Goal: Task Accomplishment & Management: Use online tool/utility

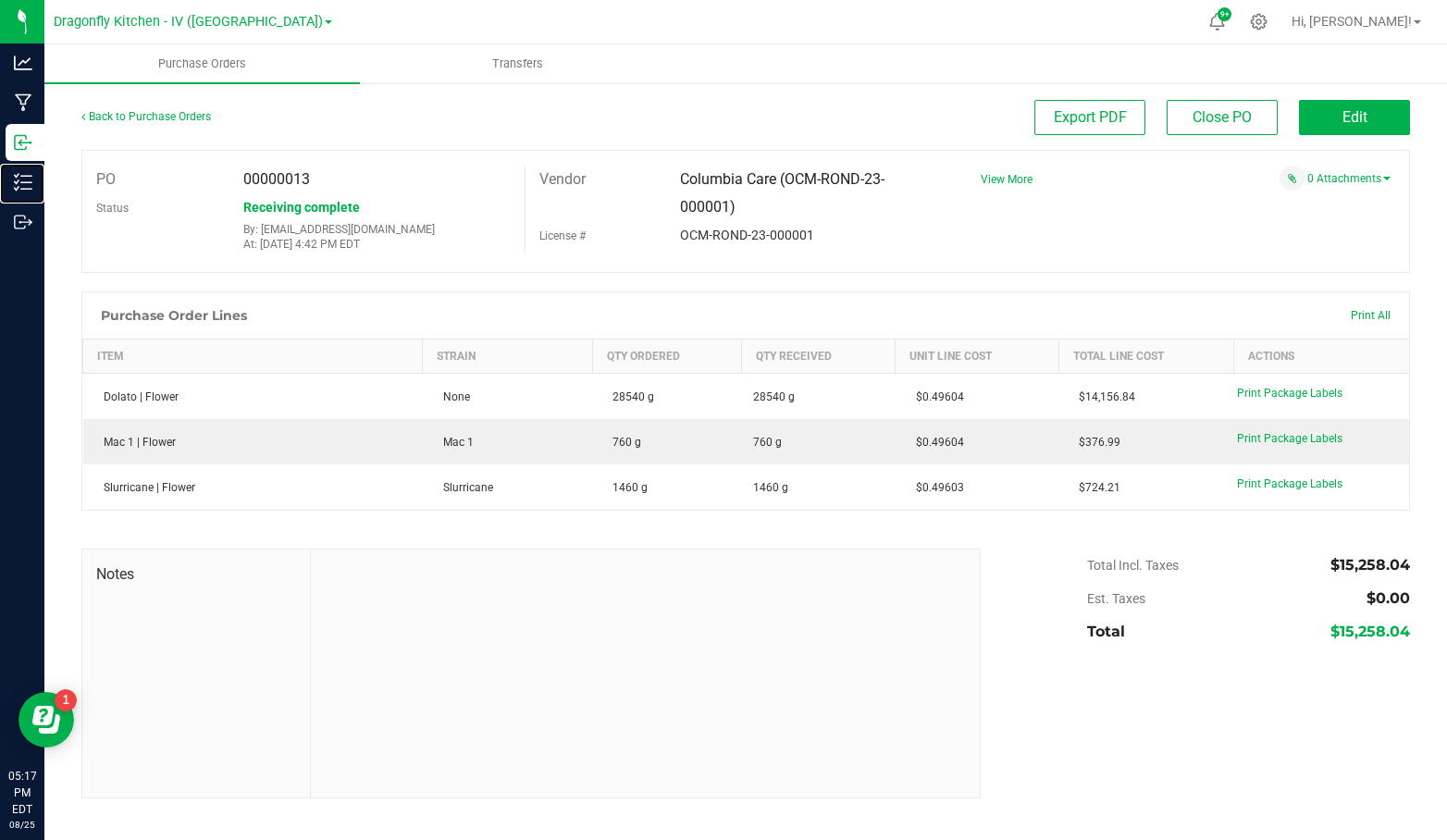
click at [0, 0] on p "Inventory" at bounding box center [0, 0] width 0 height 0
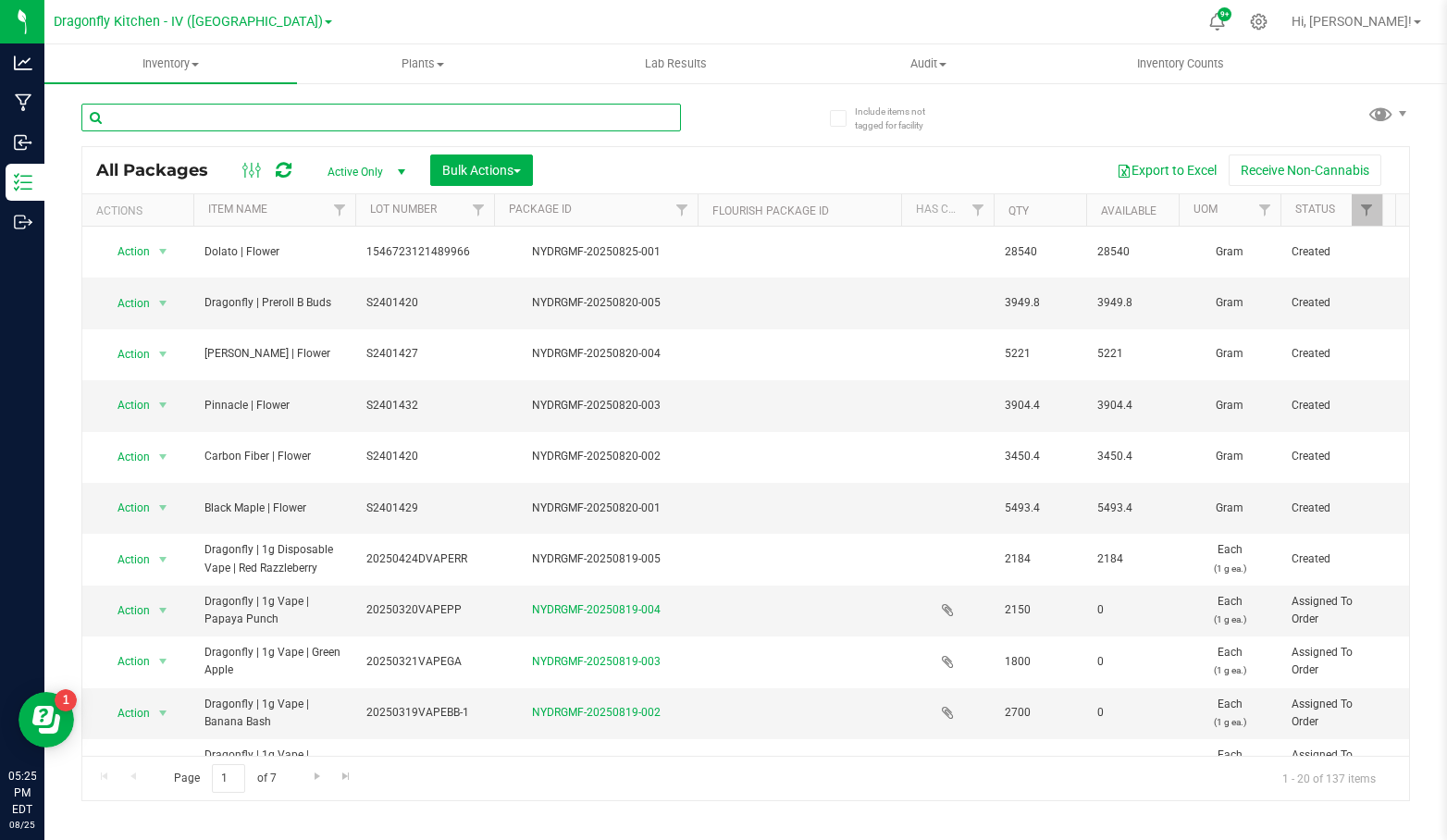
click at [213, 114] on input "text" at bounding box center [381, 117] width 600 height 28
type input "3.5"
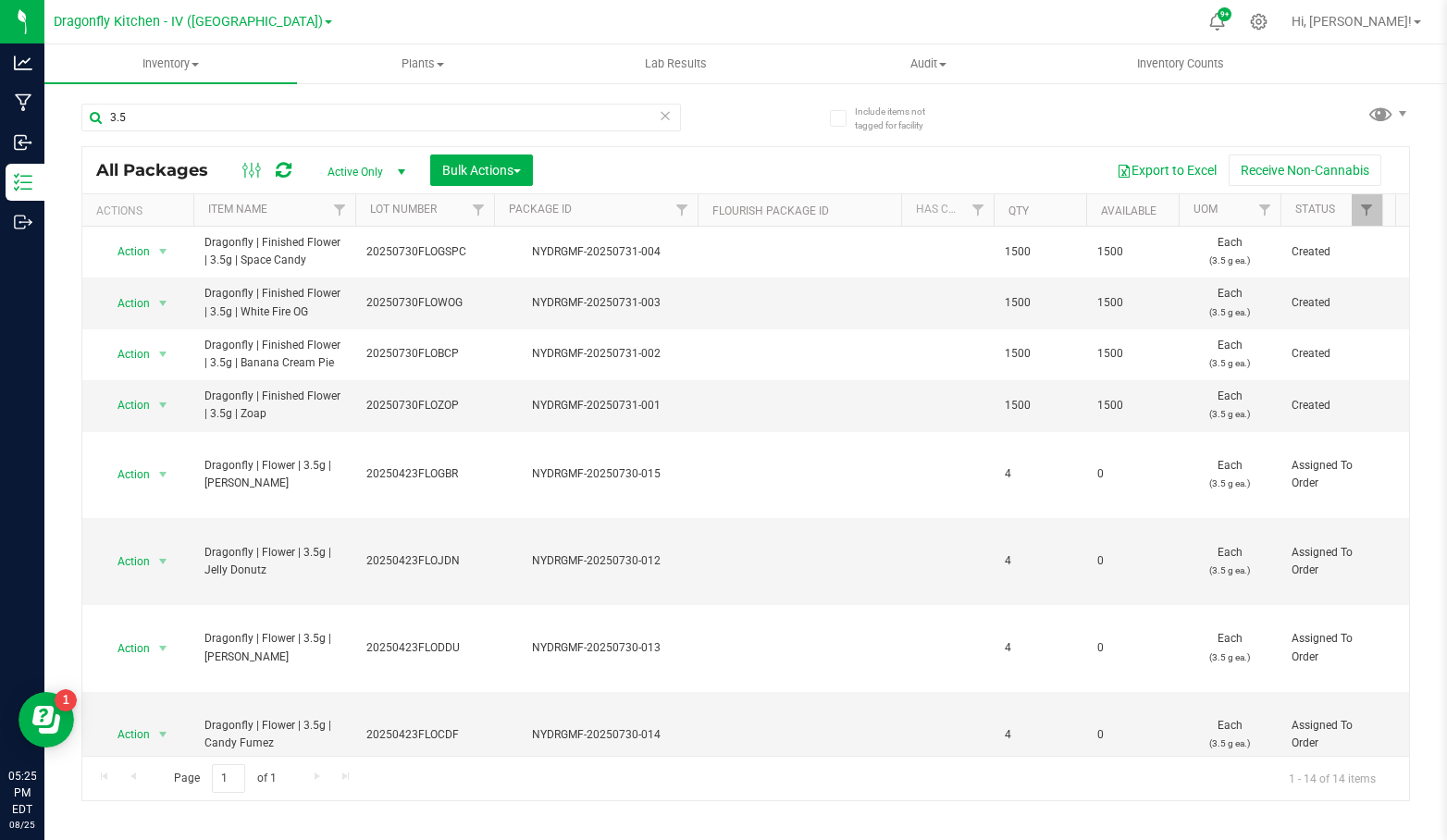
drag, startPoint x: 312, startPoint y: 261, endPoint x: 204, endPoint y: 247, distance: 108.9
click at [204, 247] on span "Dragonfly | Finished Flower | 3.5g | Space Candy" at bounding box center [274, 252] width 140 height 35
copy span "Dragonfly | Finished Flower | 3.5g | Space Candy"
click at [1268, 28] on icon at bounding box center [1259, 22] width 18 height 18
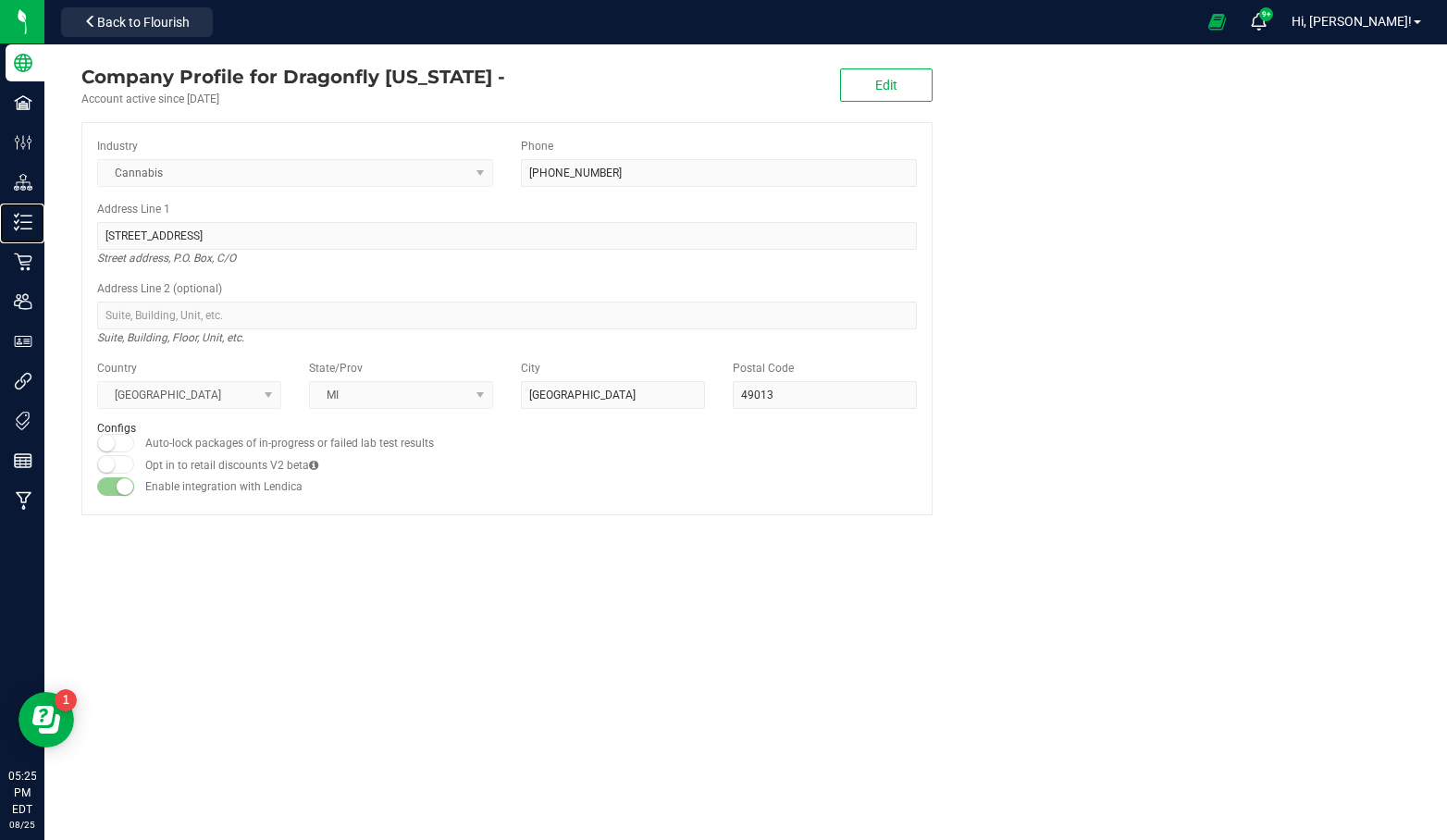
click at [0, 0] on p "Inventory" at bounding box center [0, 0] width 0 height 0
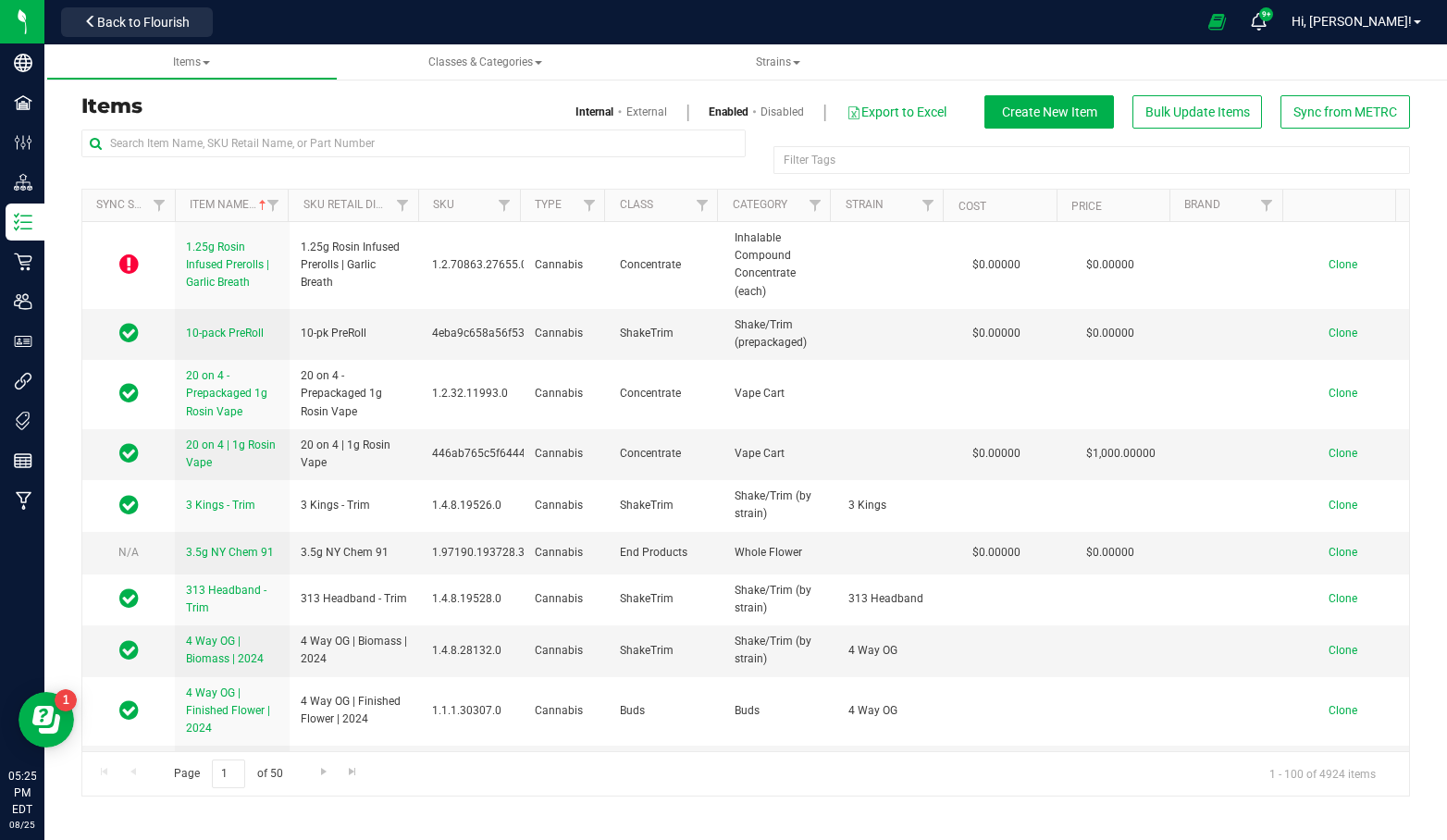
click at [830, 163] on div "Filter Tags" at bounding box center [1092, 160] width 637 height 28
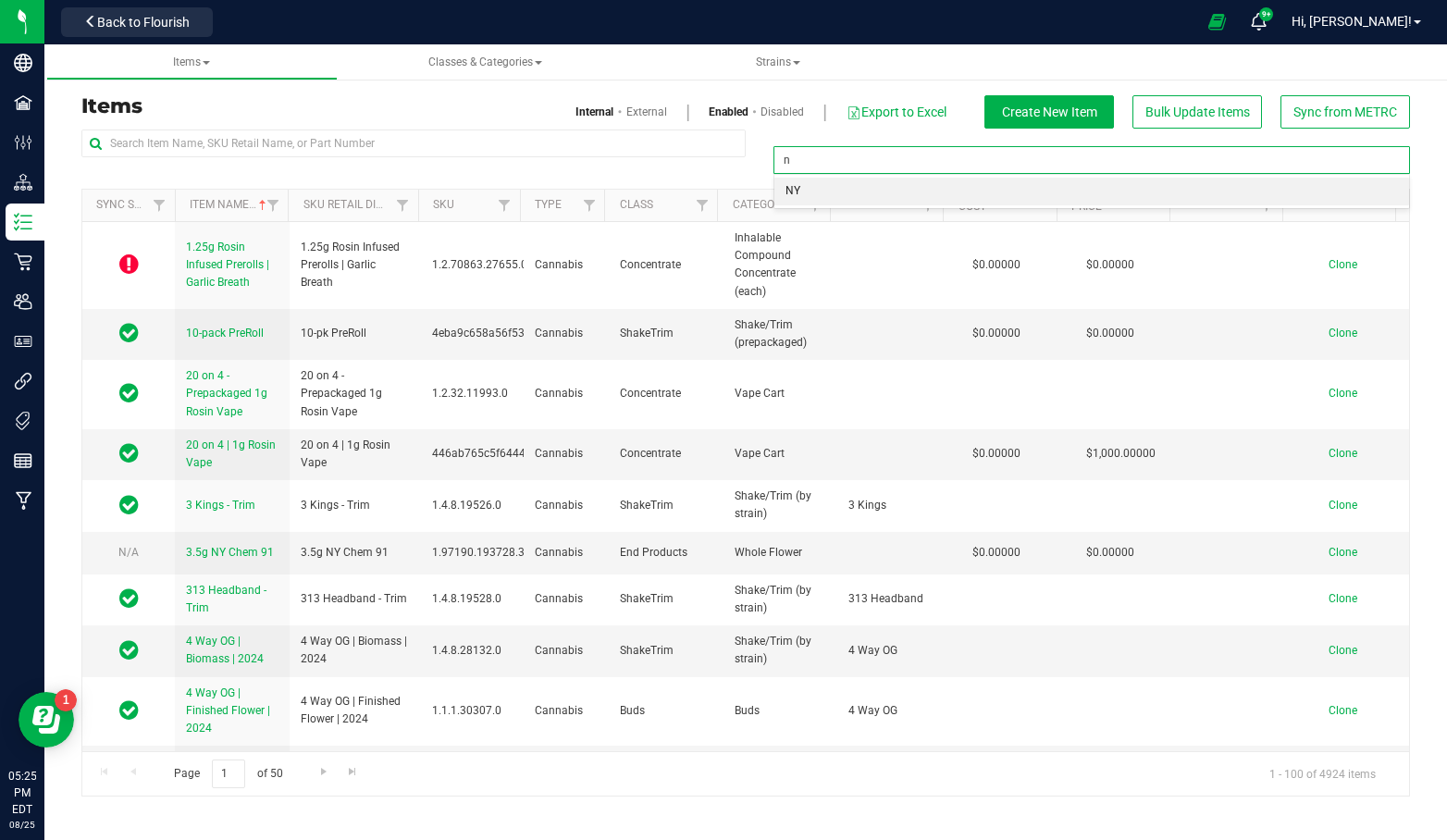
type input "ny"
click at [826, 178] on li "NY" at bounding box center [1092, 192] width 635 height 28
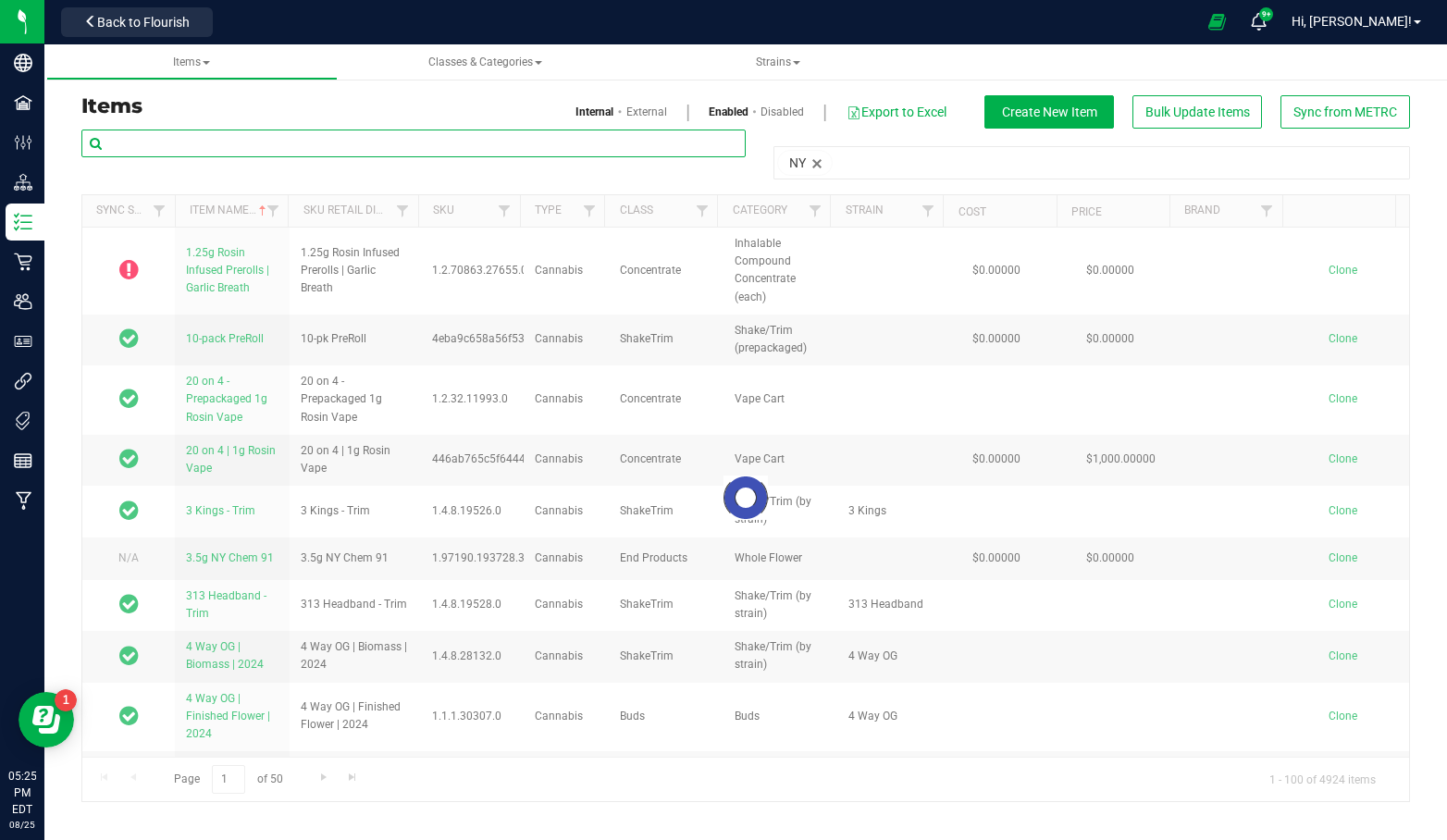
click at [574, 146] on input "text" at bounding box center [414, 143] width 665 height 28
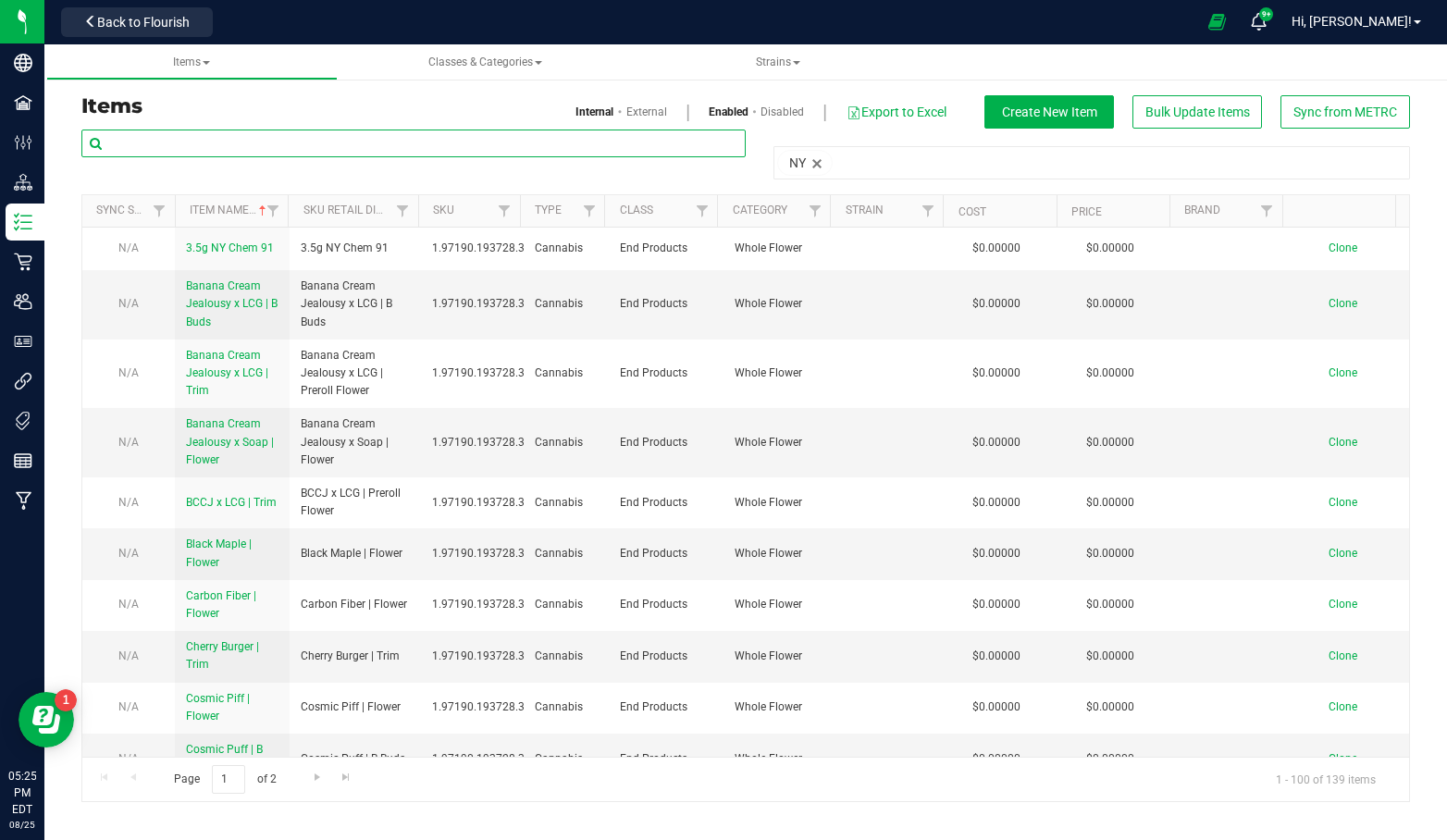
click at [418, 142] on input "text" at bounding box center [414, 143] width 665 height 28
paste input "Dragonfly | Finished Flower | 3.5g | Space Candy"
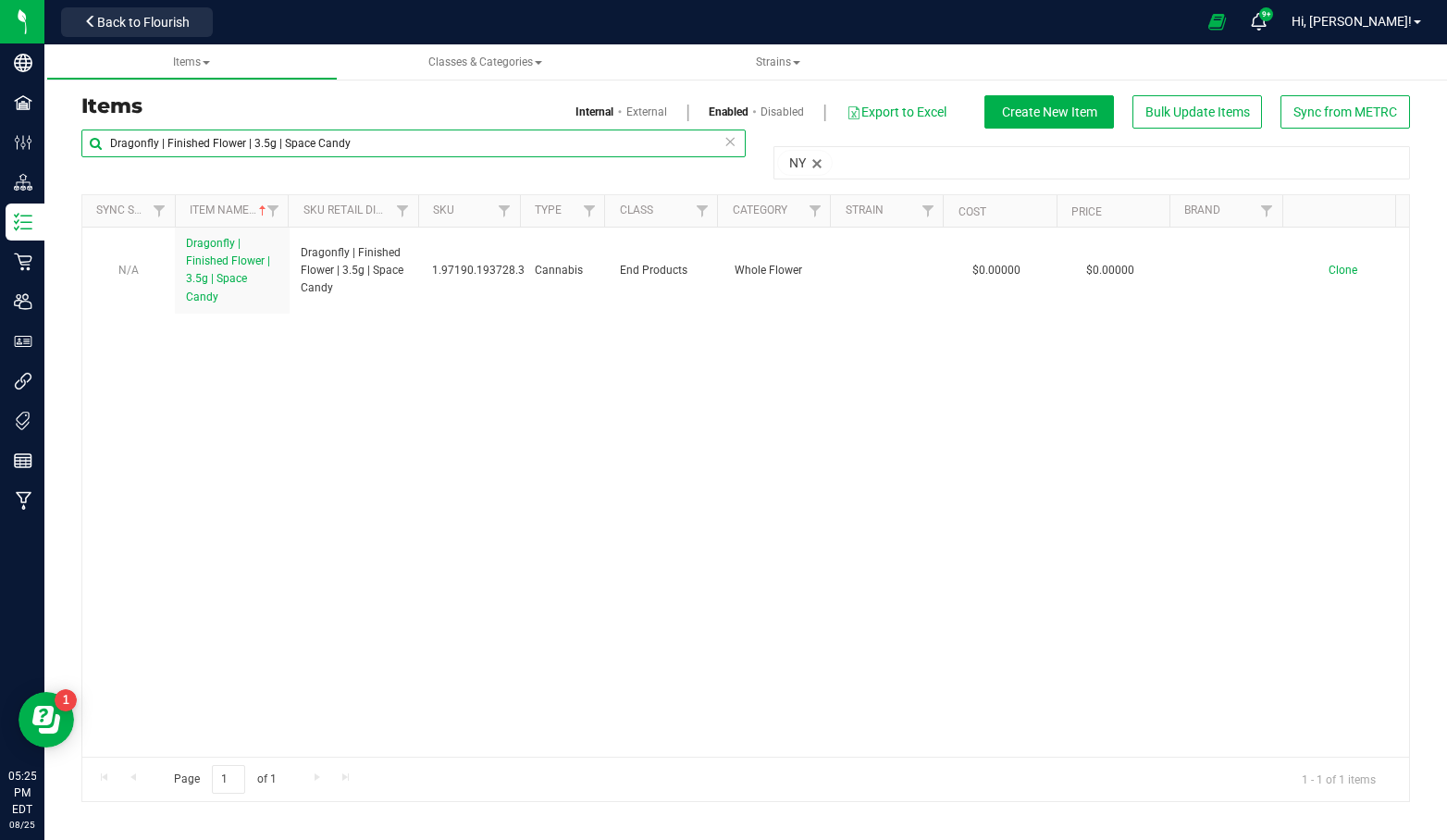
drag, startPoint x: 281, startPoint y: 142, endPoint x: 41, endPoint y: 146, distance: 240.0
click at [41, 146] on div "Company Facilities Configuration Distribution Inventory Retail Users User Roles…" at bounding box center [724, 420] width 1447 height 840
drag, startPoint x: 379, startPoint y: 140, endPoint x: 28, endPoint y: 140, distance: 351.0
click at [28, 140] on div "Company Facilities Configuration Distribution Inventory Retail Users User Roles…" at bounding box center [724, 420] width 1447 height 840
click at [372, 140] on input "Dragonfly | Finished Flower | 3.5g | Space Candy" at bounding box center [414, 143] width 665 height 28
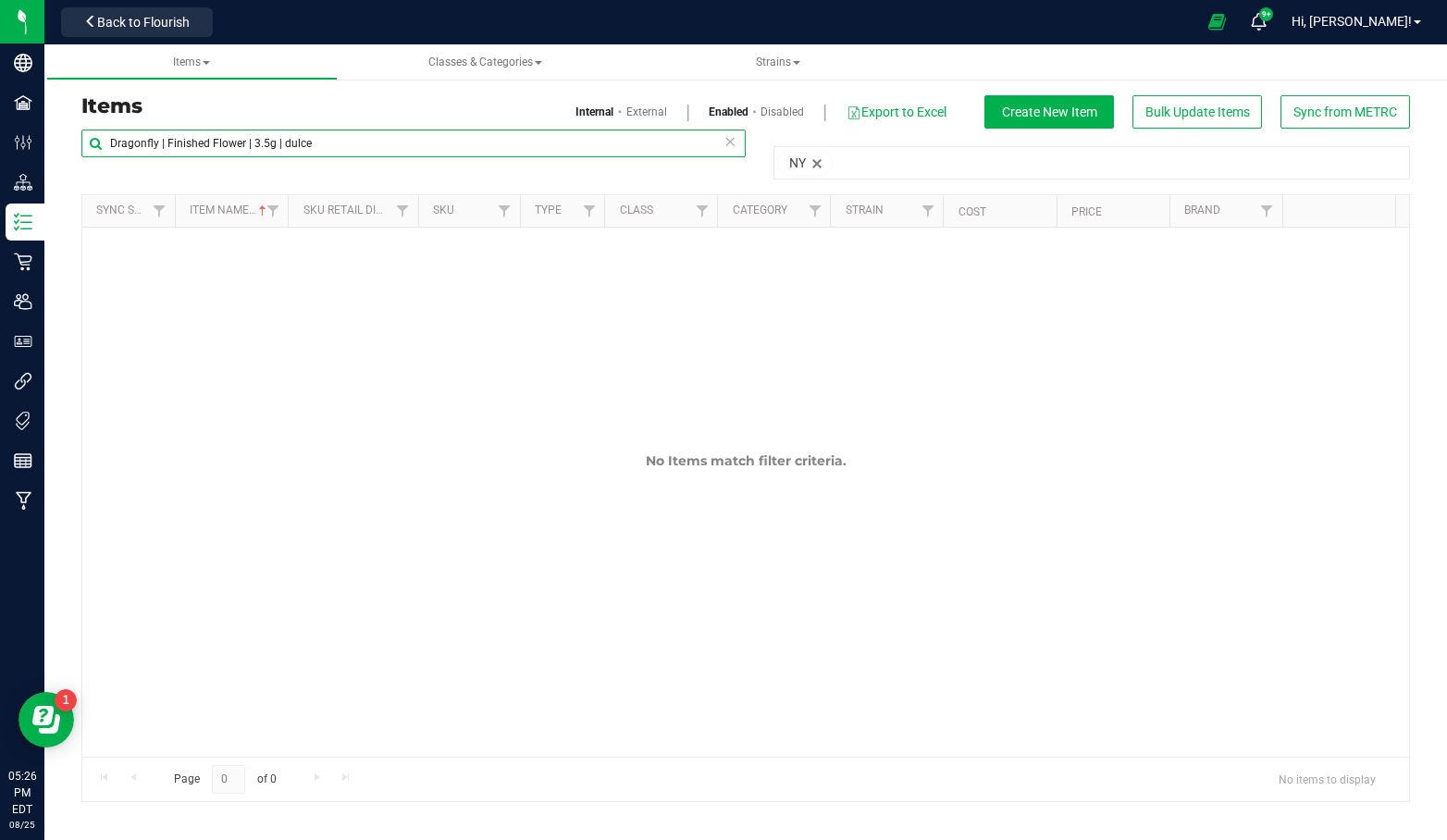
drag, startPoint x: 366, startPoint y: 146, endPoint x: 0, endPoint y: 146, distance: 366.0
click at [0, 146] on div "Company Facilities Configuration Distribution Inventory Retail Users User Roles…" at bounding box center [724, 420] width 1447 height 840
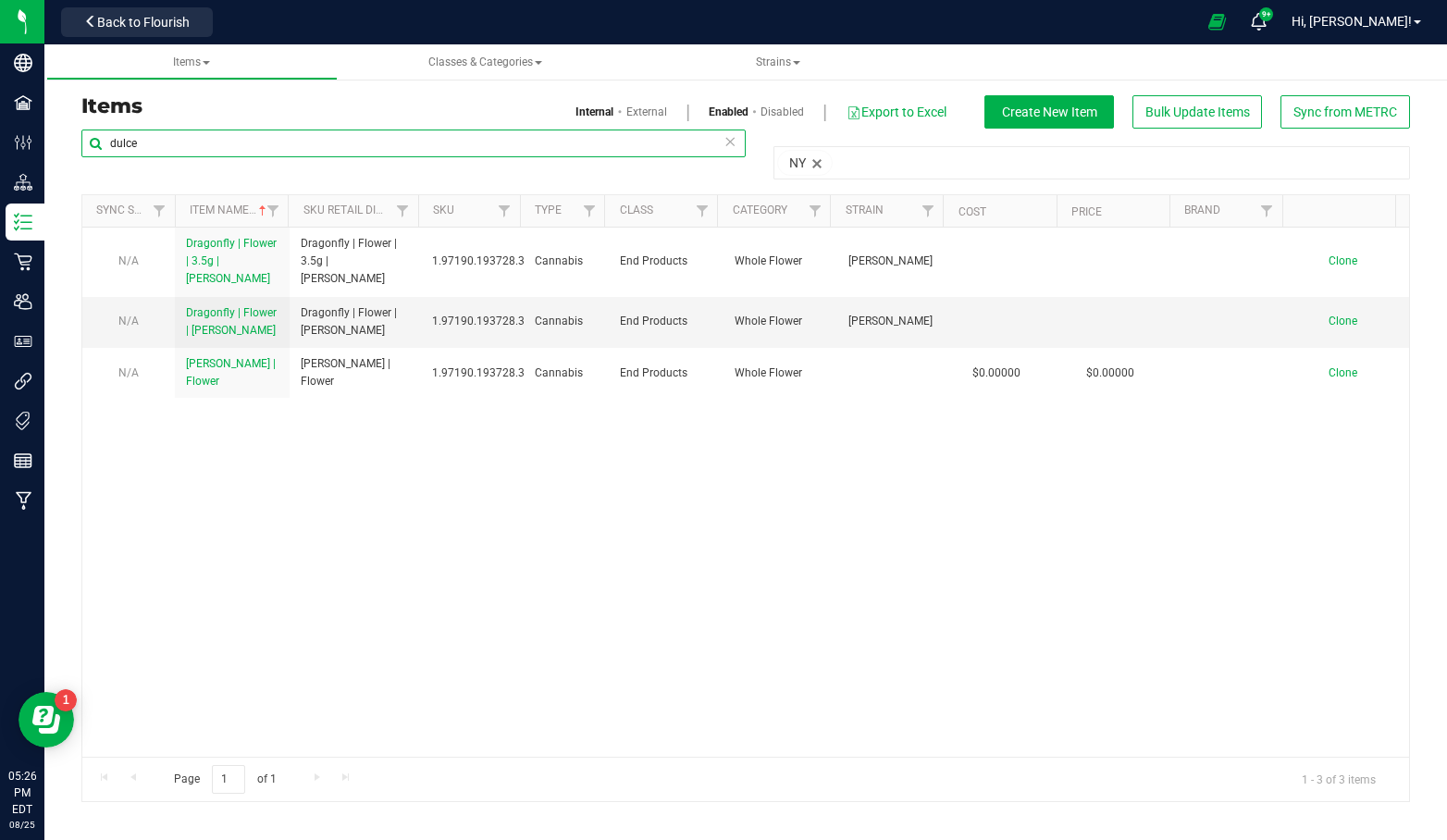
drag, startPoint x: 209, startPoint y: 150, endPoint x: 0, endPoint y: 149, distance: 209.0
click at [0, 149] on div "Company Facilities Configuration Distribution Inventory Retail Users User Roles…" at bounding box center [724, 420] width 1447 height 840
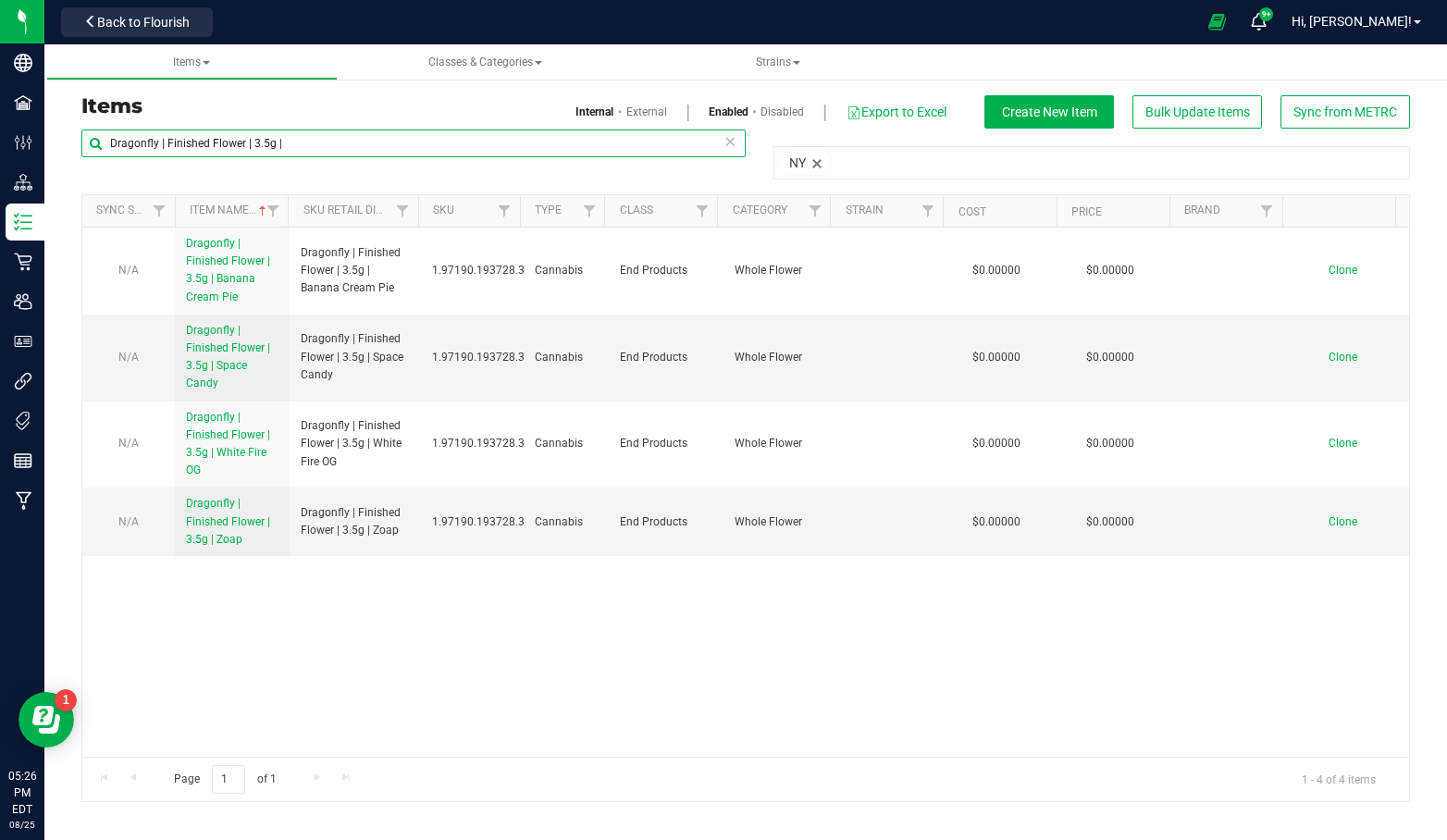
type input "Dragonfly | Finished Flower | 3.5g |"
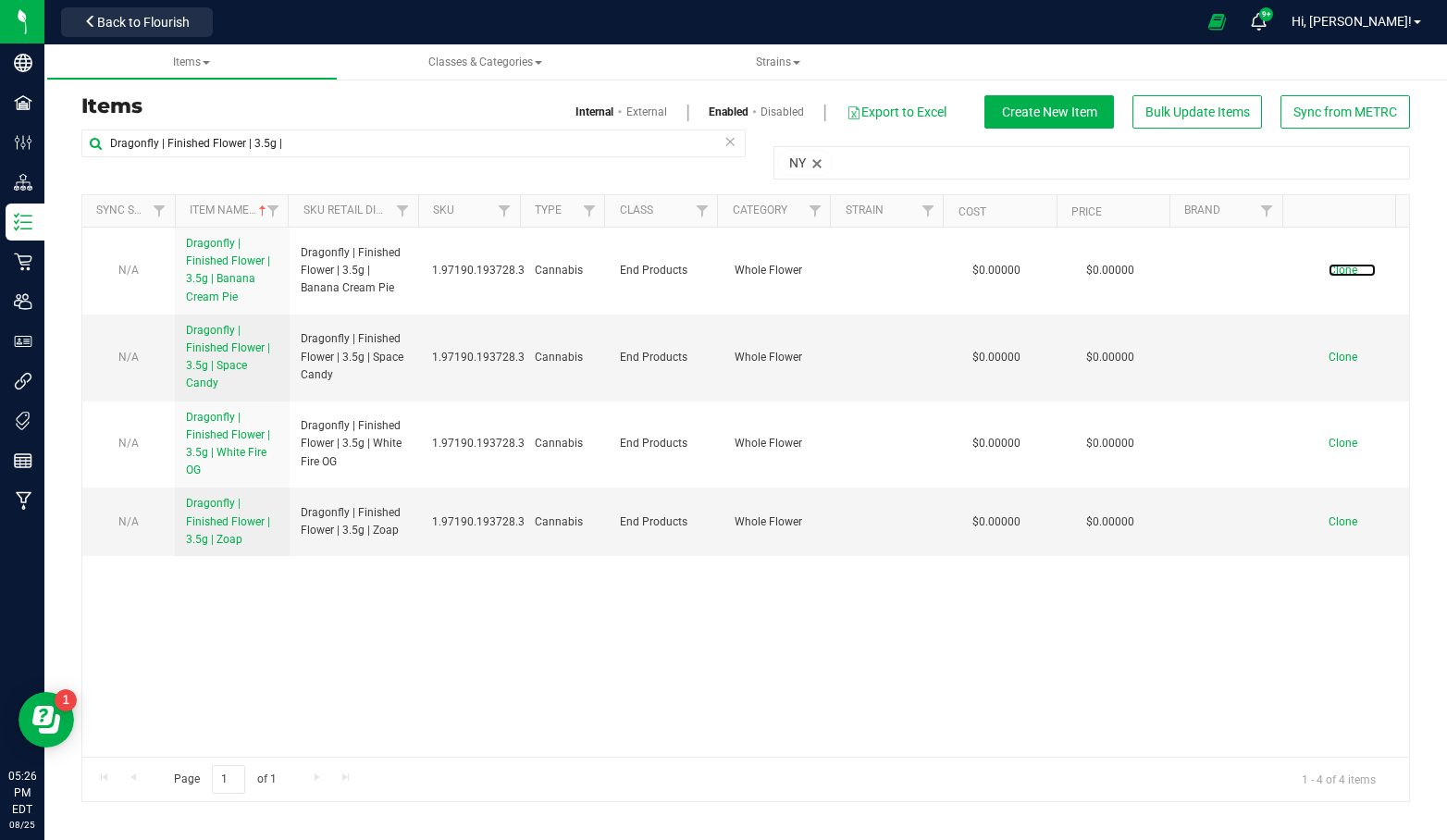
click at [1329, 266] on span "Clone" at bounding box center [1343, 269] width 29 height 13
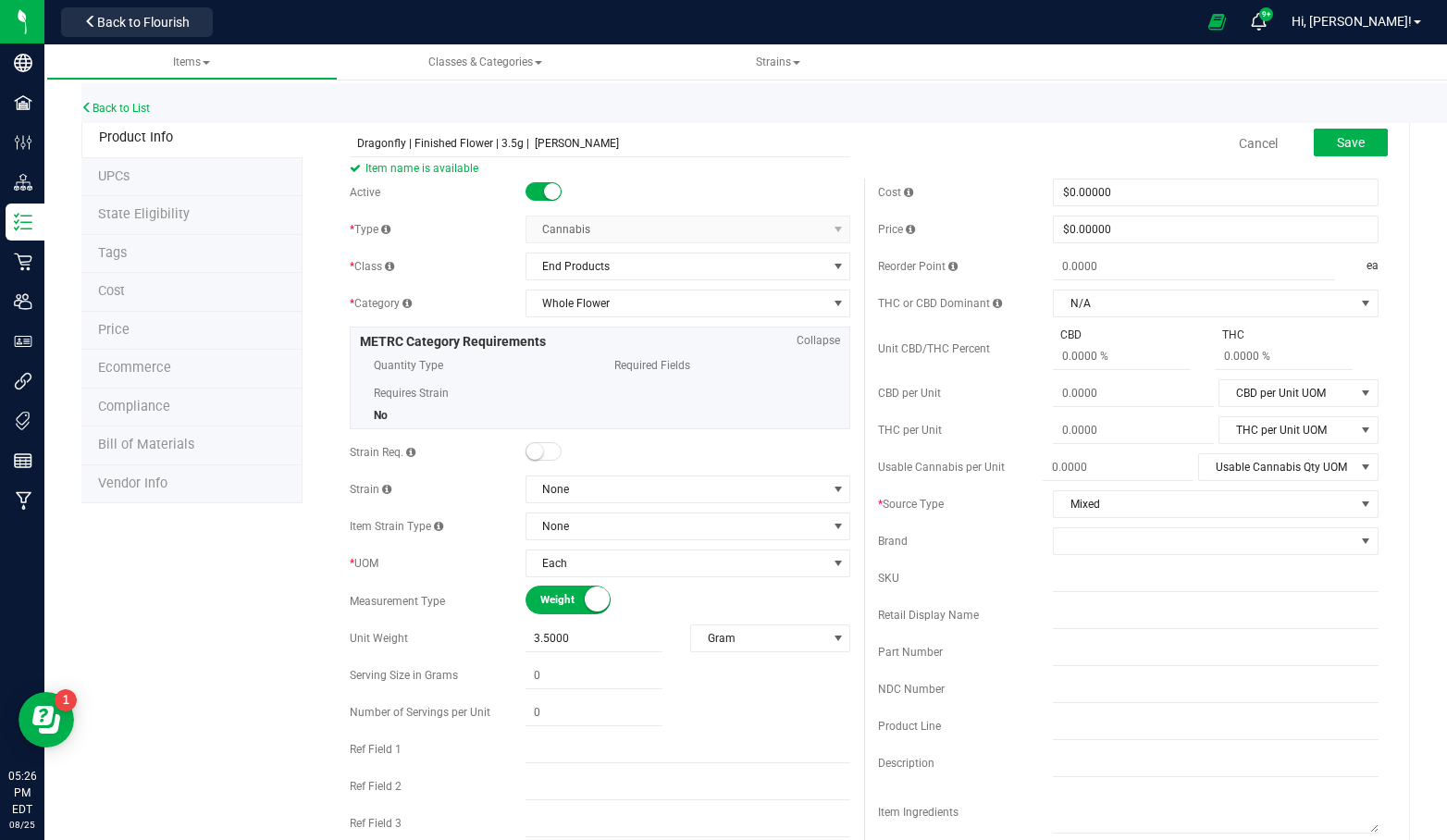
type input "Dragonfly | Finished Flower | 3.5g | [PERSON_NAME]"
click at [1340, 144] on span "Save" at bounding box center [1351, 141] width 28 height 15
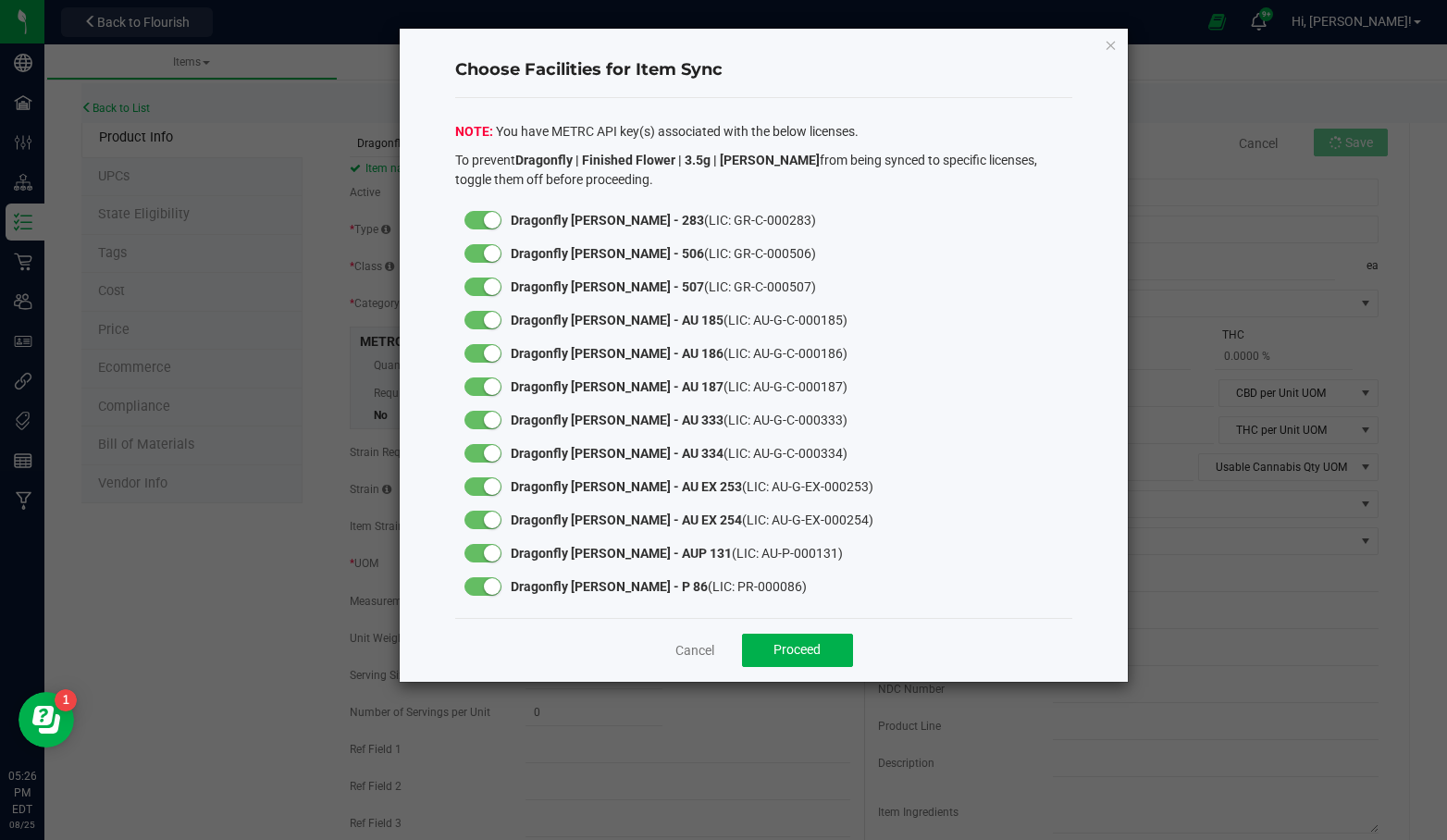
click at [496, 217] on small at bounding box center [492, 220] width 17 height 17
click at [487, 252] on small at bounding box center [492, 252] width 17 height 17
click at [488, 288] on small at bounding box center [492, 286] width 17 height 17
click at [492, 315] on small at bounding box center [492, 319] width 17 height 17
click at [489, 352] on small at bounding box center [492, 353] width 17 height 17
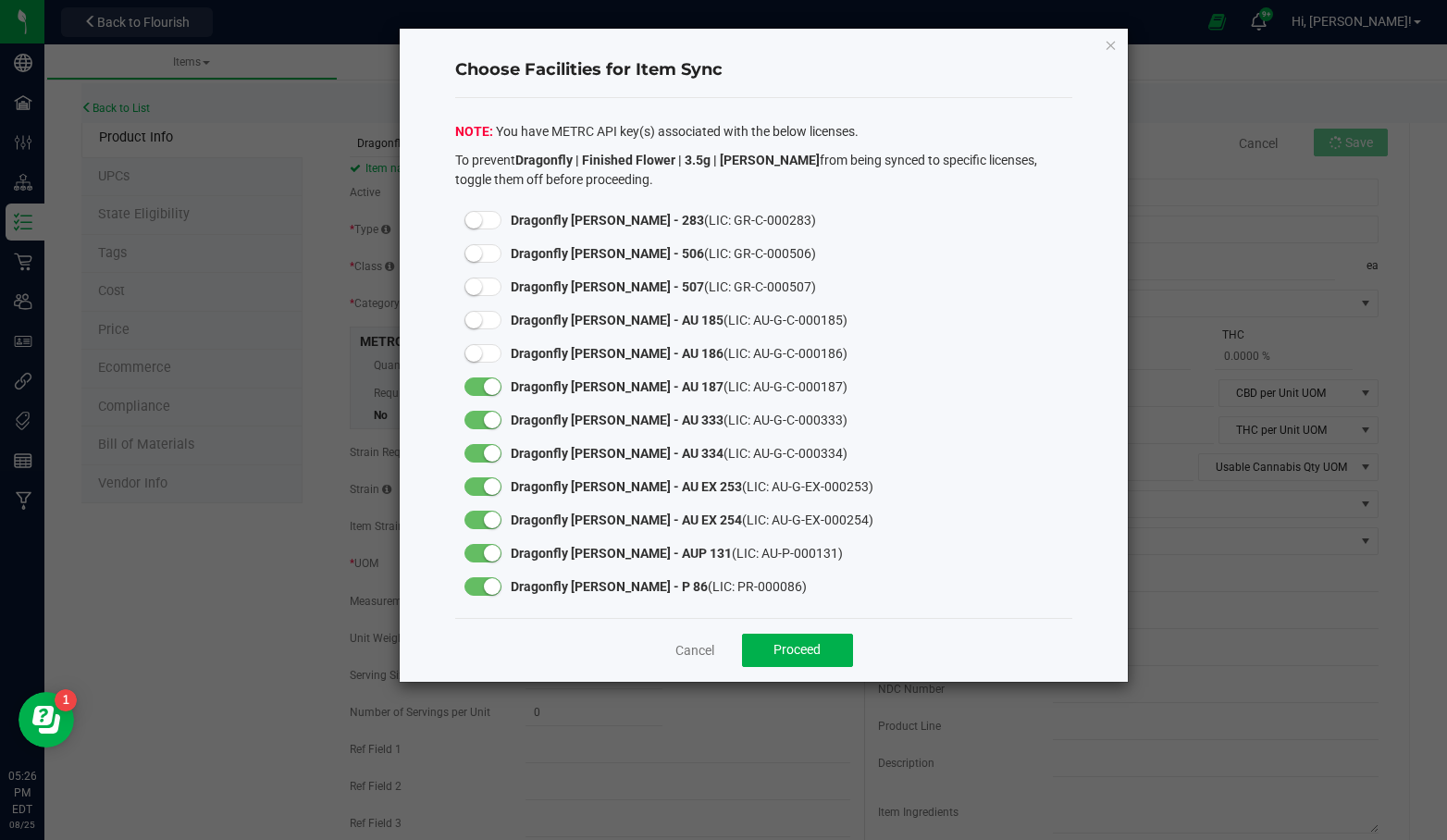
click at [491, 382] on small at bounding box center [492, 386] width 17 height 17
click at [491, 424] on small at bounding box center [492, 420] width 17 height 17
click at [490, 452] on small at bounding box center [492, 453] width 17 height 17
click at [489, 483] on small at bounding box center [492, 486] width 17 height 17
click at [484, 516] on small at bounding box center [492, 520] width 17 height 17
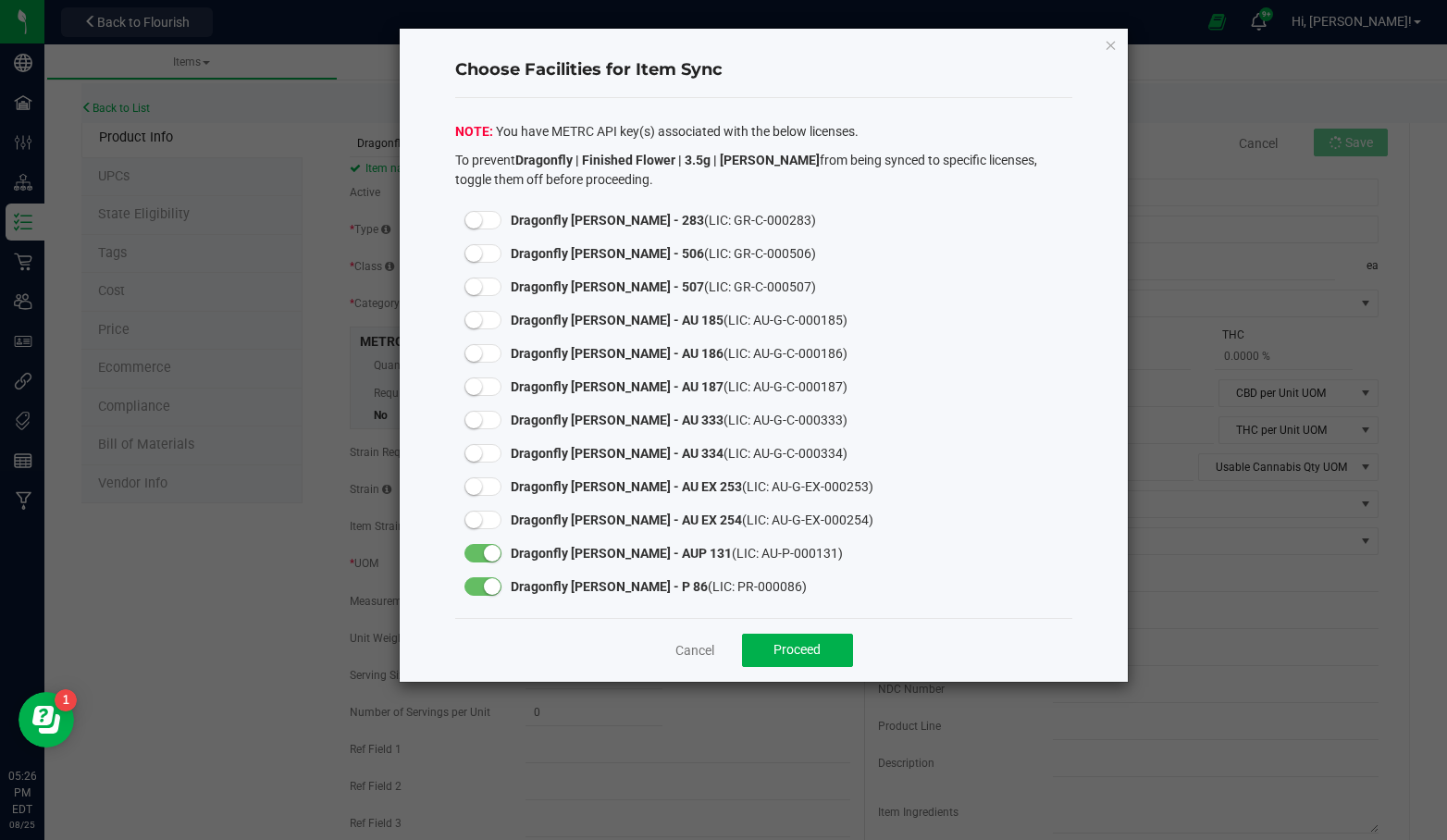
click at [486, 550] on small at bounding box center [492, 552] width 17 height 17
click at [488, 594] on div at bounding box center [483, 587] width 55 height 33
click at [491, 587] on small at bounding box center [492, 586] width 17 height 17
click at [796, 652] on span "Proceed" at bounding box center [797, 648] width 47 height 15
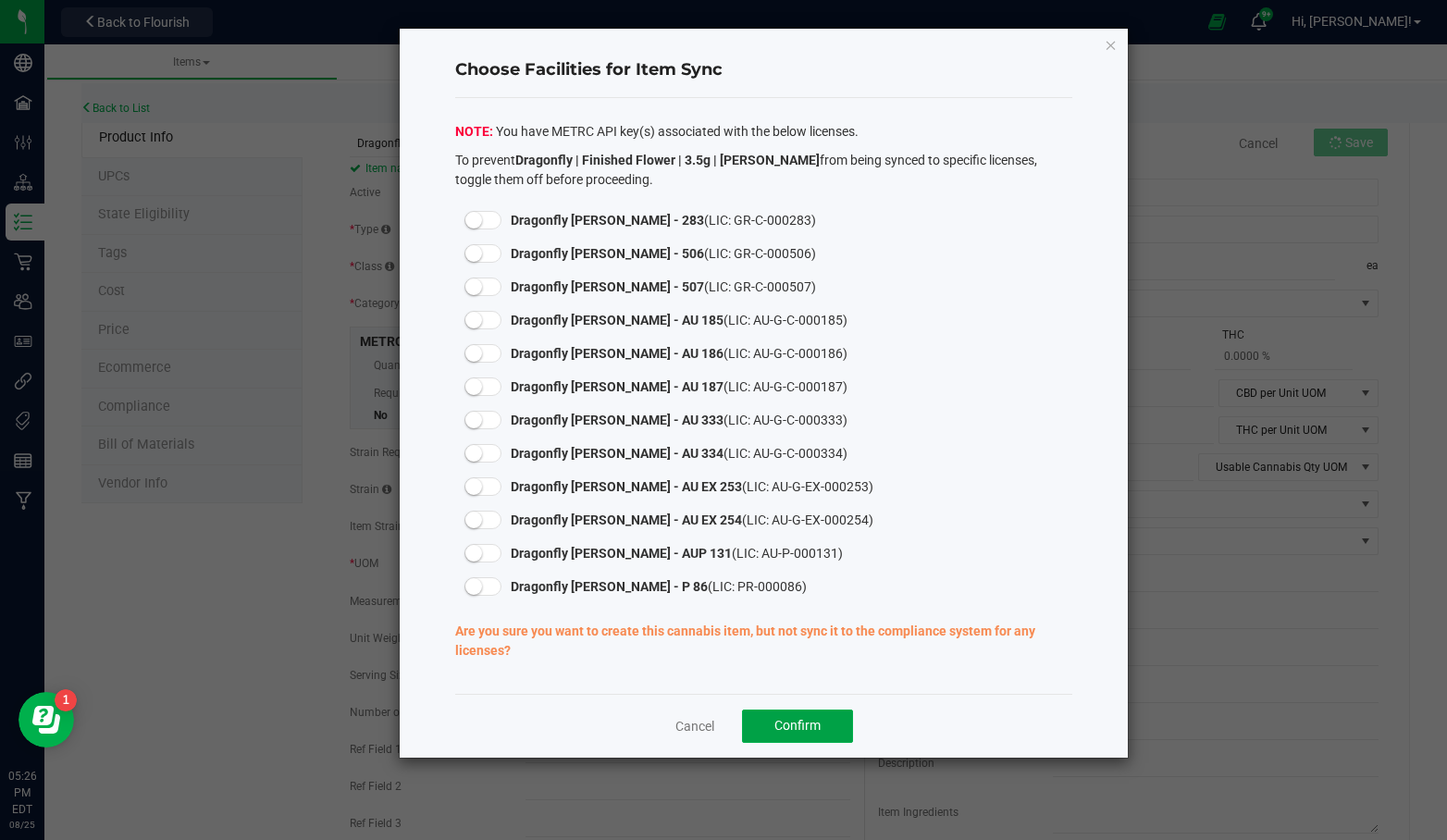
click at [787, 715] on button "Confirm" at bounding box center [797, 726] width 111 height 33
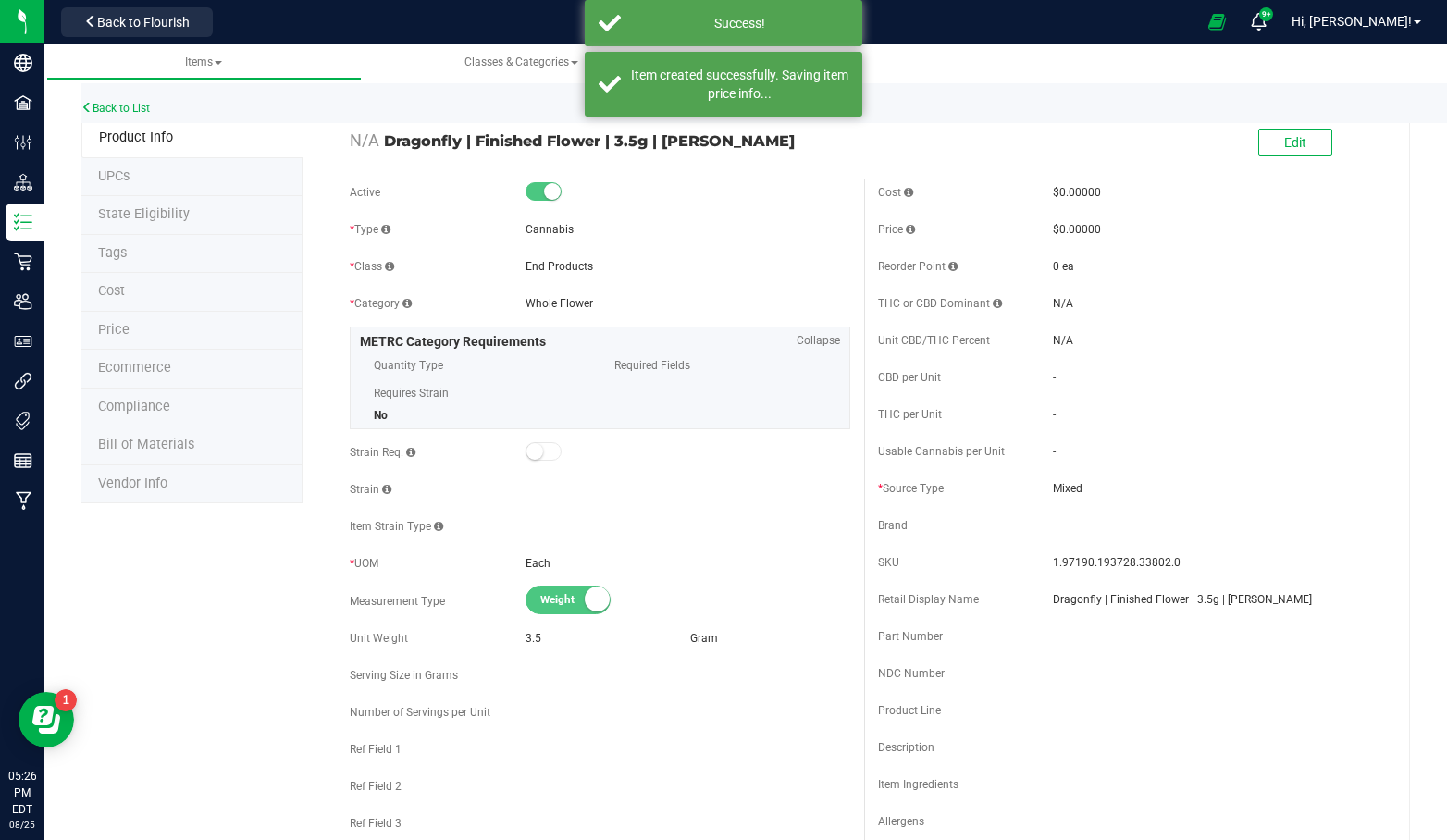
click at [746, 19] on div "Success!" at bounding box center [739, 23] width 217 height 19
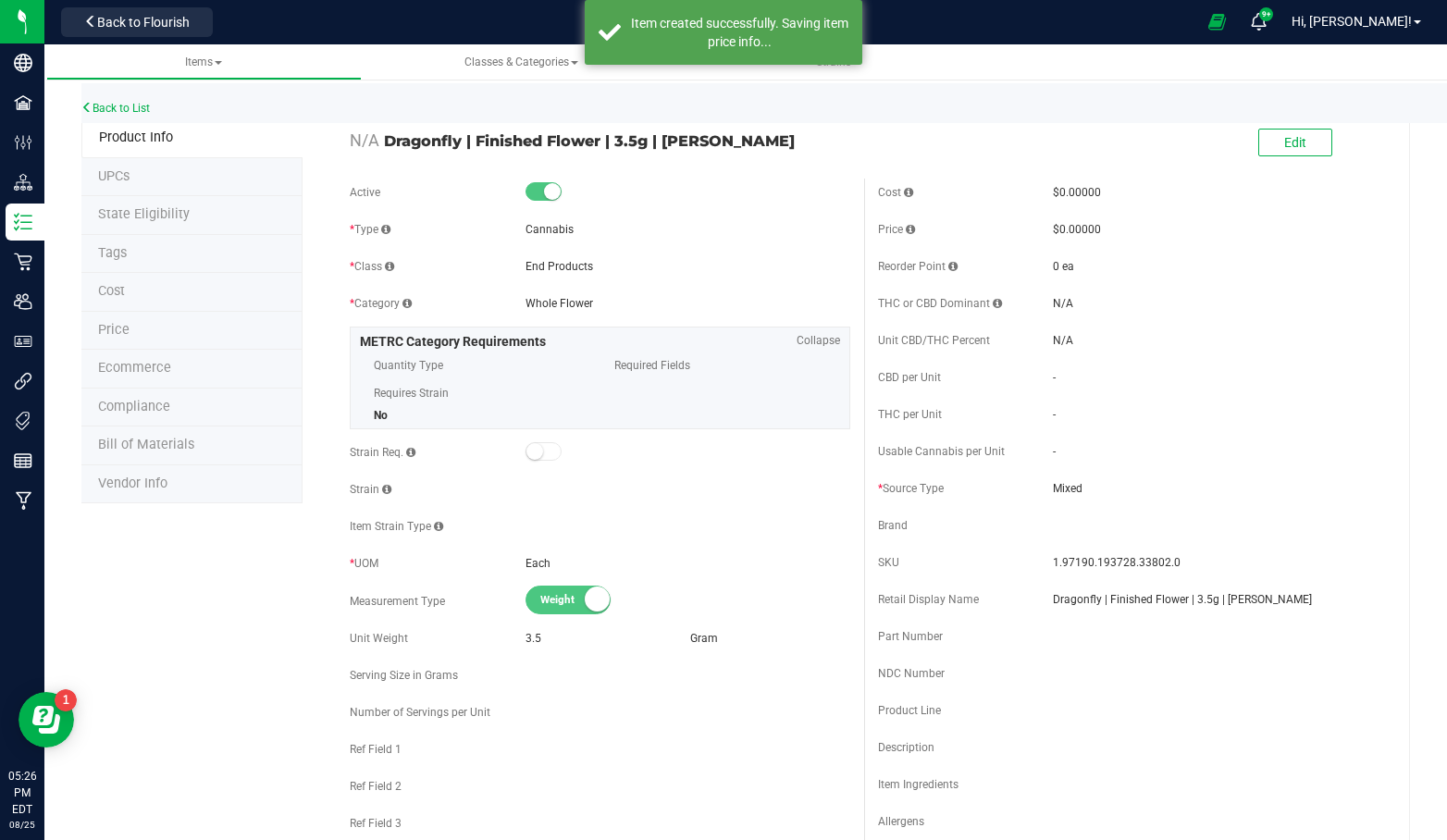
click at [751, 41] on div "Item created successfully. Saving item price info..." at bounding box center [739, 32] width 217 height 37
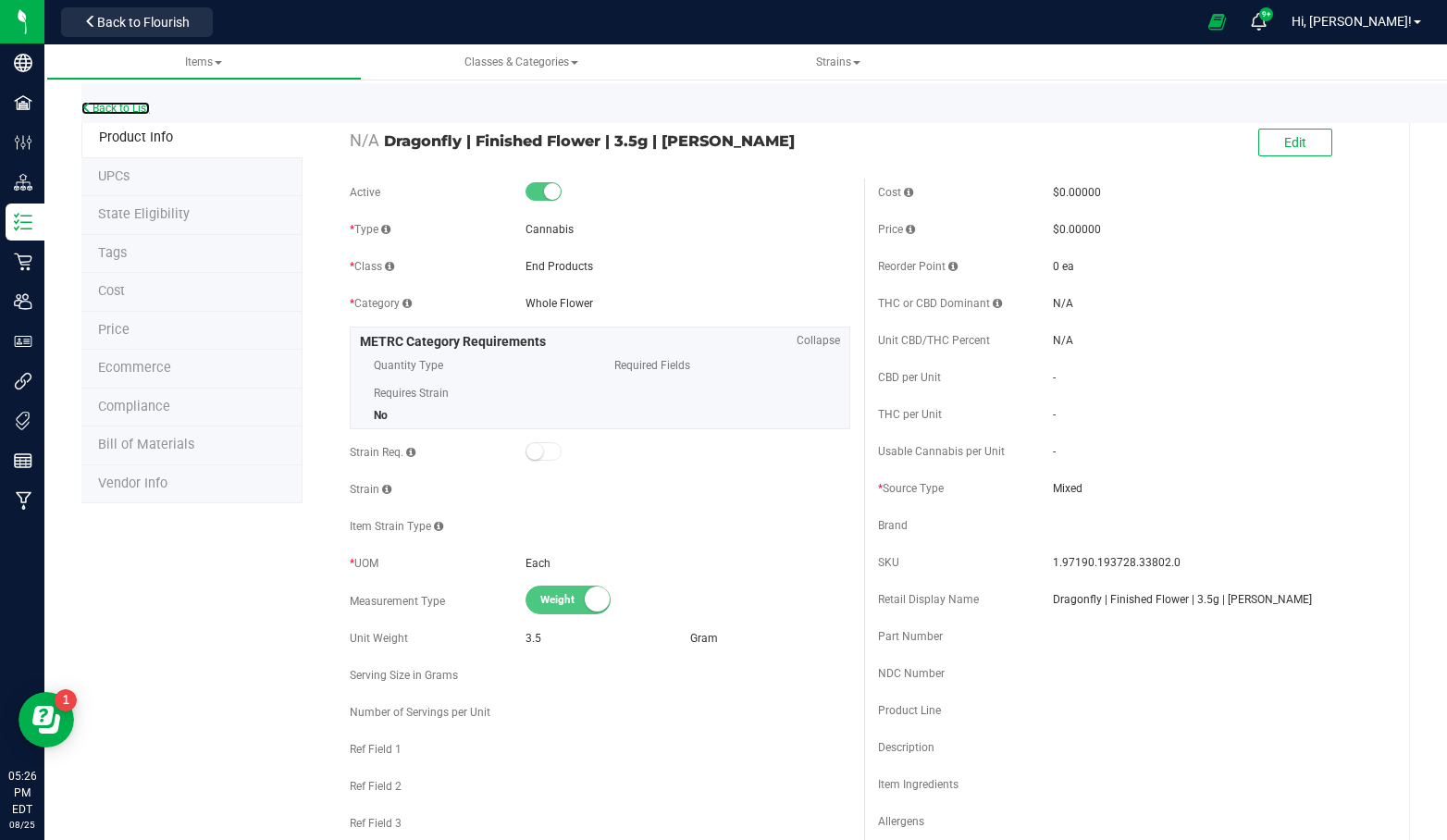
click at [118, 105] on link "Back to List" at bounding box center [116, 108] width 69 height 13
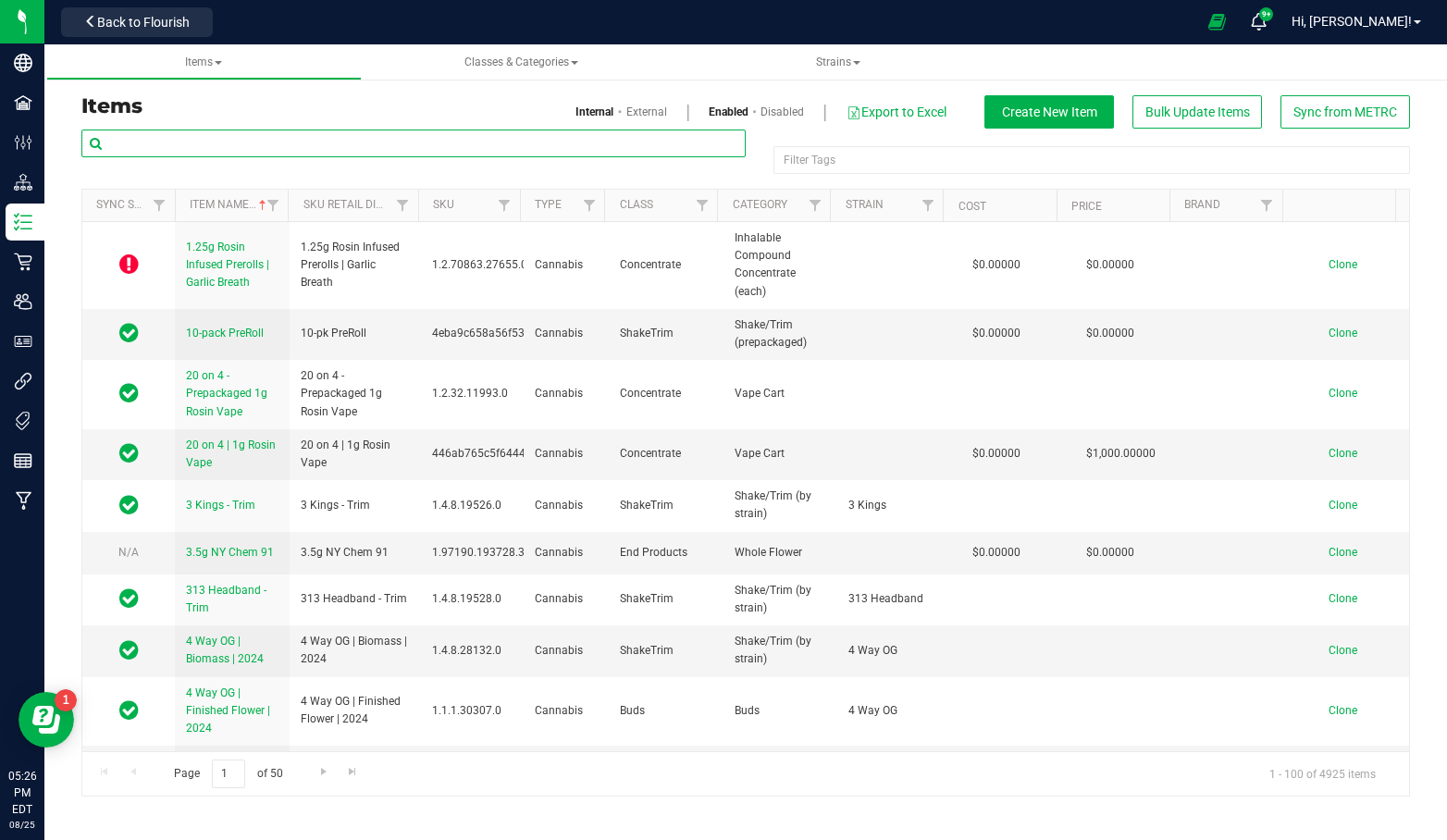
click at [341, 149] on input "text" at bounding box center [414, 143] width 665 height 28
paste input "Dragonfly | Finished Flower | 3.5g |"
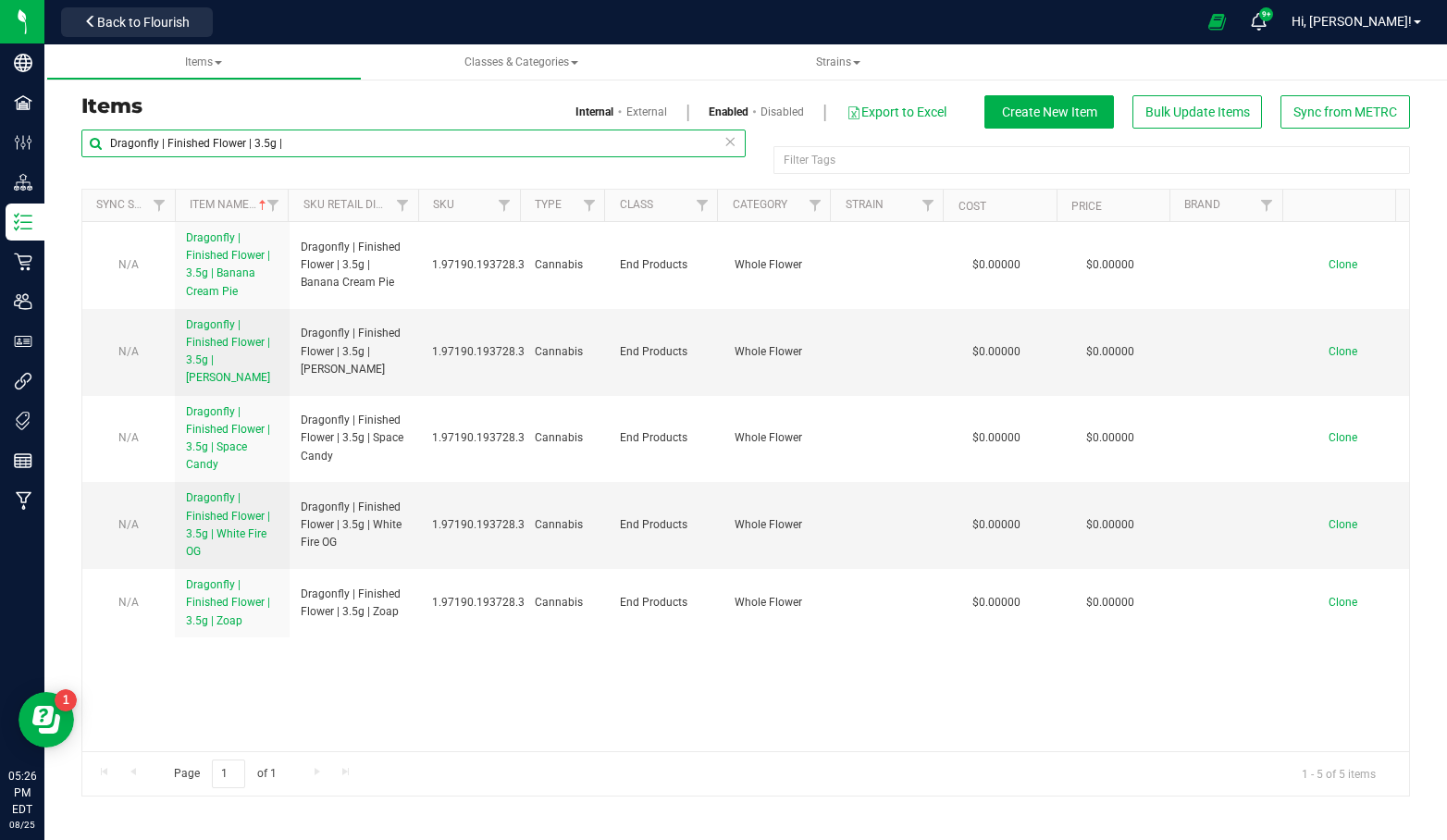
type input "Dragonfly | Finished Flower | 3.5g |"
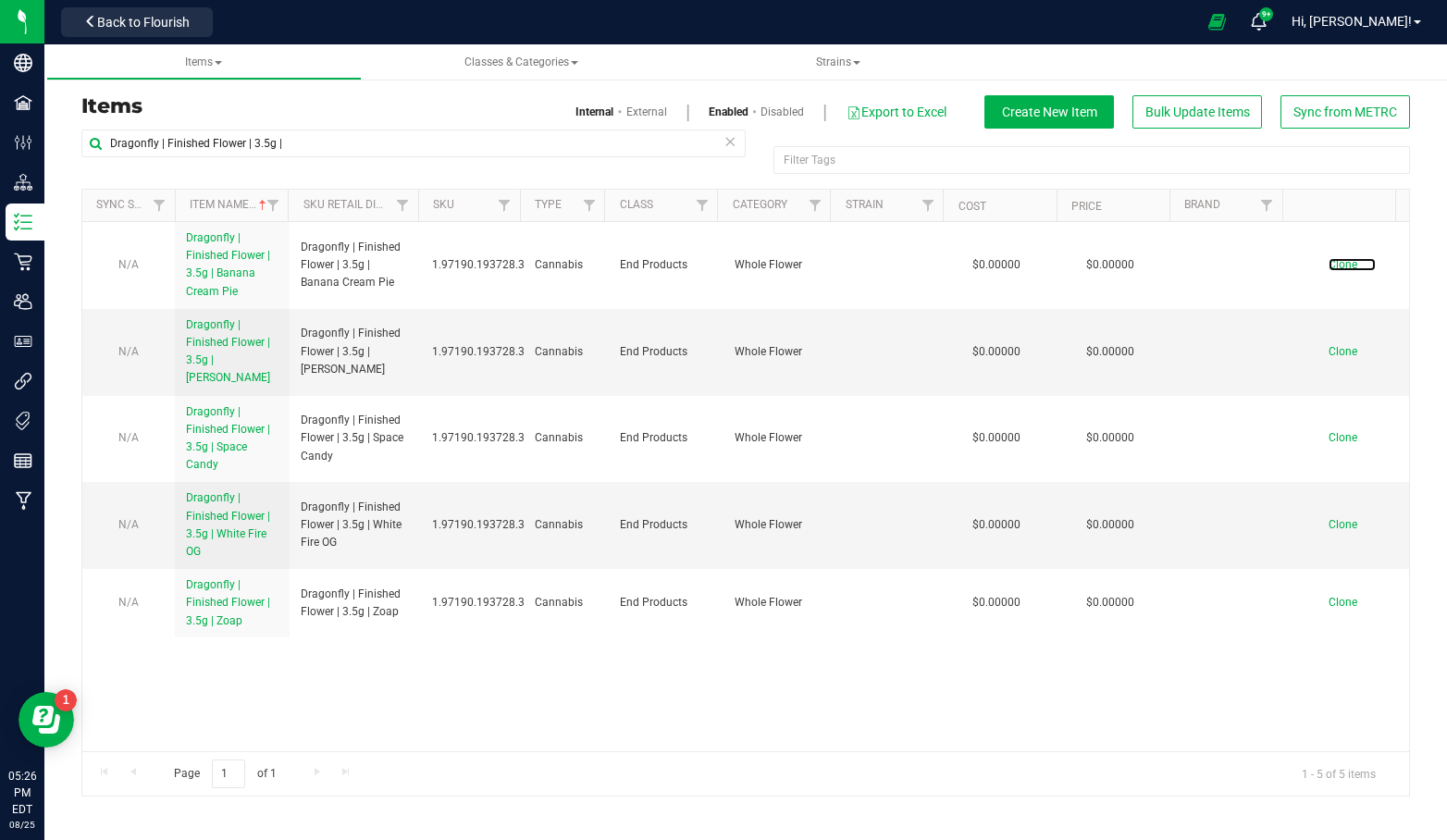
click at [1338, 263] on span "Clone" at bounding box center [1343, 264] width 29 height 13
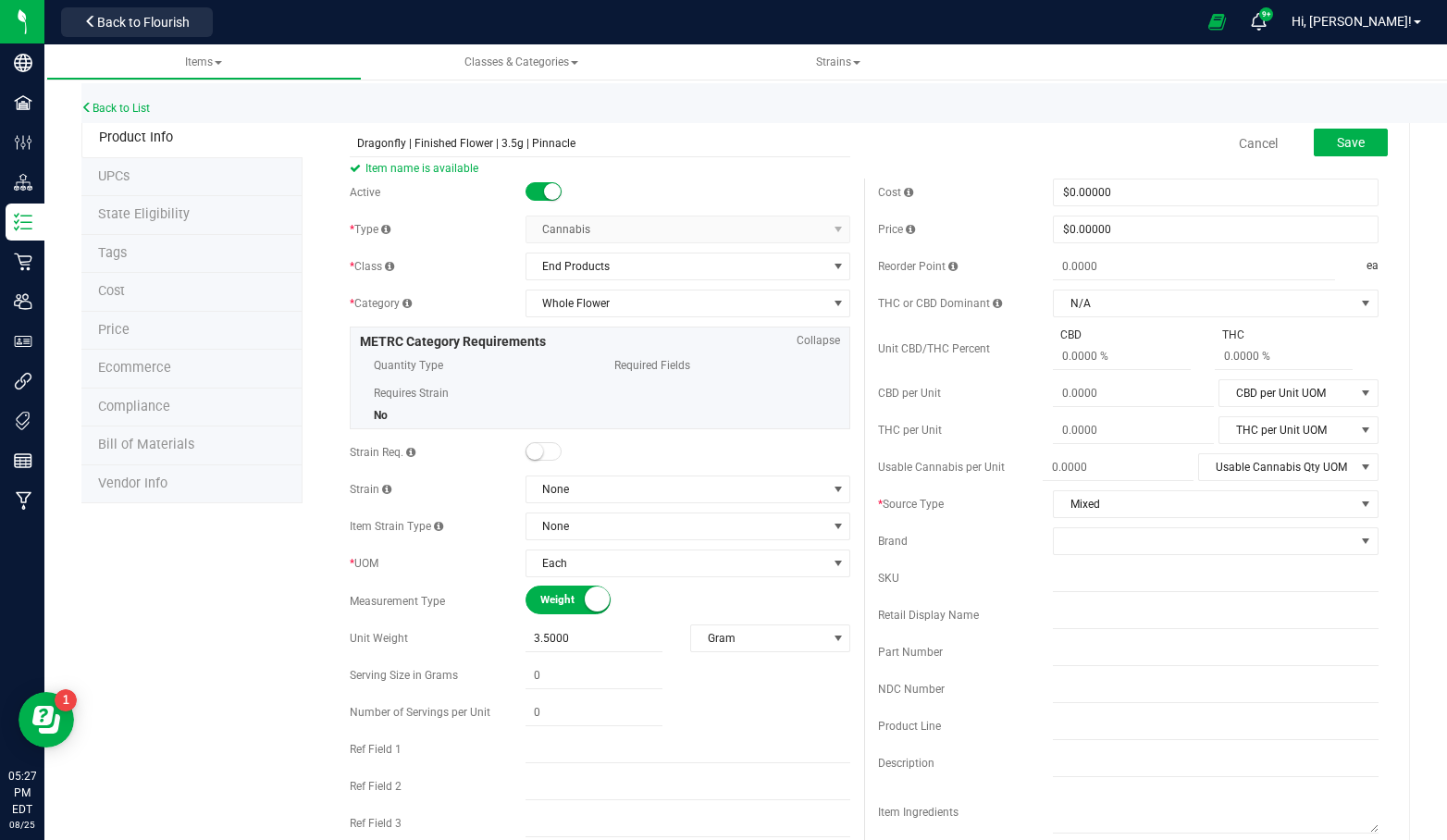
type input "Dragonfly | Finished Flower | 3.5g | Pinnacle"
click at [1314, 150] on button "Save" at bounding box center [1351, 142] width 74 height 28
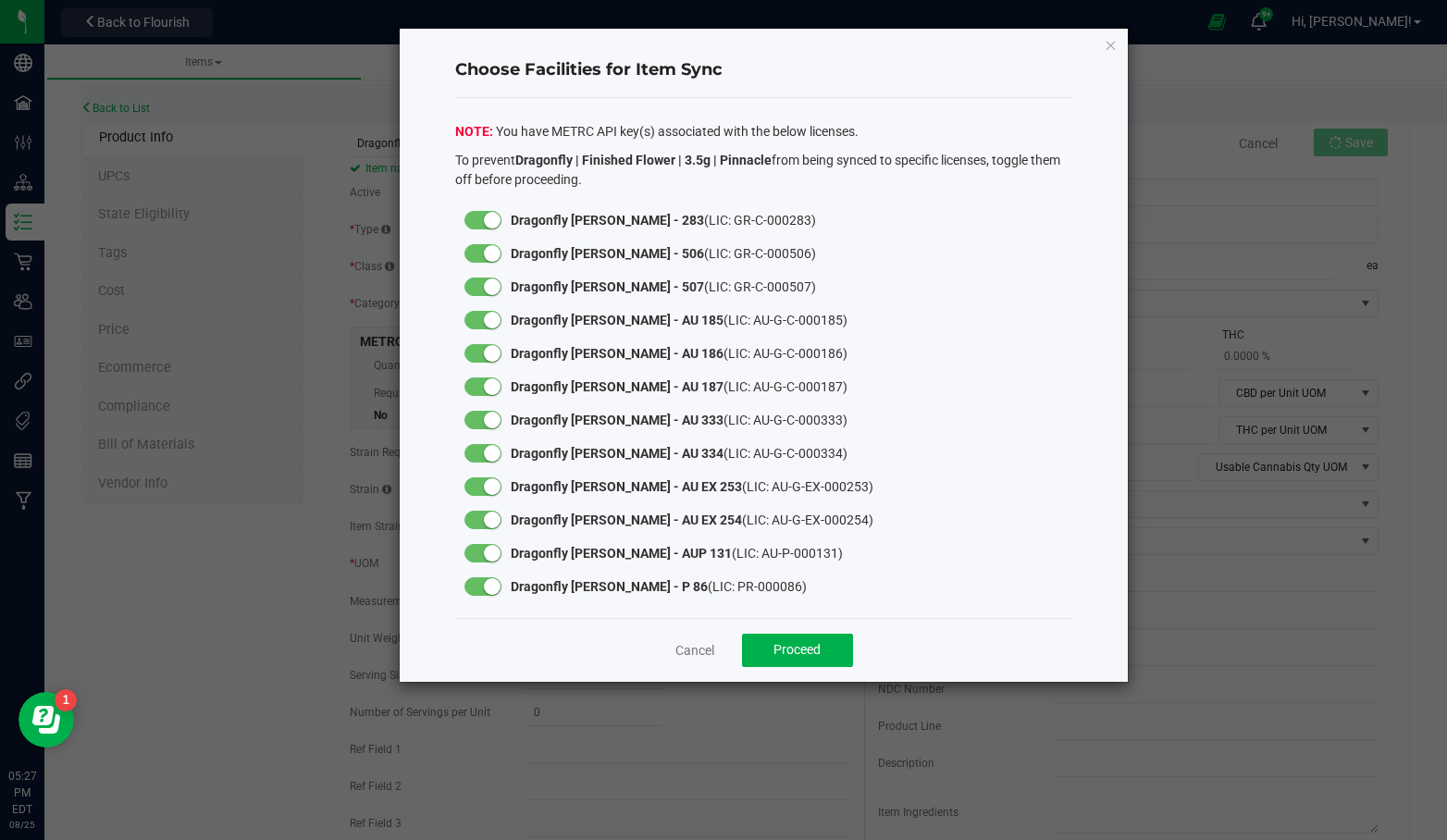
click at [498, 224] on form-toggle at bounding box center [484, 220] width 37 height 15
click at [496, 227] on div at bounding box center [483, 220] width 55 height 33
click at [494, 224] on small at bounding box center [492, 220] width 17 height 17
click at [493, 247] on small at bounding box center [492, 252] width 17 height 17
click at [489, 278] on small at bounding box center [492, 286] width 17 height 17
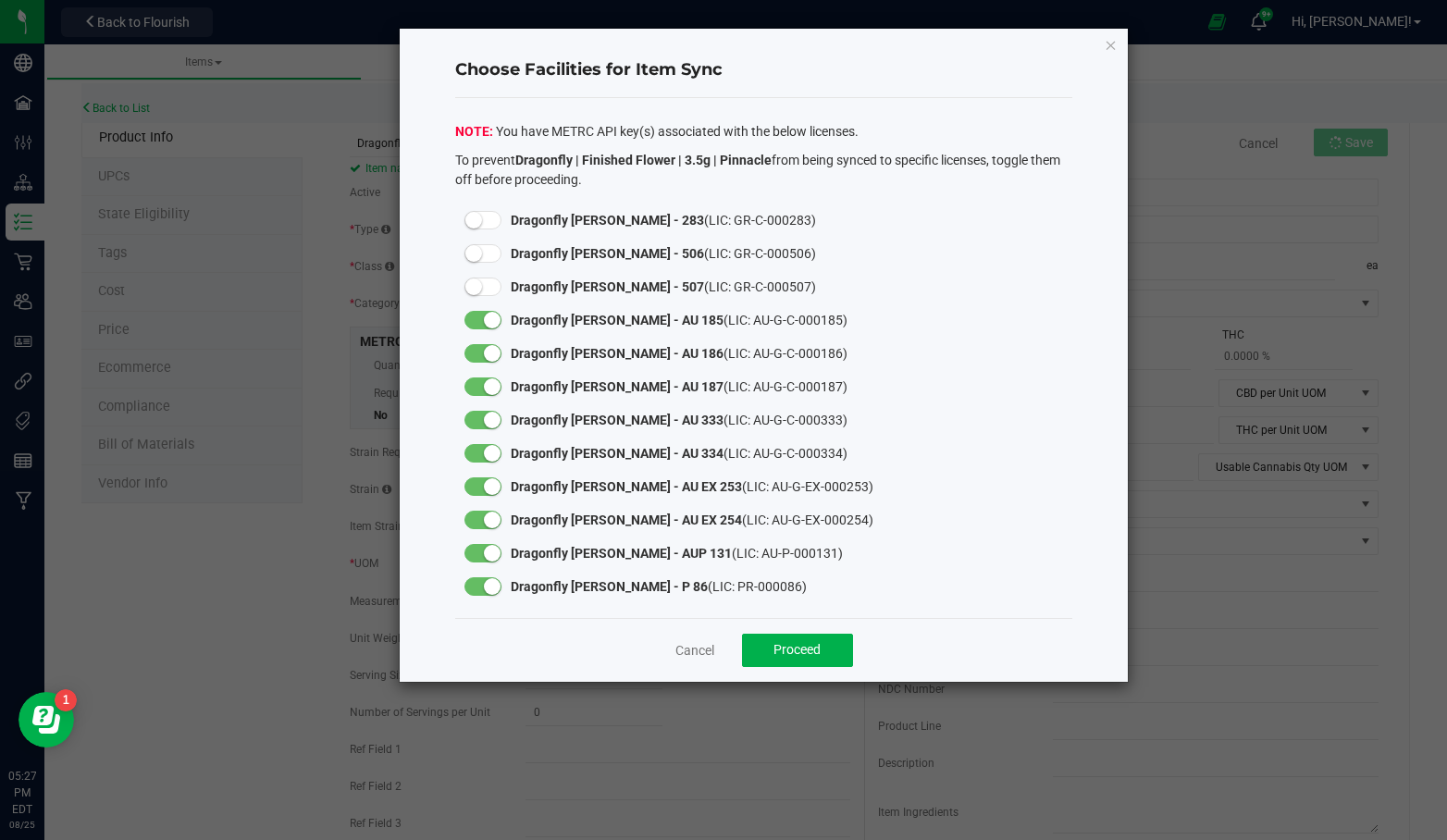
click at [492, 320] on small at bounding box center [492, 319] width 17 height 17
click at [492, 346] on small at bounding box center [492, 353] width 17 height 17
click at [492, 384] on small at bounding box center [492, 386] width 17 height 17
click at [491, 417] on small at bounding box center [492, 420] width 17 height 17
click at [492, 449] on small at bounding box center [492, 453] width 17 height 17
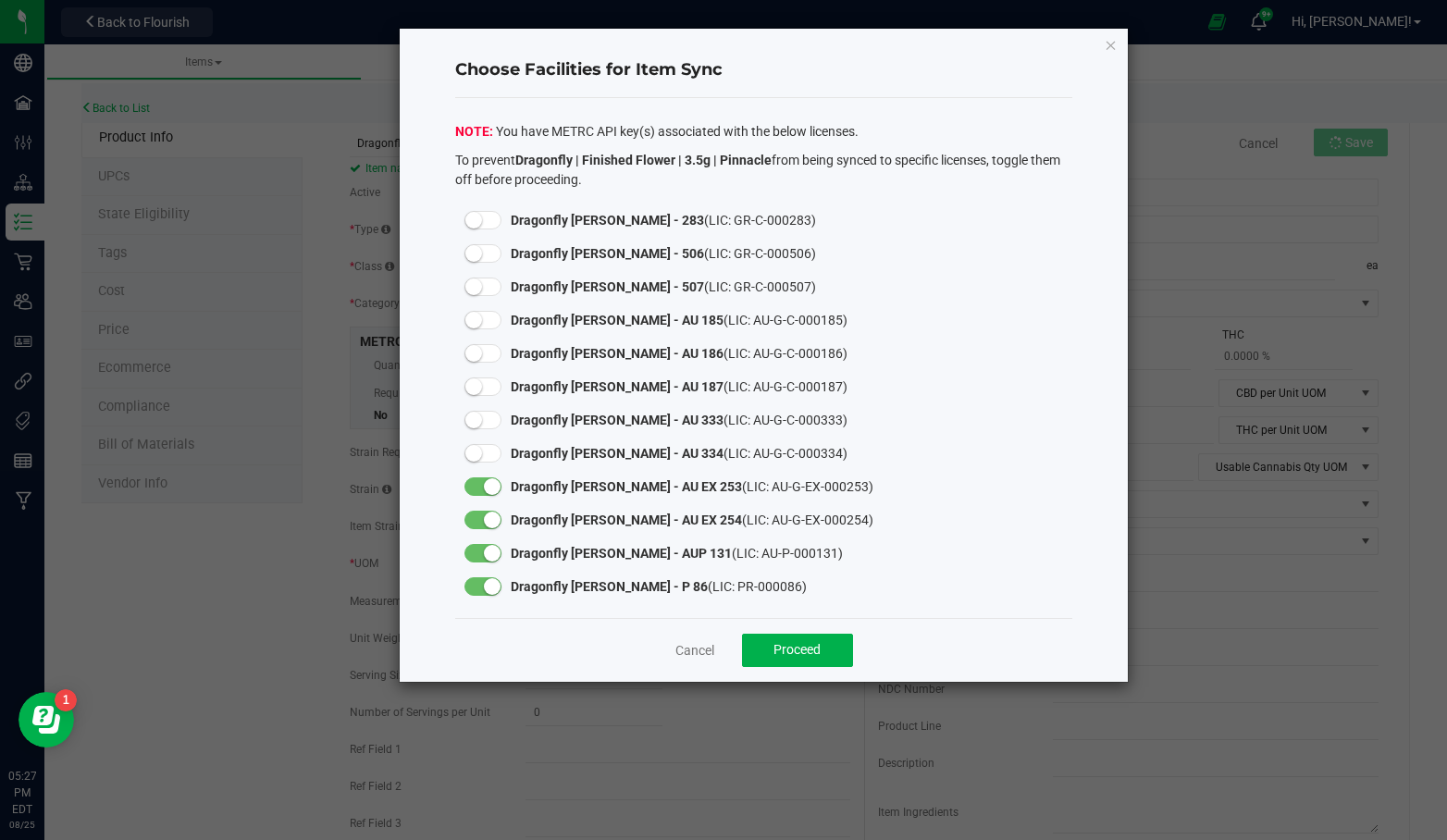
click at [492, 487] on small at bounding box center [492, 486] width 17 height 17
click at [493, 527] on small at bounding box center [492, 520] width 17 height 17
click at [491, 551] on small at bounding box center [492, 552] width 17 height 17
click at [486, 591] on div at bounding box center [484, 586] width 37 height 19
click at [782, 646] on span "Proceed" at bounding box center [797, 648] width 47 height 15
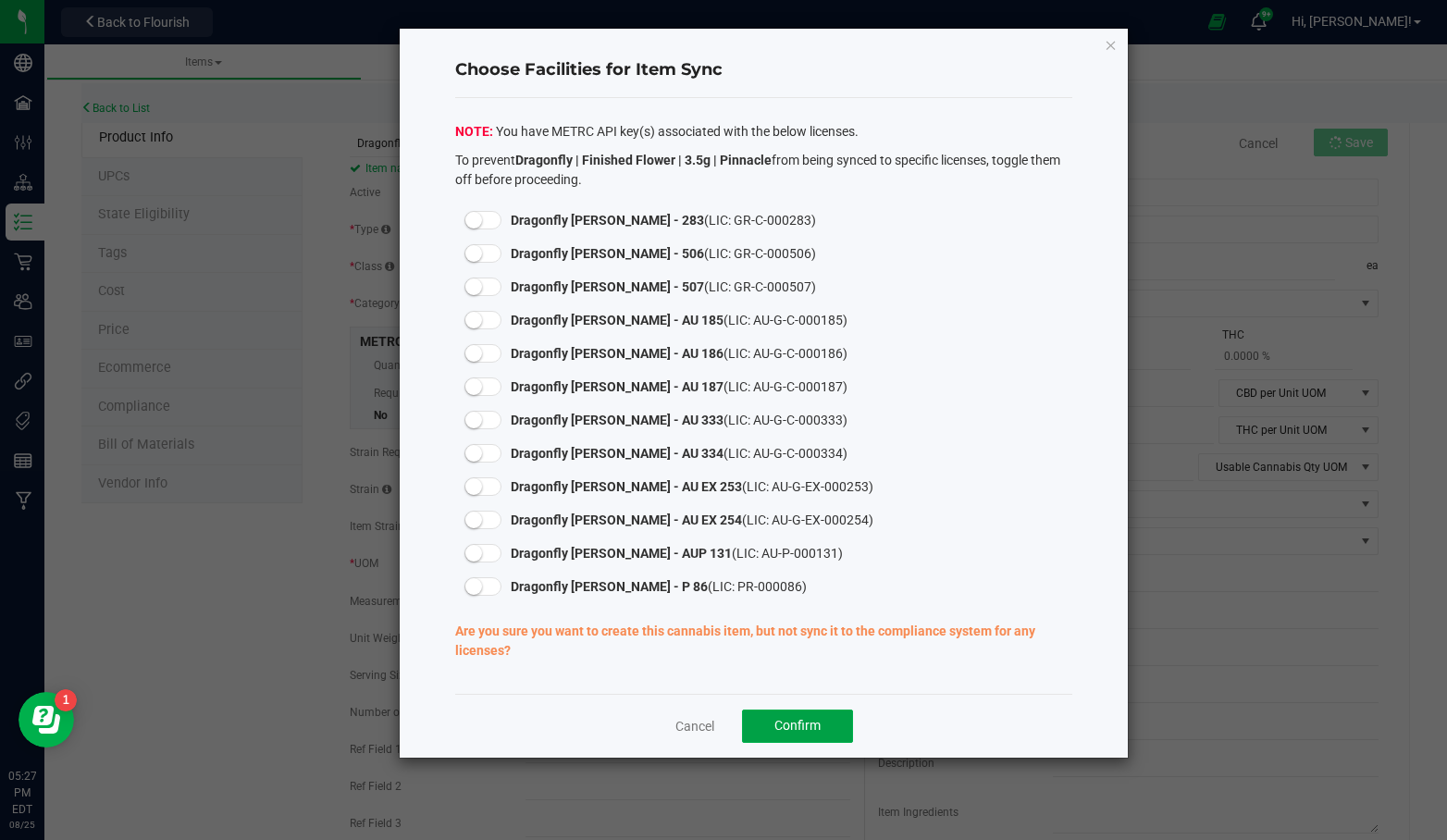
click at [784, 724] on span "Confirm" at bounding box center [797, 724] width 46 height 15
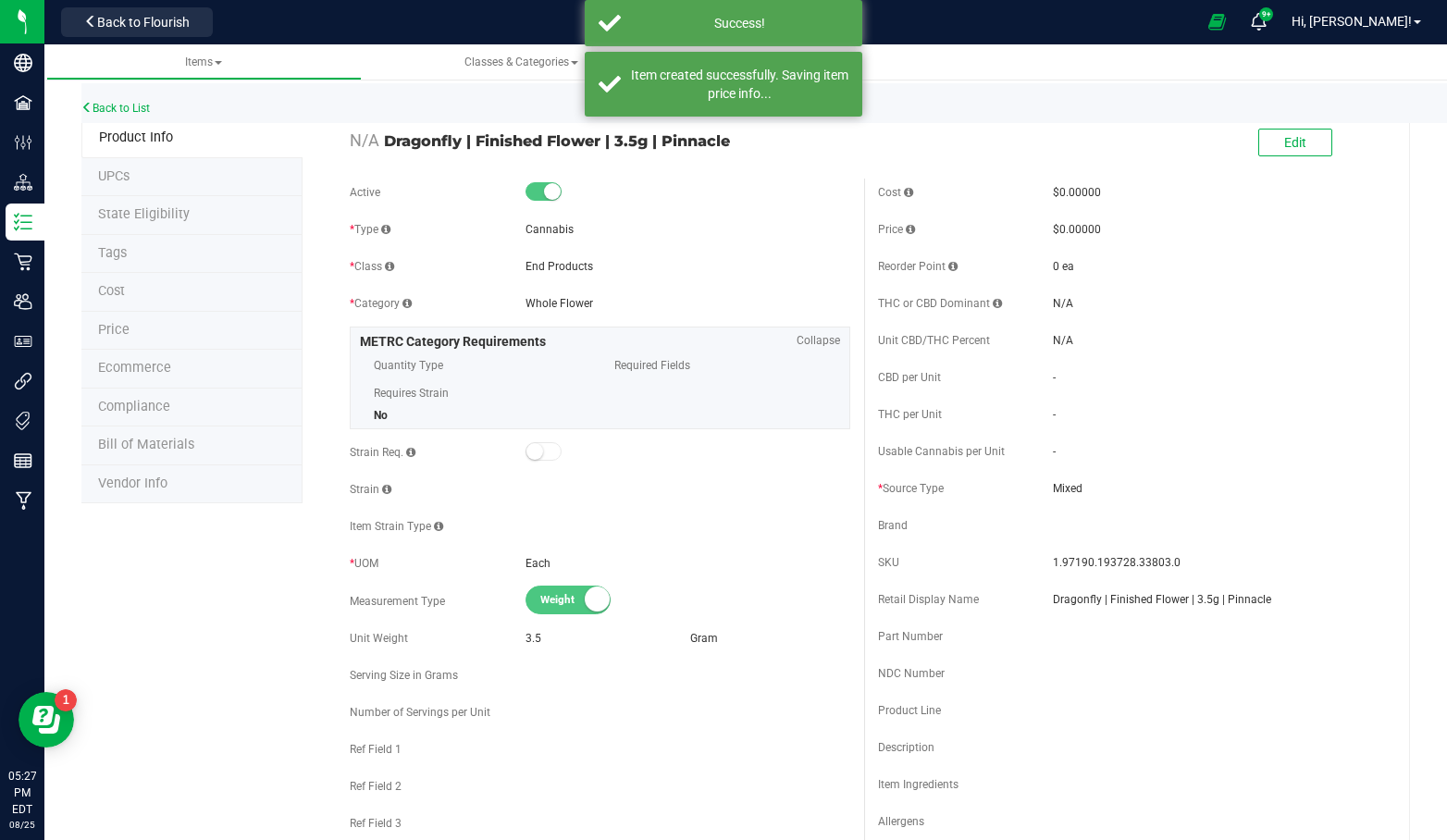
click at [183, 256] on li "Tags" at bounding box center [192, 254] width 221 height 39
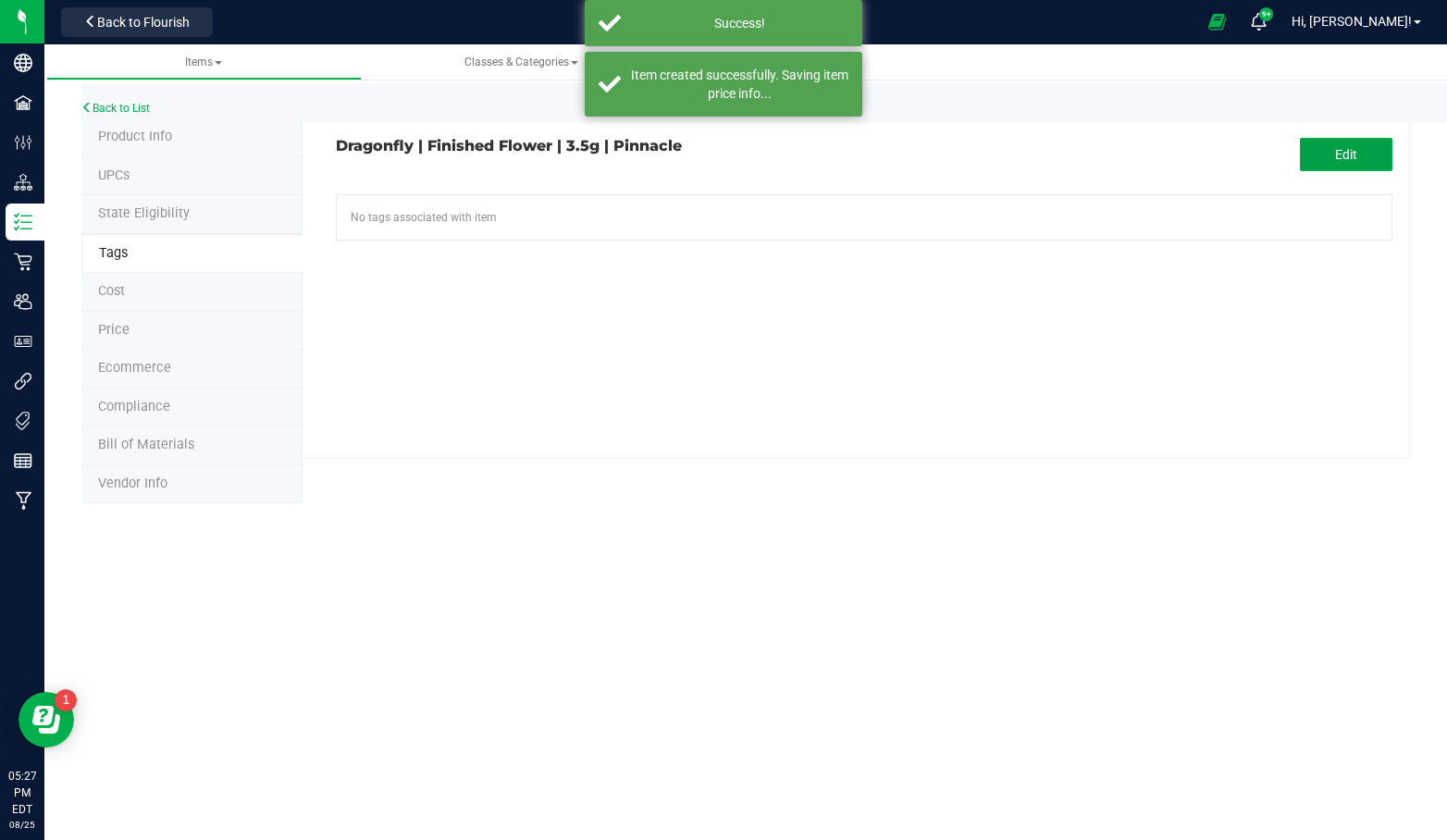
click at [1363, 146] on button "Edit" at bounding box center [1347, 154] width 92 height 33
click at [688, 210] on input "text" at bounding box center [694, 208] width 715 height 26
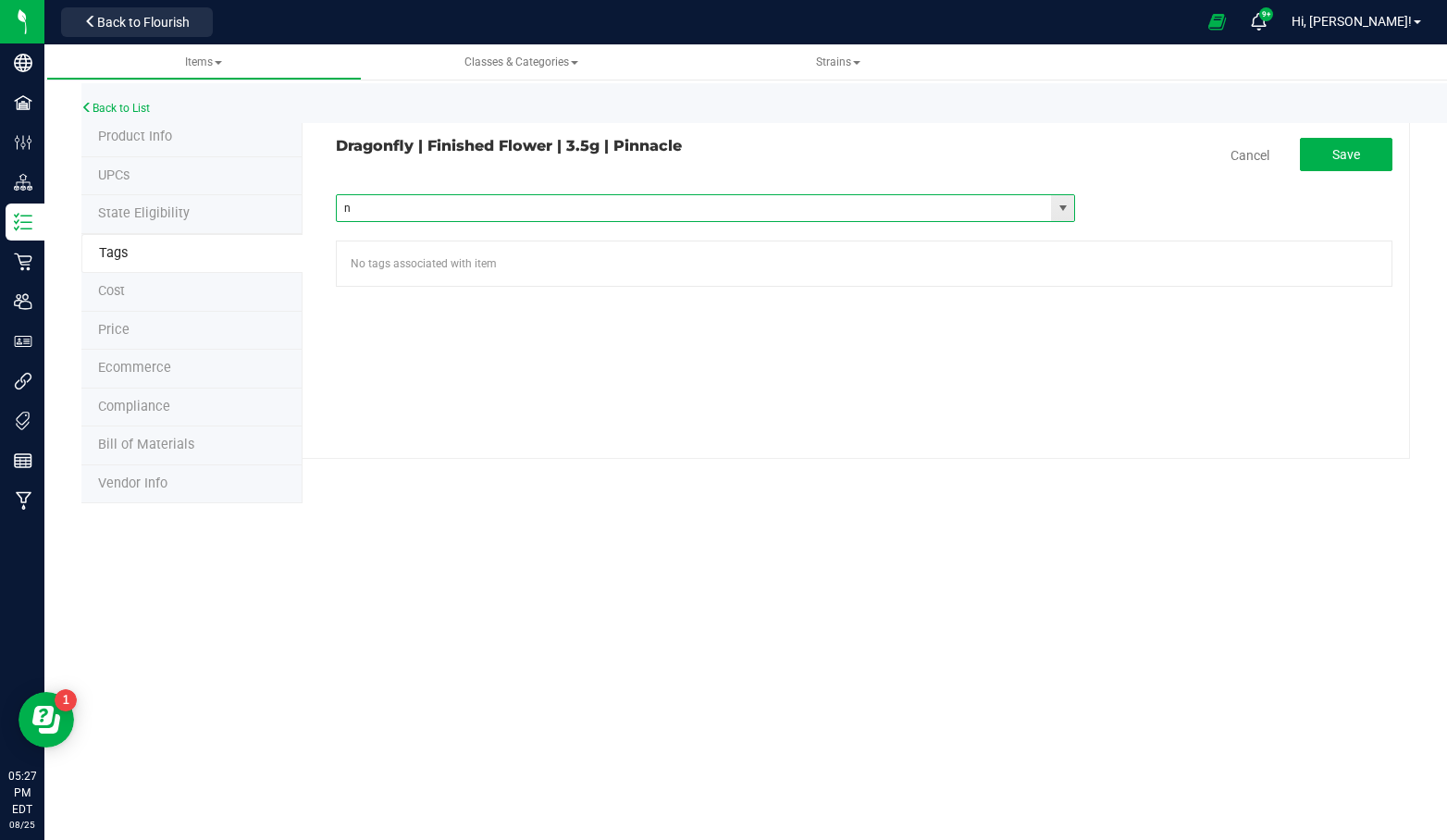
type input "ny"
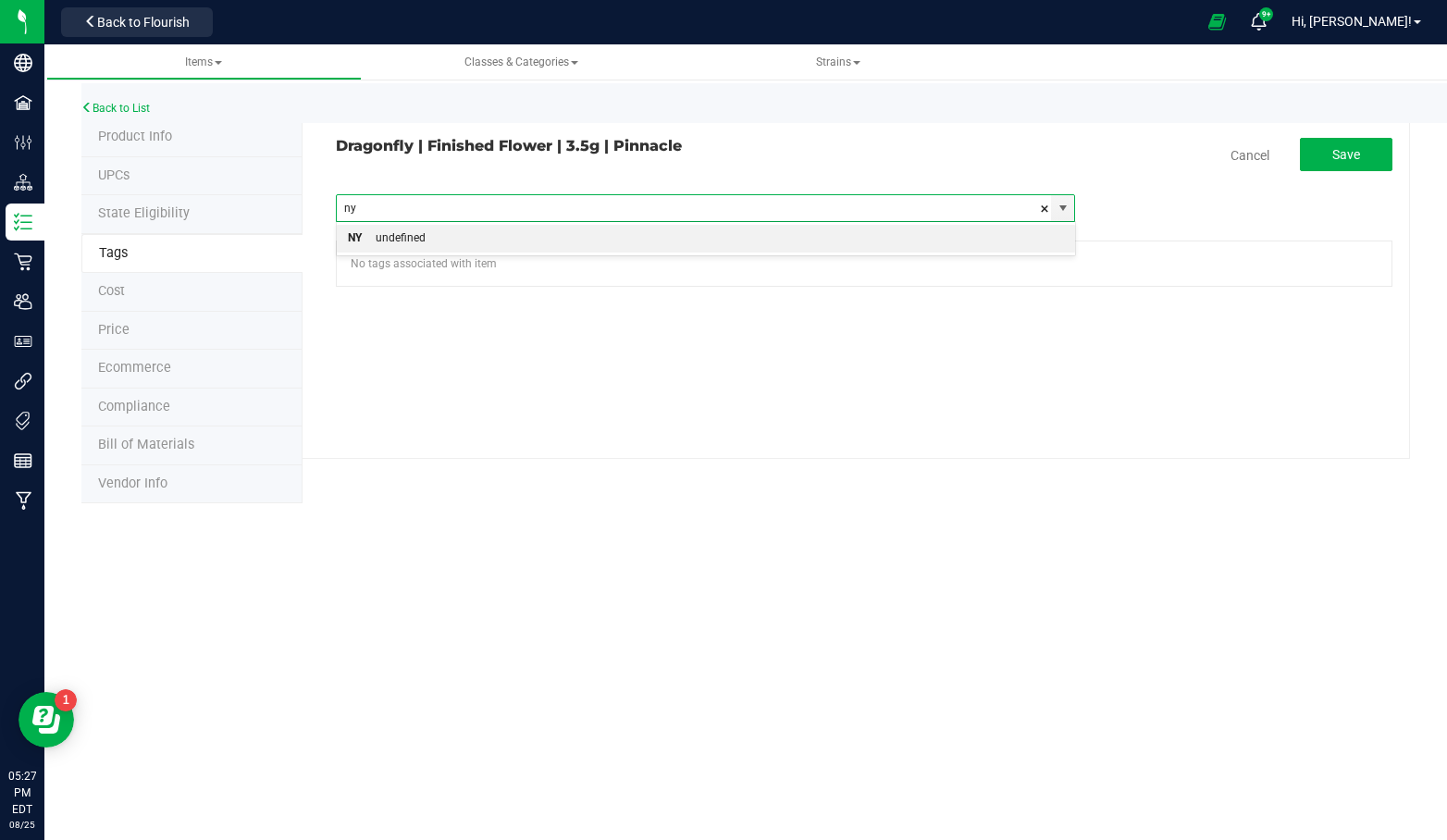
click at [645, 235] on li "NY undefined" at bounding box center [706, 239] width 737 height 28
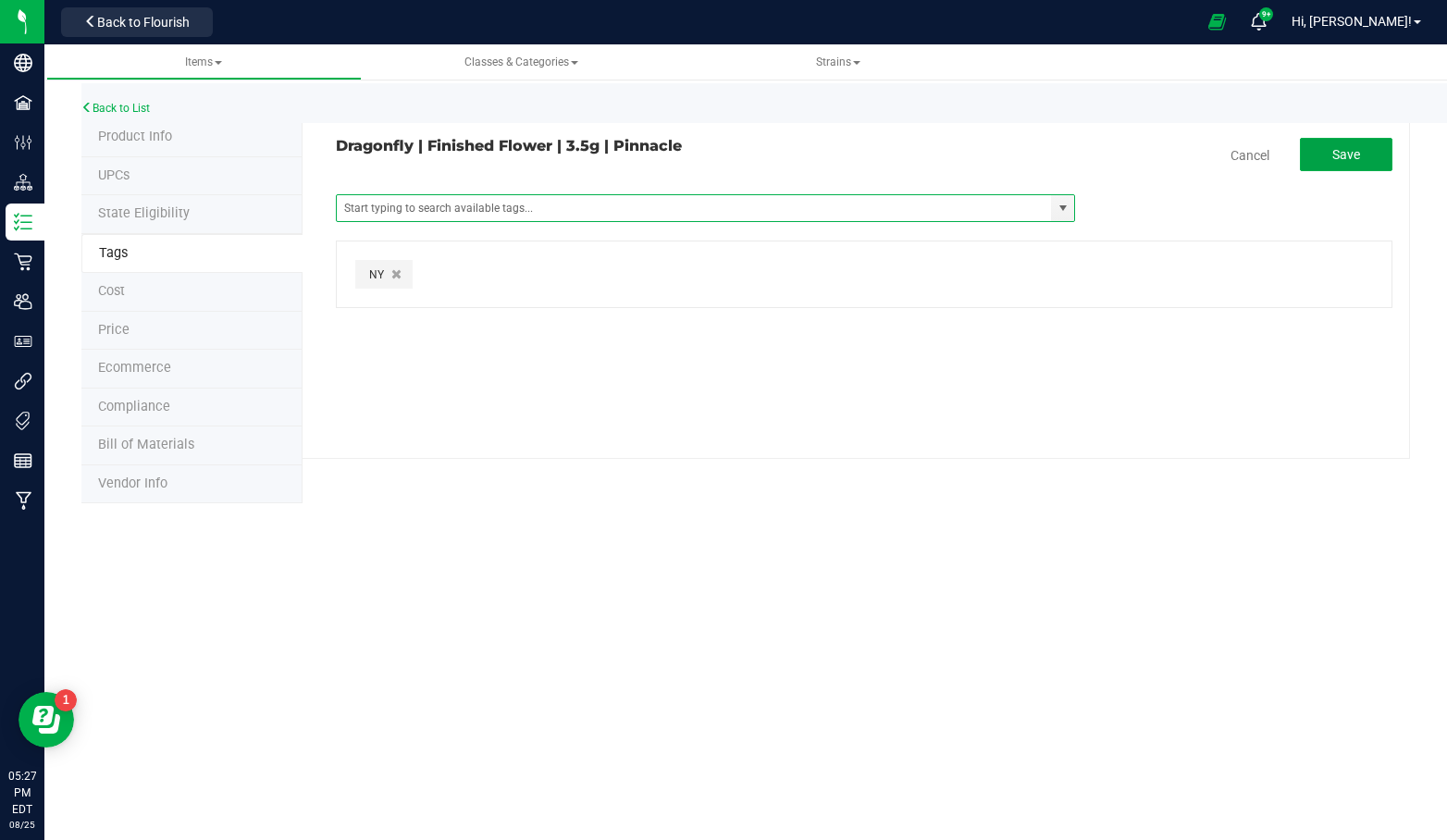
click at [1337, 148] on span "Save" at bounding box center [1347, 154] width 28 height 15
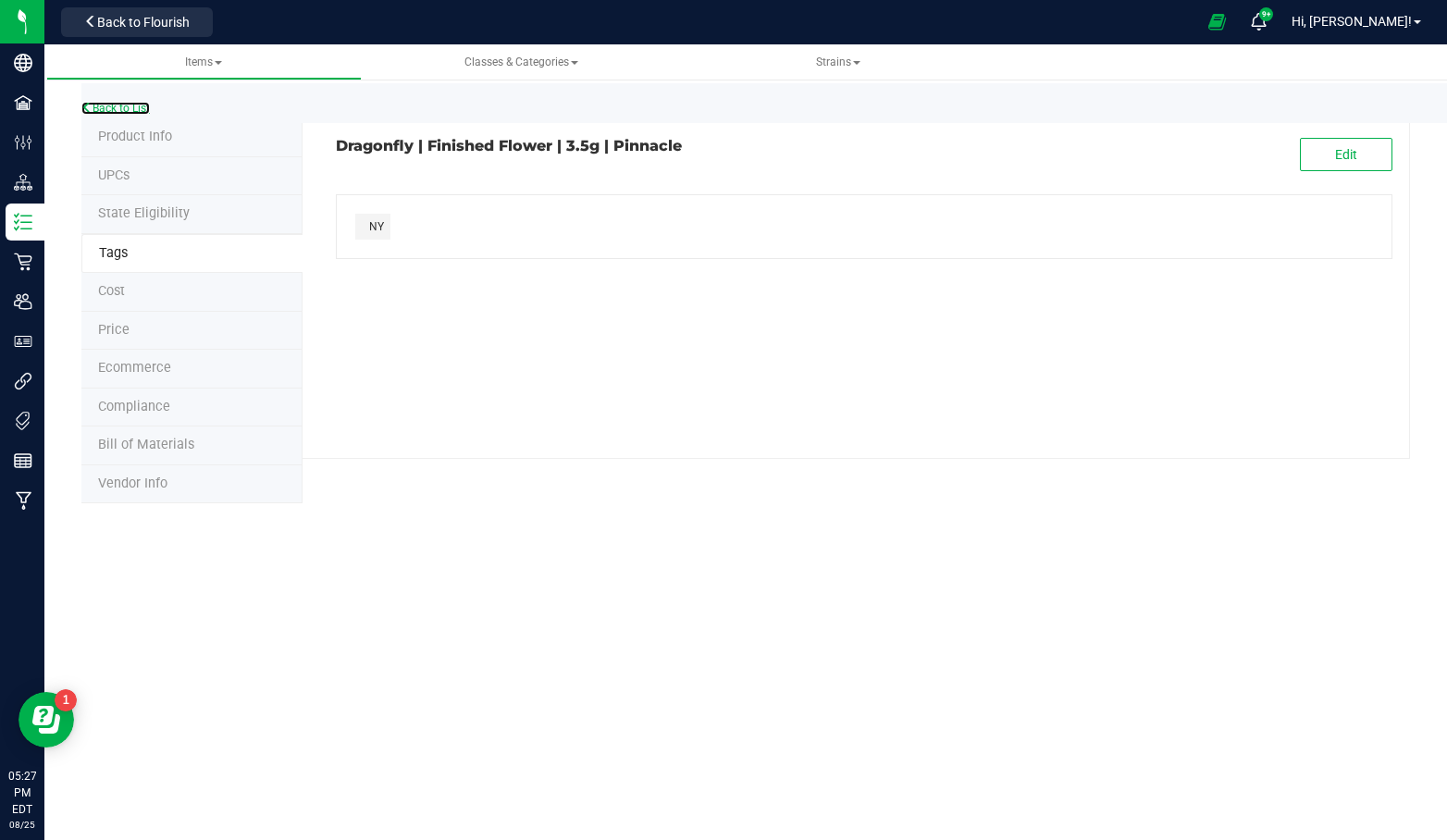
click at [110, 103] on link "Back to List" at bounding box center [116, 108] width 69 height 13
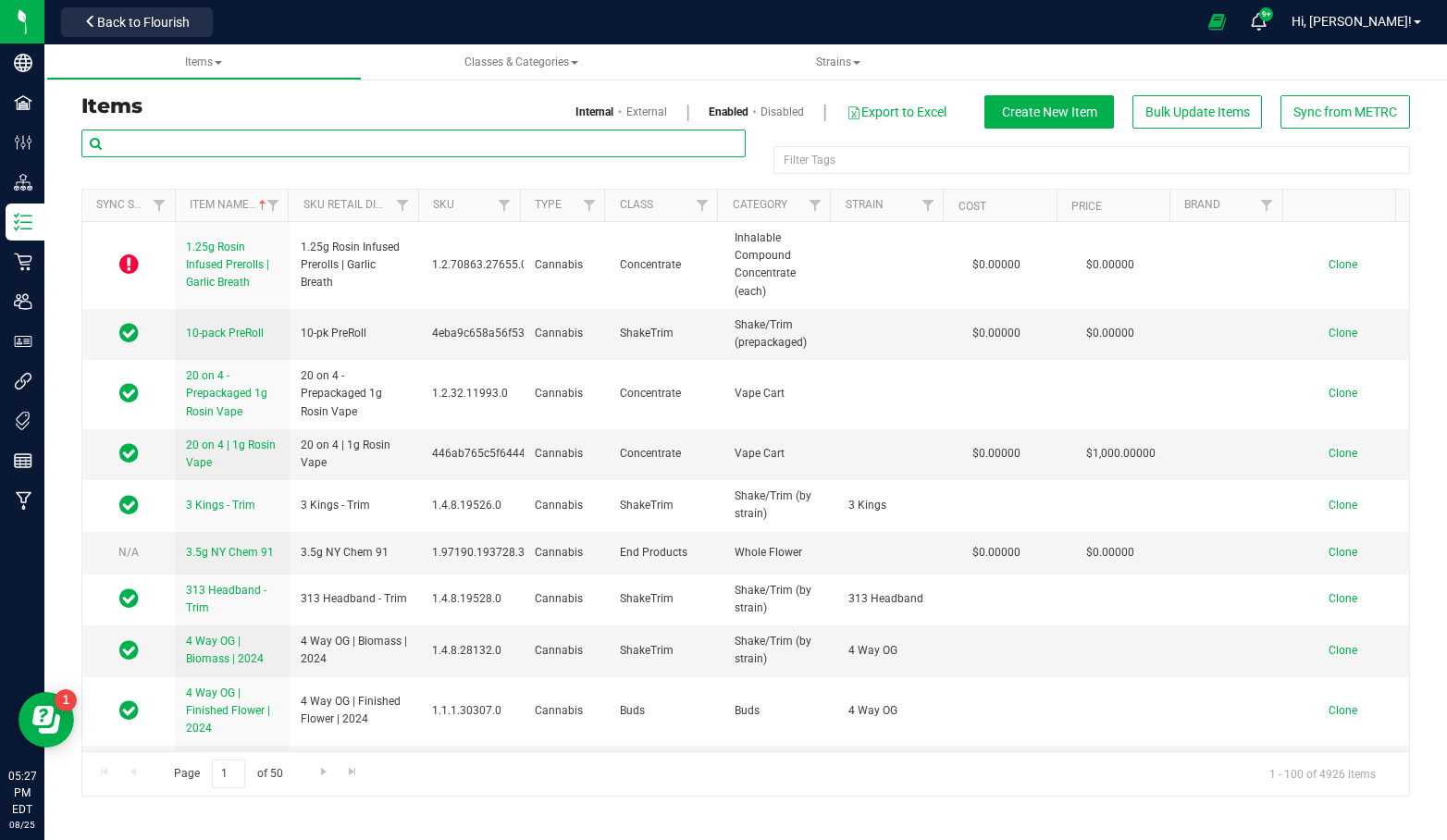
click at [567, 149] on input "text" at bounding box center [414, 143] width 665 height 28
paste input "Dragonfly | Finished Flower | 3.5g |"
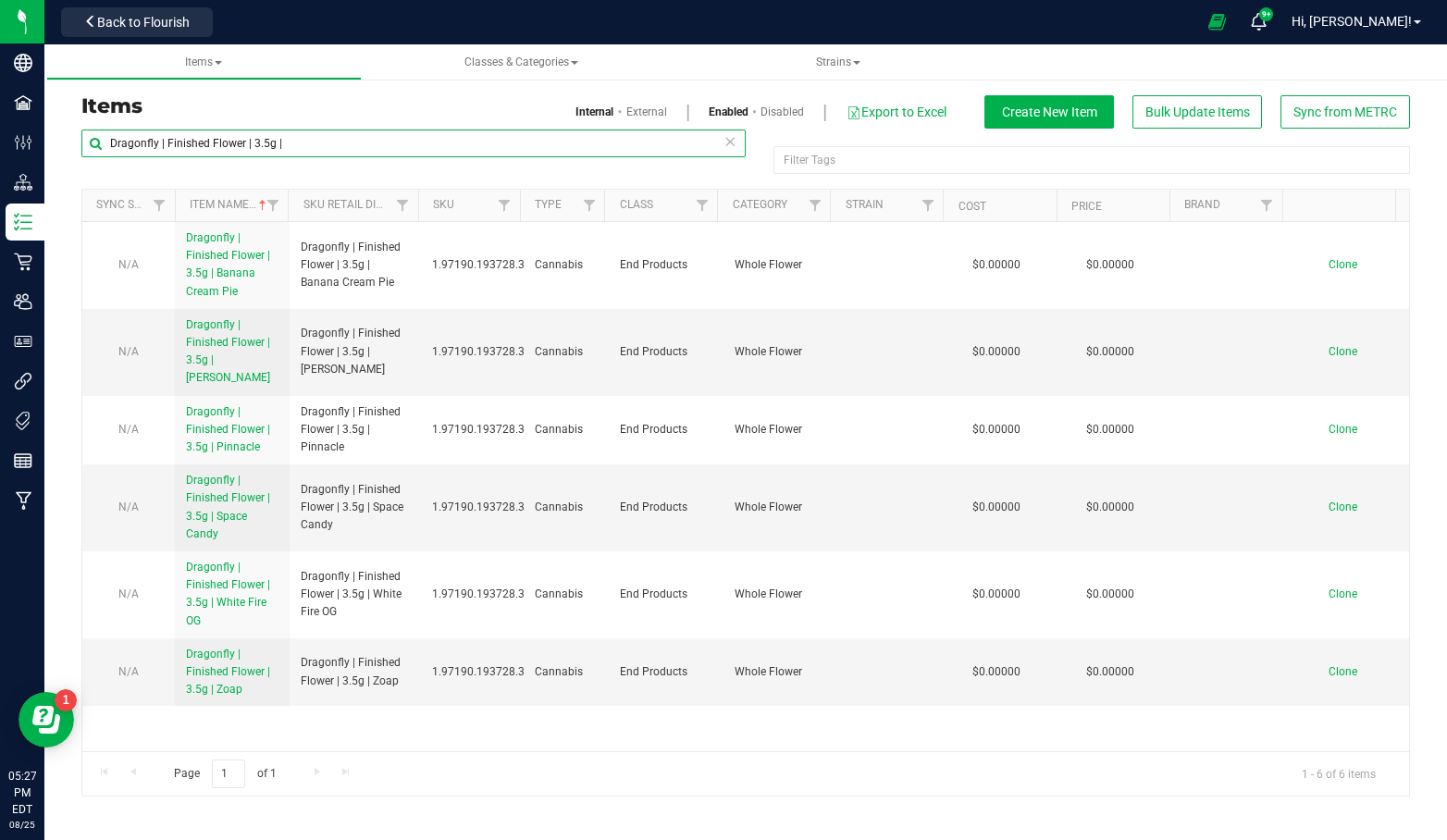
type input "Dragonfly | Finished Flower | 3.5g |"
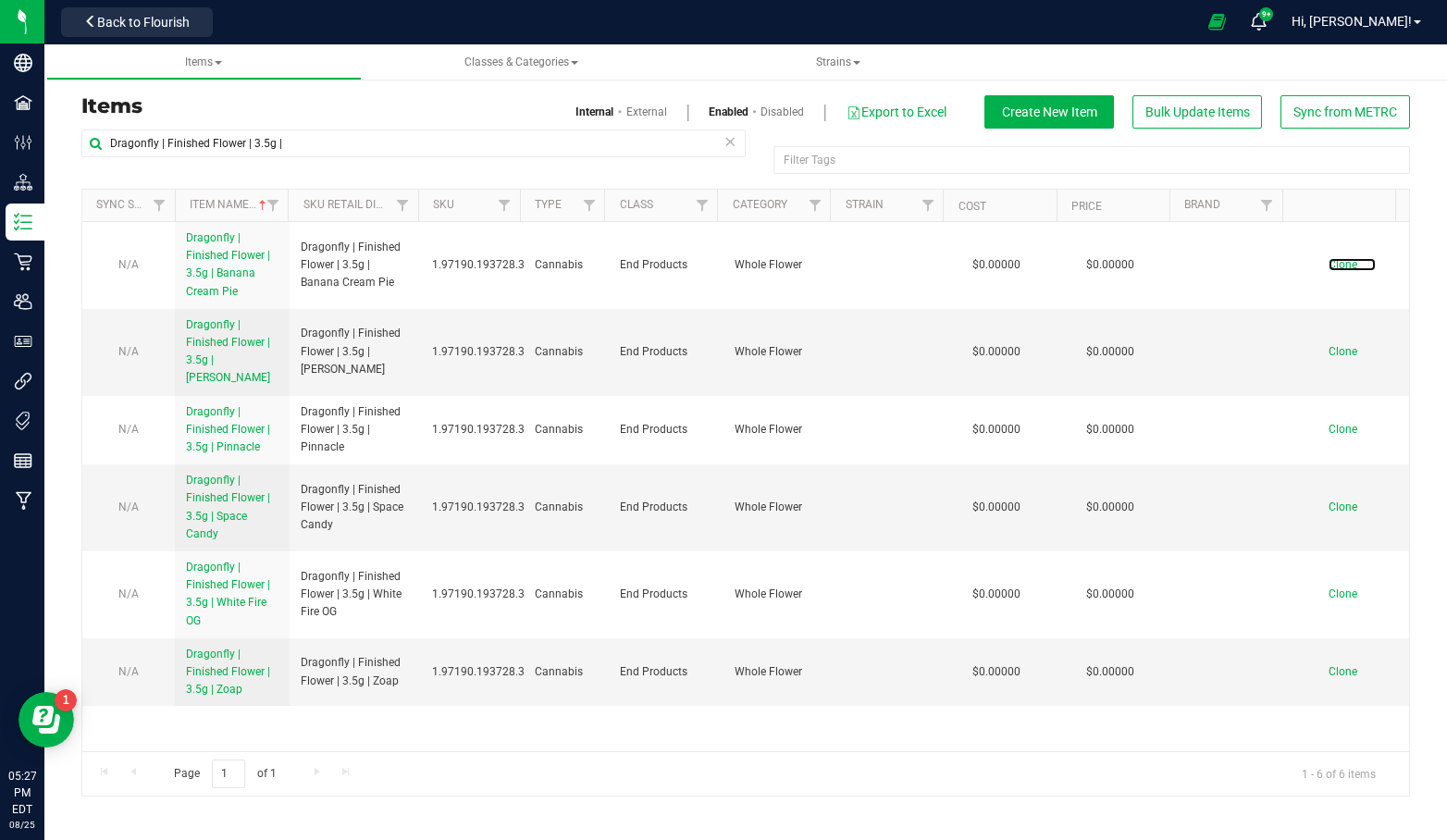
click at [1332, 263] on span "Clone" at bounding box center [1343, 264] width 29 height 13
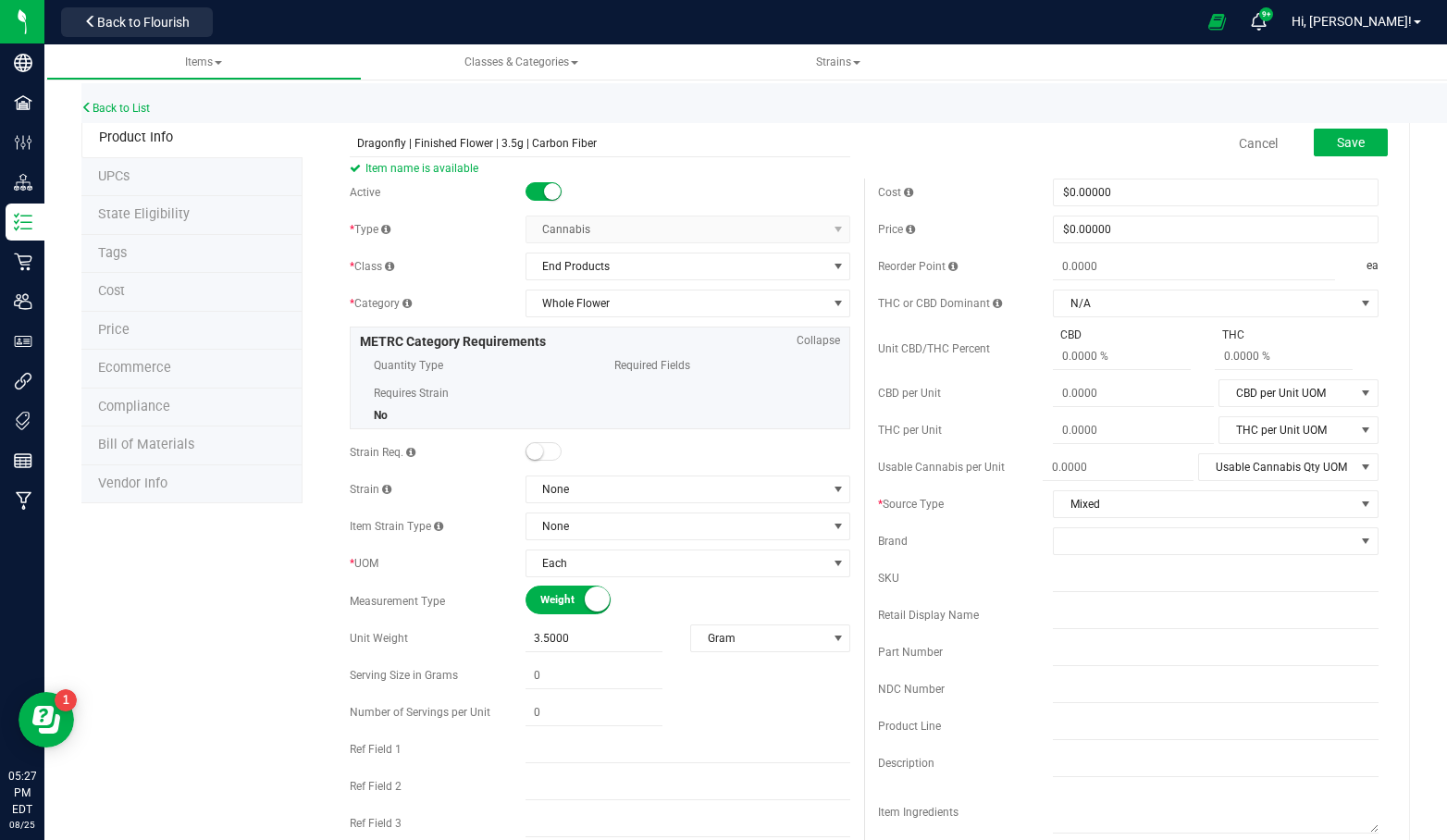
type input "Dragonfly | Finished Flower | 3.5g | Carbon Fiber"
click at [1314, 135] on button "Save" at bounding box center [1351, 142] width 74 height 28
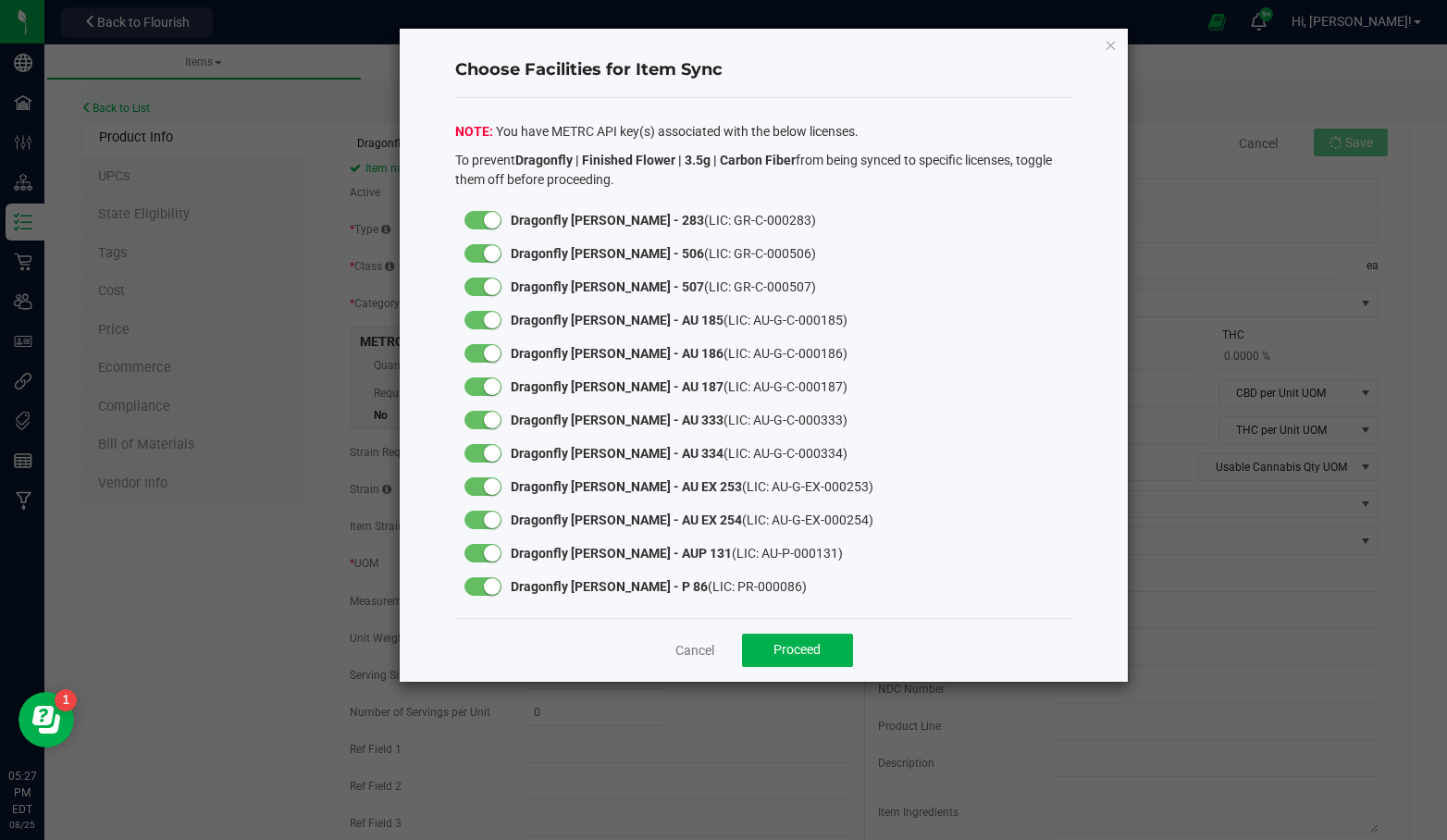
click at [480, 224] on div at bounding box center [484, 220] width 37 height 19
click at [480, 249] on div at bounding box center [484, 253] width 37 height 19
click at [491, 272] on div at bounding box center [483, 287] width 55 height 33
click at [491, 281] on small at bounding box center [492, 286] width 17 height 17
drag, startPoint x: 485, startPoint y: 317, endPoint x: 491, endPoint y: 339, distance: 22.8
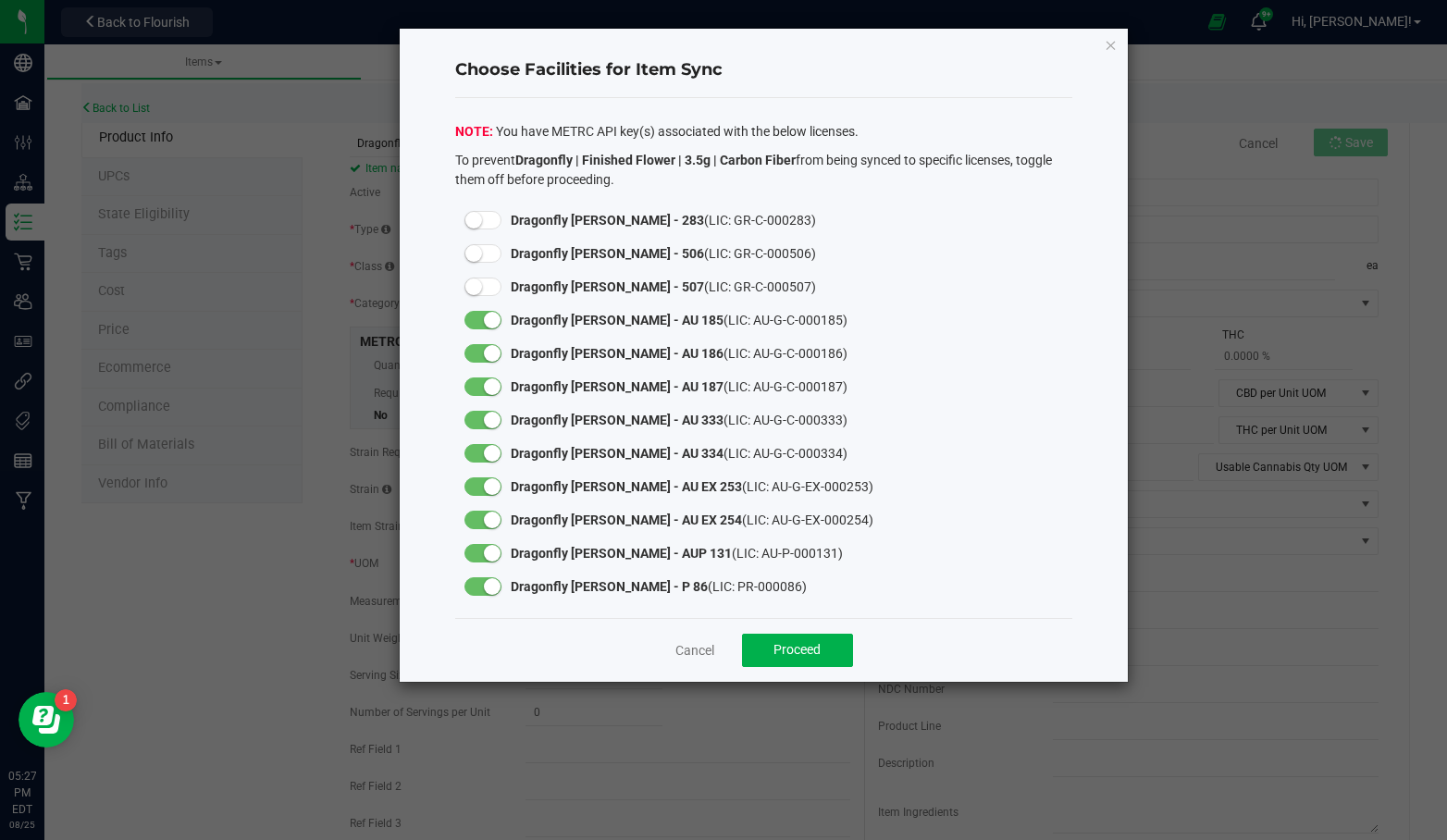
click at [485, 317] on small at bounding box center [492, 319] width 17 height 17
click at [492, 350] on small at bounding box center [492, 353] width 17 height 17
click at [493, 387] on small at bounding box center [492, 386] width 17 height 17
click at [491, 419] on small at bounding box center [492, 420] width 17 height 17
click at [491, 449] on small at bounding box center [492, 453] width 17 height 17
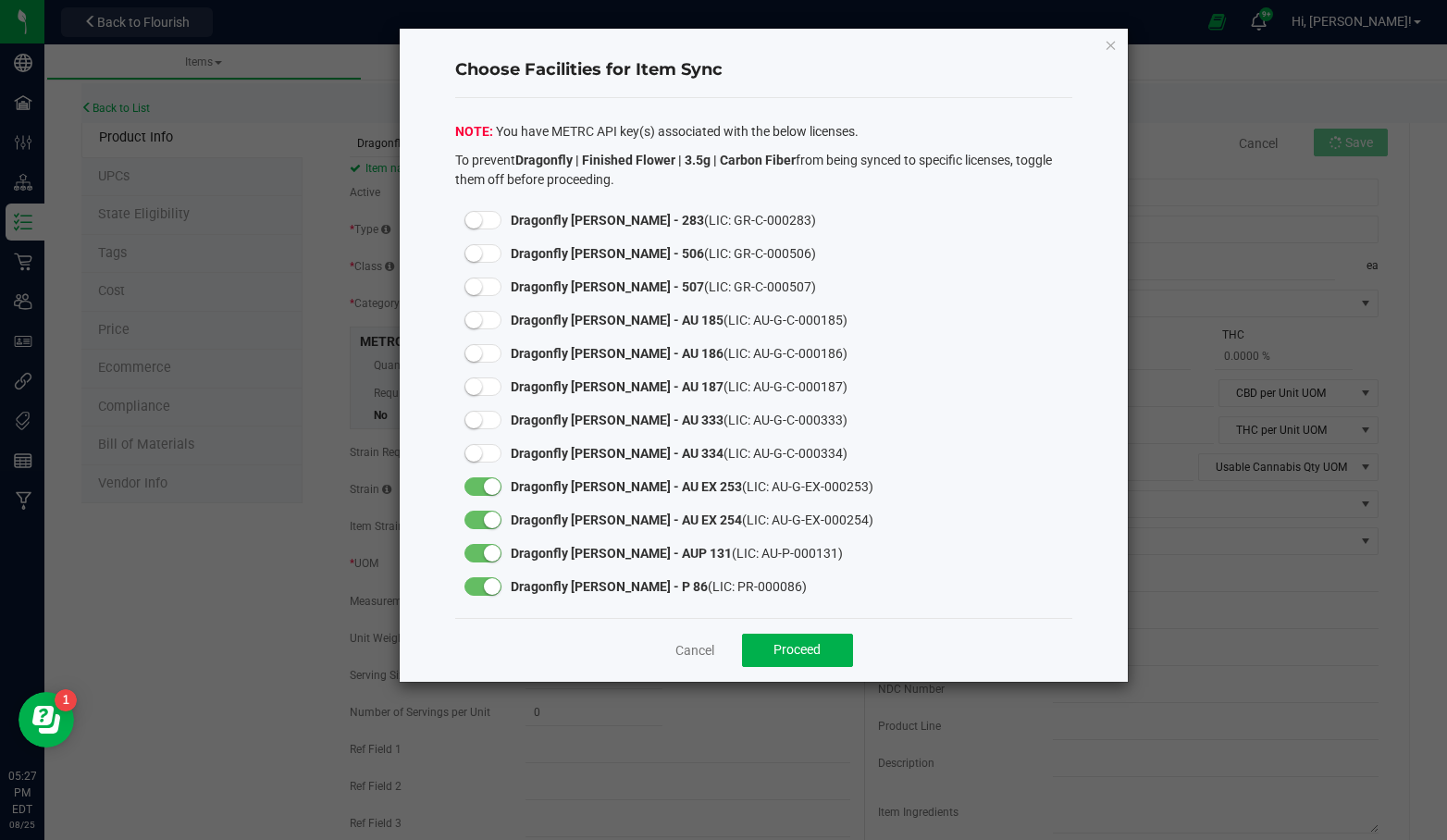
click at [491, 480] on small at bounding box center [492, 486] width 17 height 17
click at [491, 514] on small at bounding box center [492, 520] width 17 height 17
drag, startPoint x: 491, startPoint y: 546, endPoint x: 490, endPoint y: 567, distance: 21.0
click at [491, 547] on small at bounding box center [492, 552] width 17 height 17
click at [490, 578] on small at bounding box center [492, 586] width 17 height 17
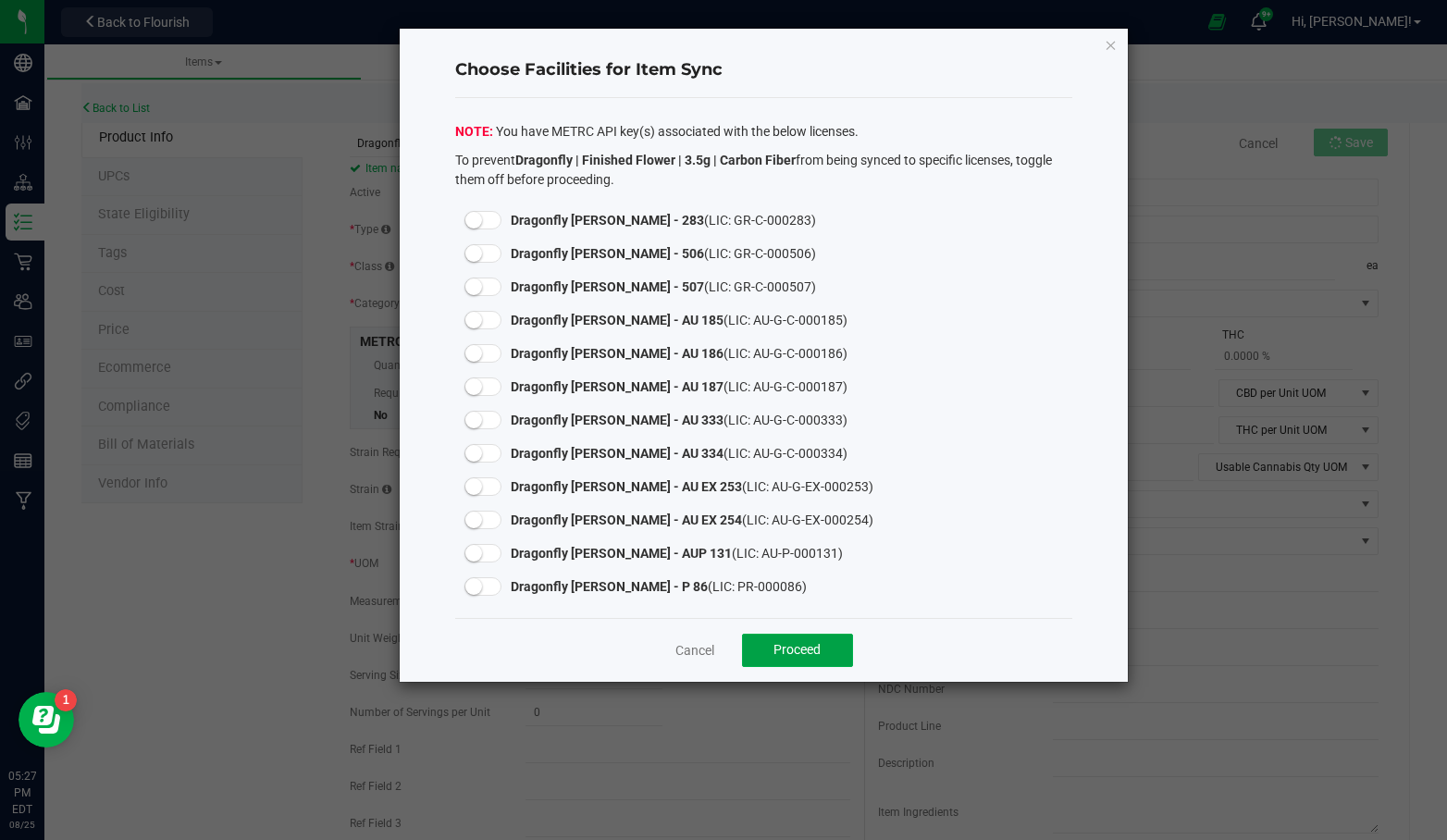
click at [800, 648] on span "Proceed" at bounding box center [797, 648] width 47 height 15
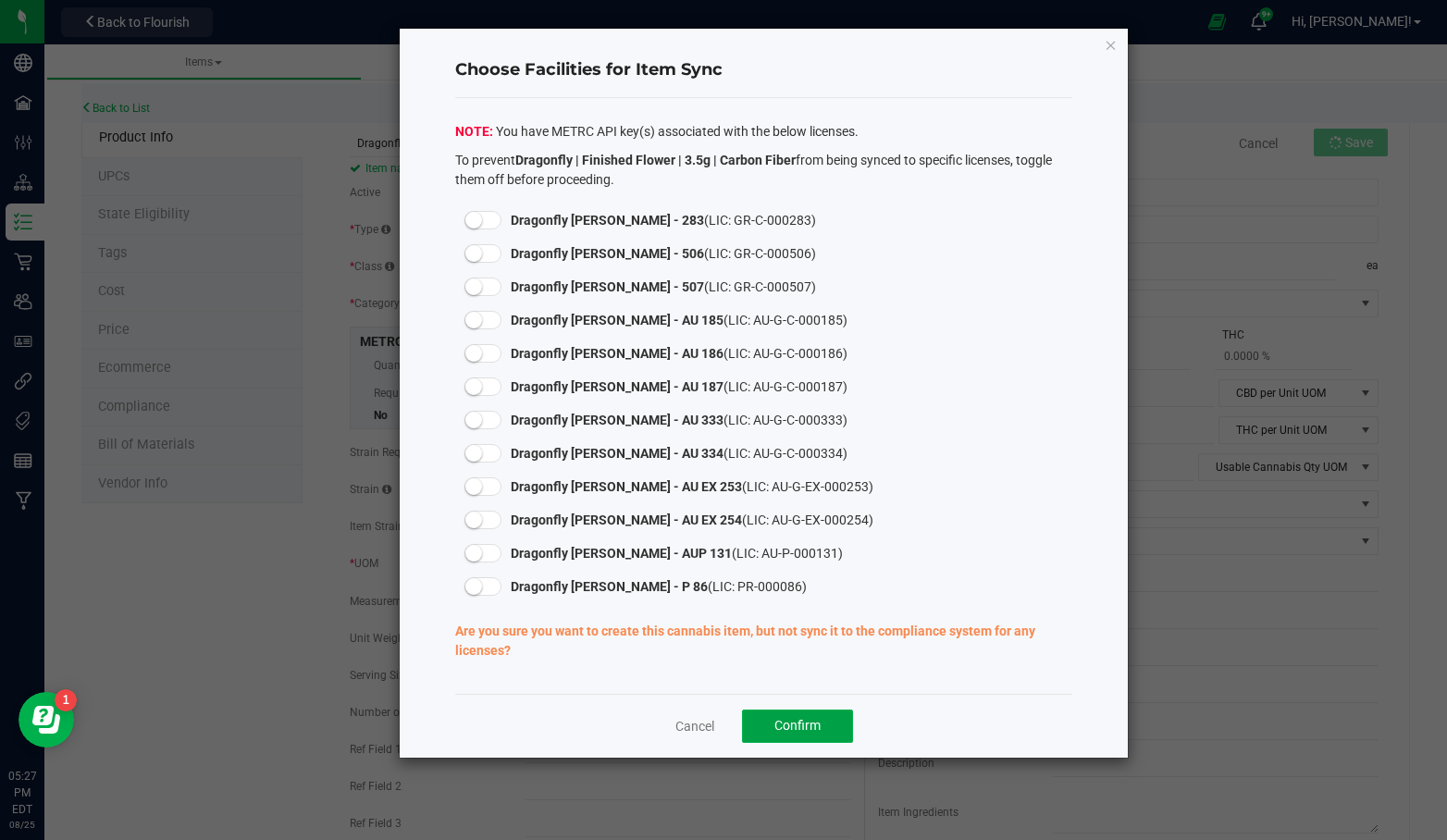
click at [803, 718] on span "Confirm" at bounding box center [797, 724] width 46 height 15
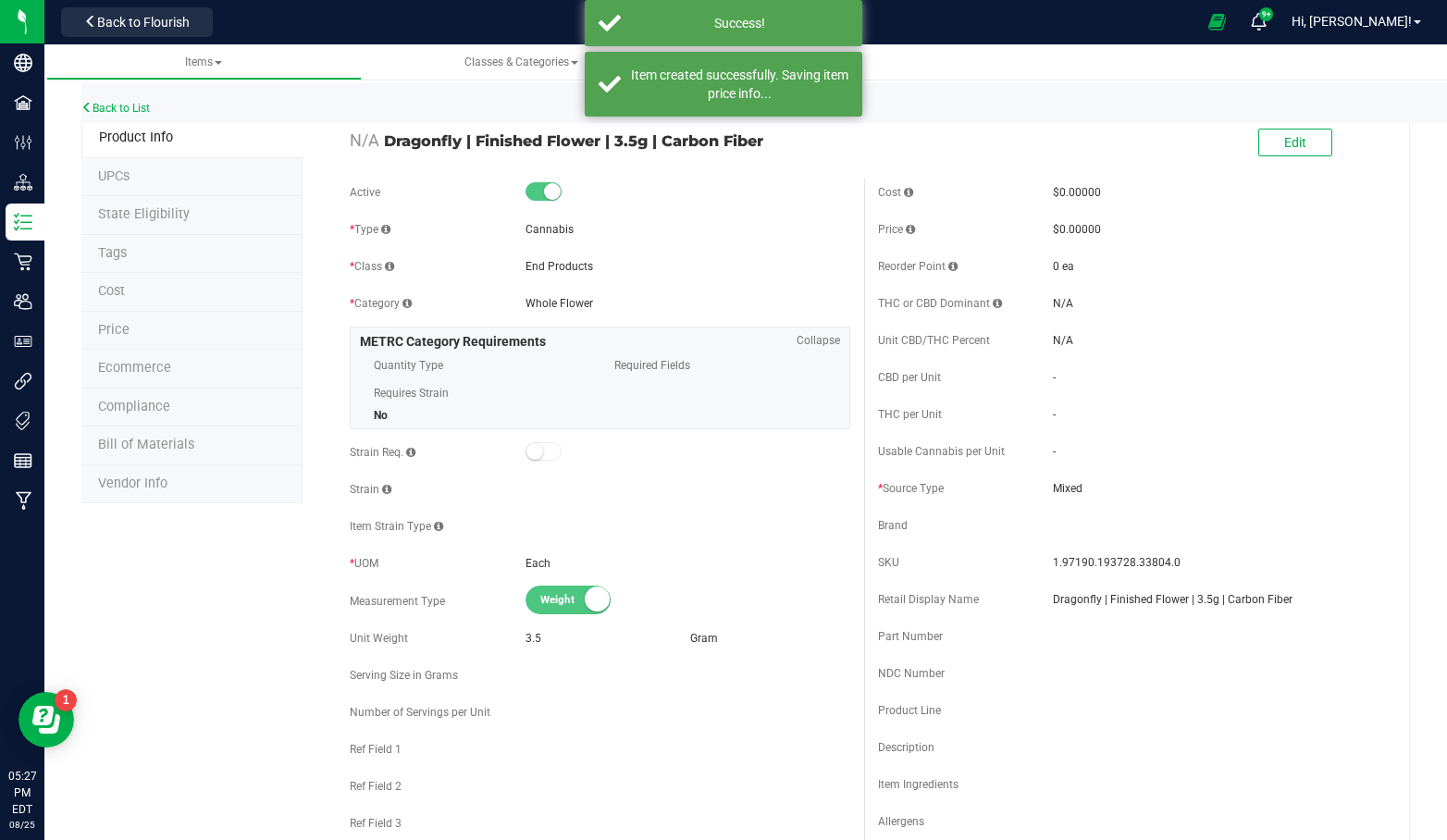
click at [170, 260] on li "Tags" at bounding box center [192, 254] width 221 height 39
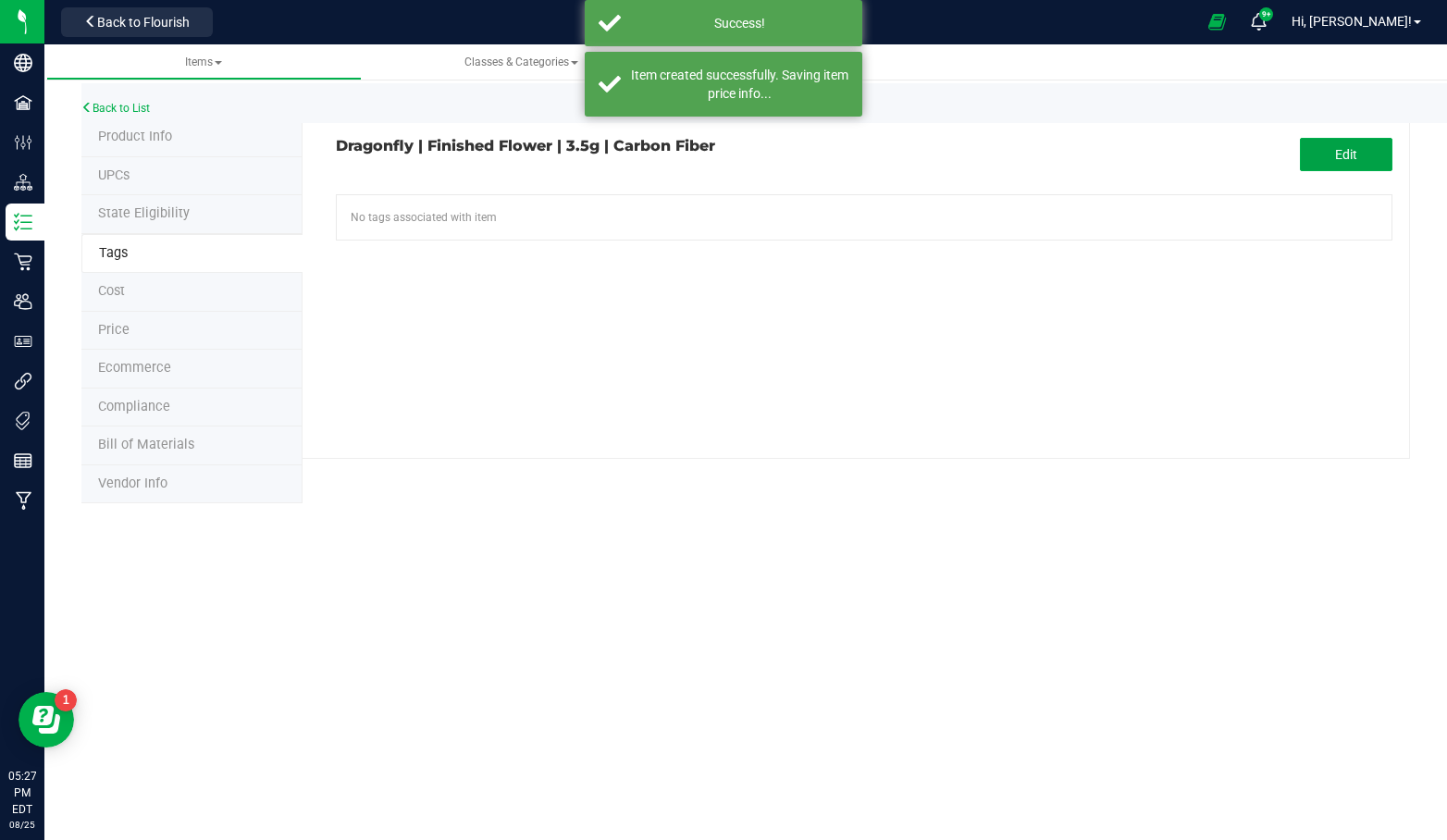
click at [1318, 161] on button "Edit" at bounding box center [1347, 154] width 92 height 33
click at [835, 212] on input "text" at bounding box center [694, 208] width 715 height 26
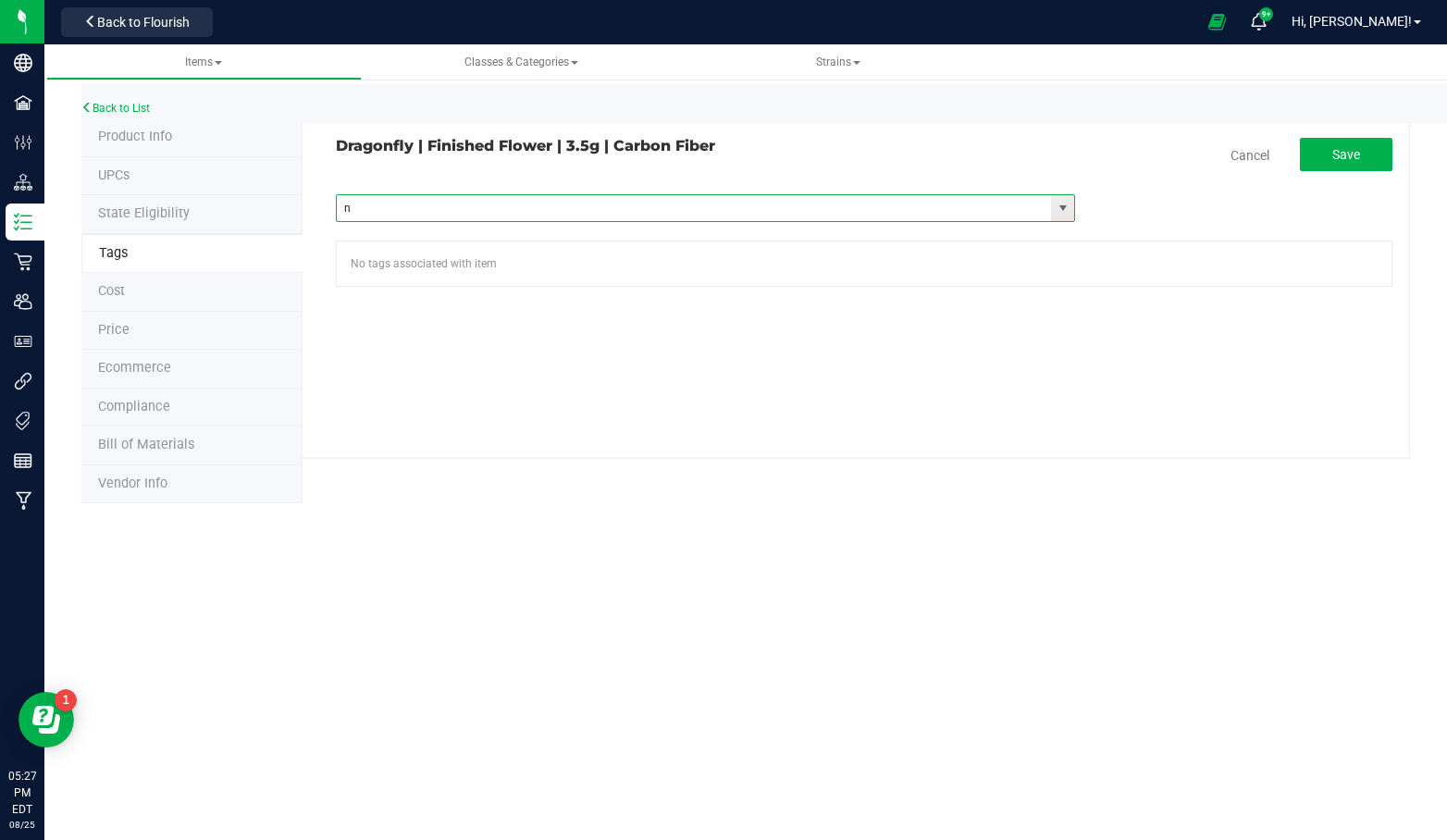
type input "ny"
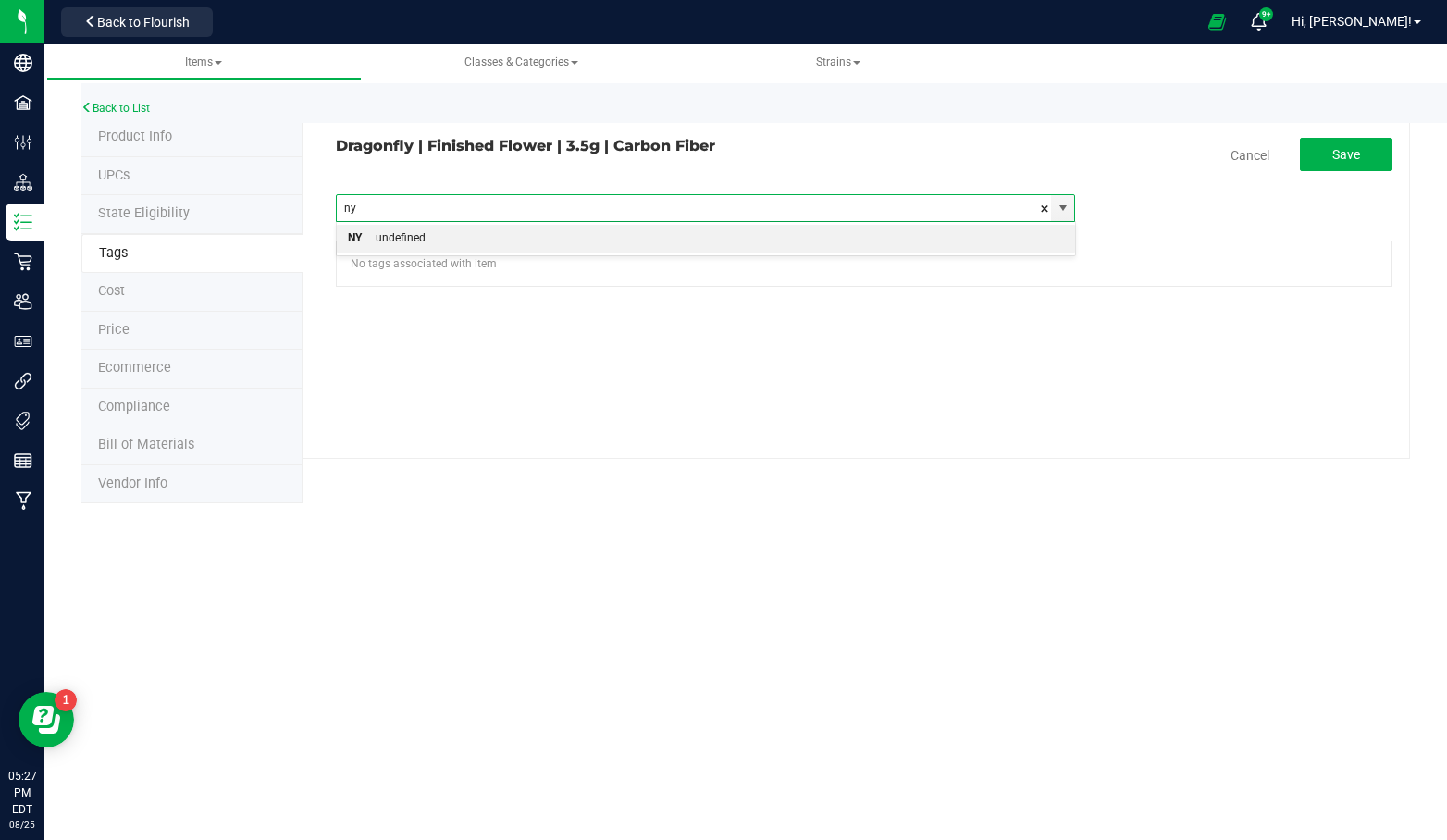
click at [776, 243] on li "NY undefined" at bounding box center [706, 239] width 737 height 28
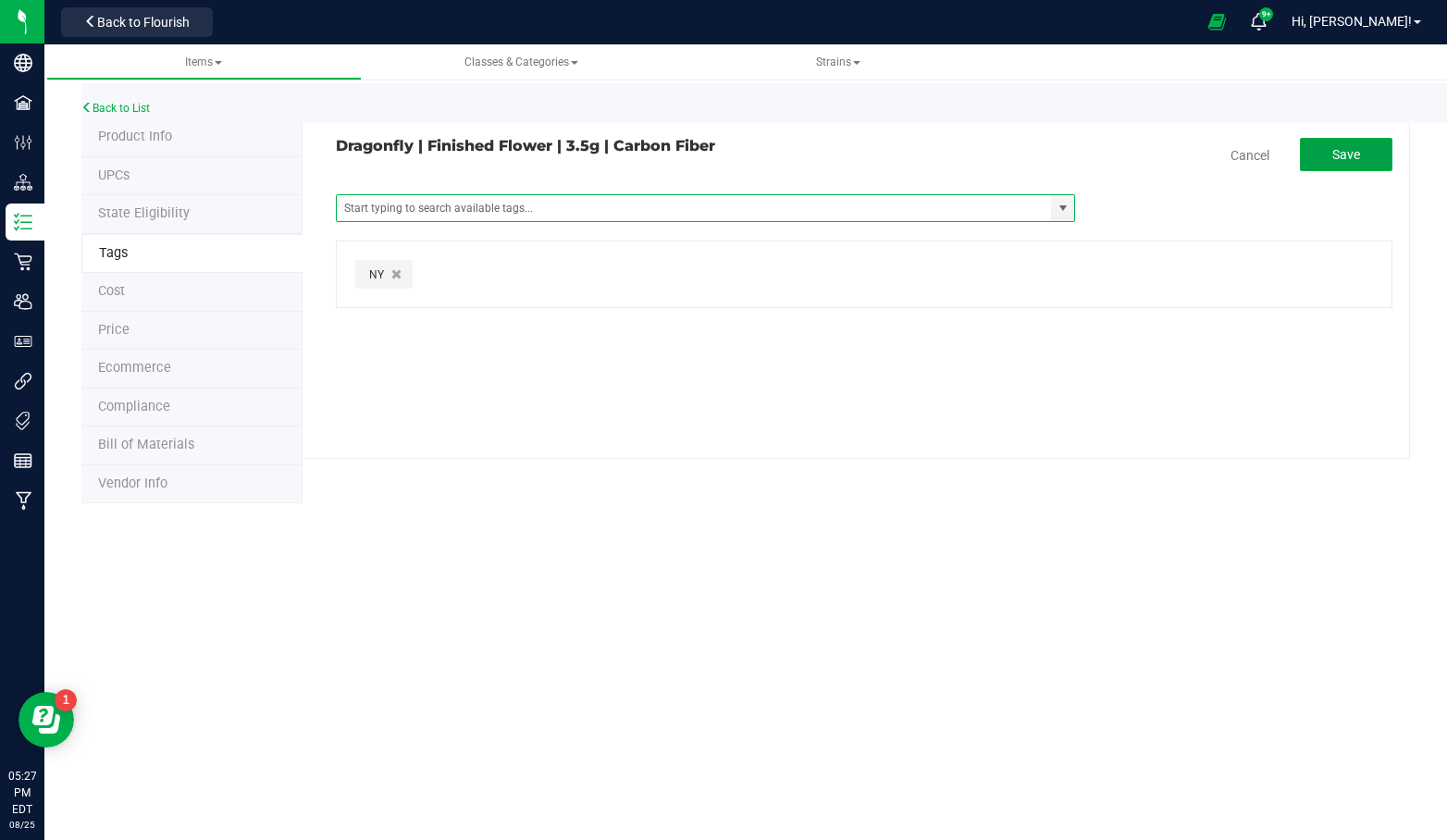
click at [1367, 155] on button "Save" at bounding box center [1347, 154] width 92 height 33
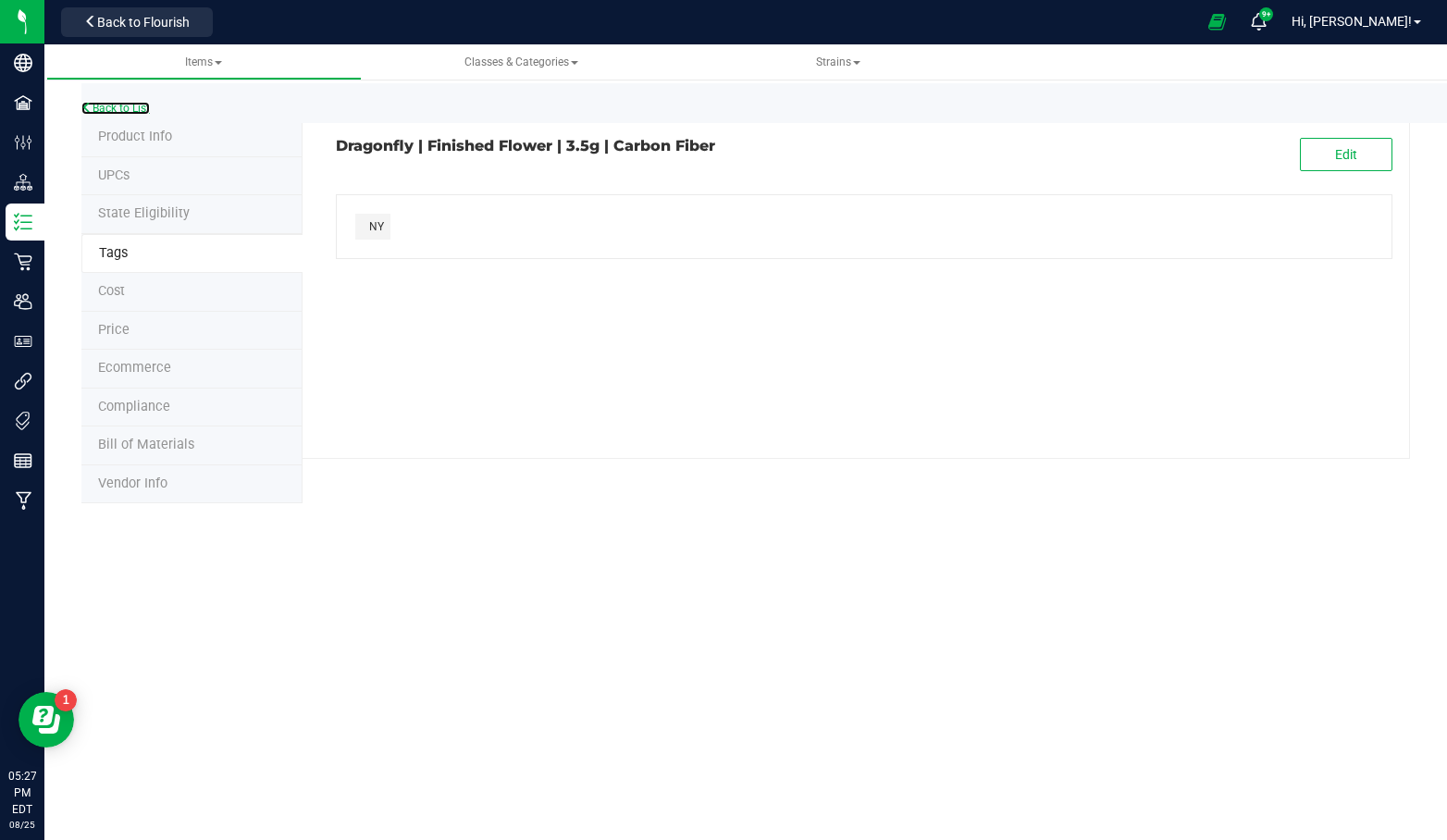
click at [116, 102] on link "Back to List" at bounding box center [116, 108] width 69 height 13
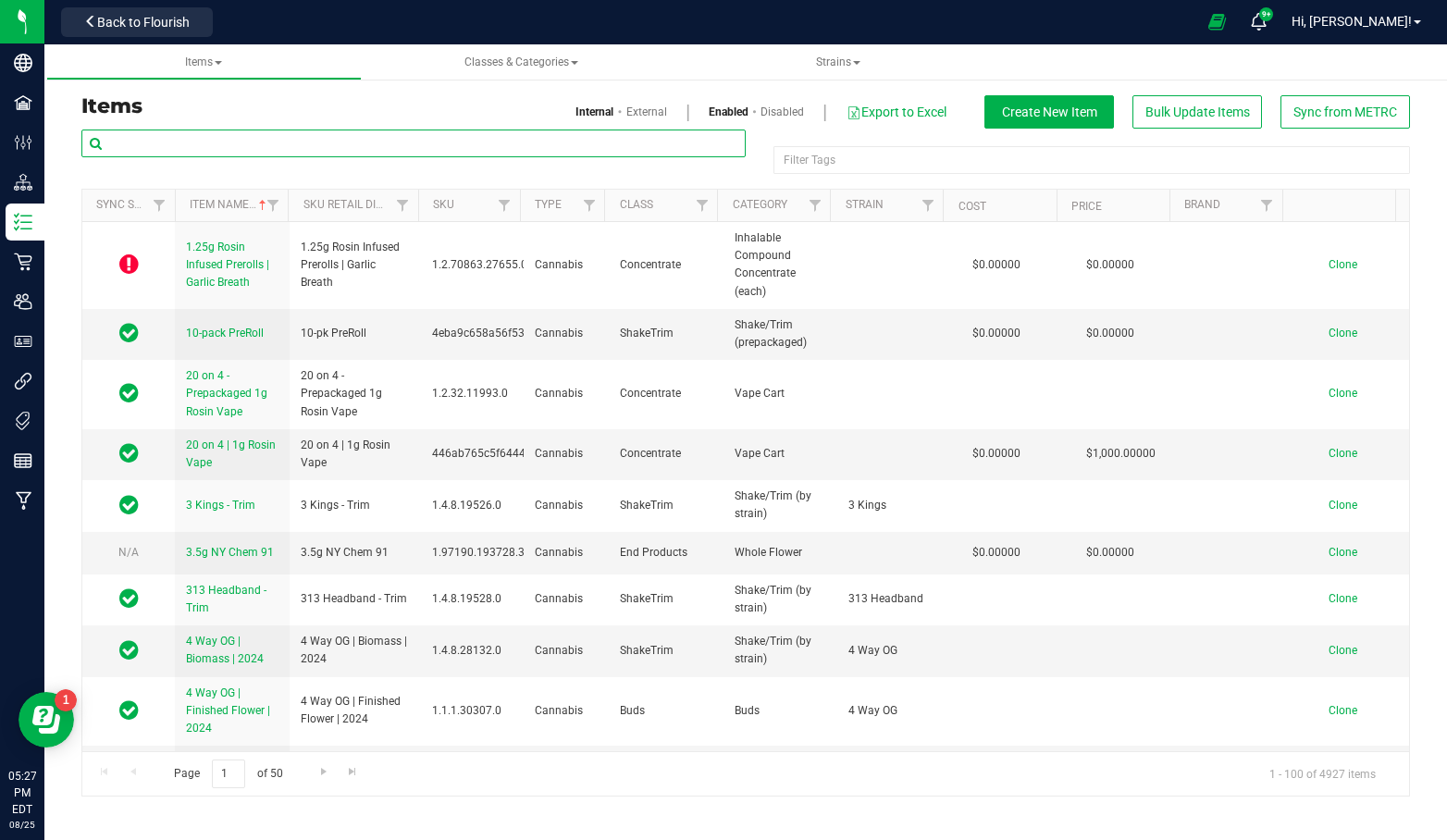
click at [348, 139] on input "text" at bounding box center [414, 143] width 665 height 28
paste input "Dragonfly | Finished Flower | 3.5g |"
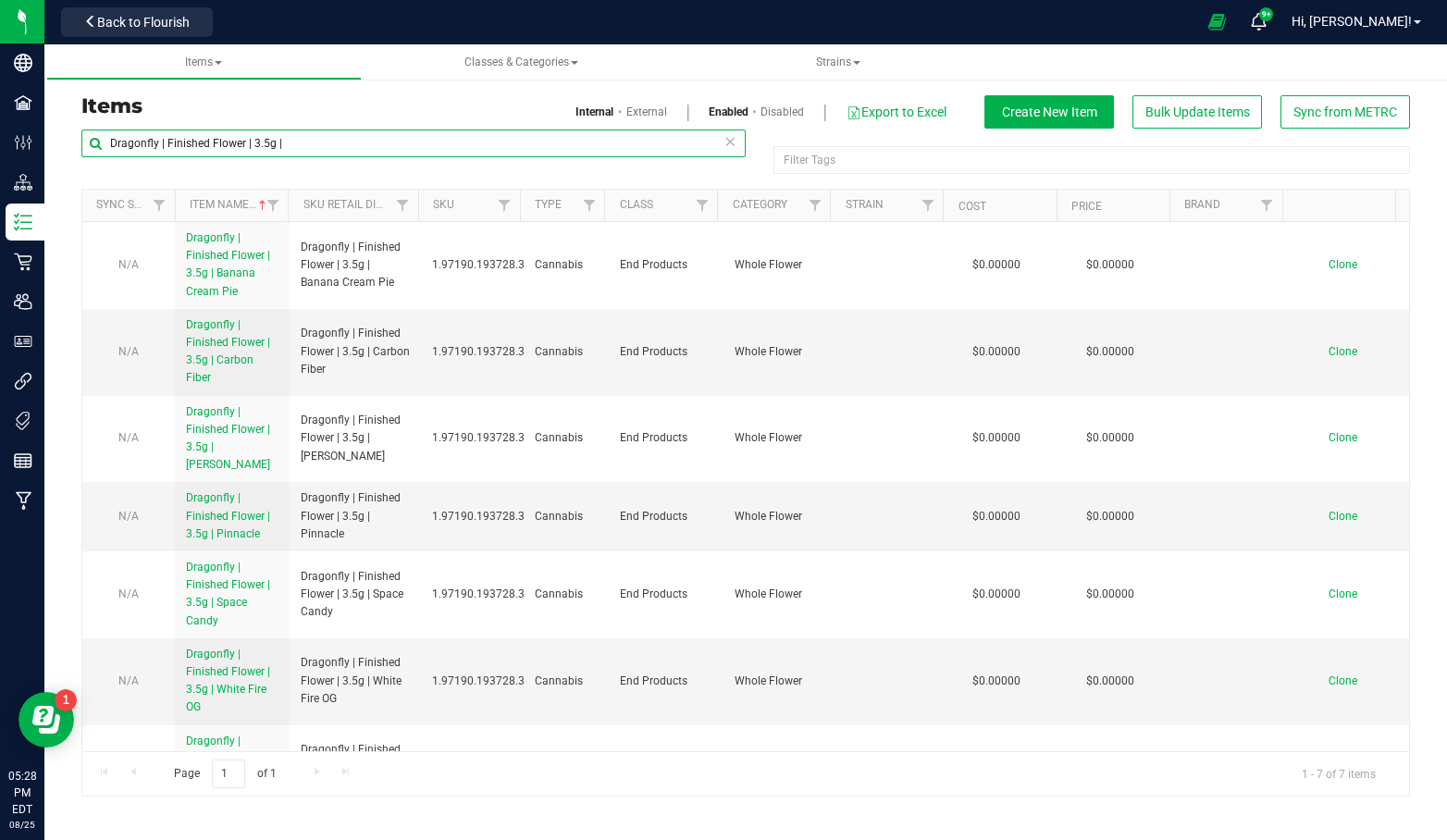
type input "Dragonfly | Finished Flower | 3.5g |"
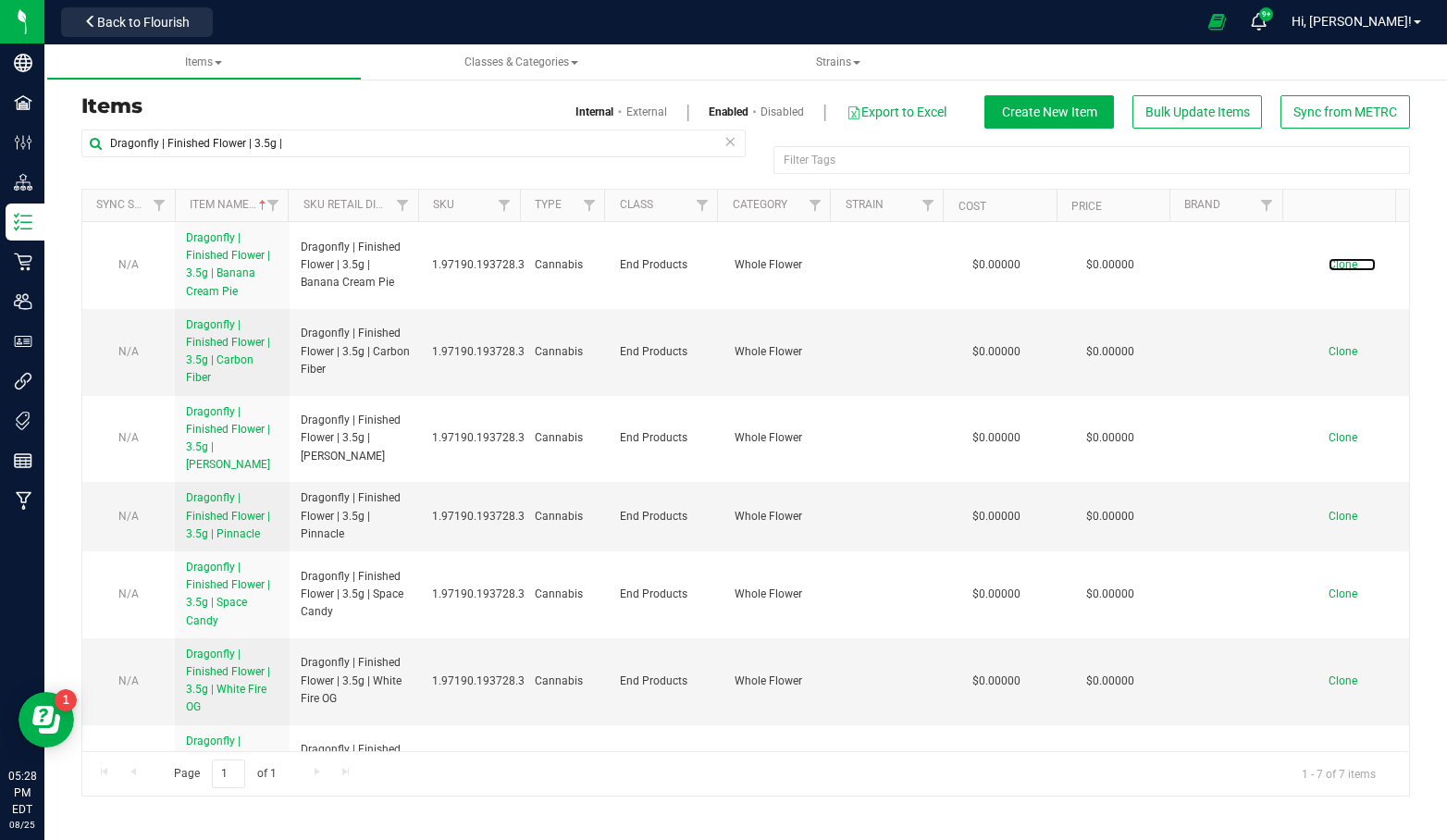
click at [1329, 265] on span "Clone" at bounding box center [1343, 264] width 29 height 13
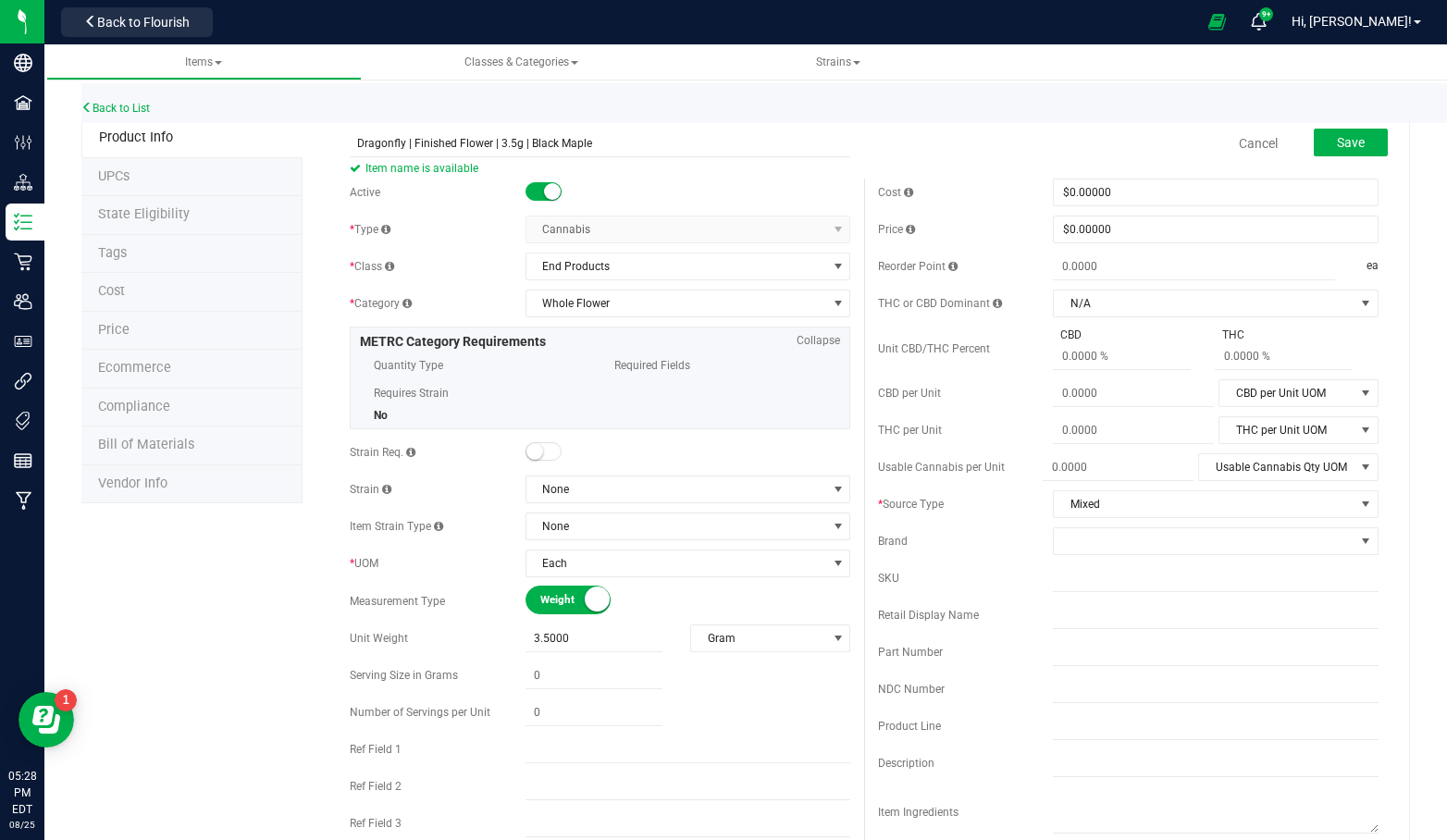
type input "Dragonfly | Finished Flower | 3.5g | Black Maple"
click at [1350, 145] on span "Save" at bounding box center [1351, 141] width 28 height 15
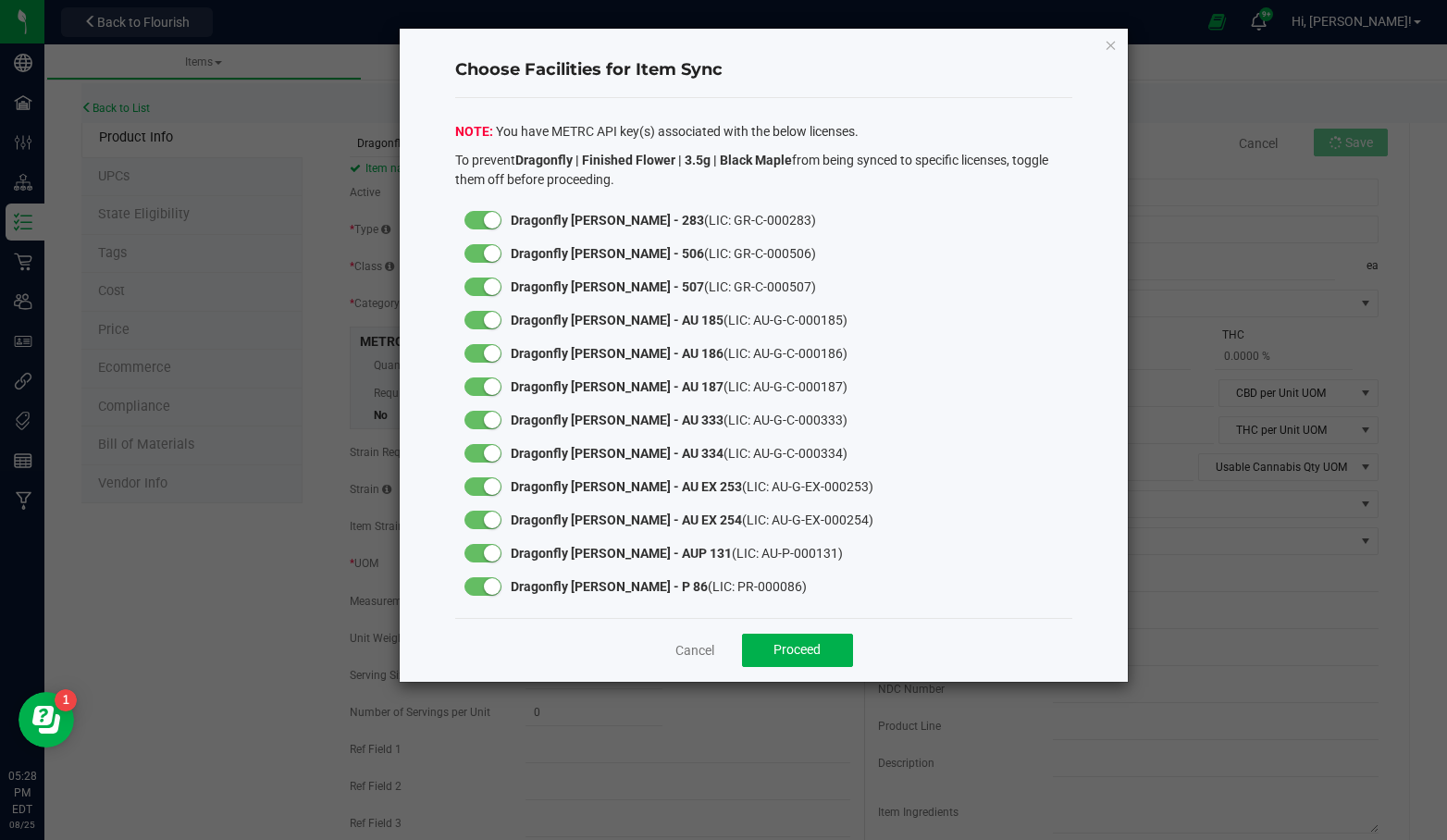
click at [487, 215] on small at bounding box center [492, 220] width 17 height 17
click at [493, 246] on div at bounding box center [483, 253] width 55 height 33
click at [493, 248] on small at bounding box center [492, 252] width 17 height 17
click at [490, 280] on small at bounding box center [492, 286] width 17 height 17
click at [491, 313] on small at bounding box center [492, 319] width 17 height 17
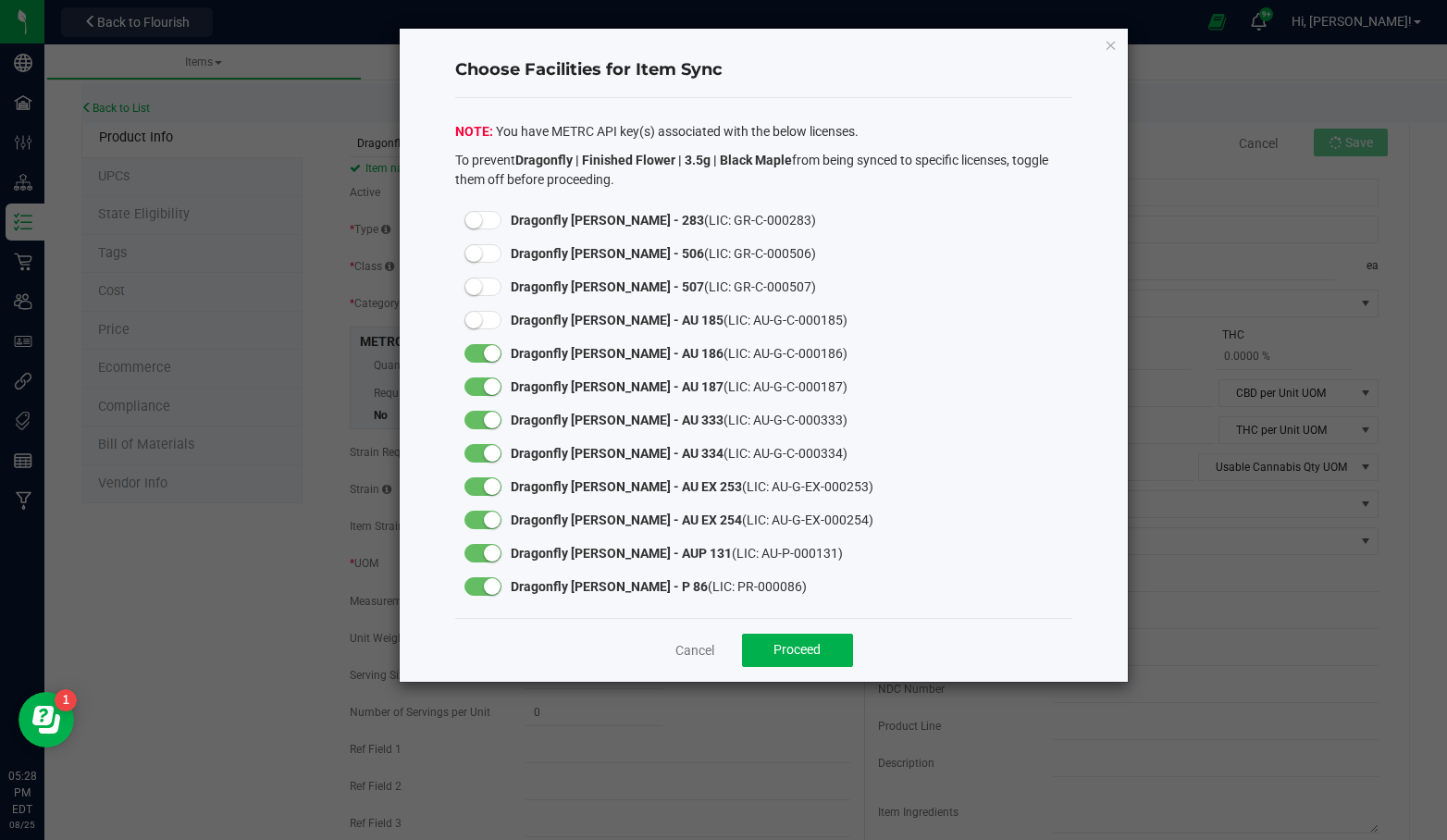
drag, startPoint x: 490, startPoint y: 345, endPoint x: 490, endPoint y: 360, distance: 15.0
click at [490, 346] on small at bounding box center [492, 353] width 17 height 17
click at [489, 377] on div at bounding box center [484, 386] width 37 height 19
click at [489, 411] on div at bounding box center [484, 420] width 37 height 19
click at [490, 452] on small at bounding box center [492, 453] width 17 height 17
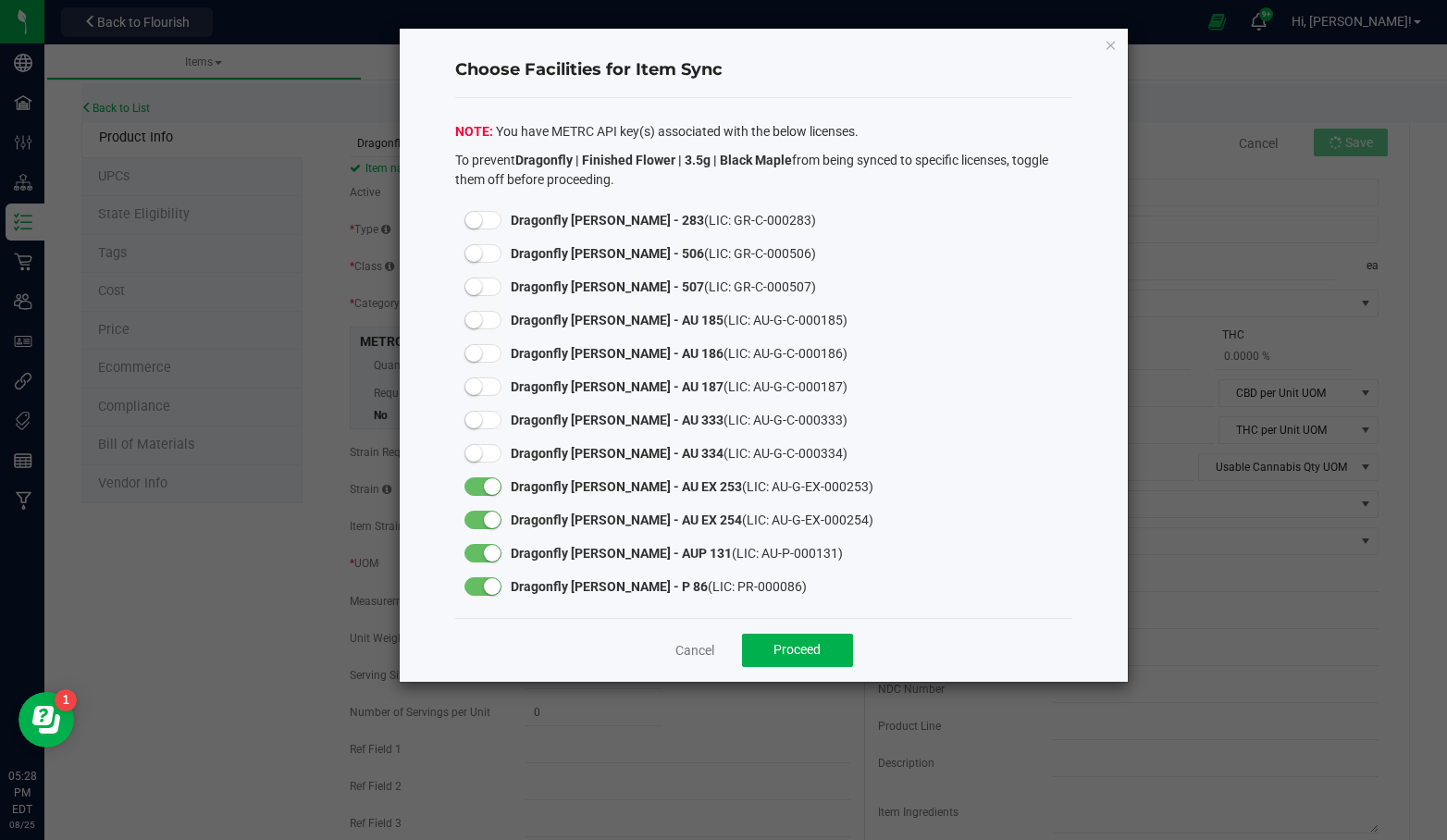
click at [491, 487] on small at bounding box center [492, 486] width 17 height 17
click at [491, 513] on small at bounding box center [492, 520] width 17 height 17
click at [490, 545] on small at bounding box center [492, 552] width 17 height 17
drag, startPoint x: 490, startPoint y: 586, endPoint x: 497, endPoint y: 590, distance: 8.1
click at [490, 586] on small at bounding box center [492, 586] width 17 height 17
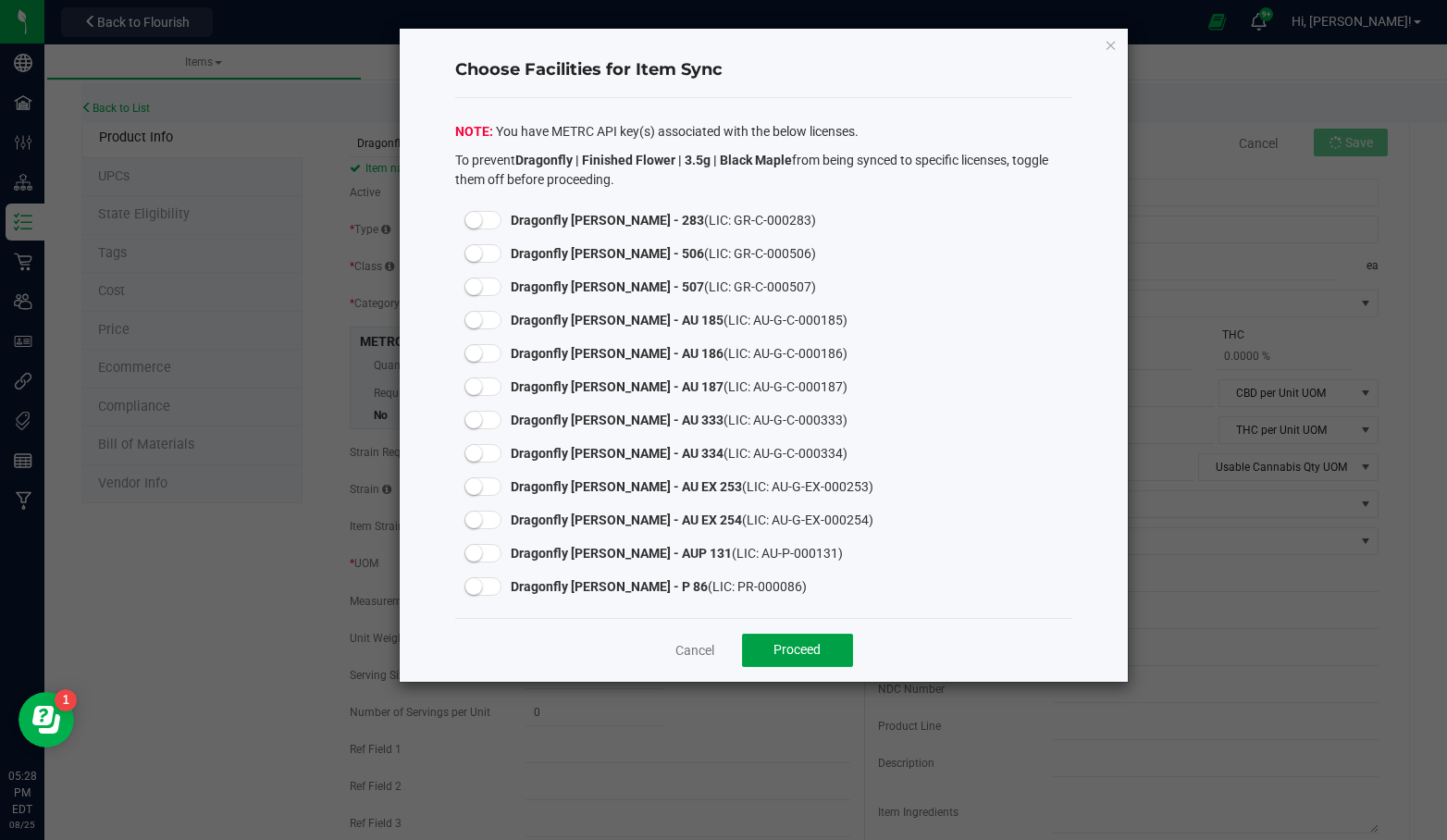
click at [774, 642] on span "Proceed" at bounding box center [797, 648] width 47 height 15
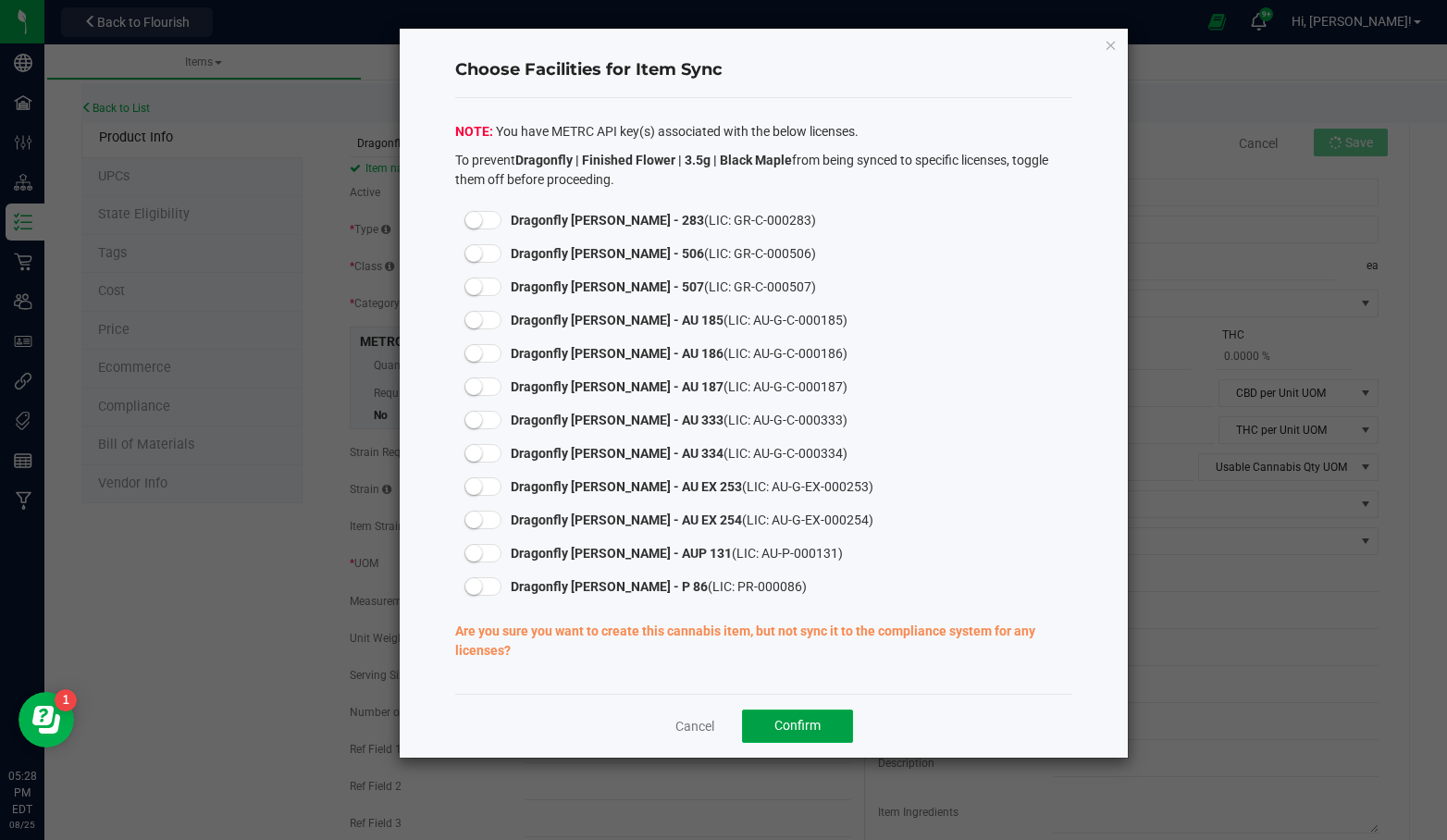
click at [781, 725] on span "Confirm" at bounding box center [797, 724] width 46 height 15
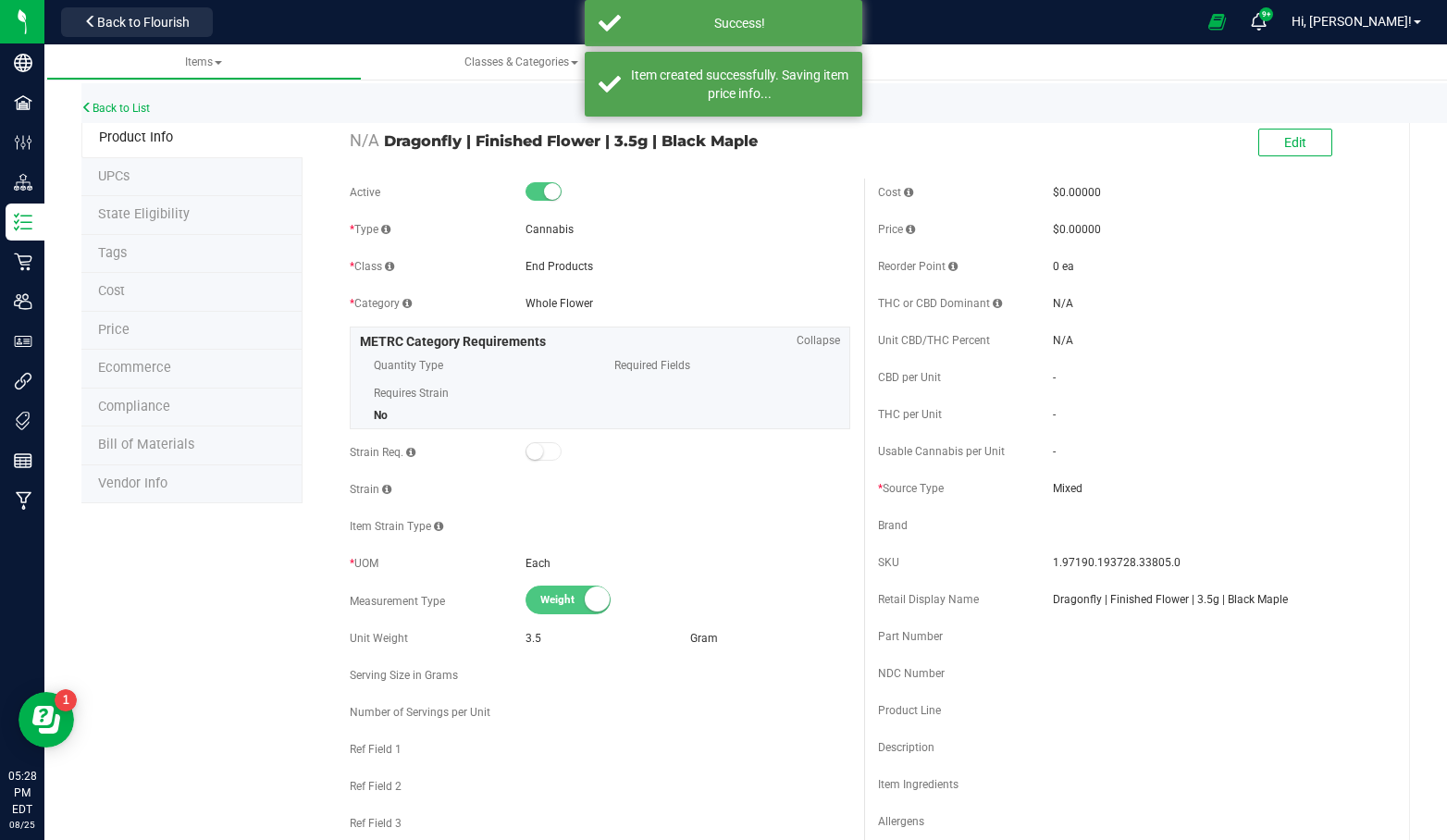
click at [204, 258] on li "Tags" at bounding box center [192, 254] width 221 height 39
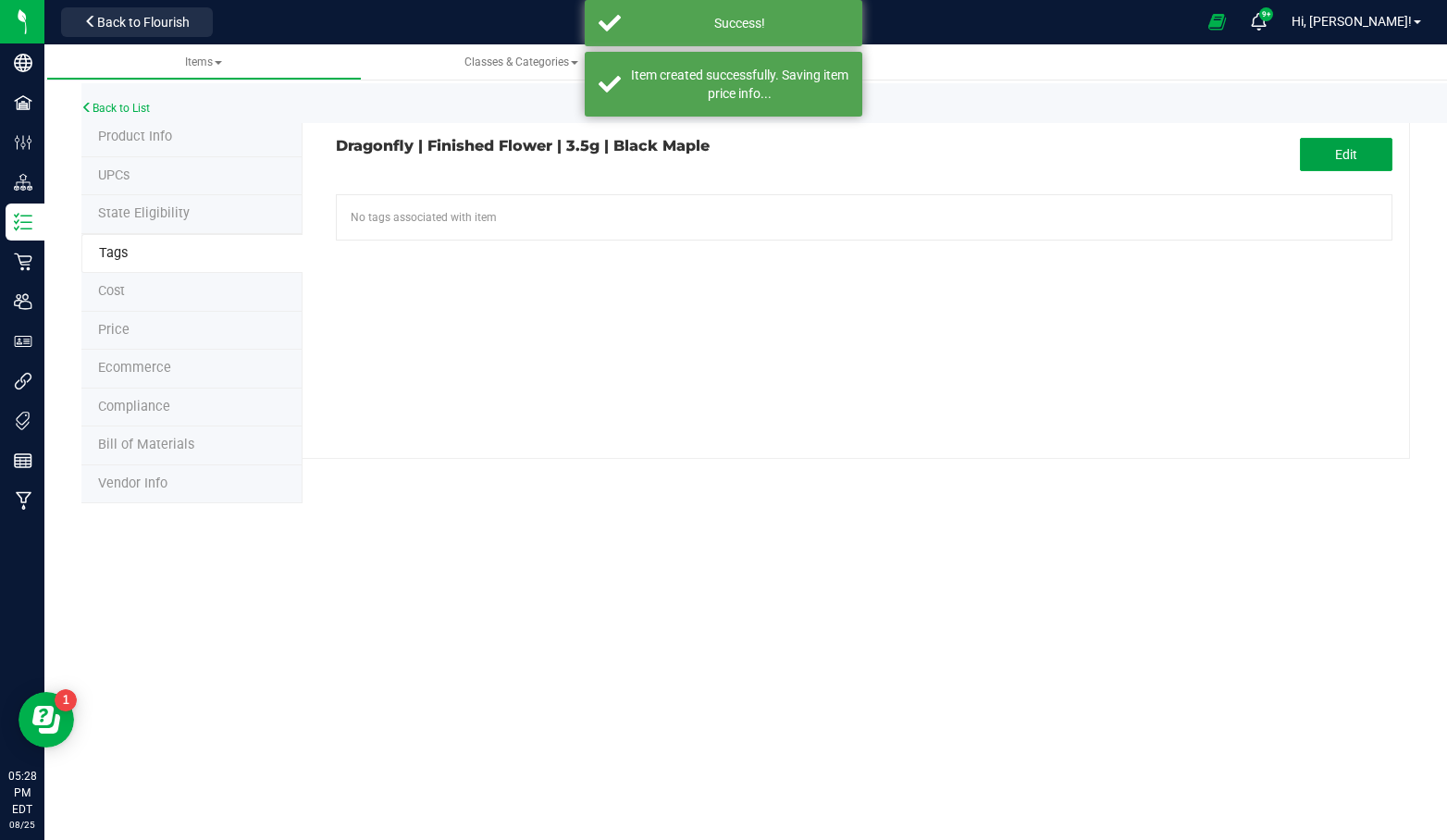
click at [1363, 164] on button "Edit" at bounding box center [1347, 154] width 92 height 33
click at [771, 214] on input "text" at bounding box center [694, 208] width 715 height 26
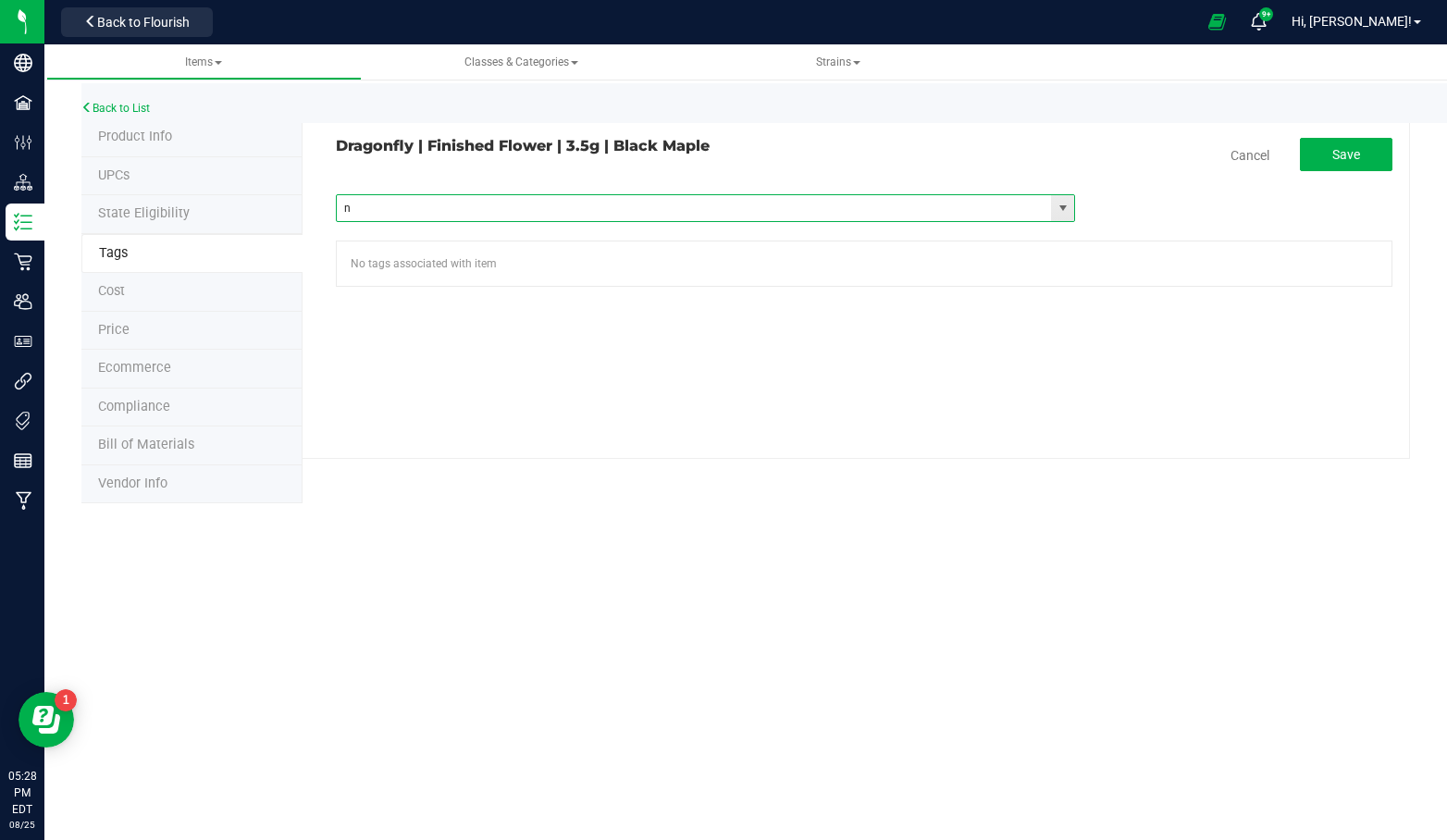
type input "ny"
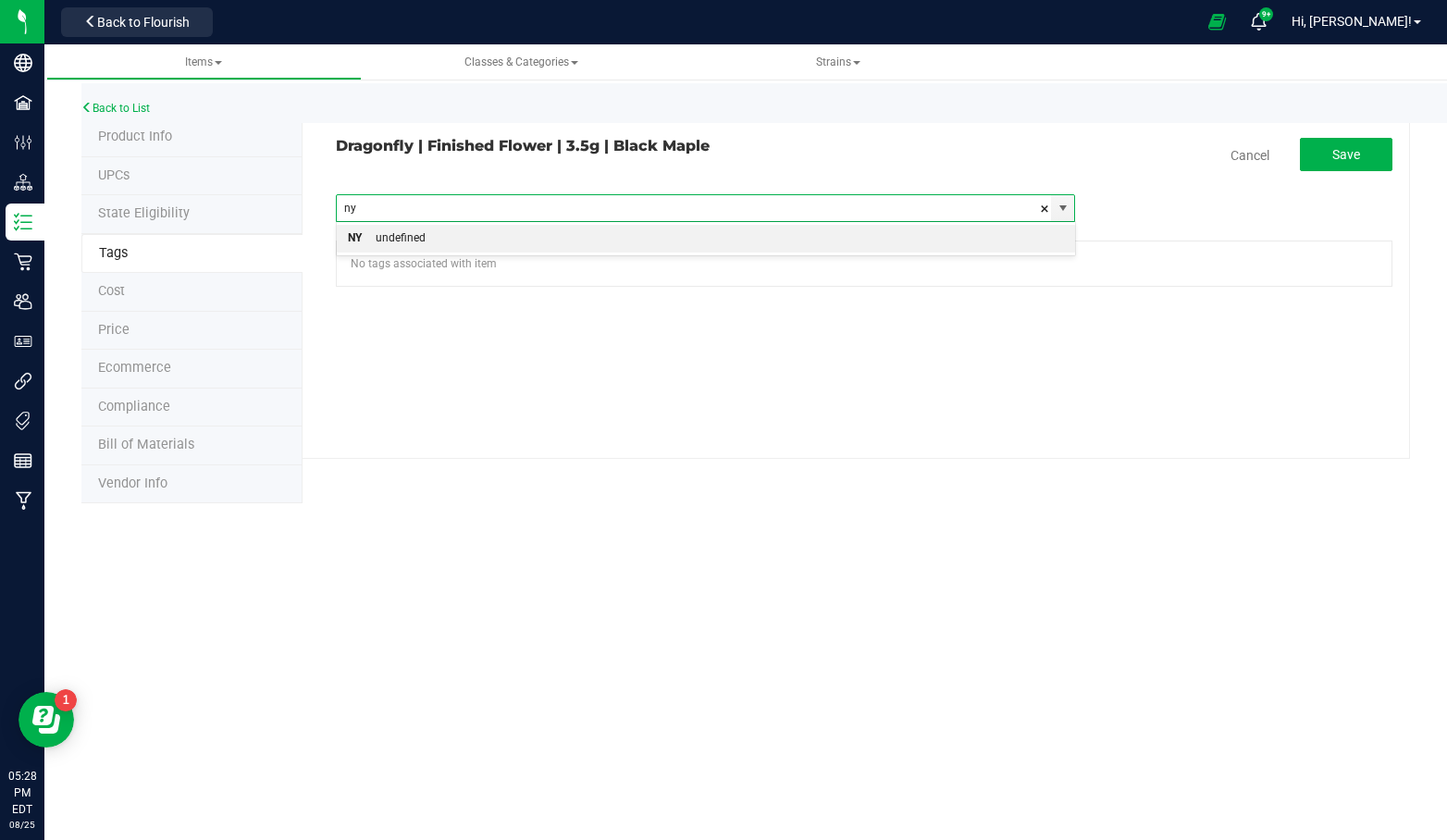
click at [781, 225] on li "NY undefined" at bounding box center [706, 239] width 737 height 28
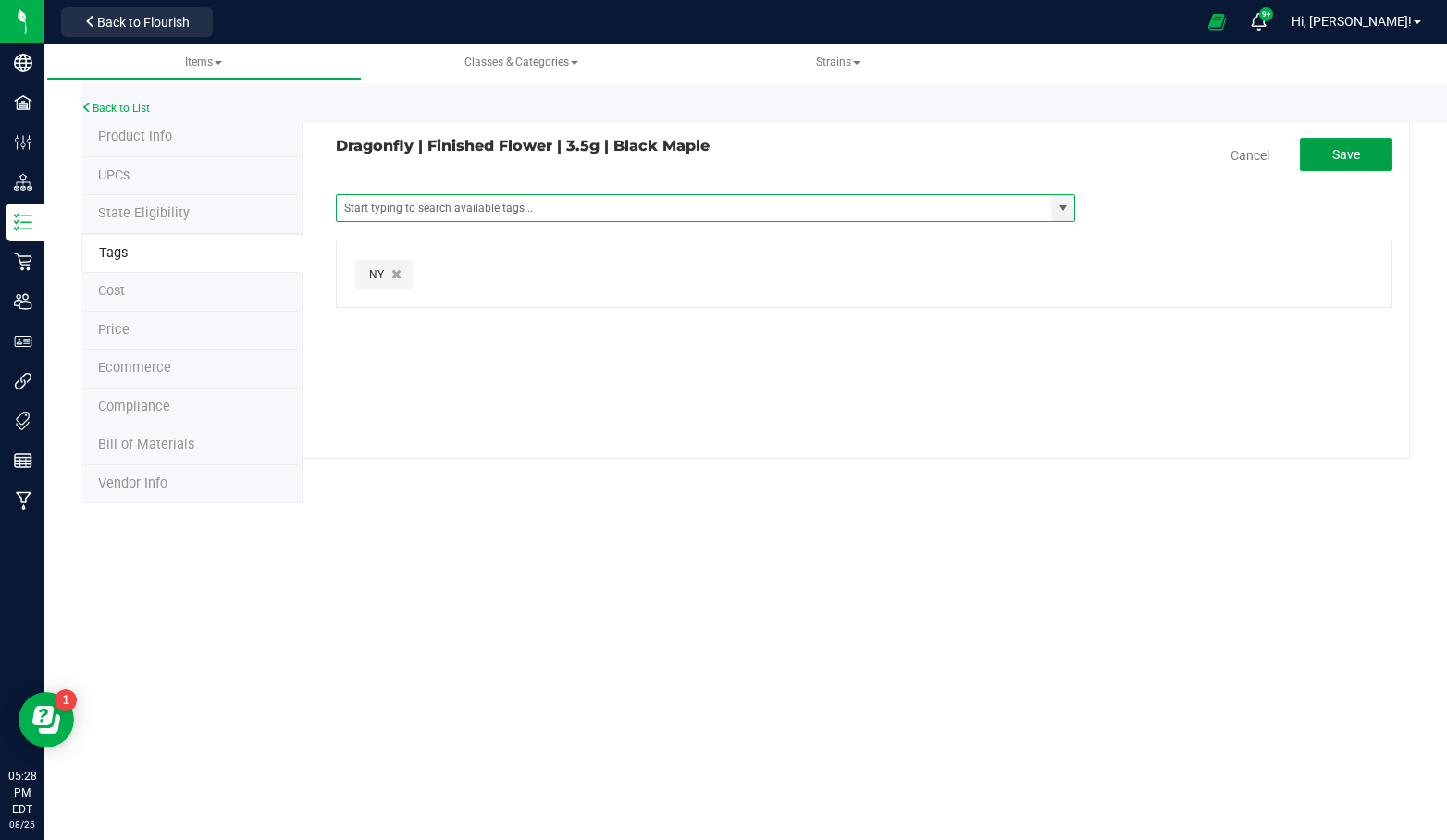
click at [1348, 141] on button "Save" at bounding box center [1347, 154] width 92 height 33
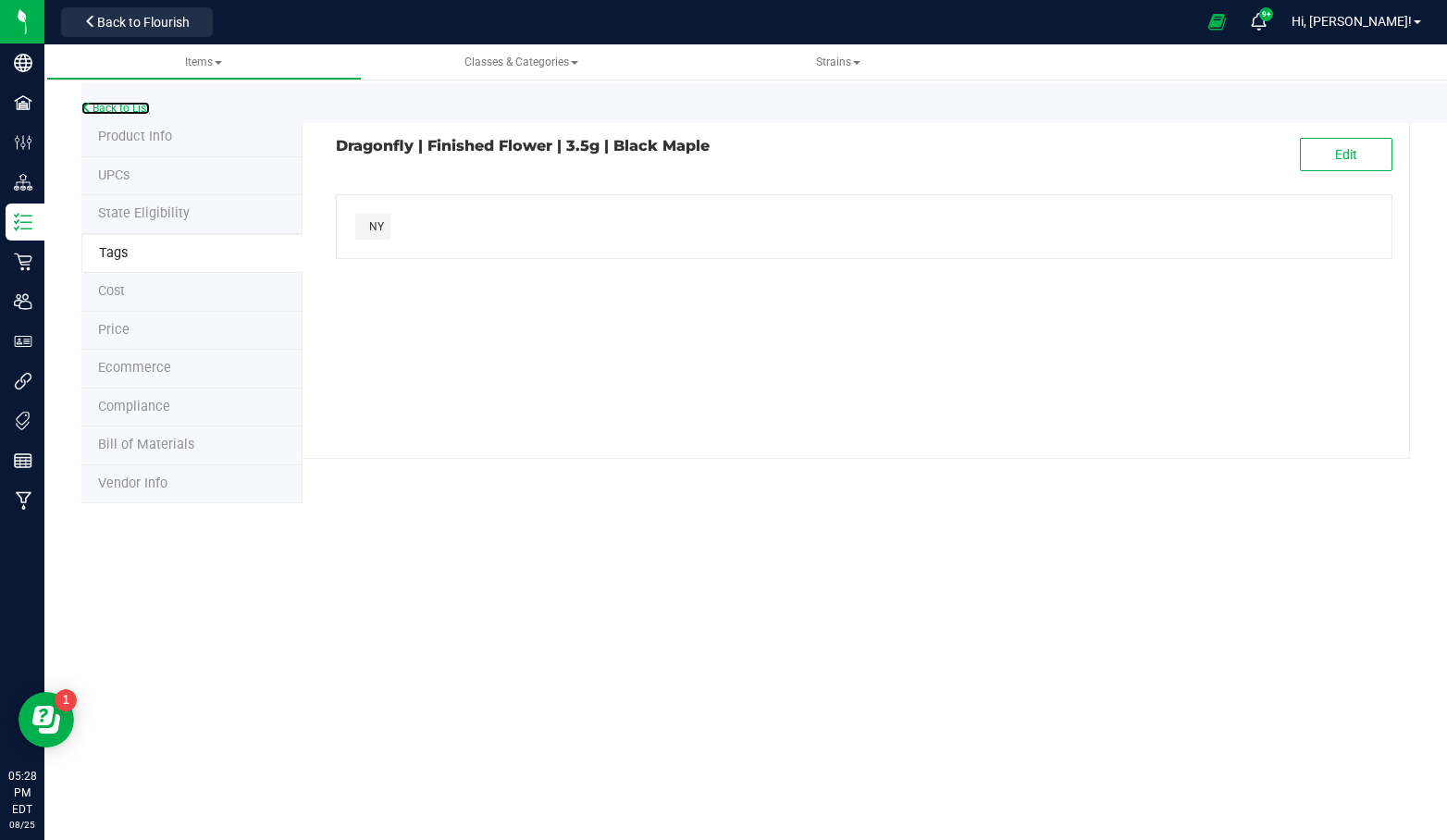
click at [130, 102] on link "Back to List" at bounding box center [116, 108] width 69 height 13
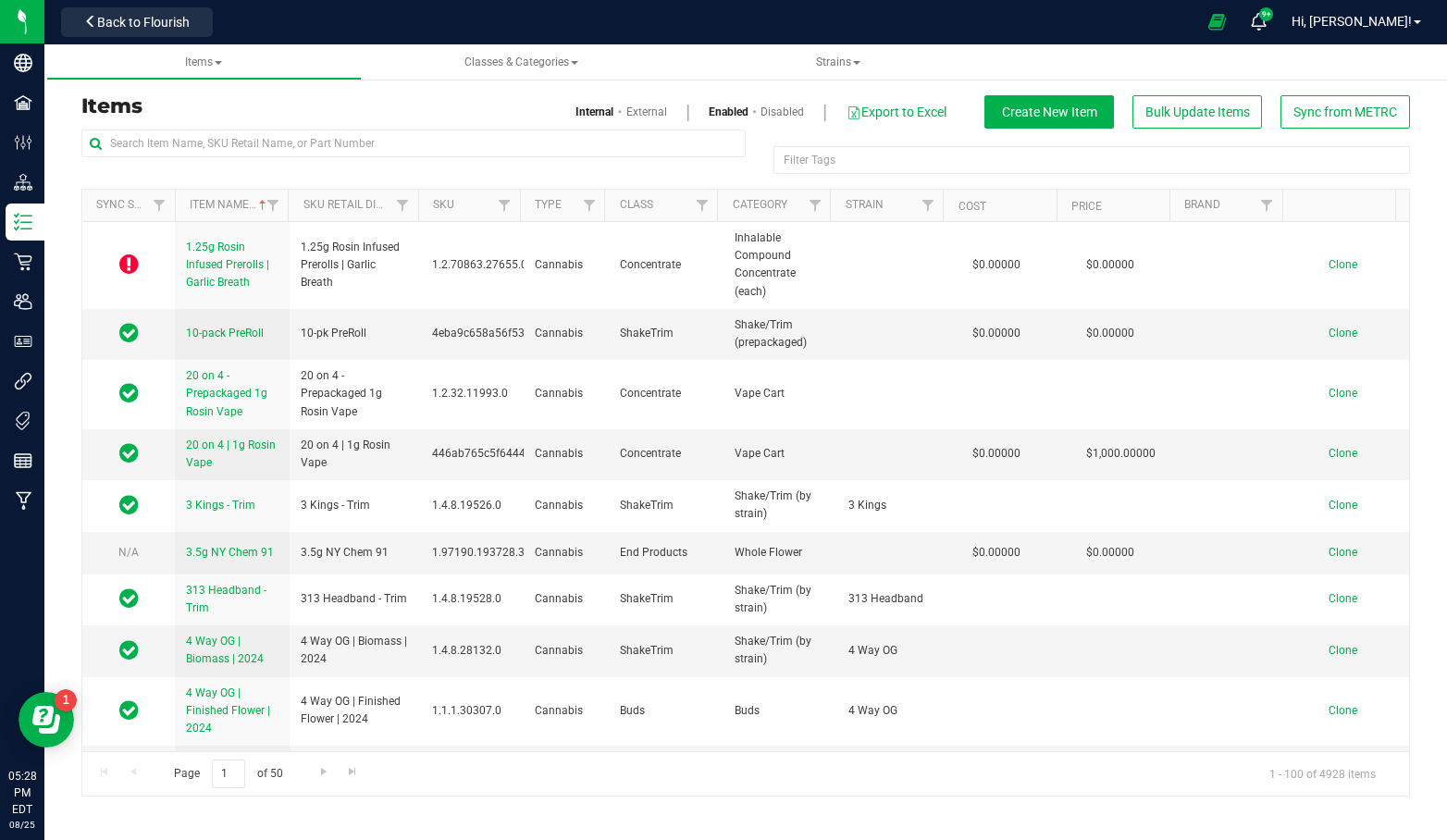
click at [0, 0] on img at bounding box center [0, 0] width 0 height 0
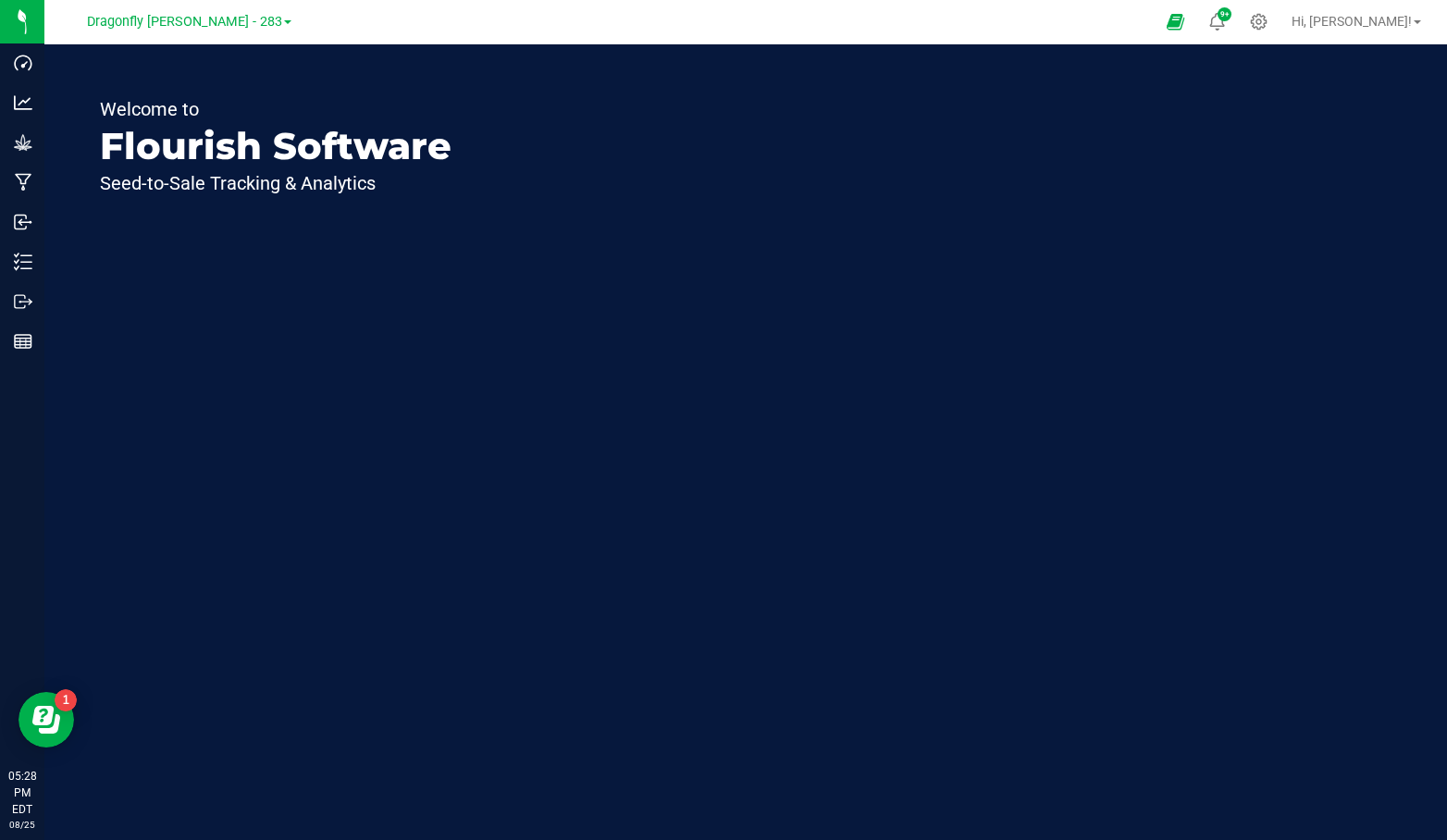
click at [189, 21] on span "Dragonfly [PERSON_NAME] - 283" at bounding box center [184, 22] width 196 height 16
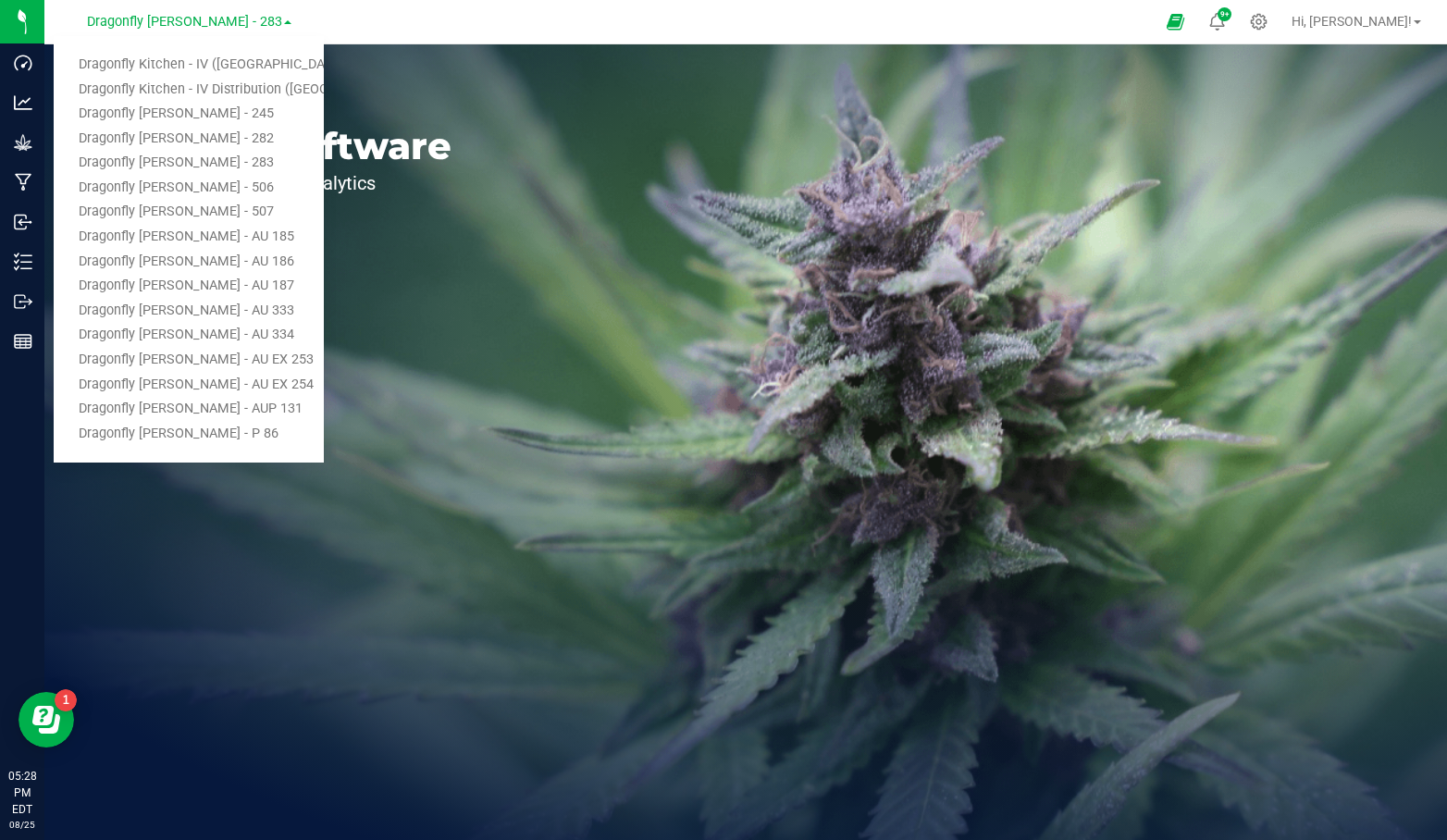
click at [201, 65] on link "Dragonfly Kitchen - IV ([GEOGRAPHIC_DATA])" at bounding box center [189, 65] width 270 height 25
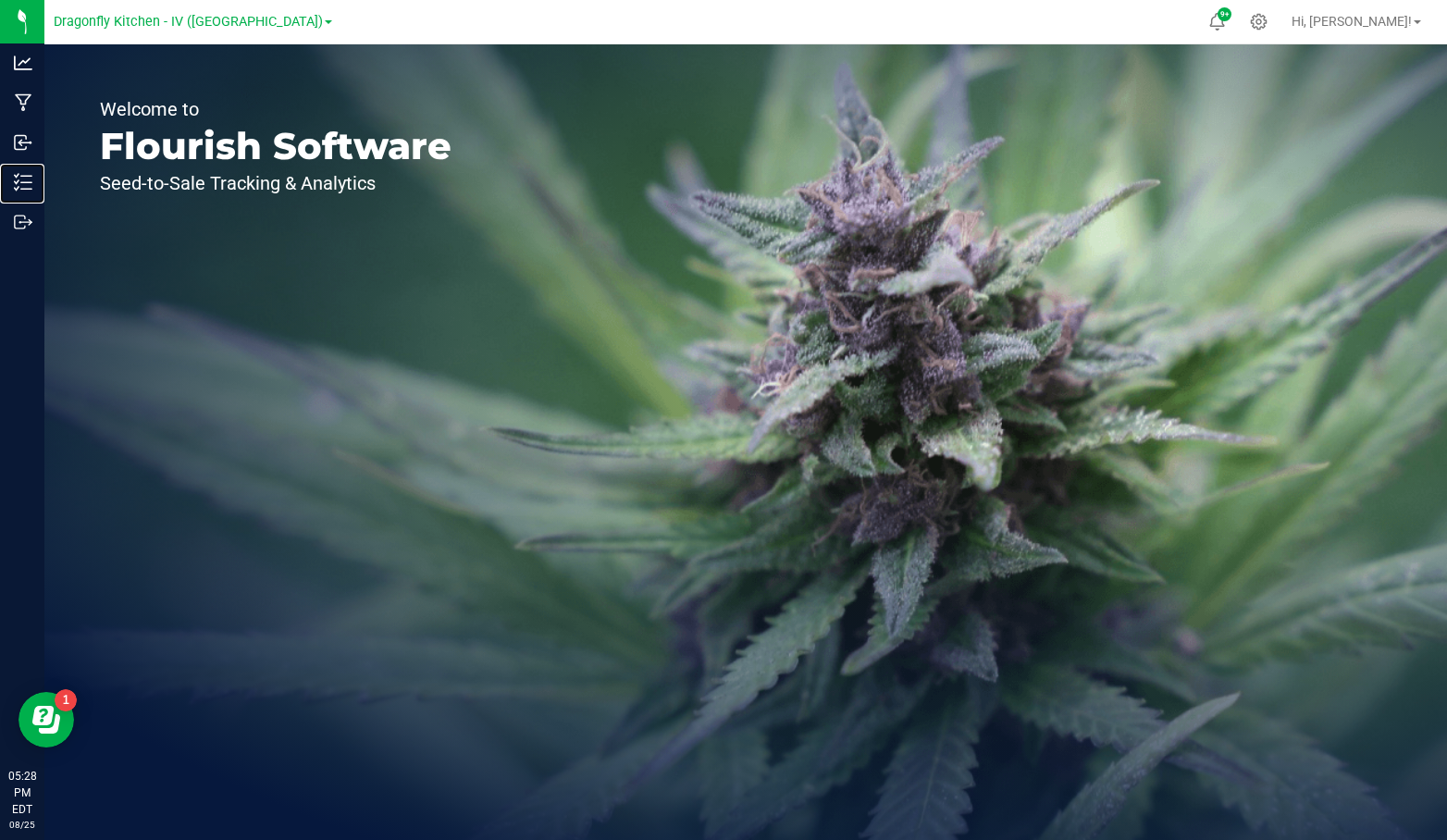
click at [19, 177] on icon at bounding box center [23, 182] width 19 height 19
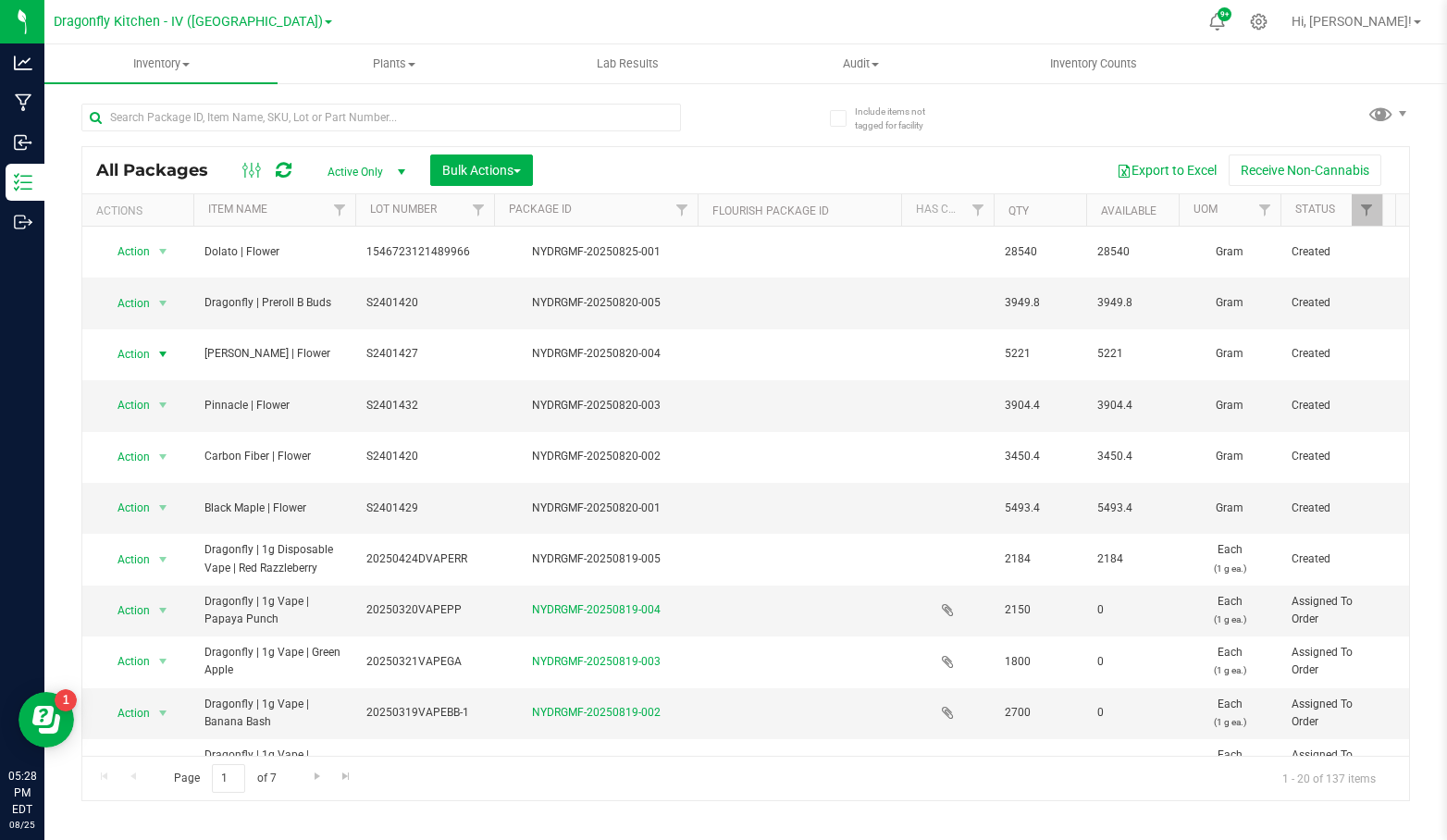
click at [157, 347] on span "select" at bounding box center [162, 354] width 15 height 15
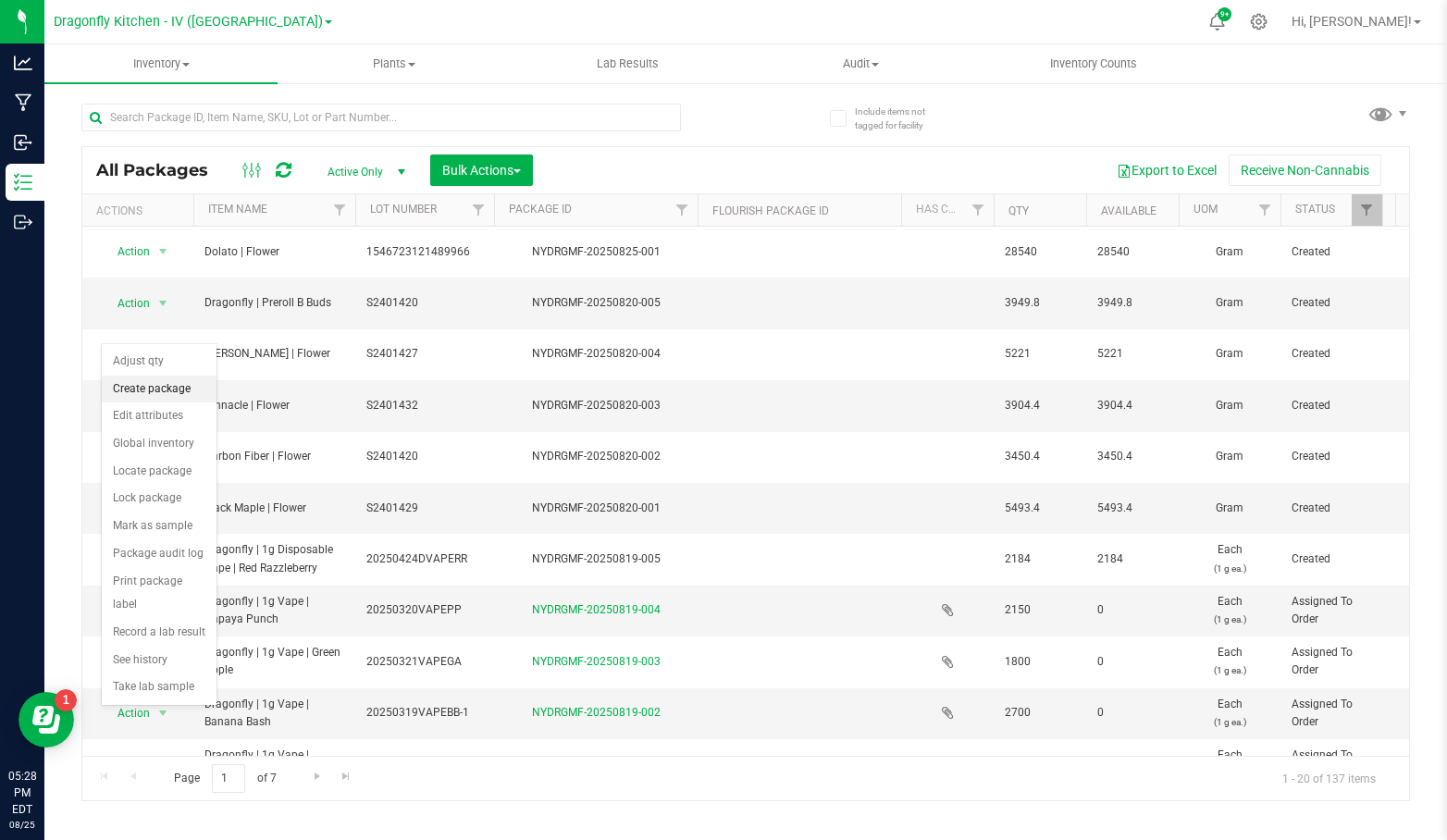
click at [182, 386] on li "Create package" at bounding box center [159, 389] width 115 height 28
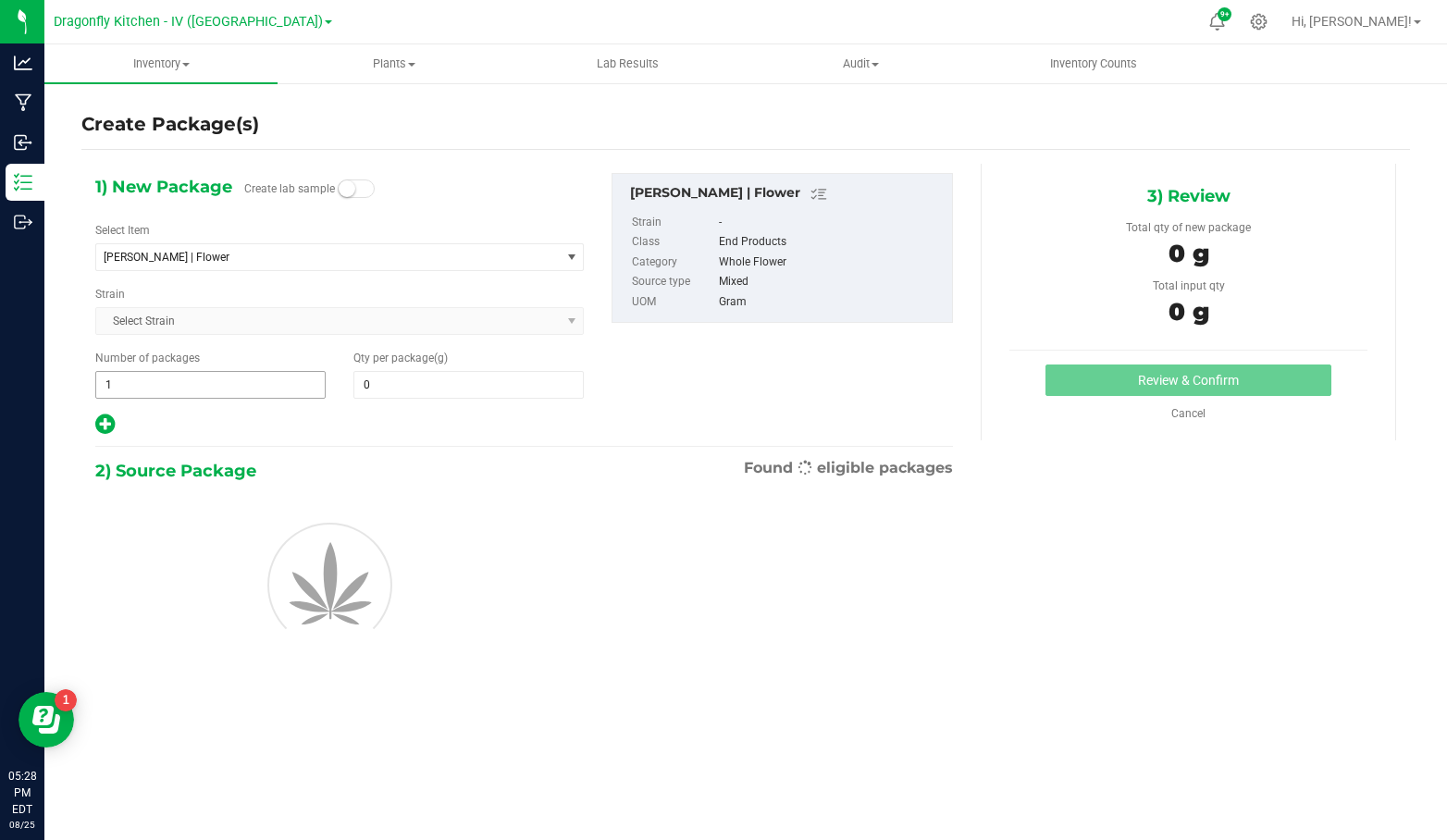
type input "0.0000"
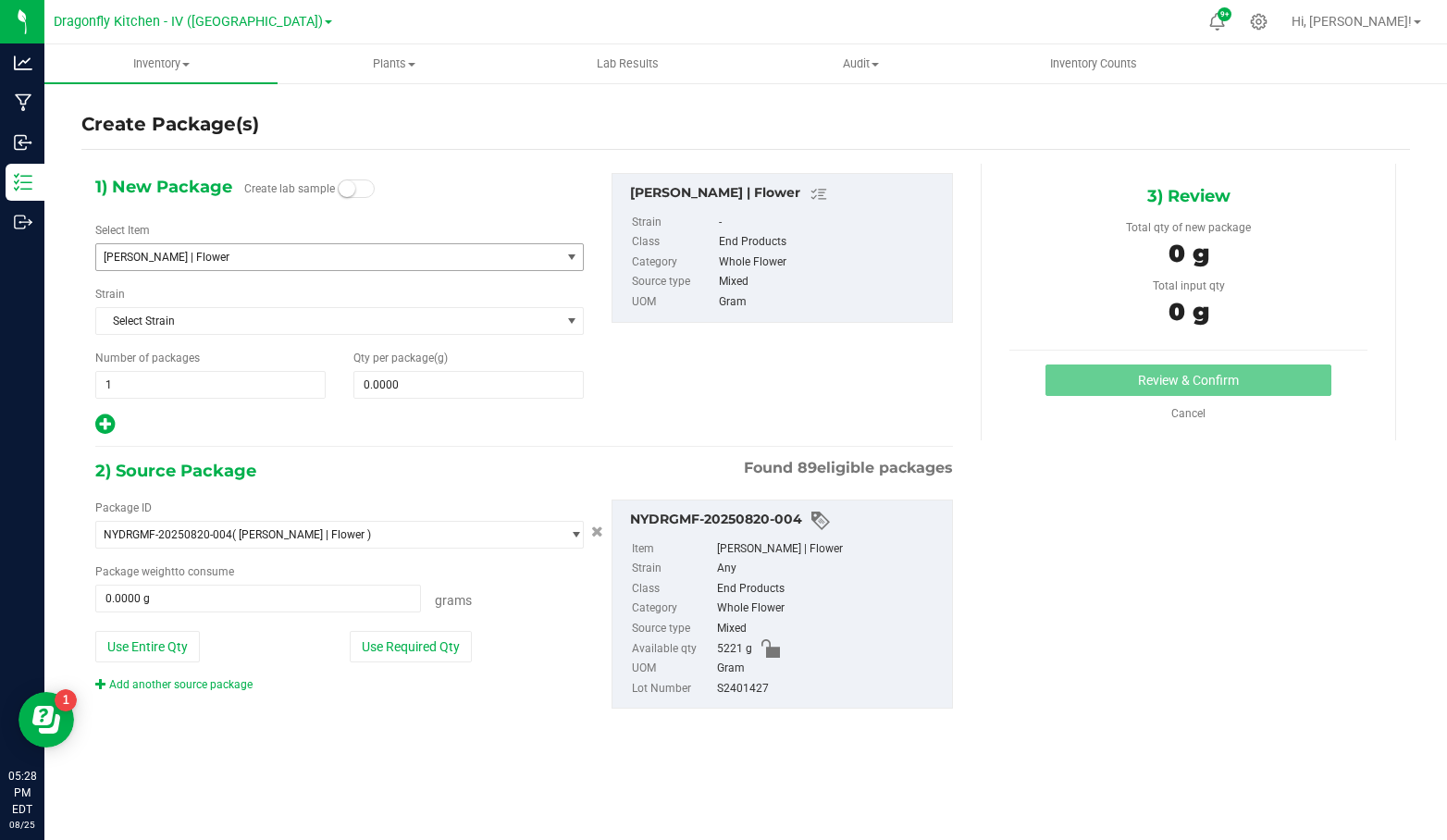
click at [266, 256] on span "[PERSON_NAME] | Flower" at bounding box center [318, 256] width 432 height 13
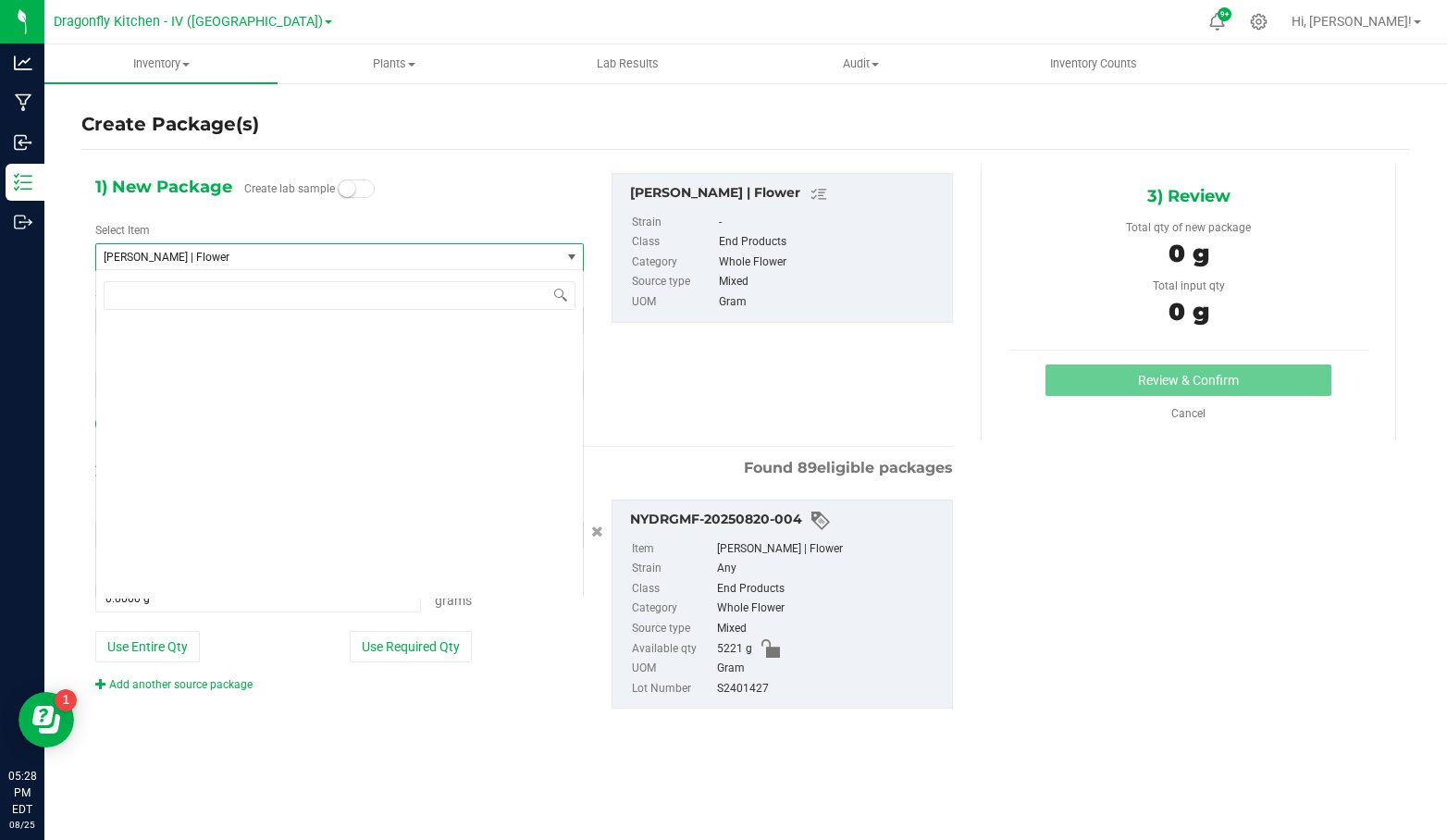
scroll to position [2926, 0]
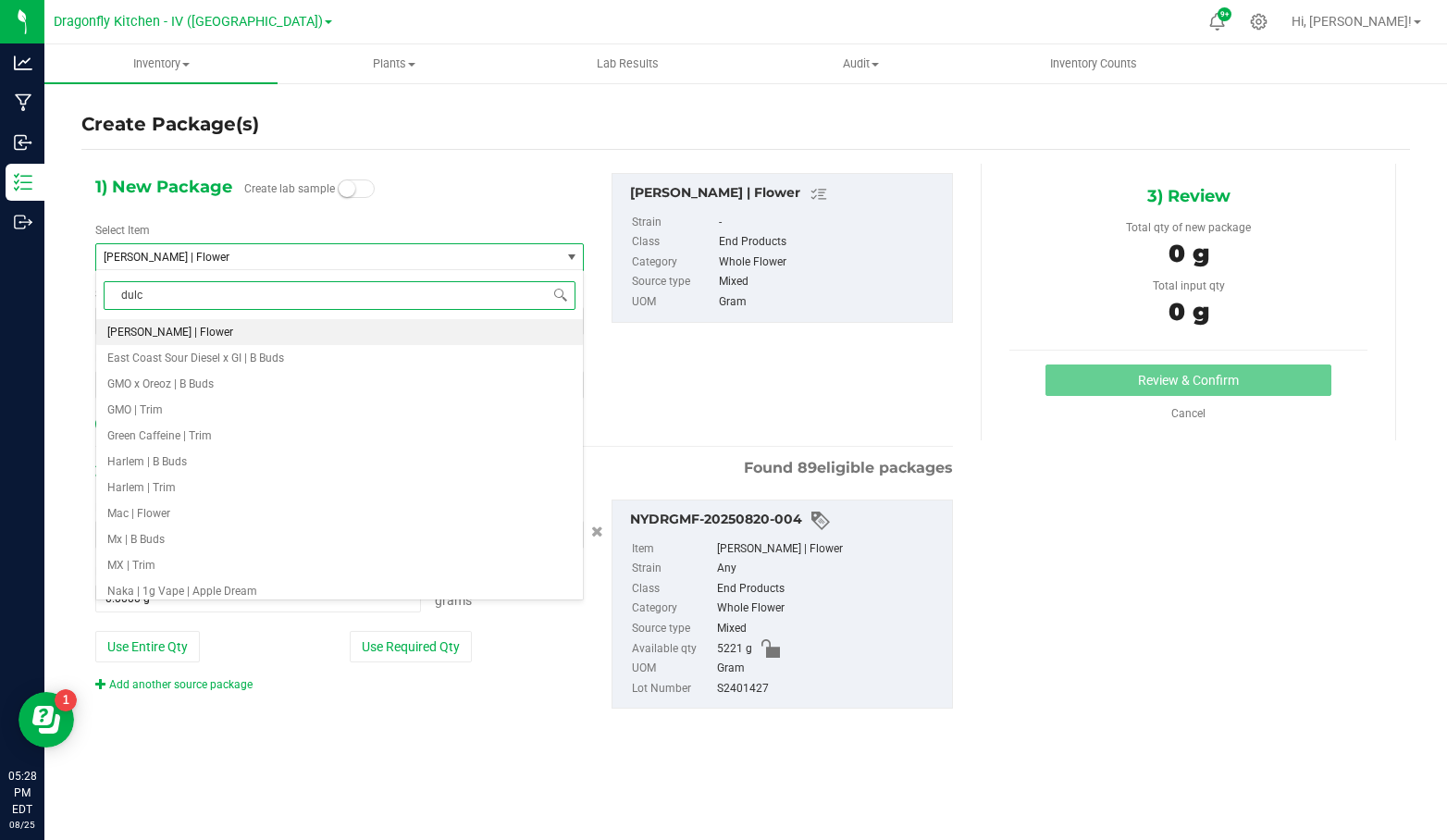
type input "dulce"
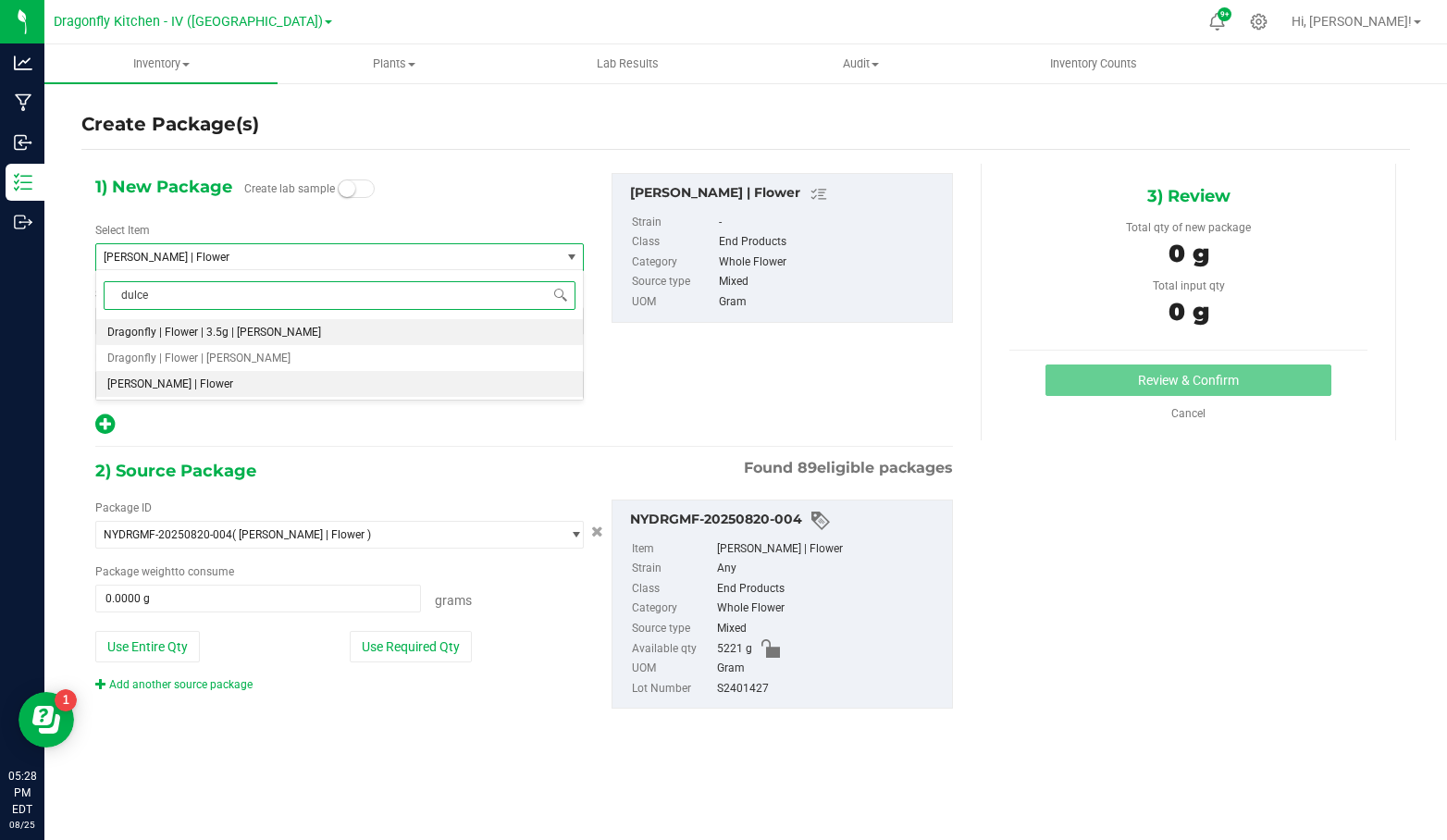
scroll to position [0, 0]
click at [305, 329] on li "Dragonfly | Flower | 3.5g | [PERSON_NAME]" at bounding box center [339, 332] width 487 height 26
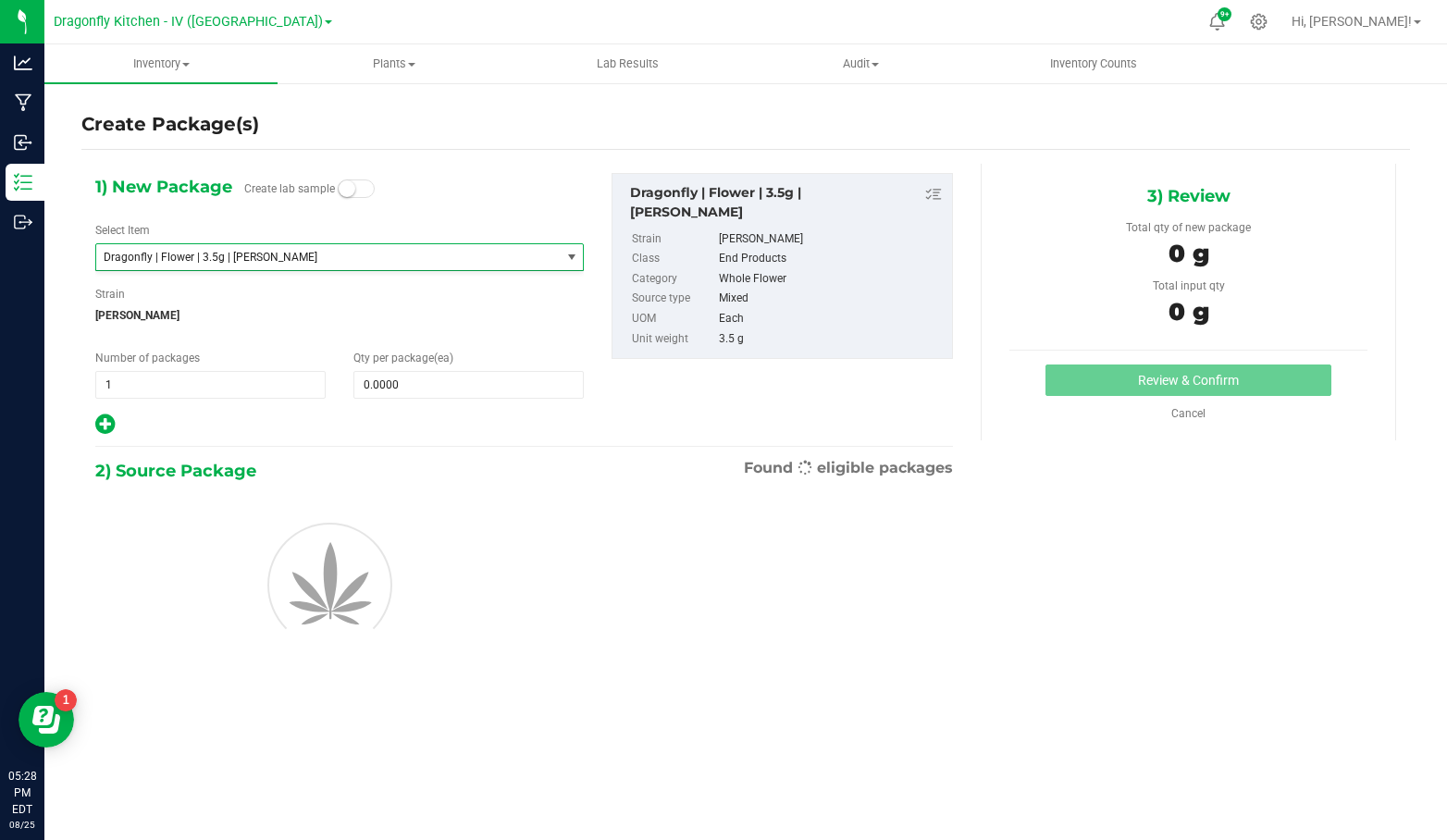
type input "0"
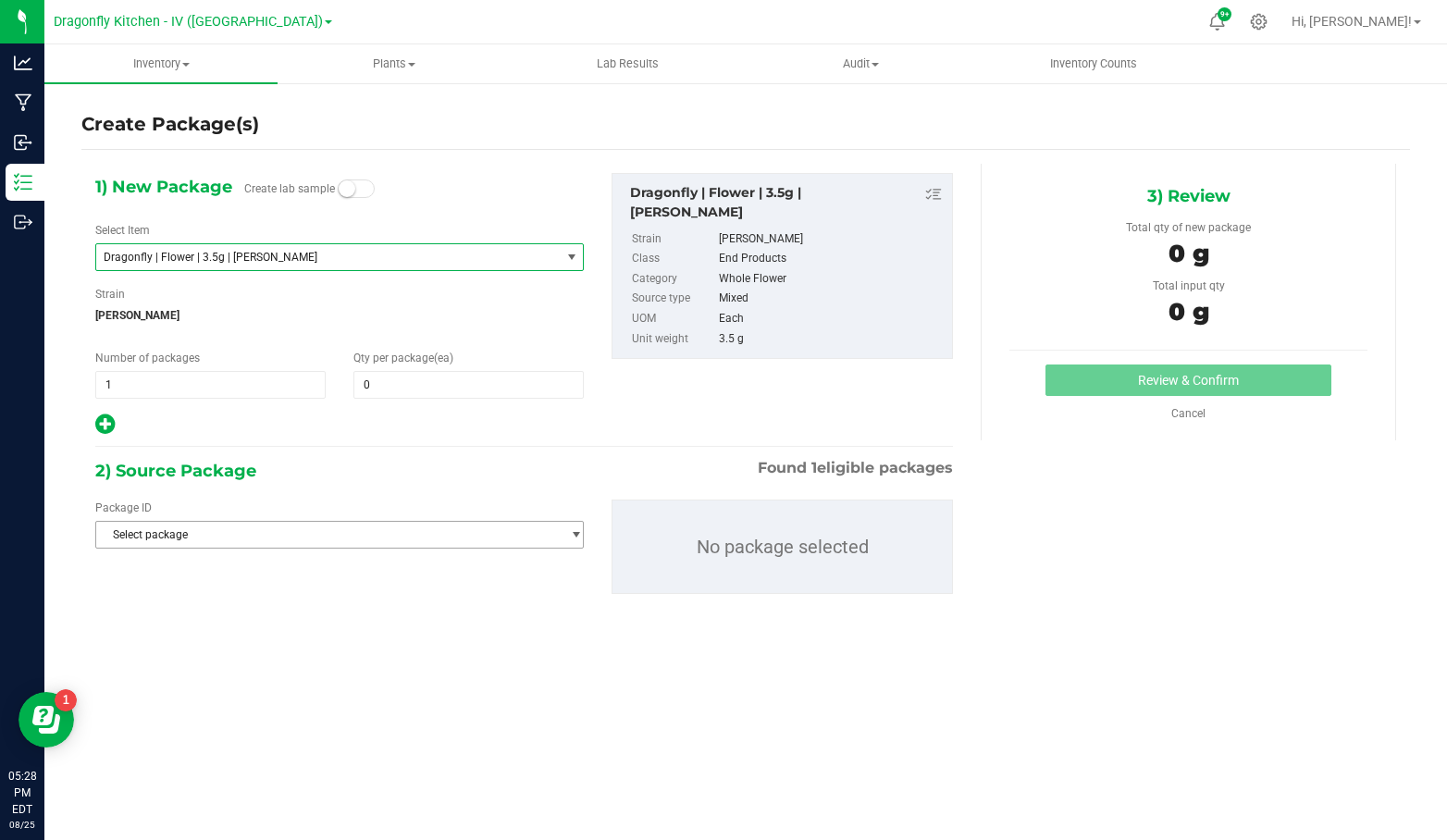
click at [302, 548] on div "Package ID Select package NYDRGMF-20250429-008 No package selected" at bounding box center [524, 546] width 886 height 124
click at [302, 538] on span "Select package" at bounding box center [328, 534] width 464 height 26
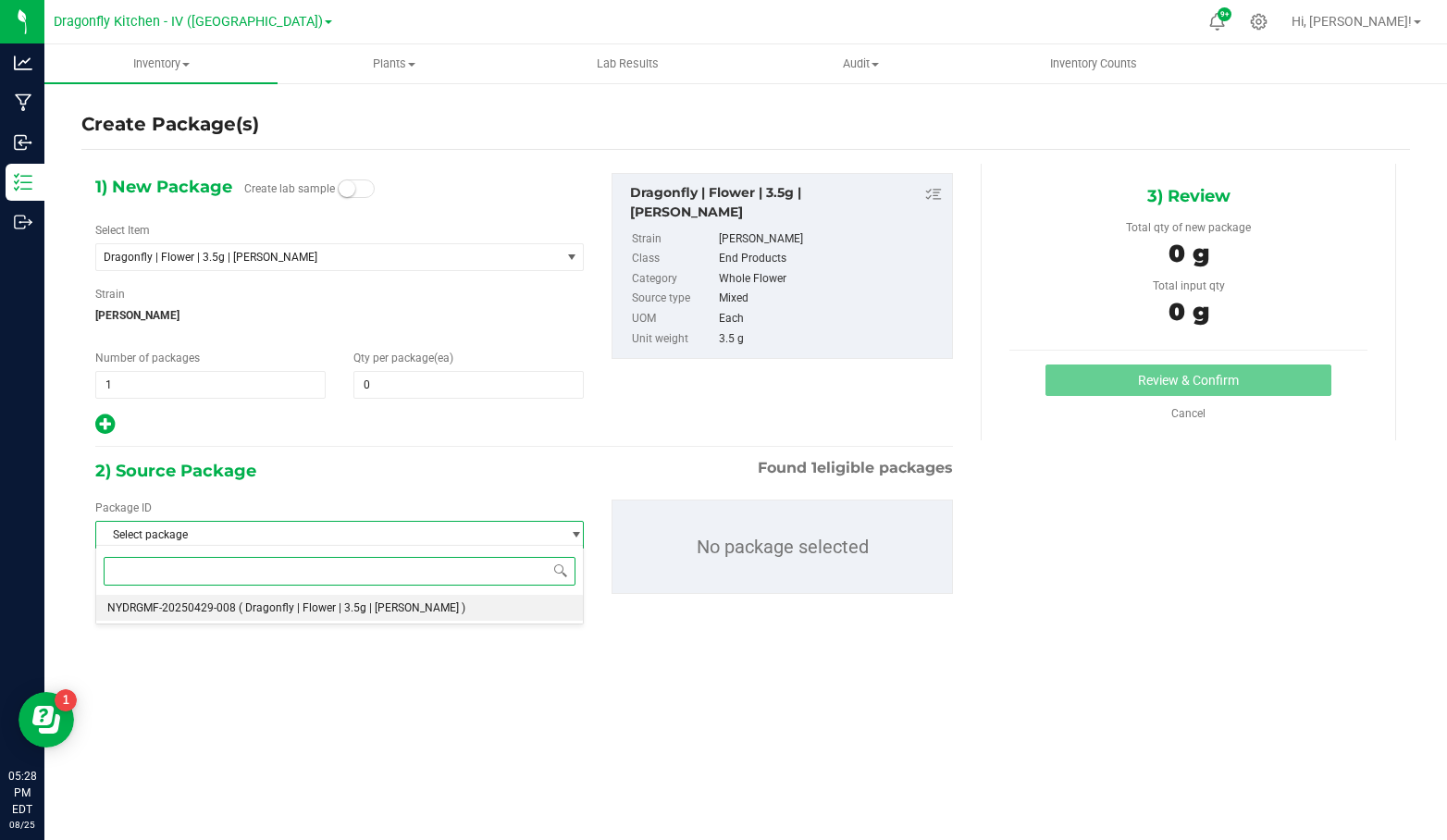
click at [329, 612] on span "( Dragonfly | Flower | 3.5g | [PERSON_NAME] )" at bounding box center [352, 607] width 227 height 13
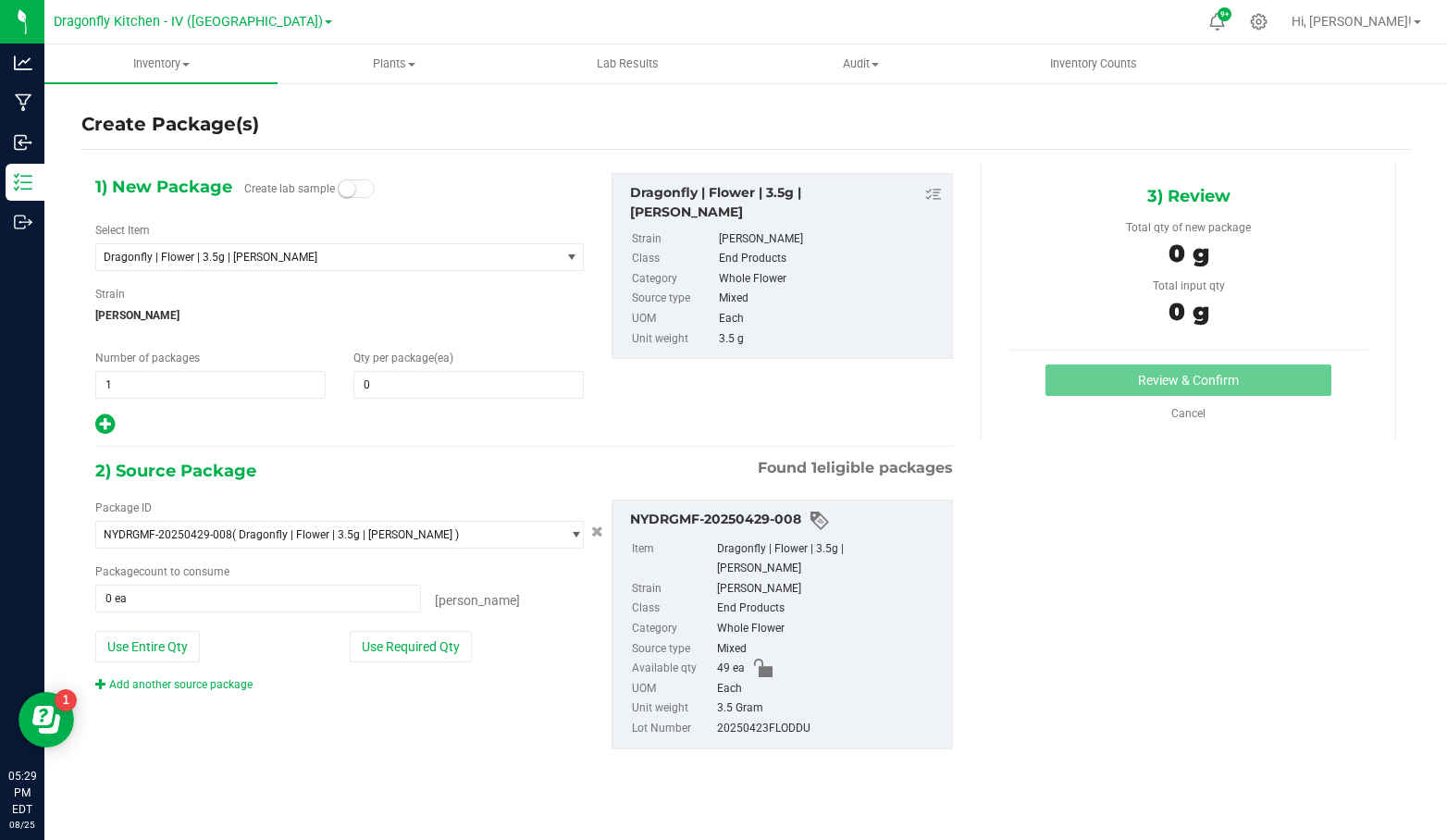
click at [0, 0] on img at bounding box center [0, 0] width 0 height 0
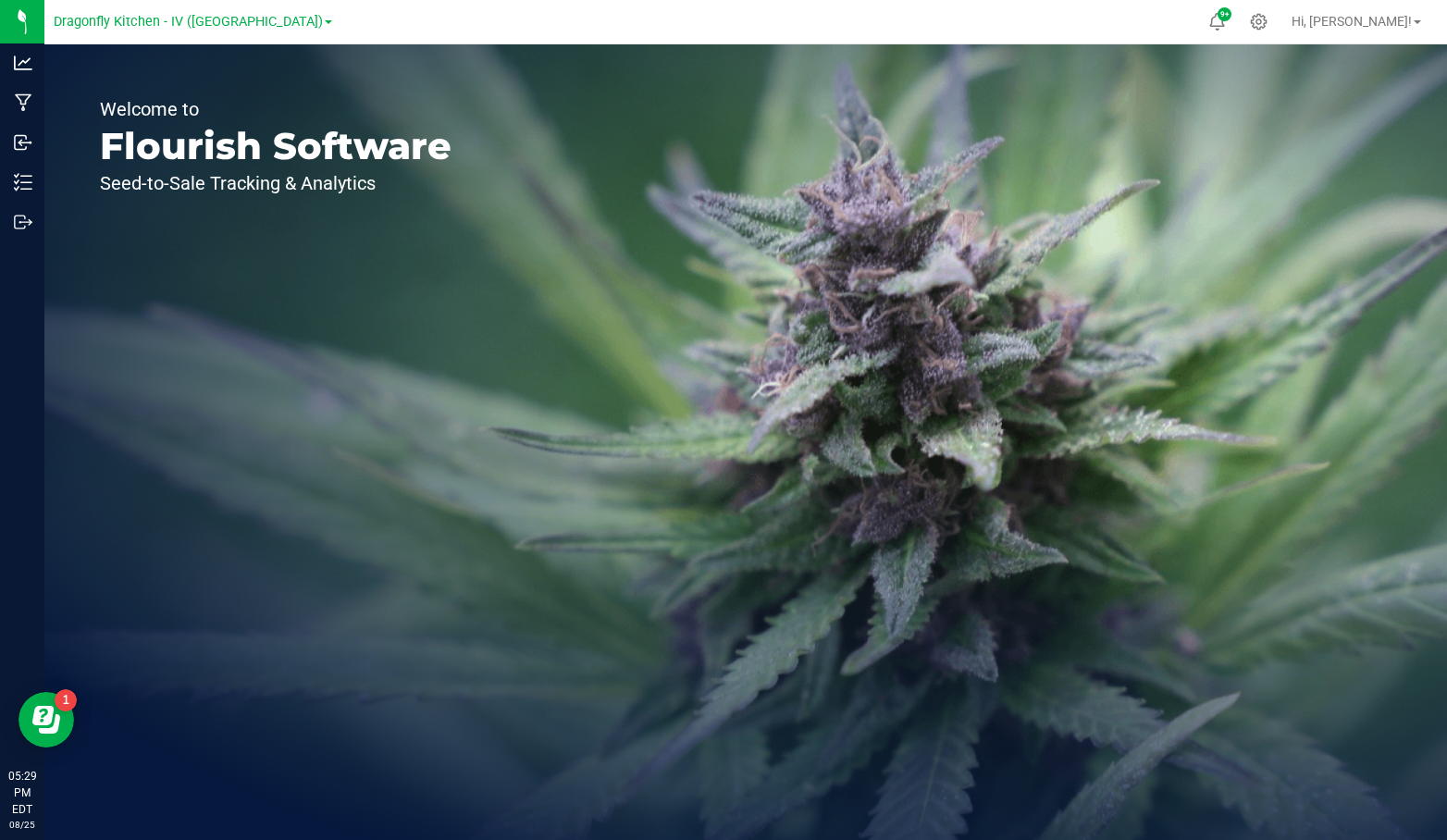
click at [1270, 21] on div at bounding box center [1259, 22] width 24 height 18
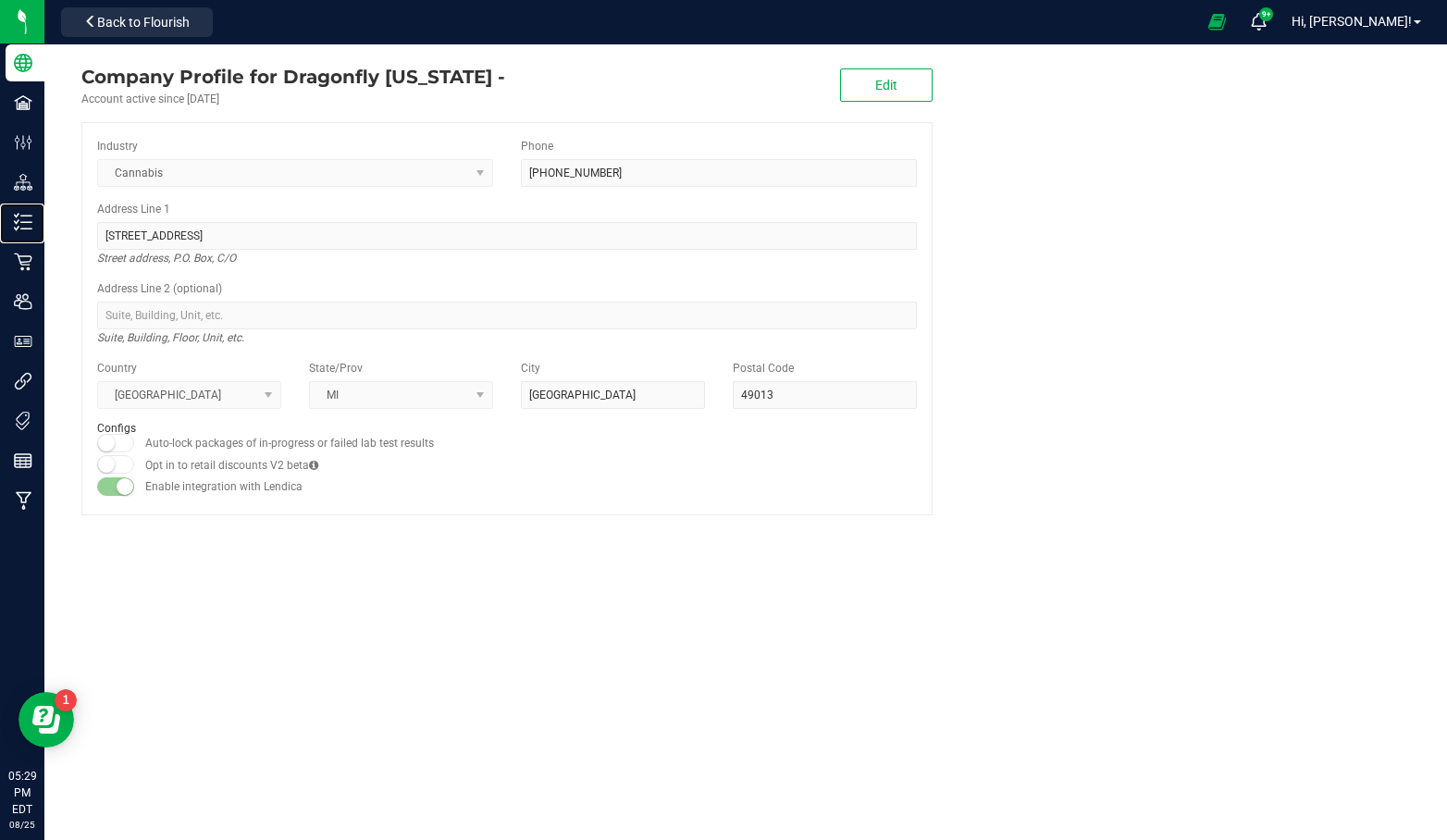
click at [0, 0] on p "Inventory" at bounding box center [0, 0] width 0 height 0
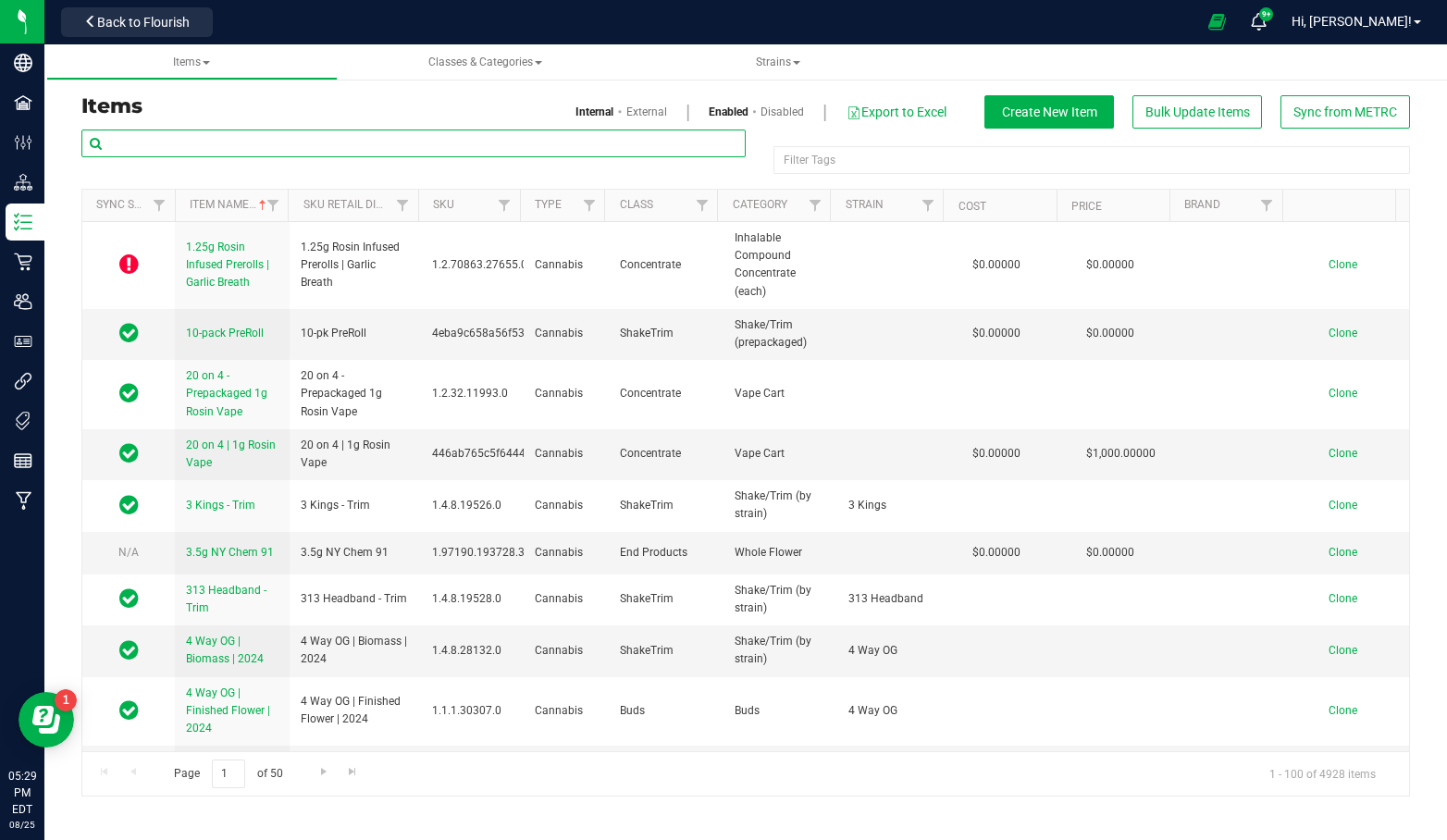
click at [323, 143] on input "text" at bounding box center [414, 143] width 665 height 28
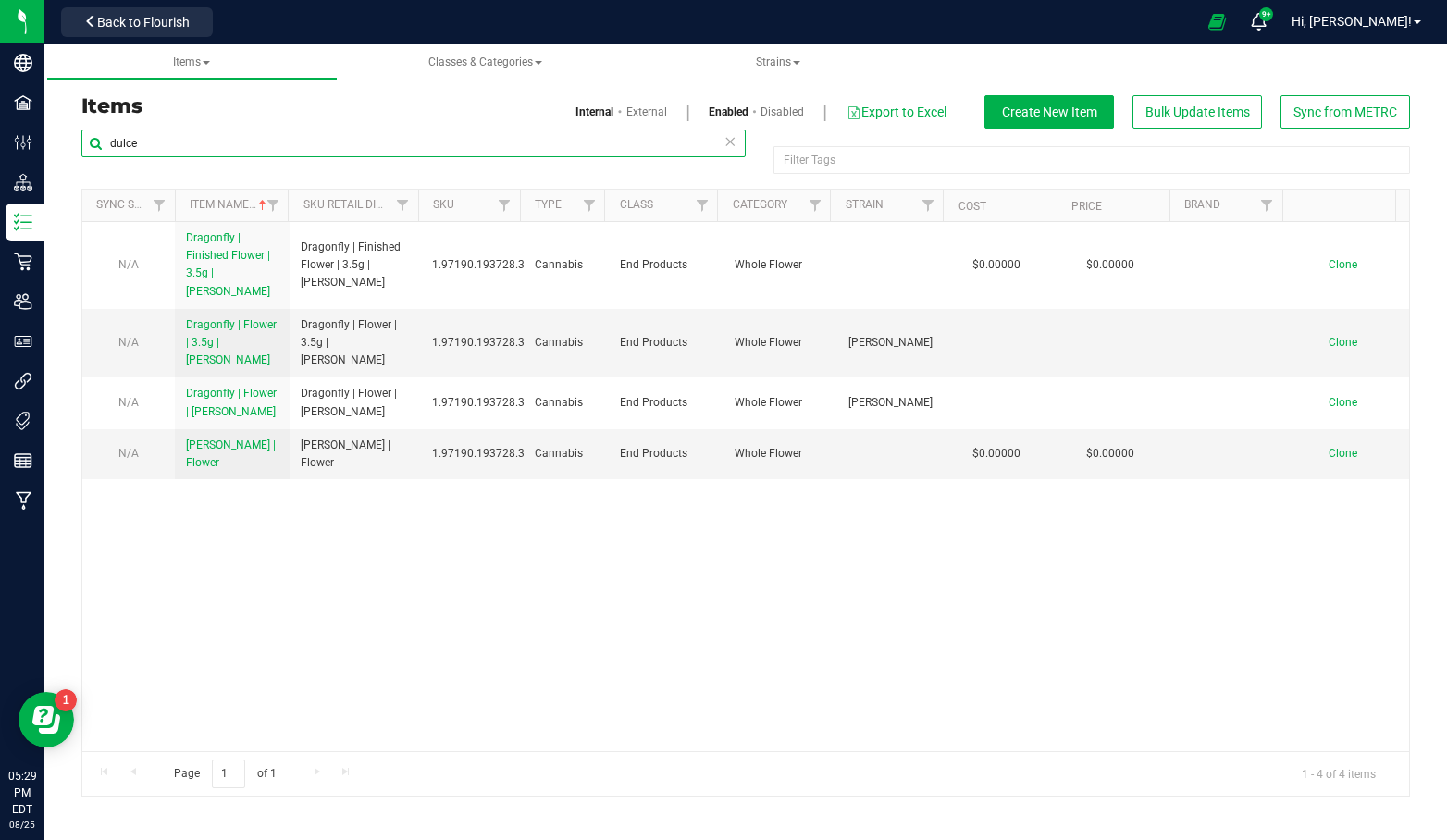
drag, startPoint x: 178, startPoint y: 141, endPoint x: 40, endPoint y: 143, distance: 138.0
click at [40, 143] on div "Company Facilities Configuration Distribution Inventory Retail Users User Roles…" at bounding box center [724, 420] width 1447 height 840
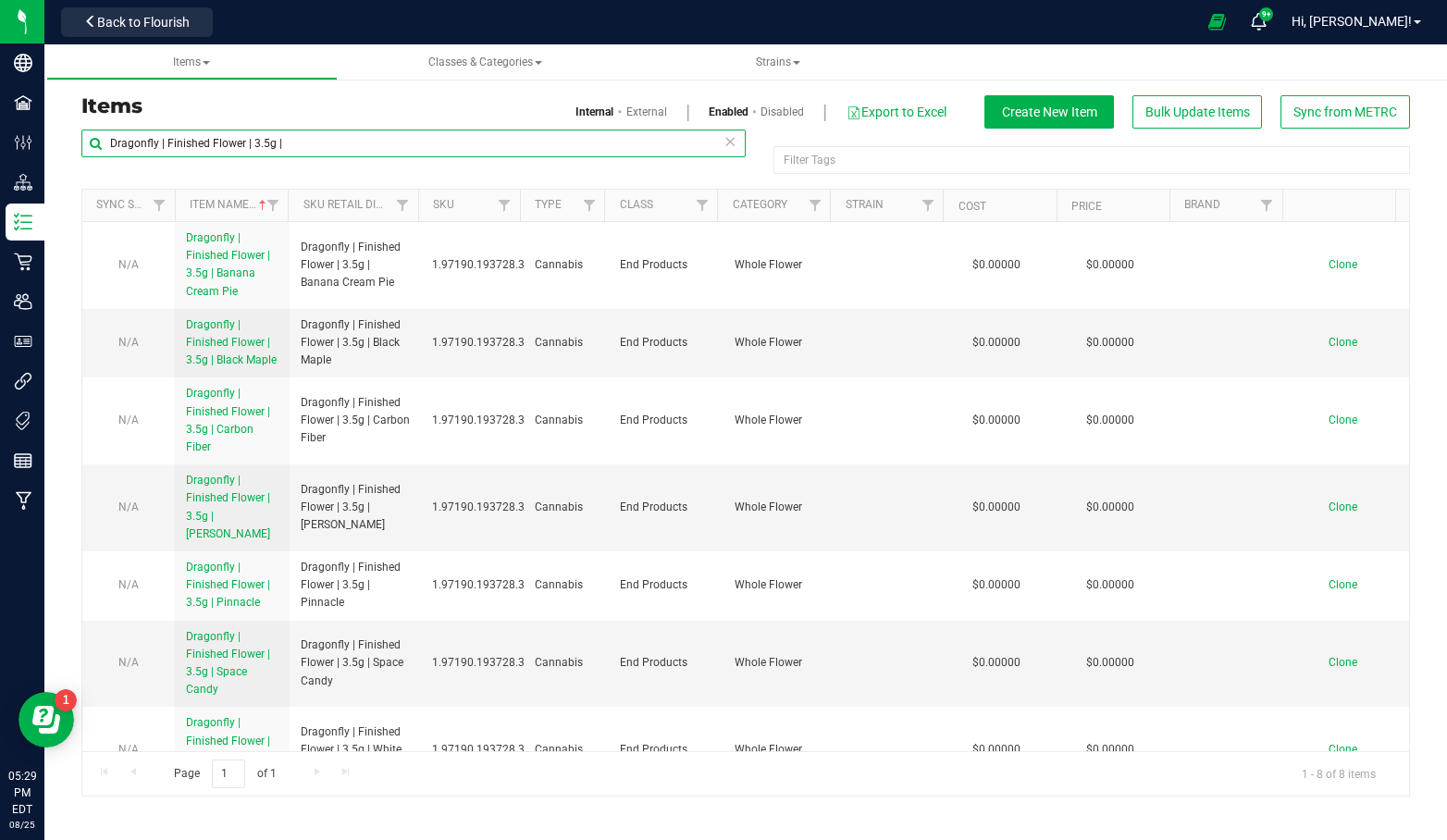
type input "Dragonfly | Finished Flower | 3.5g |"
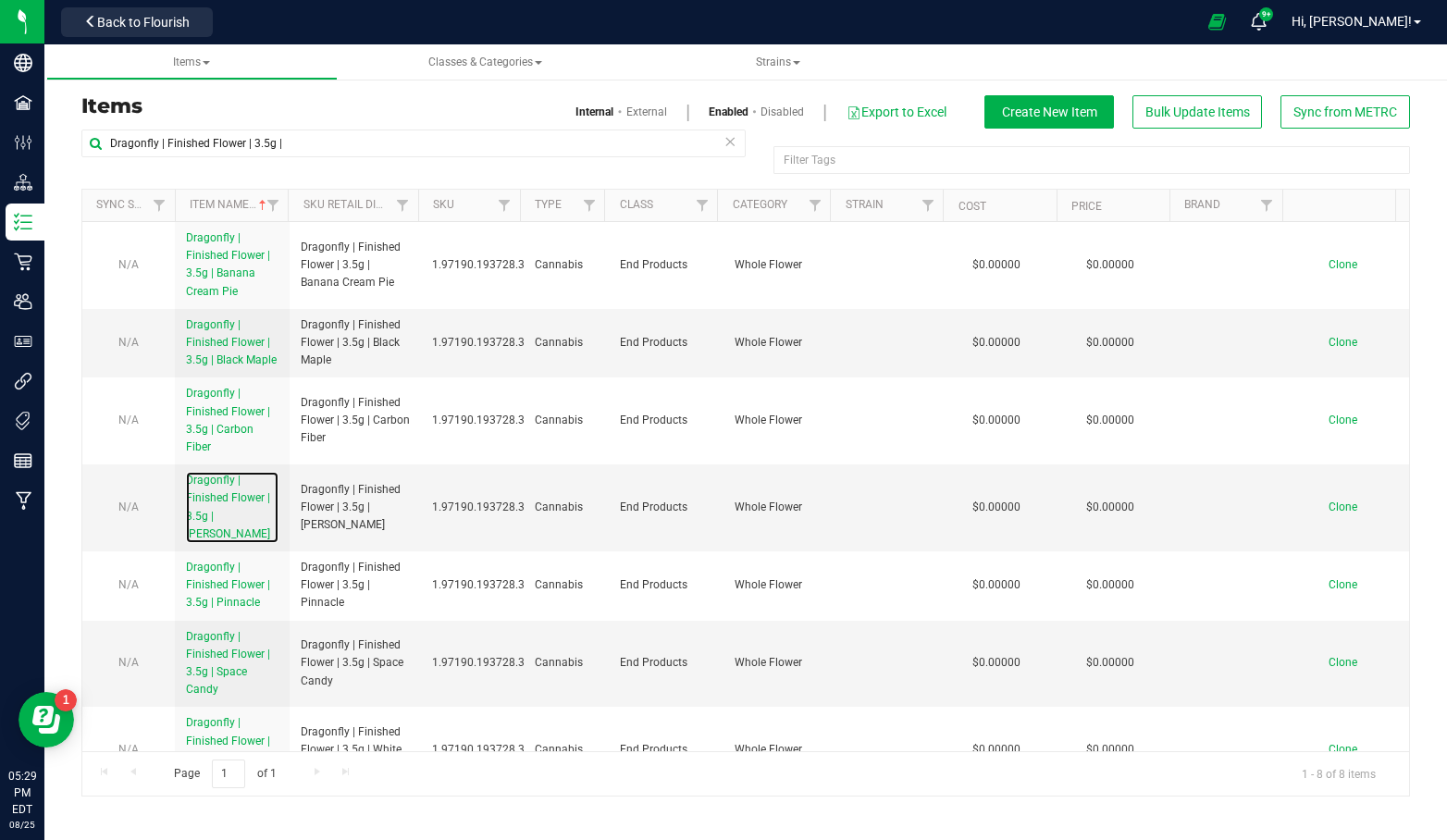
click at [224, 502] on span "Dragonfly | Finished Flower | 3.5g | [PERSON_NAME]" at bounding box center [228, 507] width 85 height 67
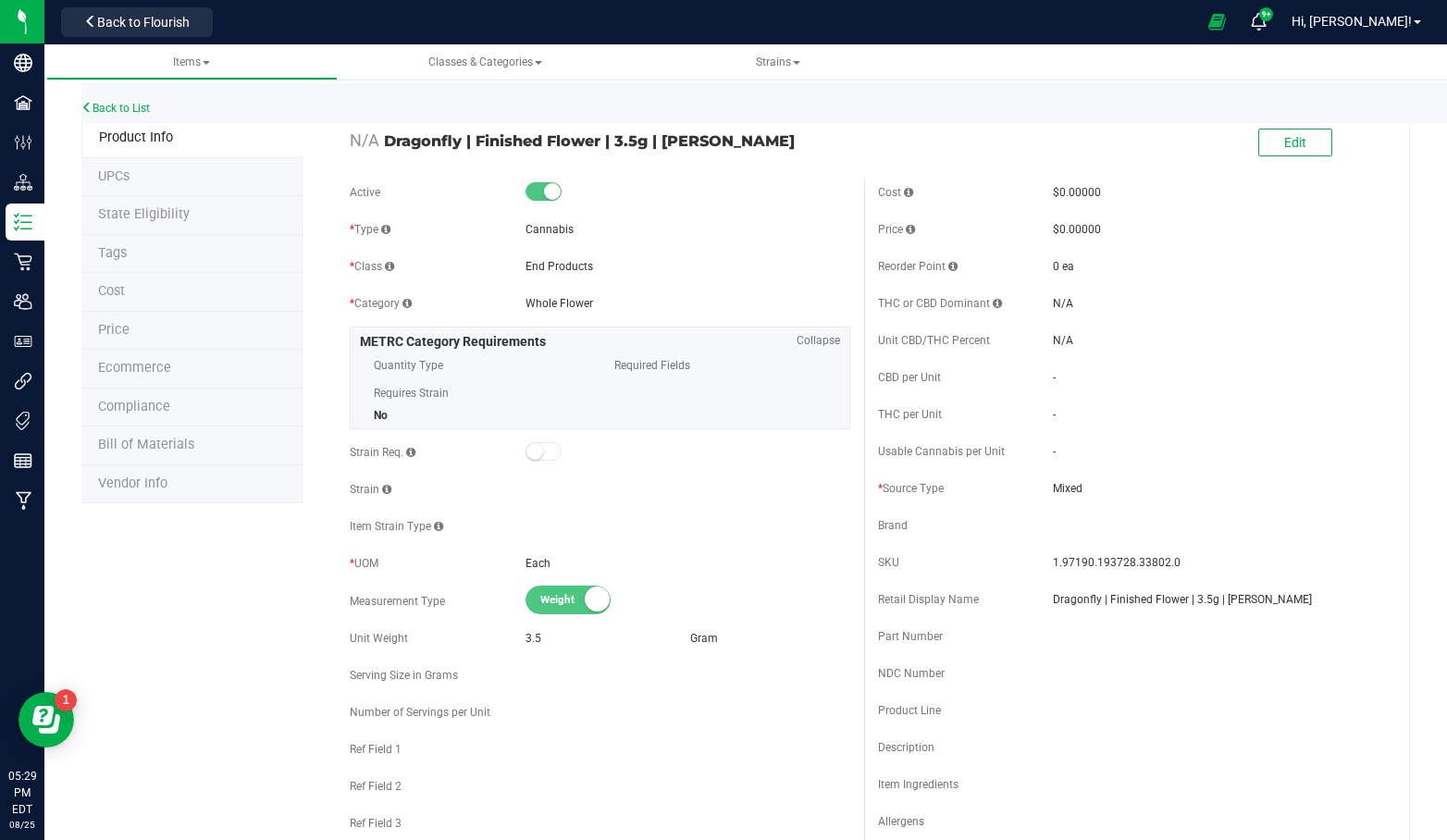
click at [168, 252] on li "Tags" at bounding box center [192, 254] width 221 height 39
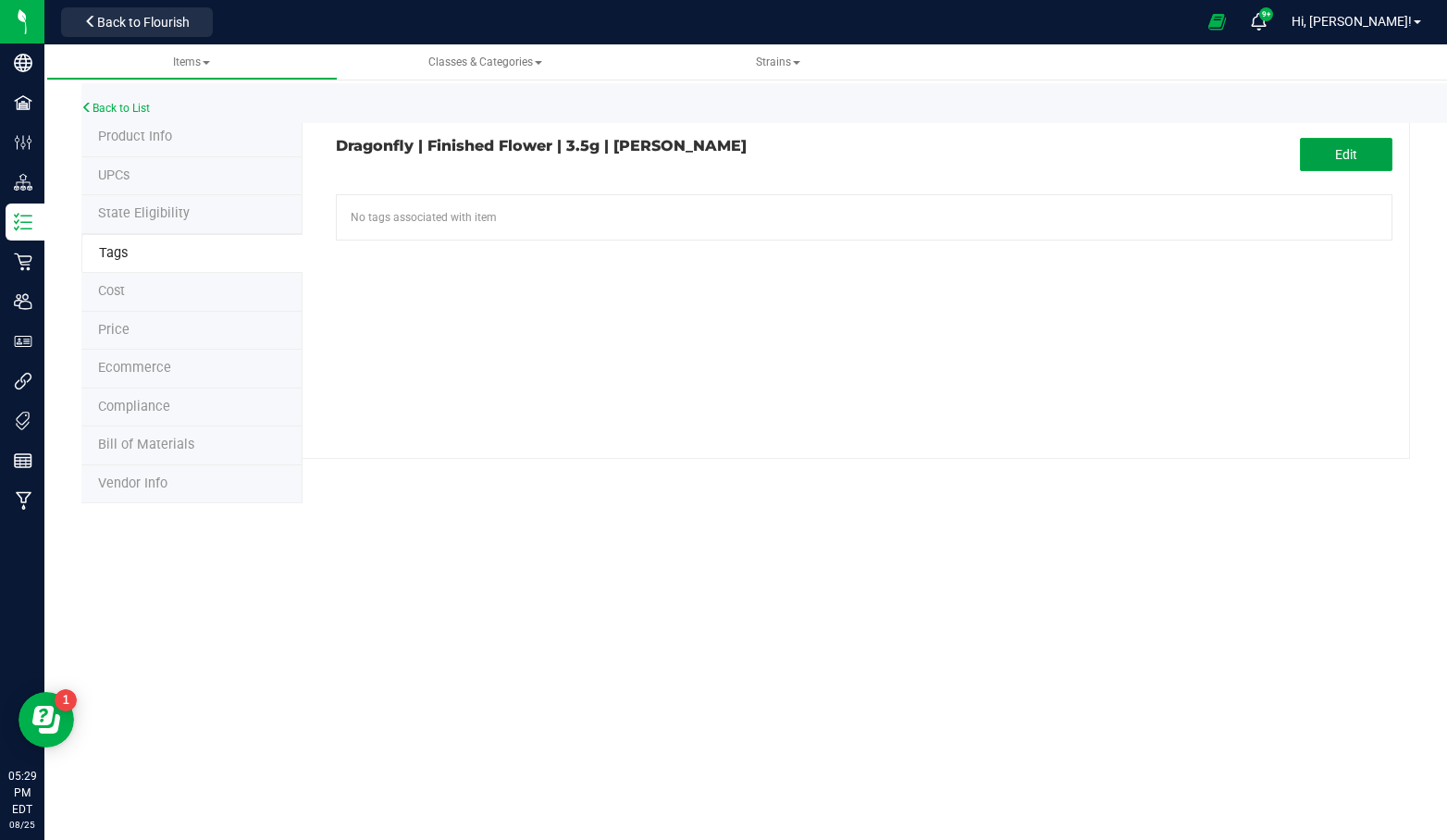
click at [1349, 147] on span "Edit" at bounding box center [1346, 154] width 23 height 15
click at [920, 201] on input "text" at bounding box center [694, 208] width 715 height 26
type input "ny"
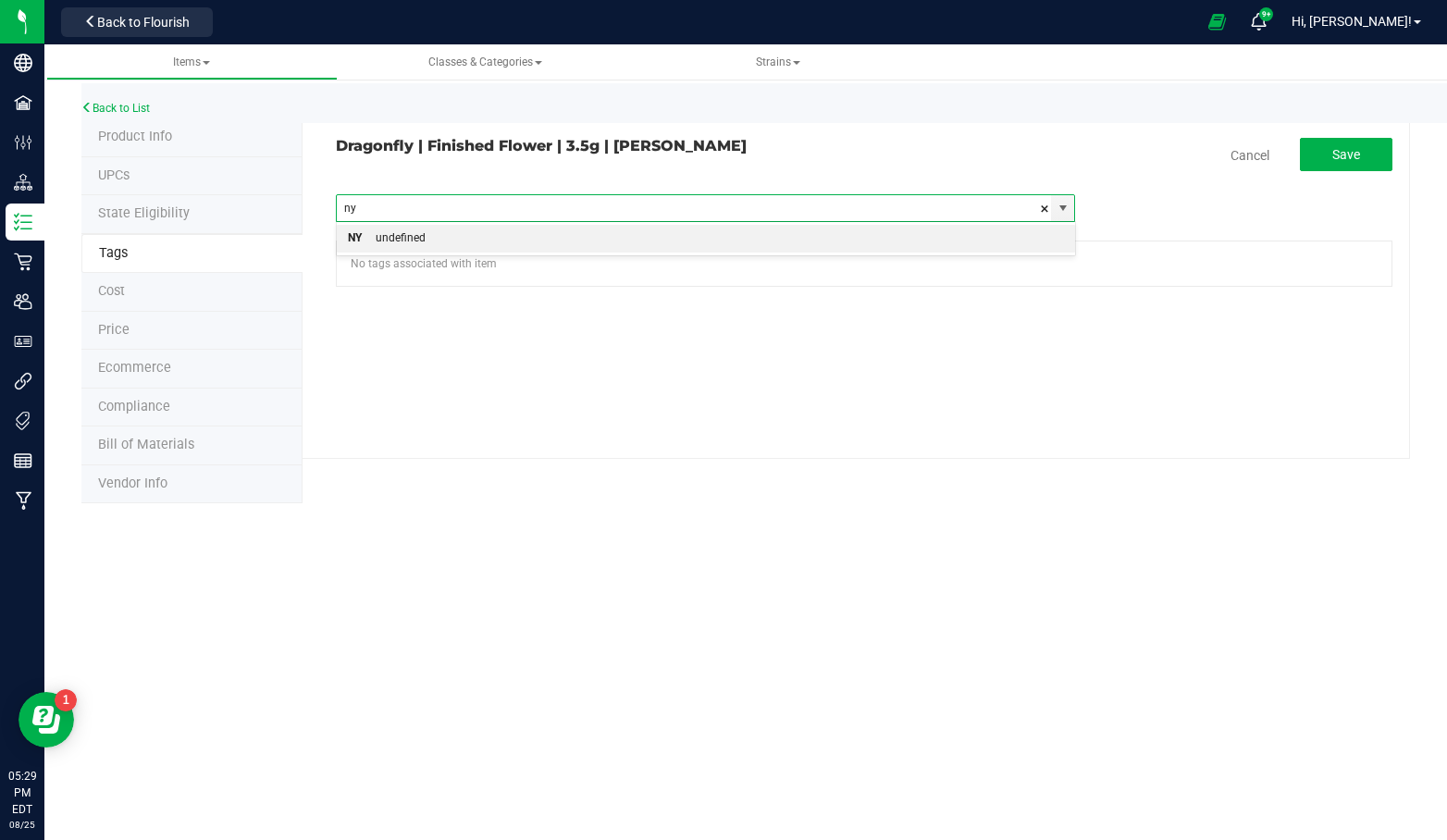
click at [736, 237] on li "NY undefined" at bounding box center [706, 239] width 737 height 28
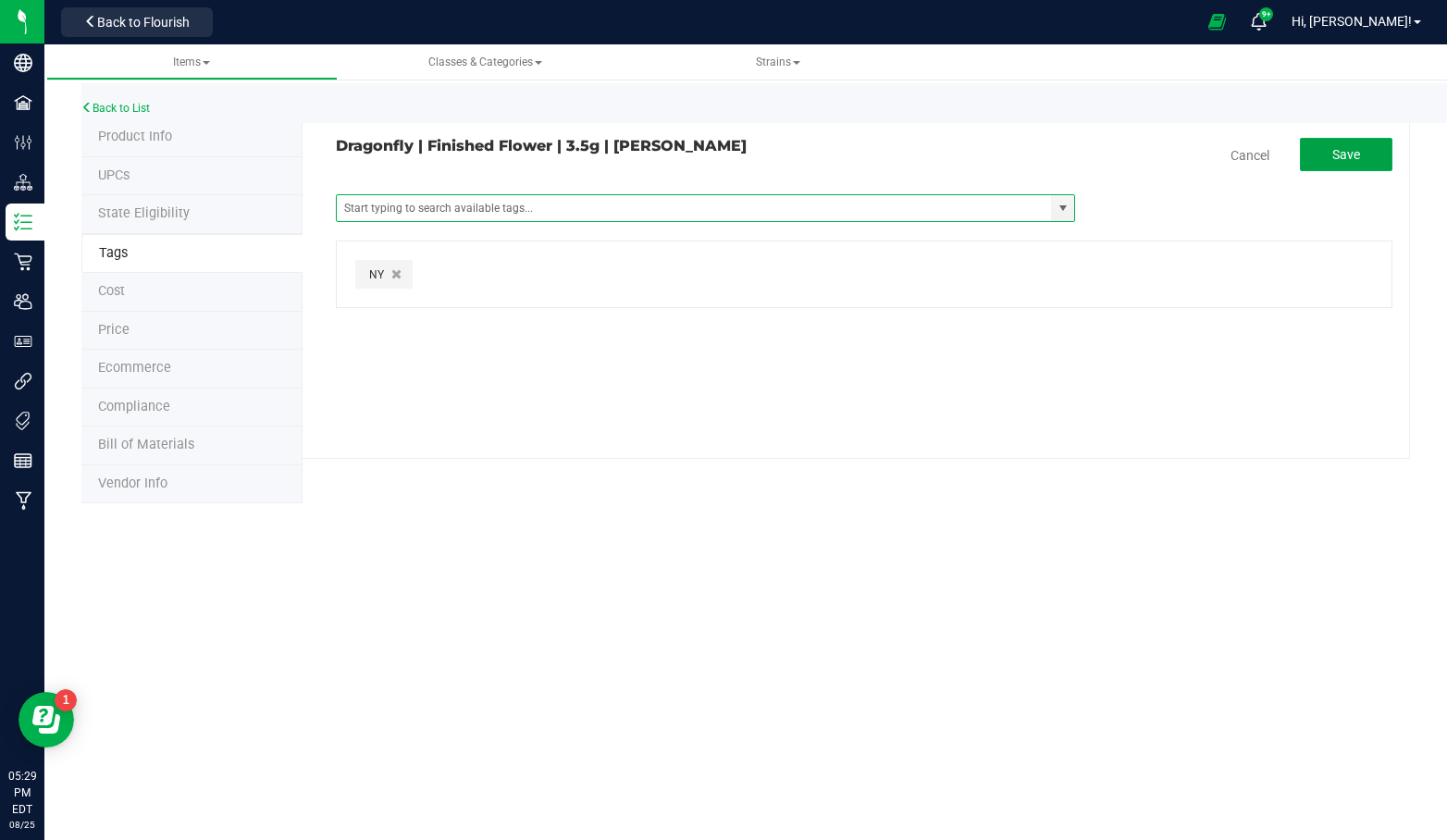
click at [1353, 149] on span "Save" at bounding box center [1347, 154] width 28 height 15
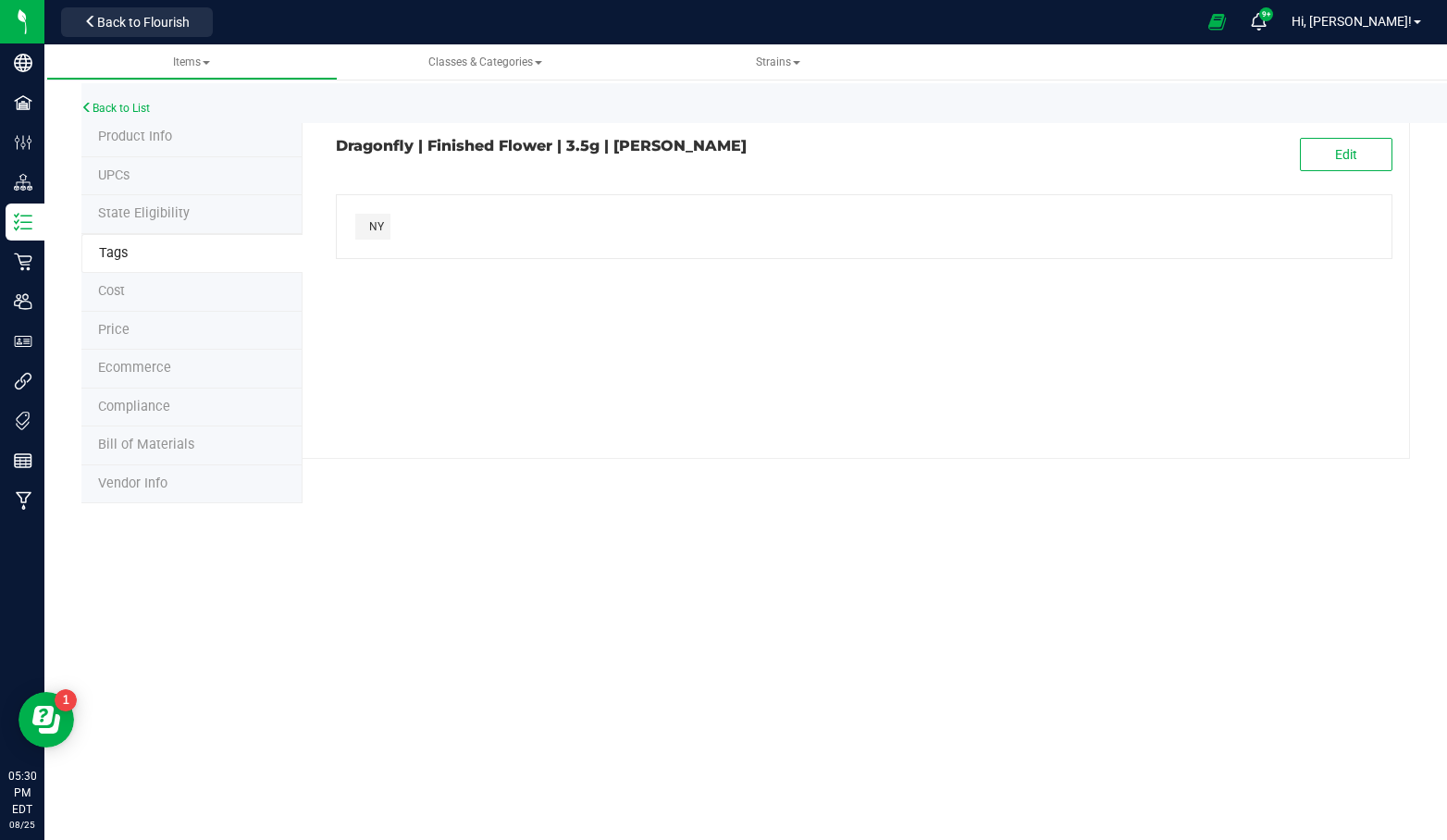
click at [8, 16] on div at bounding box center [22, 22] width 44 height 44
click at [0, 0] on img at bounding box center [0, 0] width 0 height 0
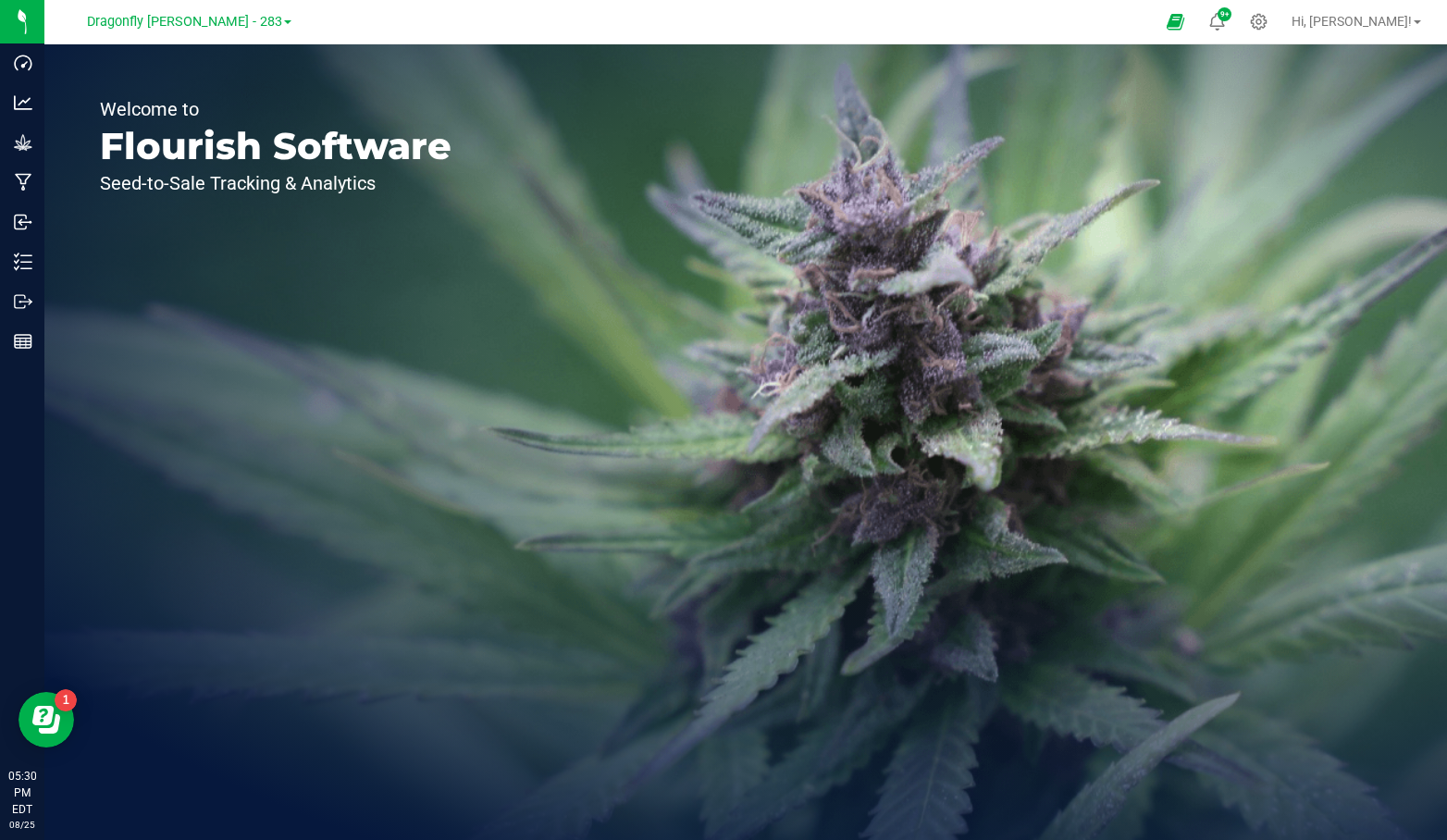
click at [201, 25] on span "Dragonfly [PERSON_NAME] - 283" at bounding box center [184, 22] width 196 height 16
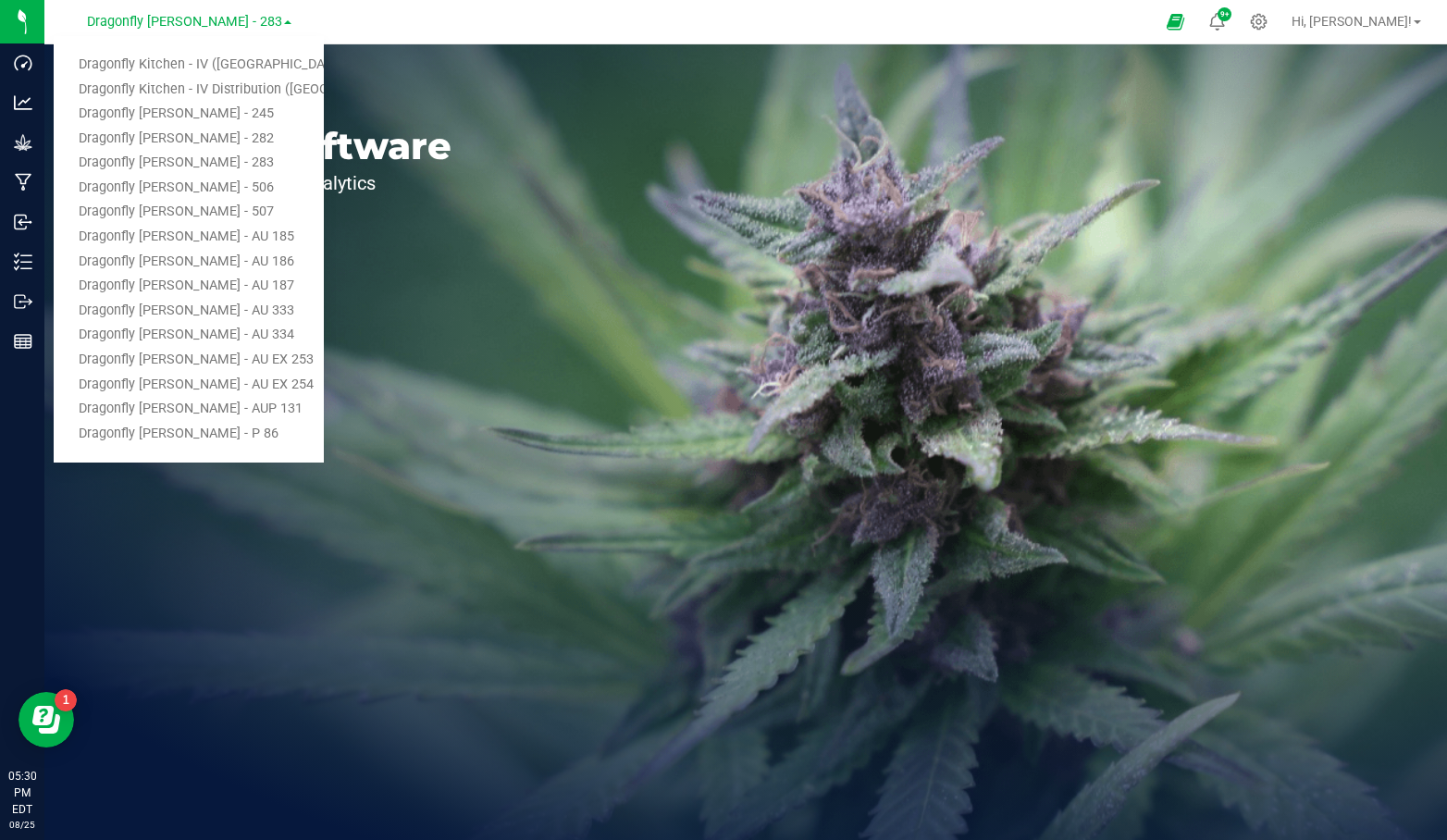
click at [201, 68] on link "Dragonfly Kitchen - IV ([GEOGRAPHIC_DATA])" at bounding box center [189, 65] width 270 height 25
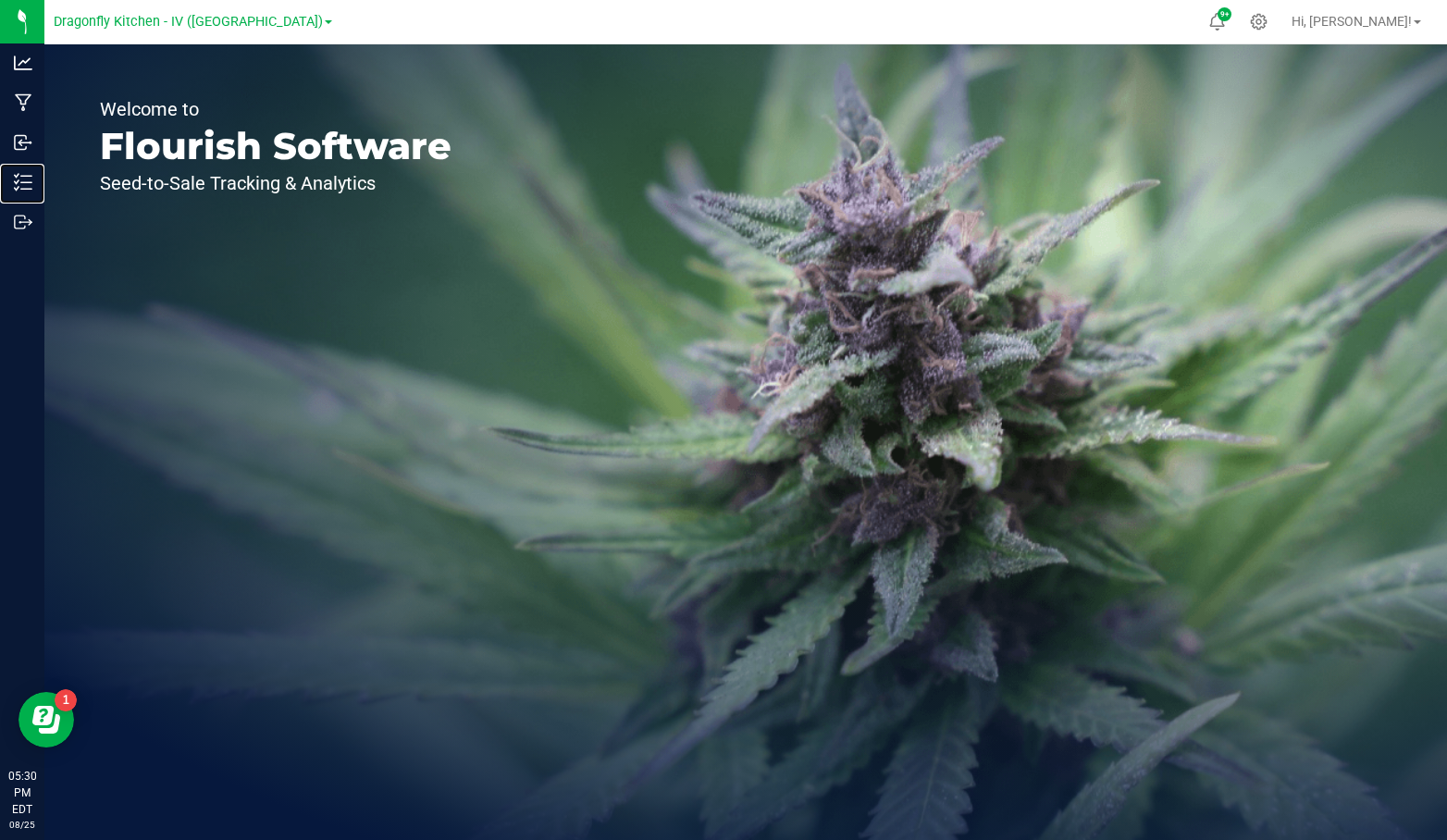
click at [13, 176] on div "Inventory" at bounding box center [26, 183] width 39 height 37
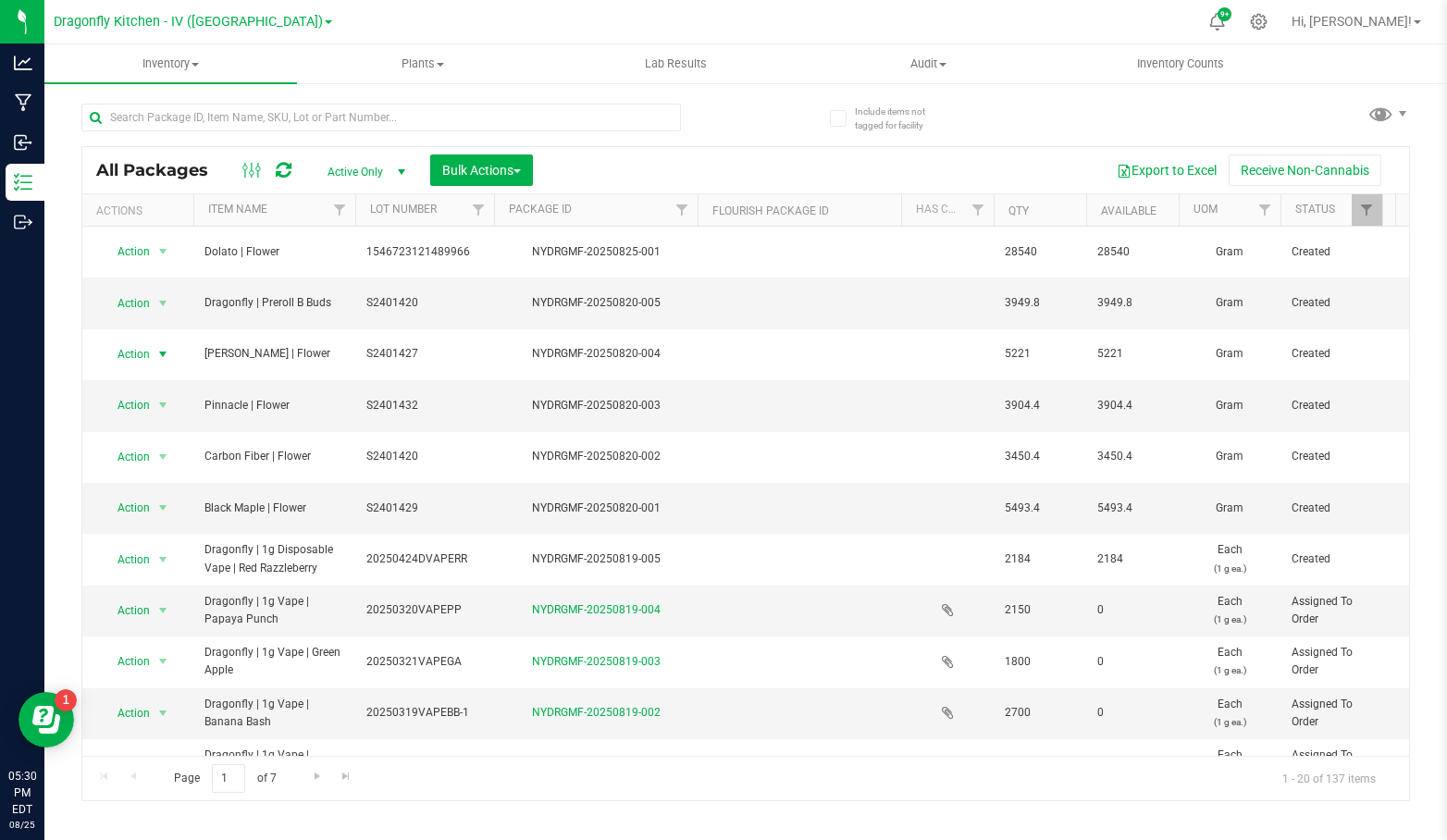
click at [145, 341] on span "Action" at bounding box center [126, 354] width 50 height 26
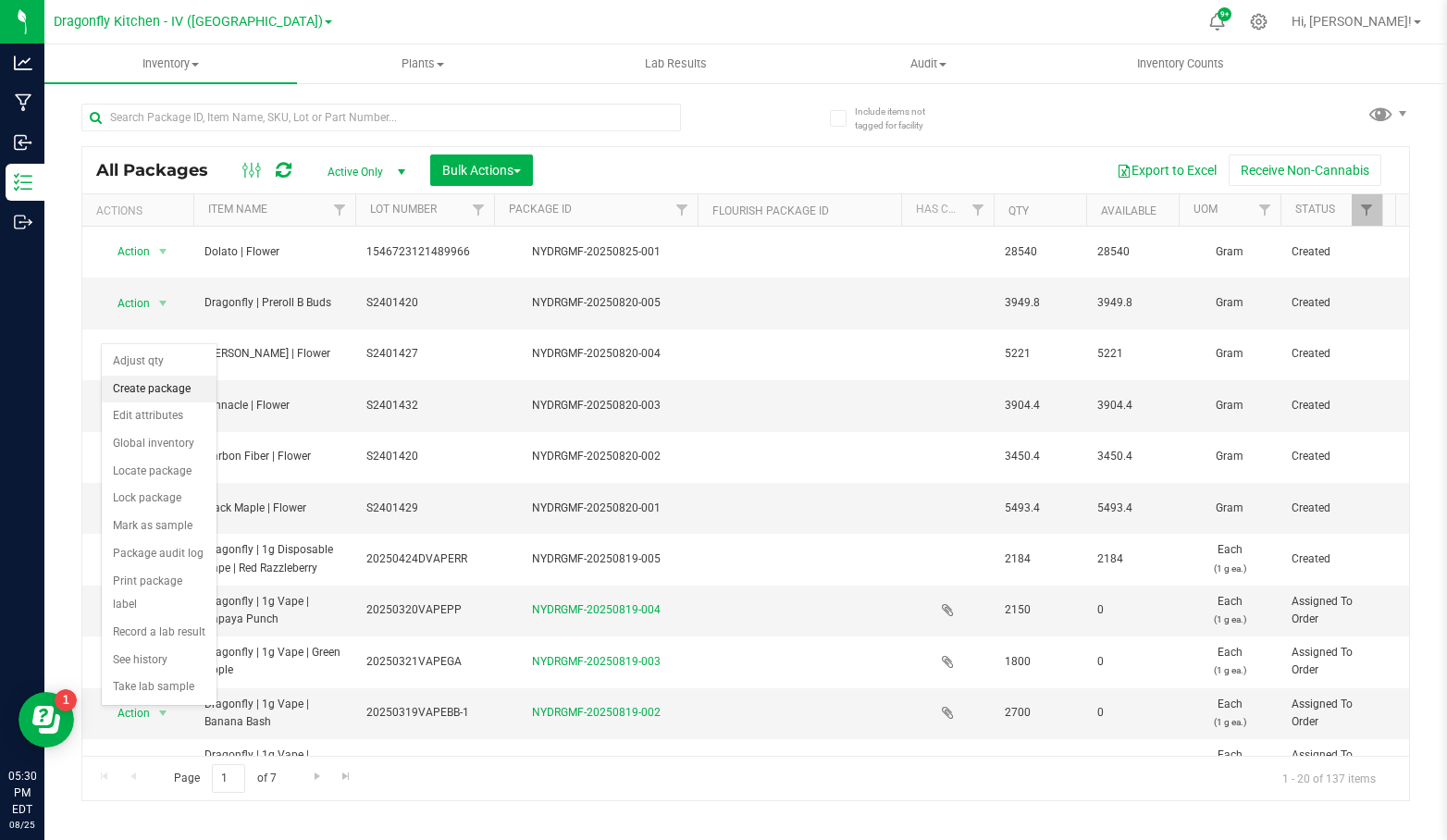
click at [175, 391] on li "Create package" at bounding box center [159, 389] width 115 height 28
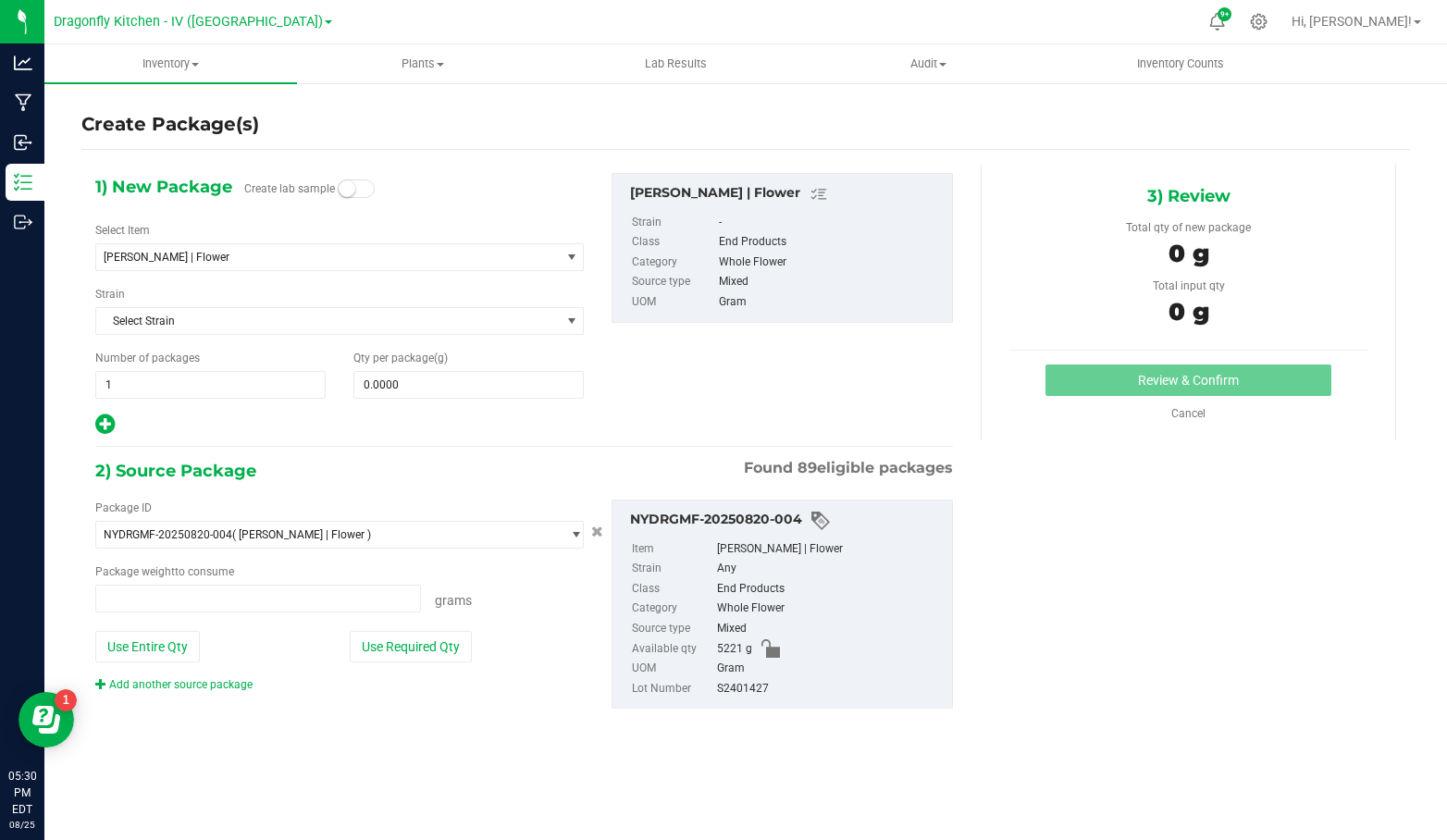
type input "0.0000 g"
click at [337, 251] on span "[PERSON_NAME] | Flower" at bounding box center [318, 256] width 432 height 13
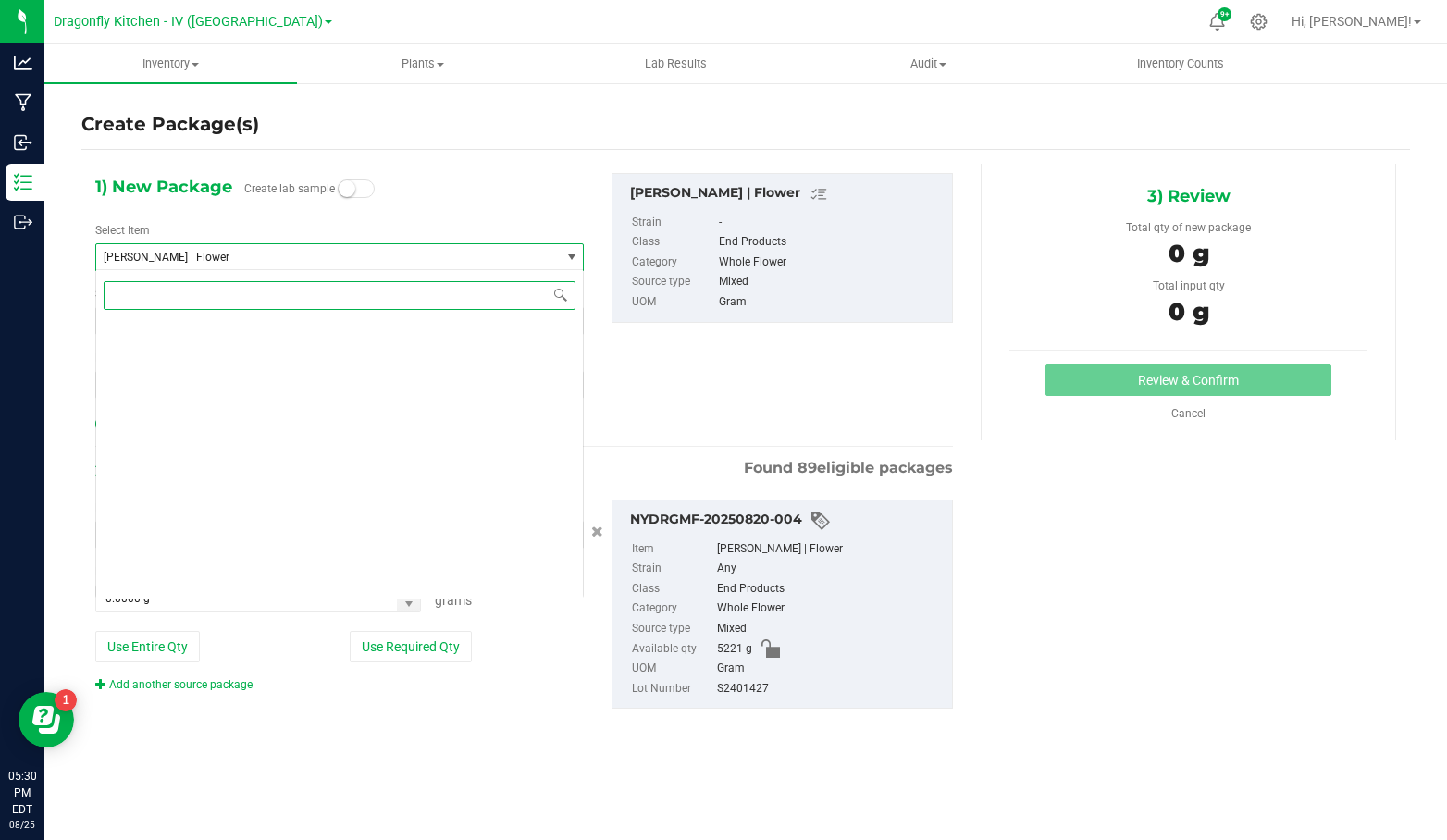
scroll to position [2952, 0]
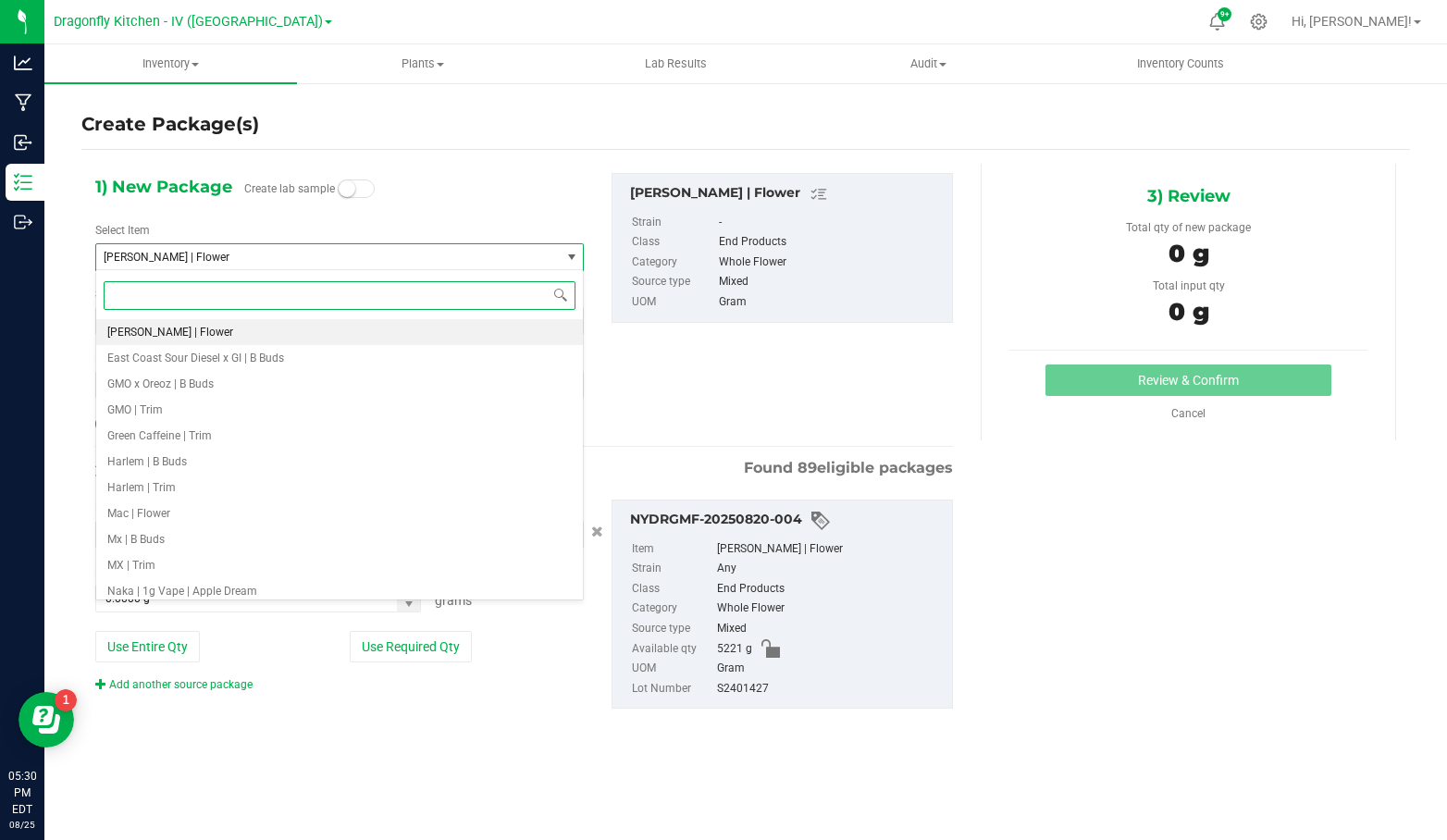
paste input "Dragonfly | Finished Flower | 3.5g |"
type input "Dragonfly | Finished Flower | 3.5g | d"
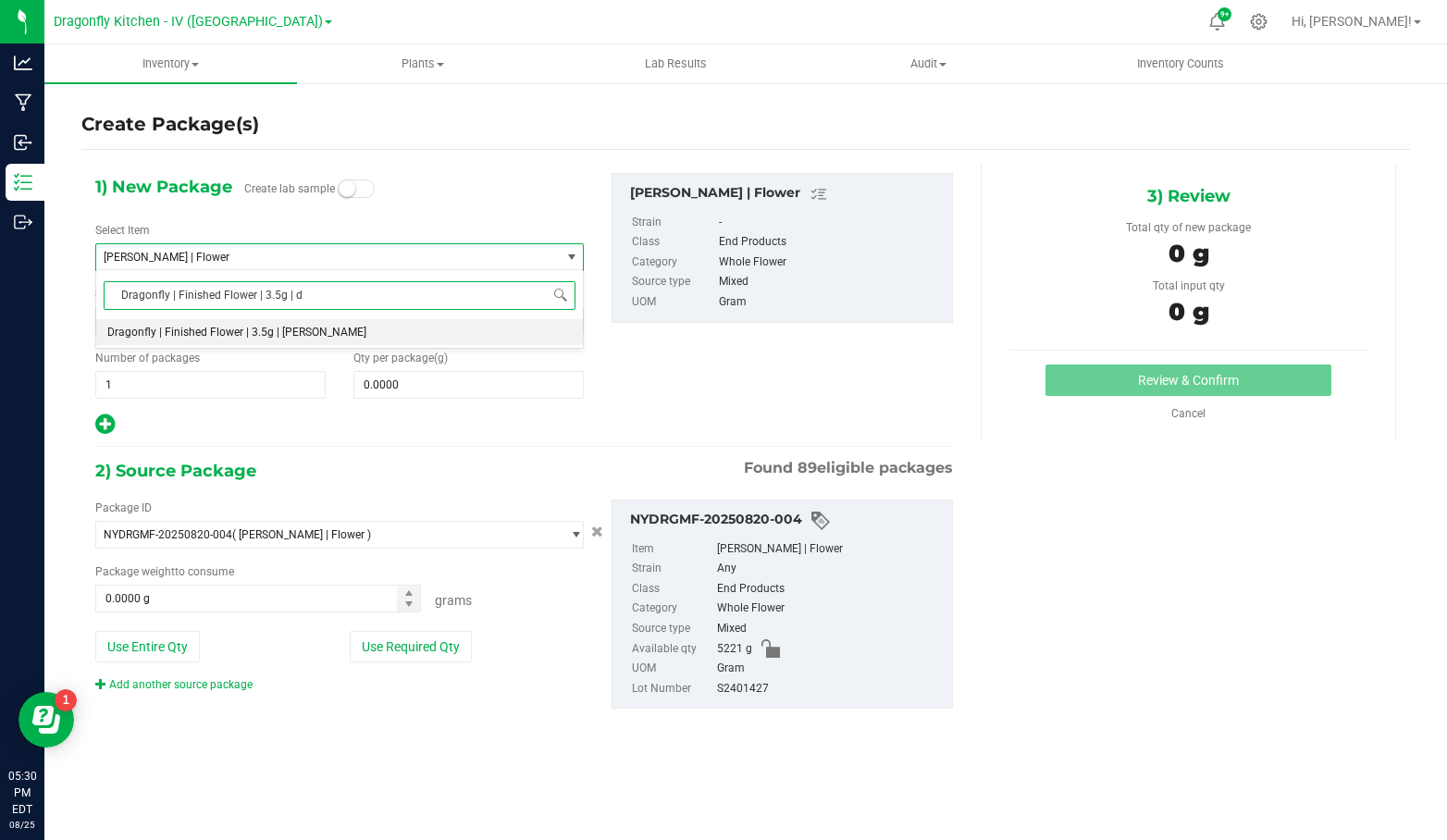
click at [304, 325] on span "Dragonfly | Finished Flower | 3.5g | [PERSON_NAME]" at bounding box center [237, 331] width 260 height 13
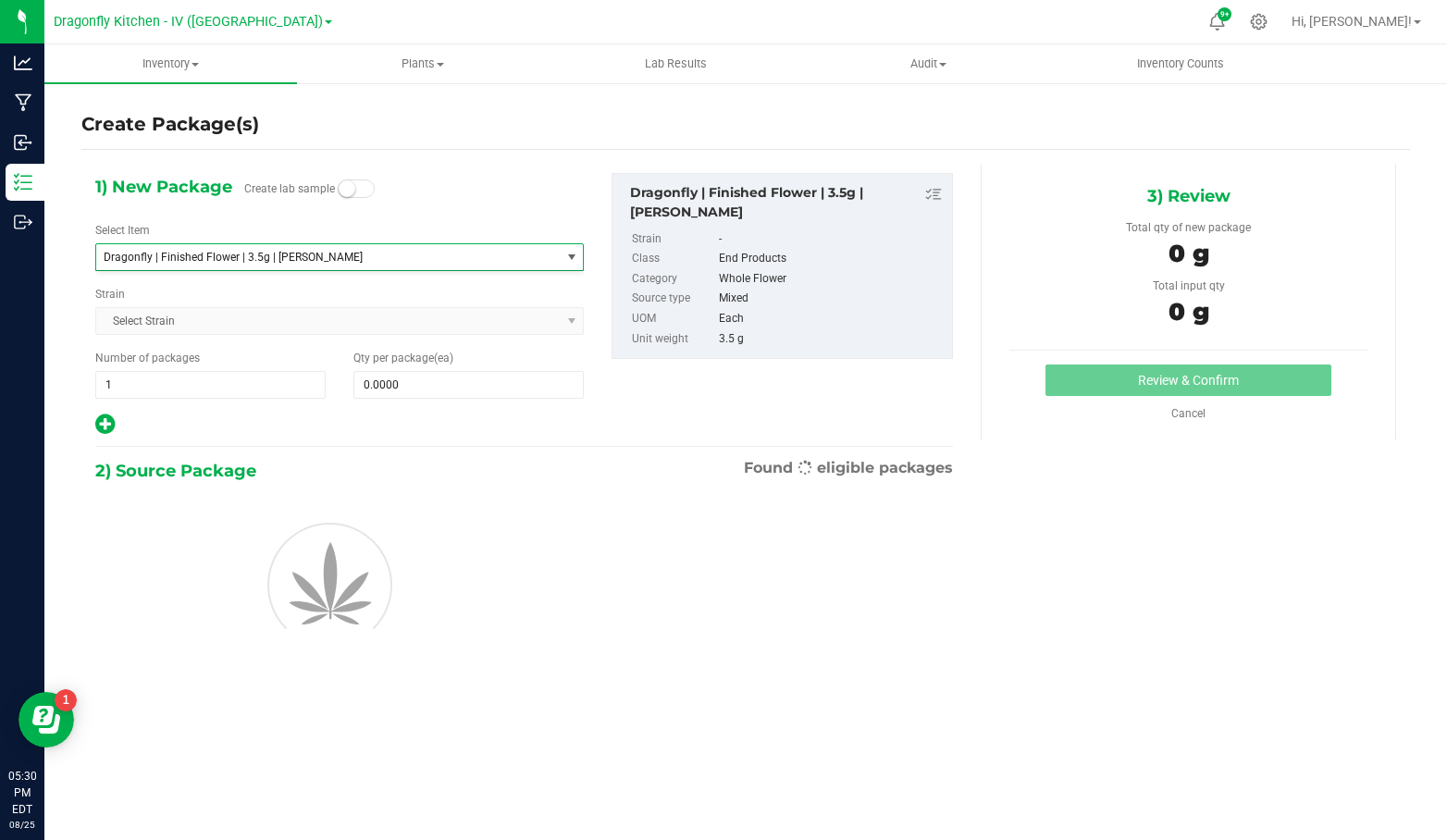
type input "0"
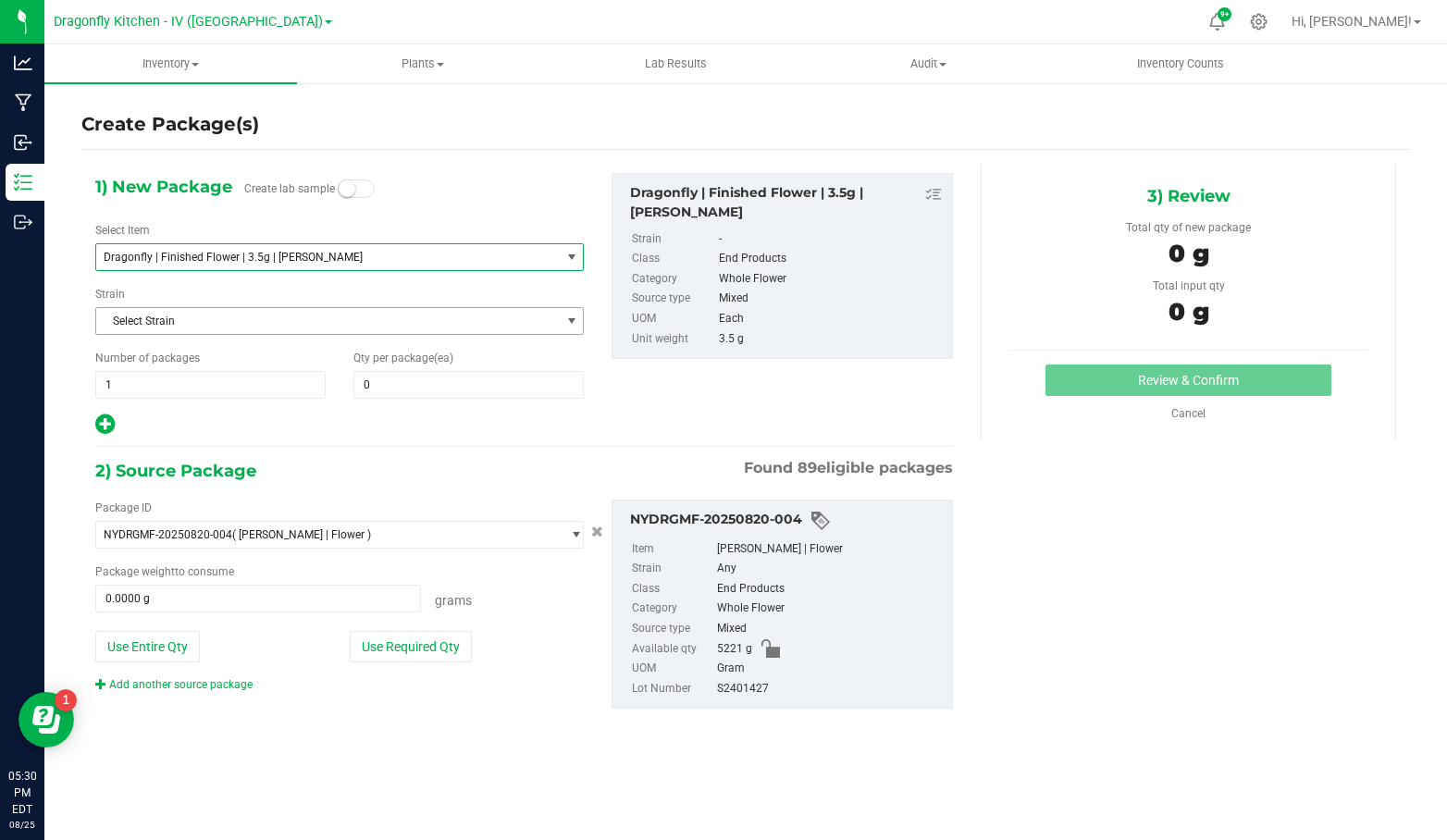
click at [331, 328] on span "Select Strain" at bounding box center [328, 320] width 464 height 26
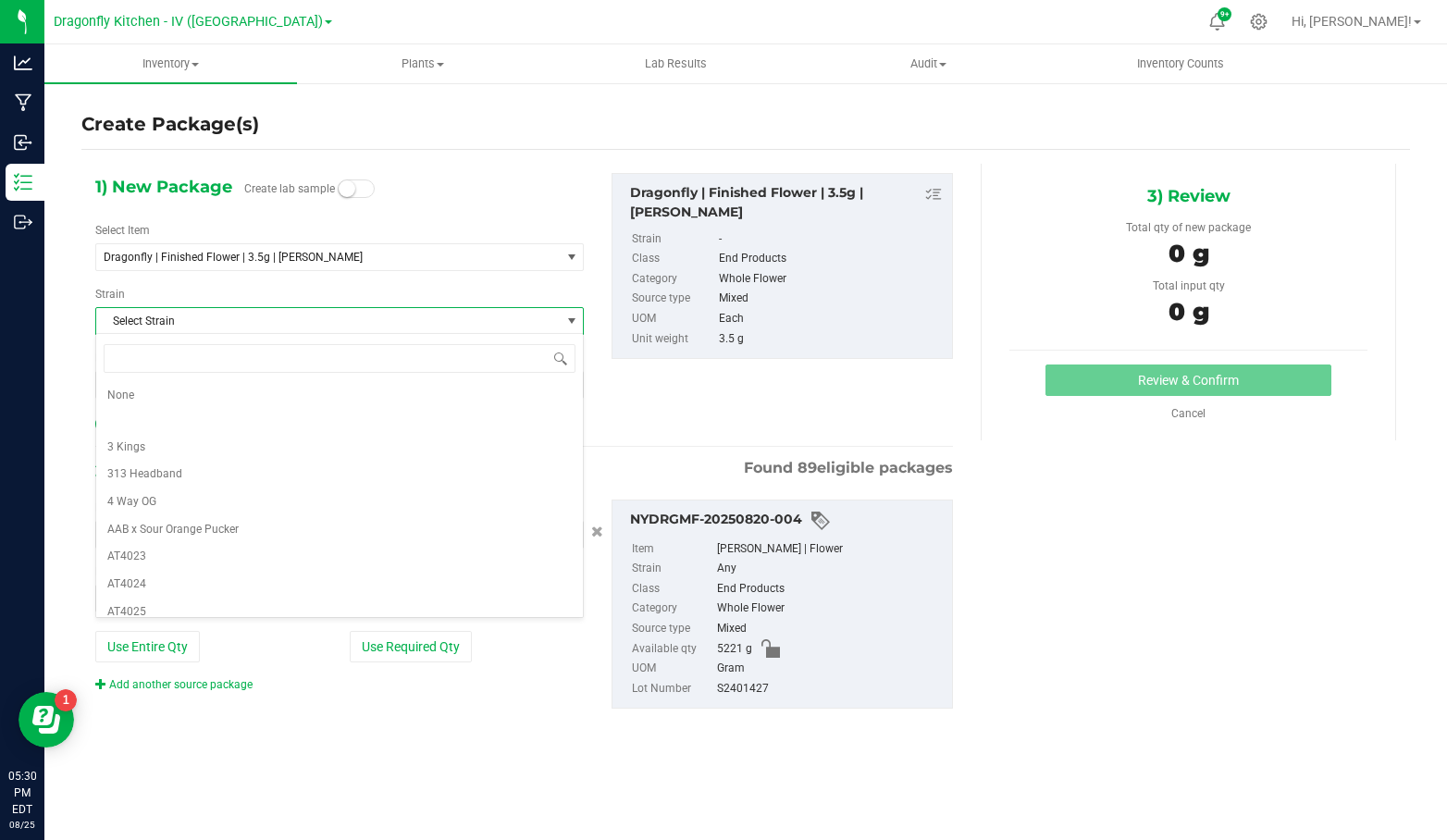
click at [331, 328] on span "Select Strain" at bounding box center [328, 320] width 464 height 26
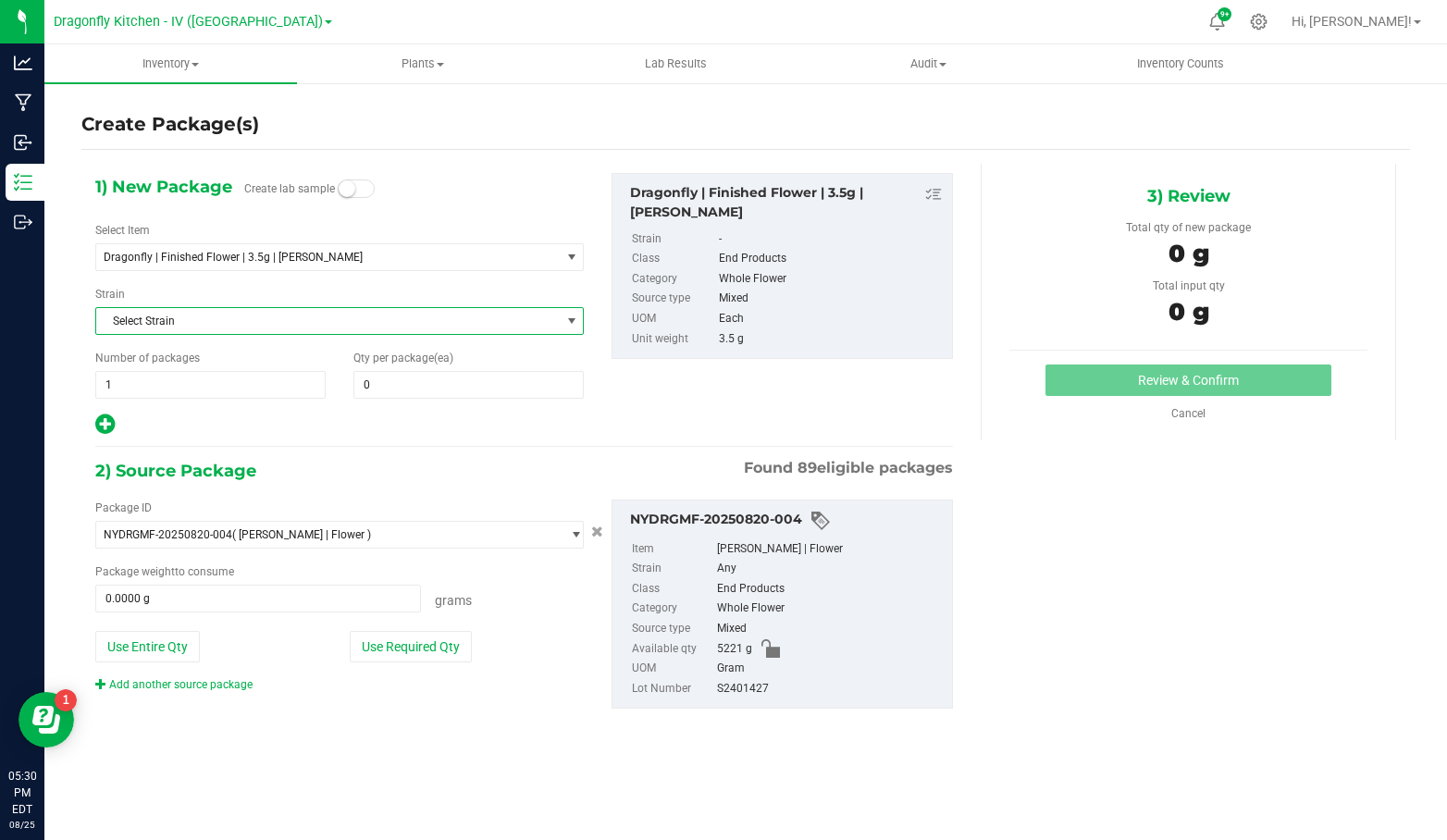
click at [344, 322] on span "Select Strain" at bounding box center [328, 320] width 464 height 26
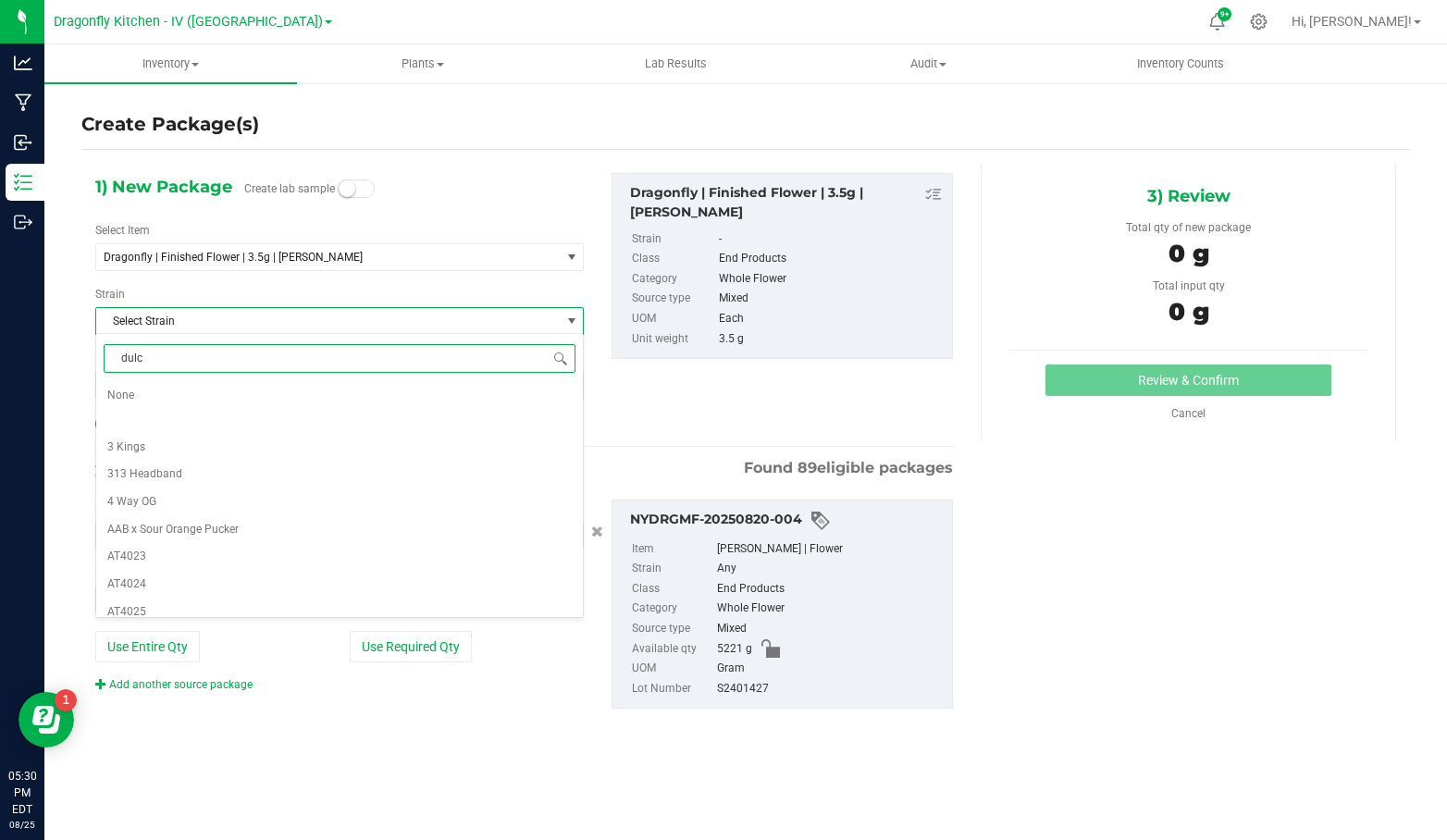
type input "dulce"
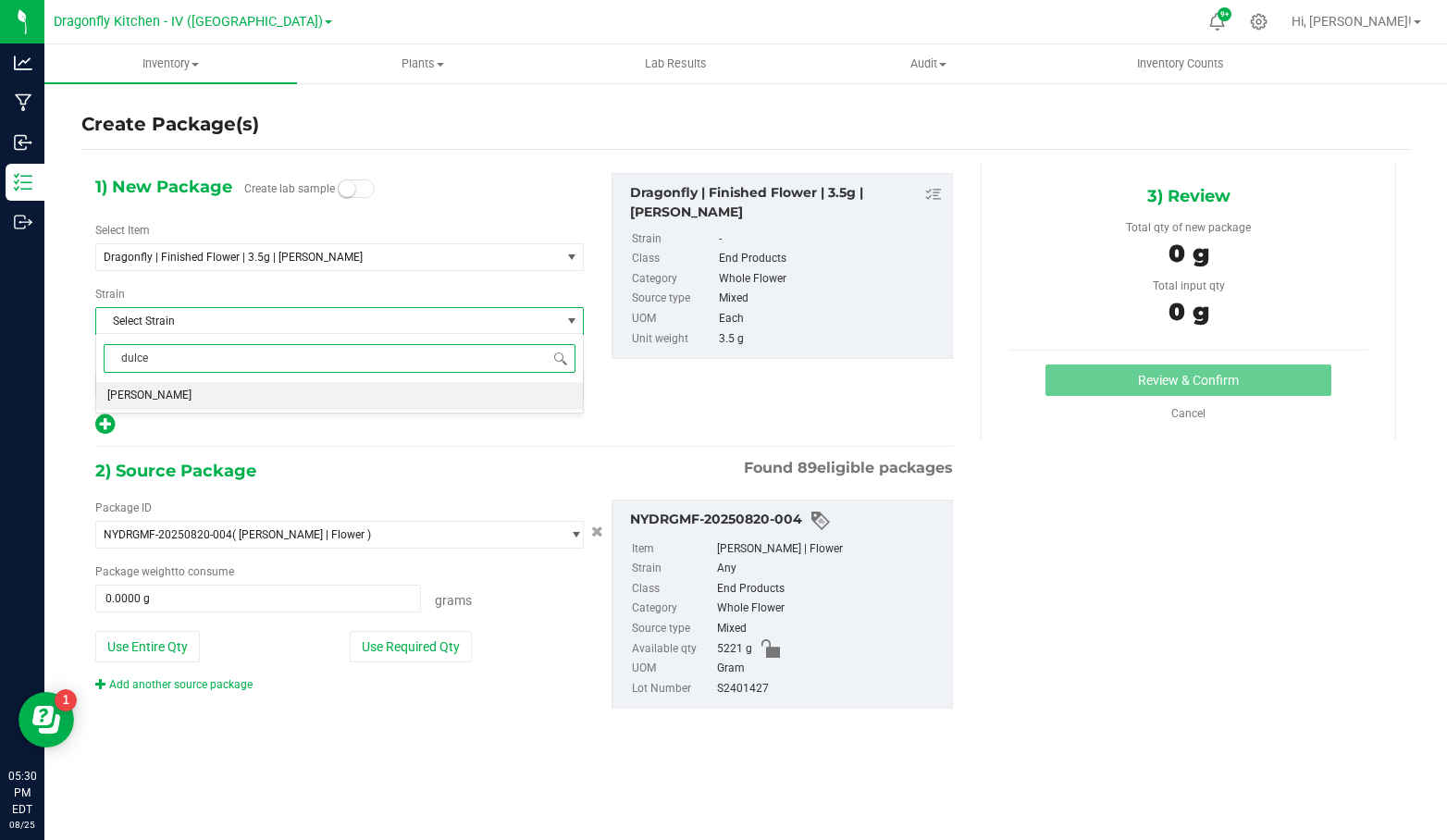
click at [341, 394] on li "[PERSON_NAME]" at bounding box center [339, 396] width 487 height 28
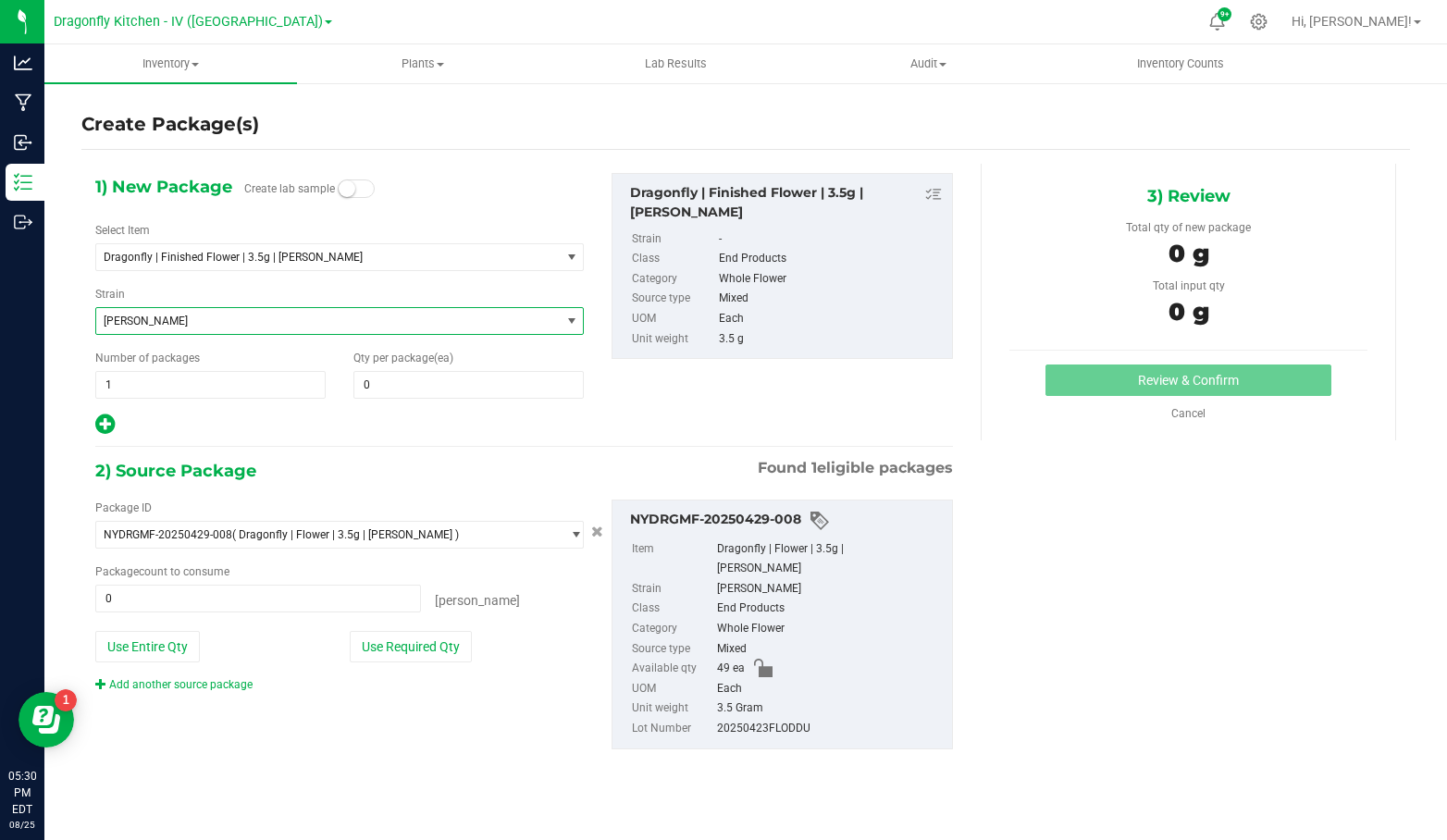
click at [437, 330] on span "[PERSON_NAME]" at bounding box center [328, 320] width 464 height 26
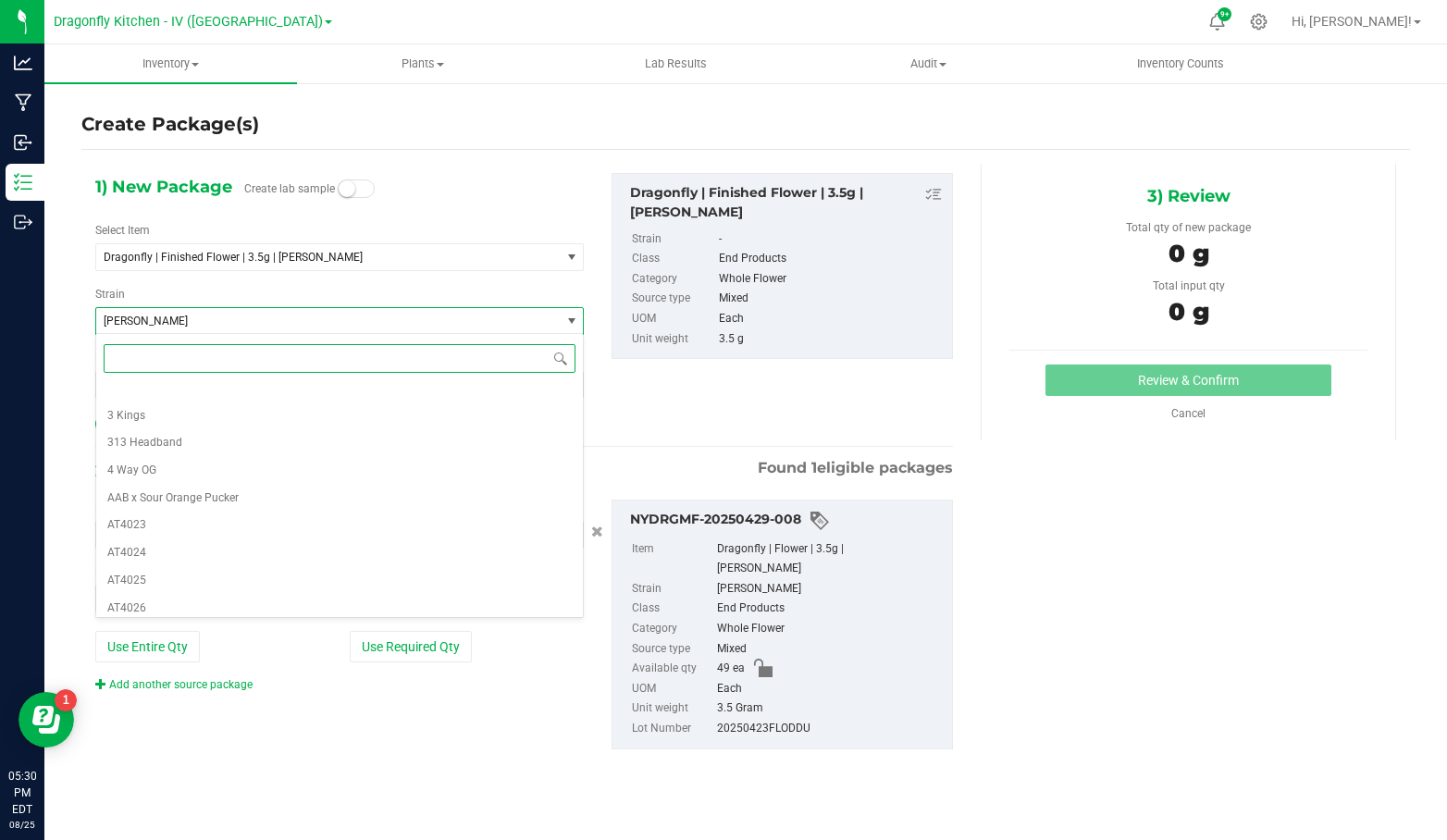
scroll to position [0, 0]
click at [480, 382] on li "None" at bounding box center [339, 396] width 487 height 28
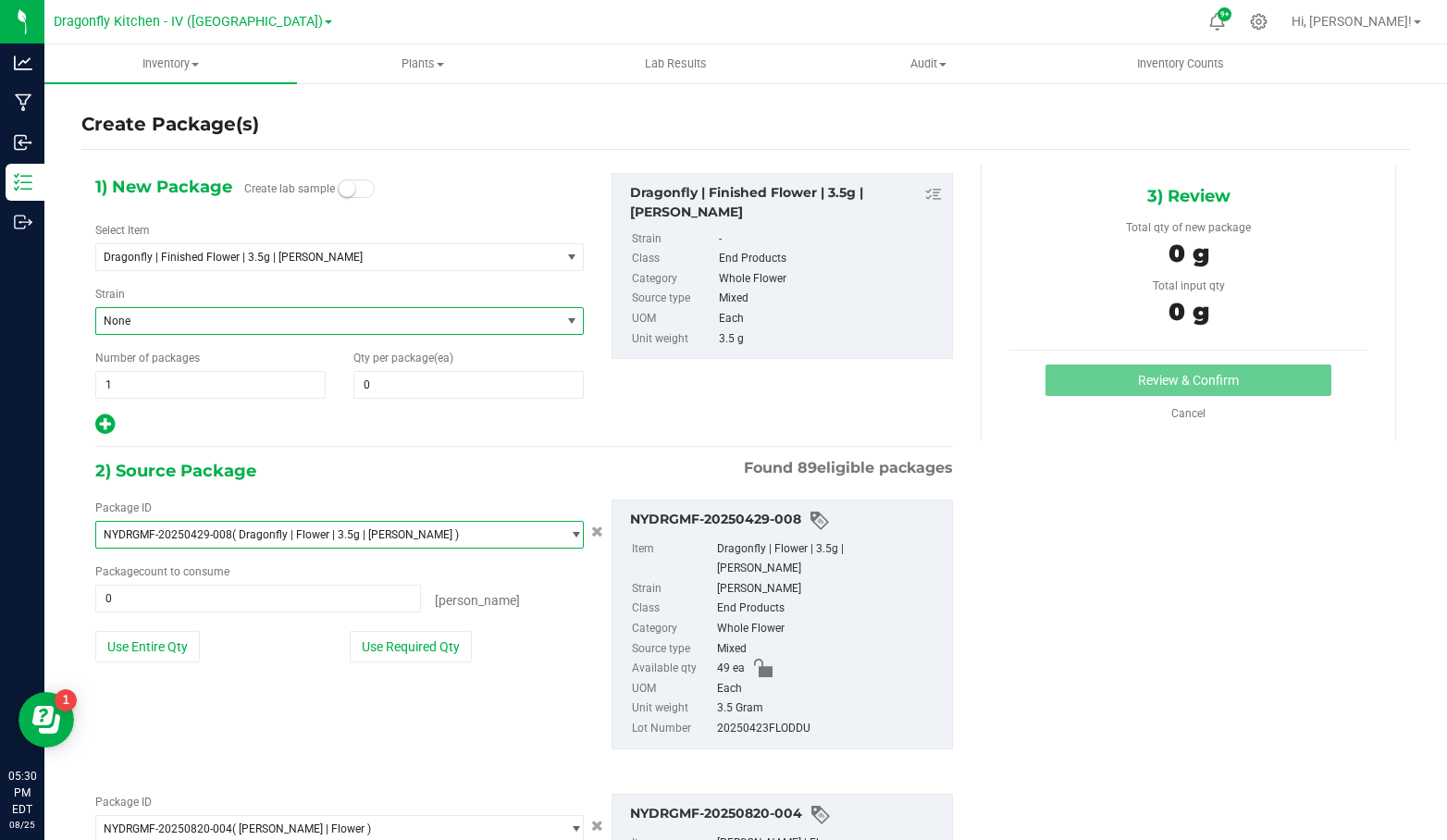
click at [456, 523] on span "NYDRGMF-20250429-008 ( Dragonfly | Flower | 3.5g | [PERSON_NAME] )" at bounding box center [328, 534] width 464 height 26
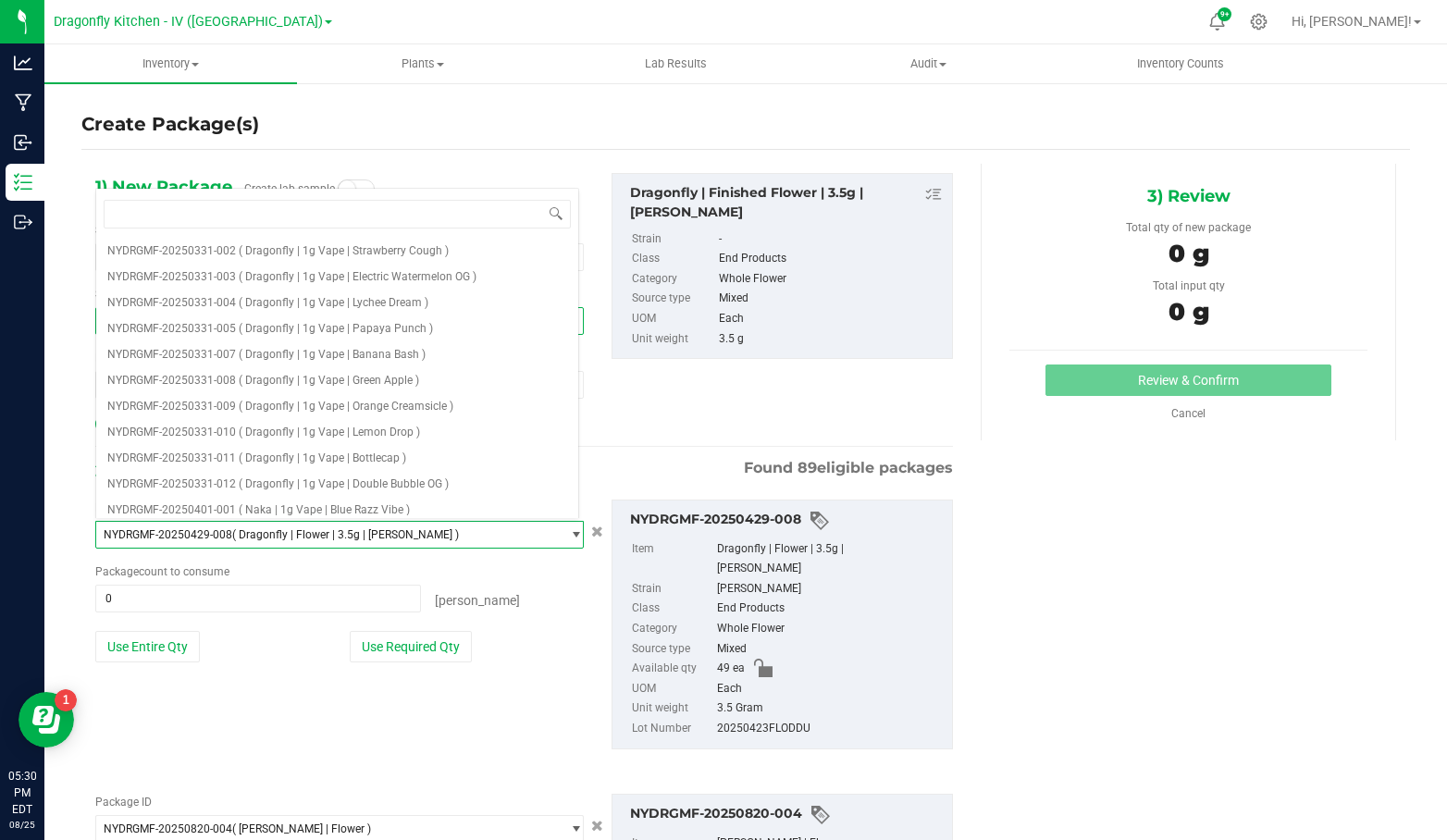
scroll to position [622, 0]
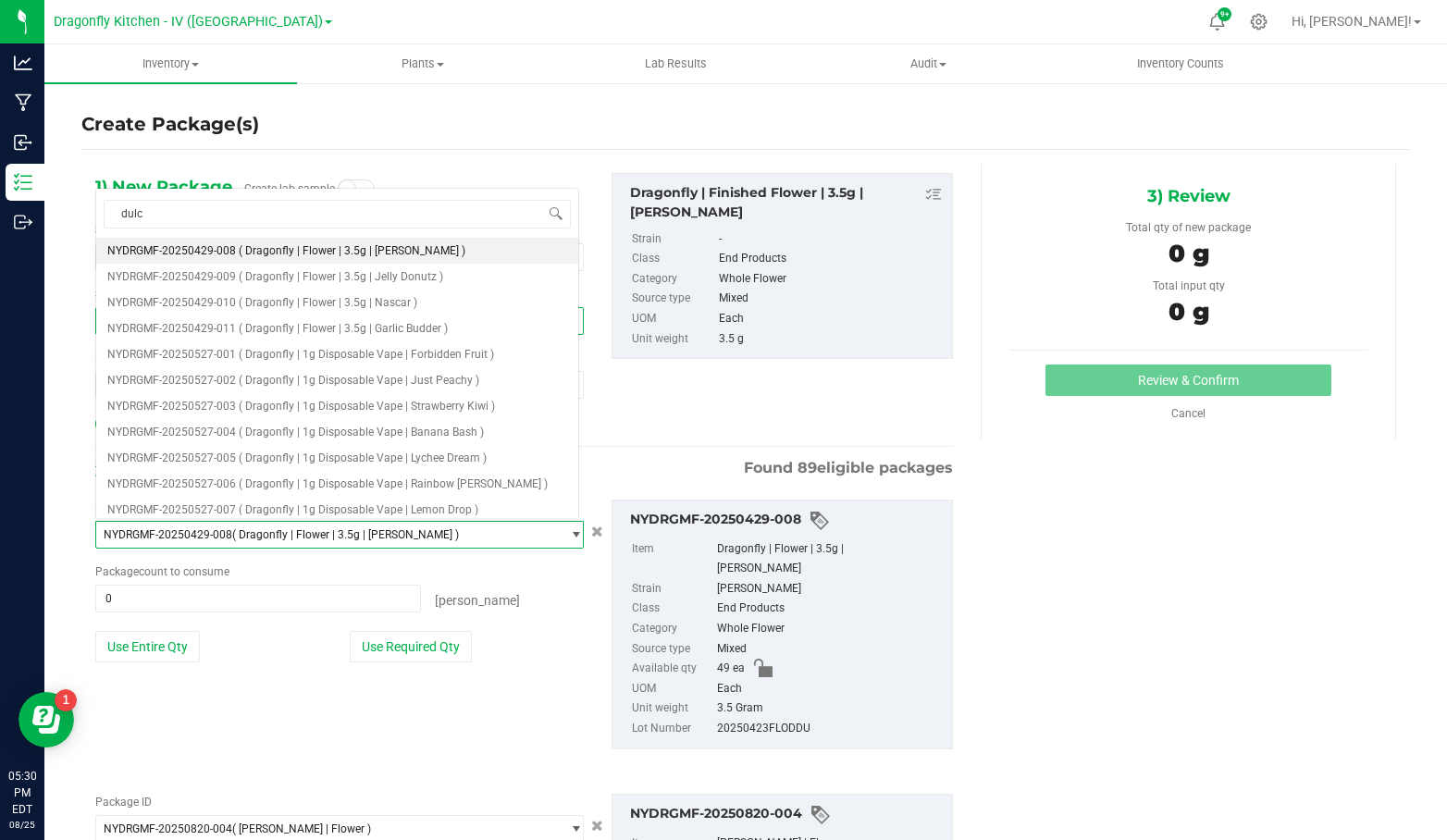
type input "dulce"
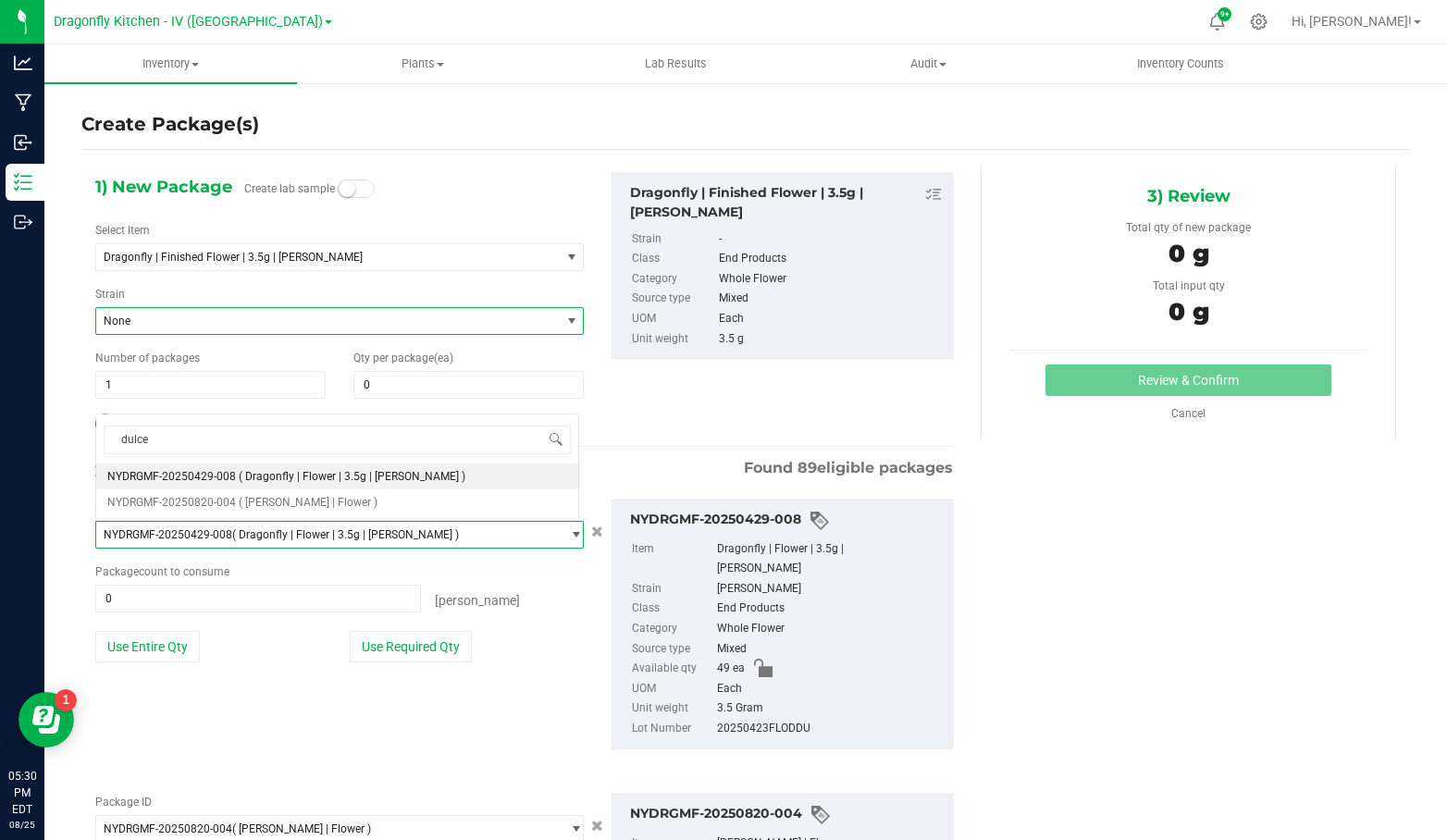
scroll to position [0, 0]
click at [397, 494] on li "NYDRGMF-20250820-004 ( [PERSON_NAME] | Flower )" at bounding box center [337, 502] width 482 height 26
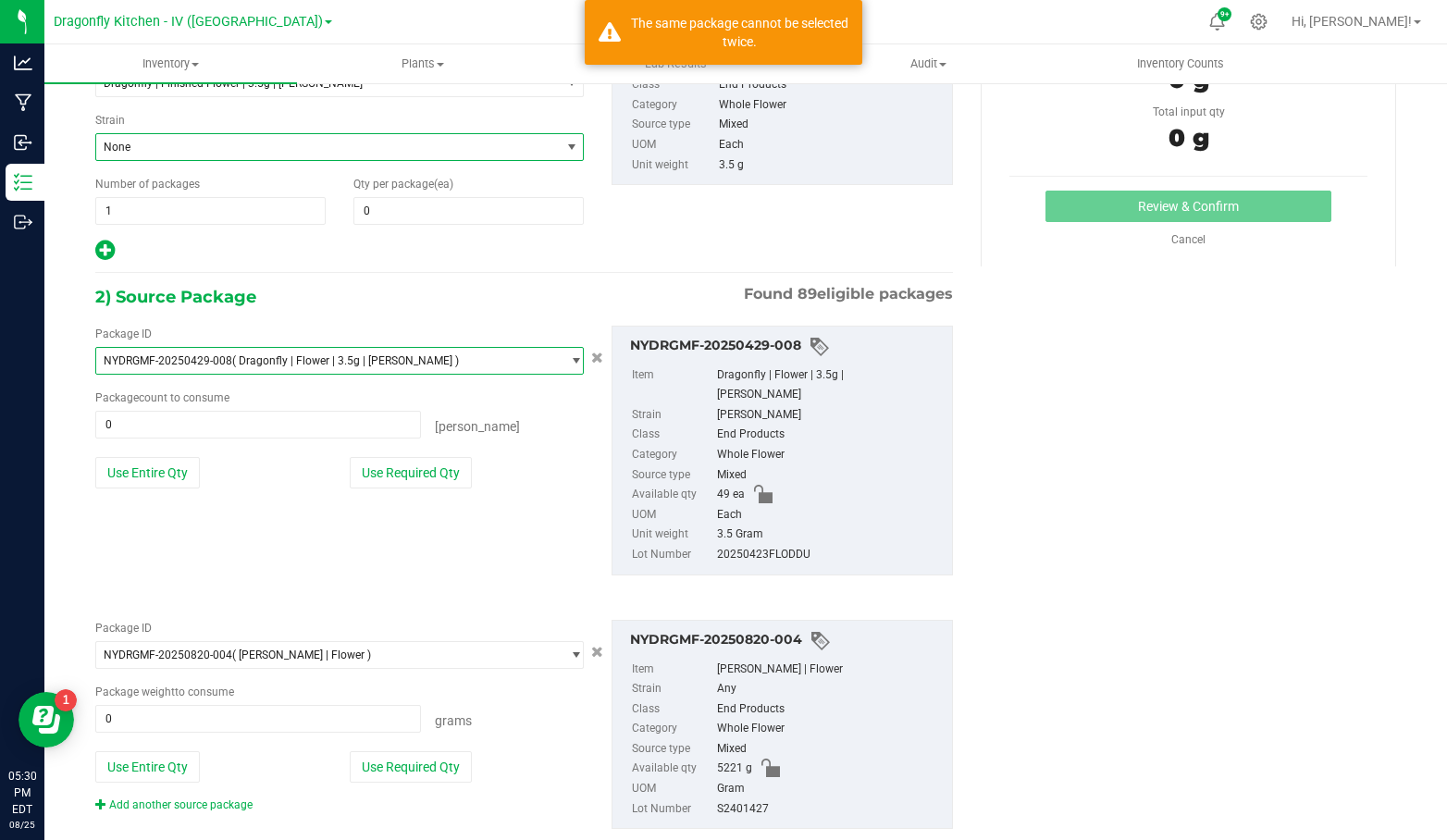
scroll to position [191, 0]
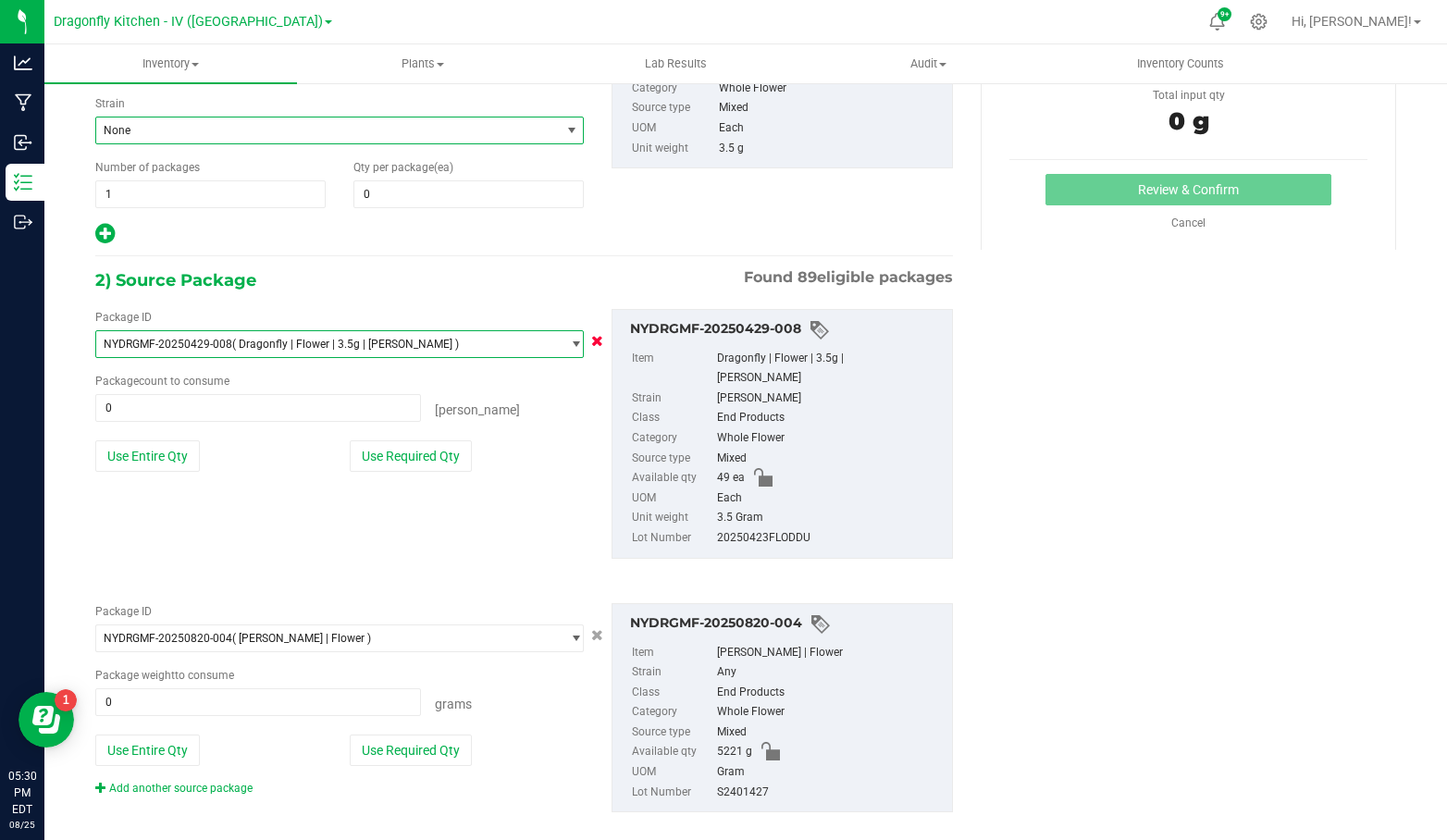
click at [592, 335] on icon "Cancel button" at bounding box center [598, 340] width 12 height 11
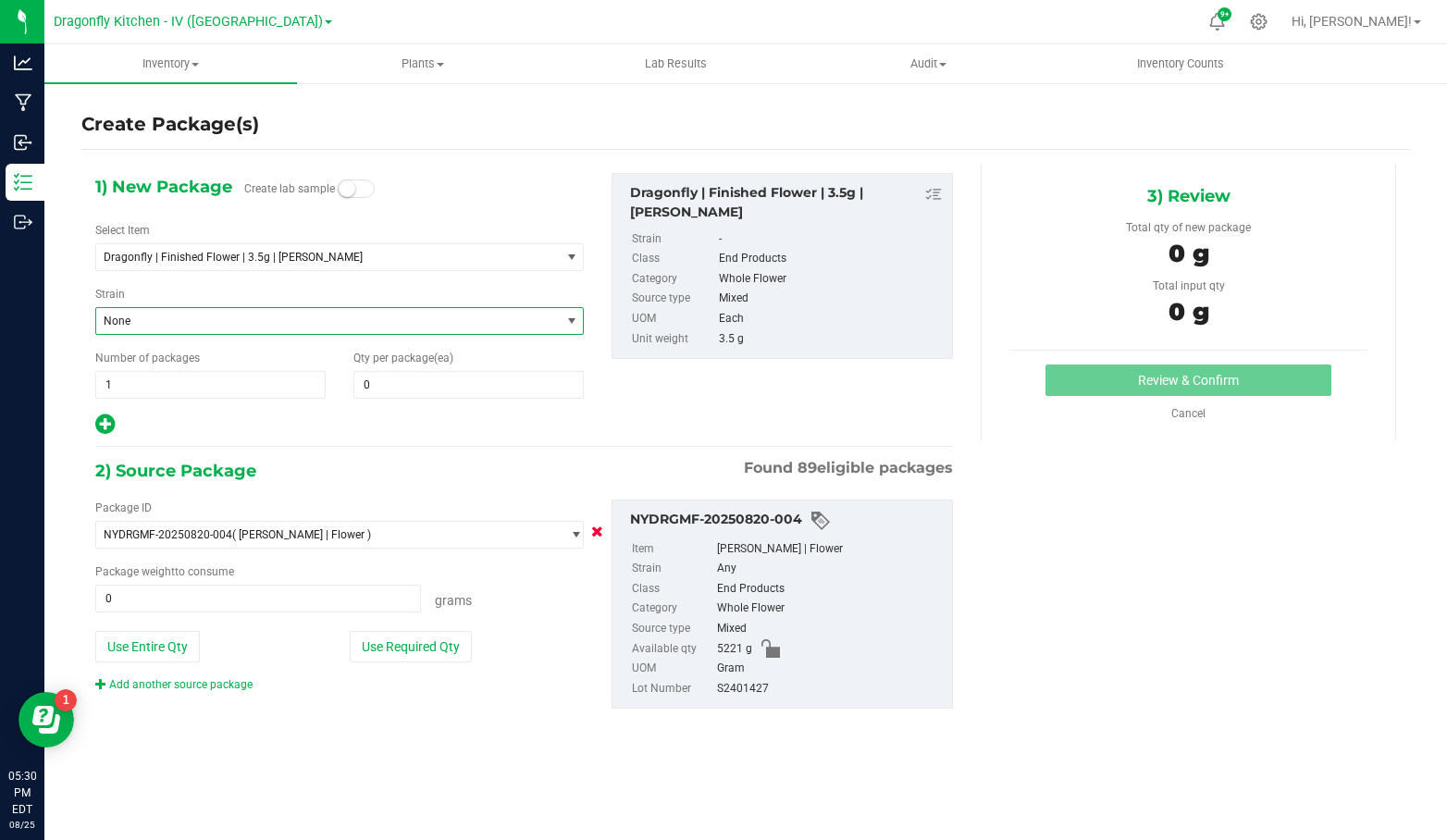
scroll to position [0, 0]
drag, startPoint x: 437, startPoint y: 376, endPoint x: 318, endPoint y: 372, distance: 119.1
click at [318, 372] on div "Number of packages 1 1 Qty per package (ea)" at bounding box center [339, 374] width 516 height 49
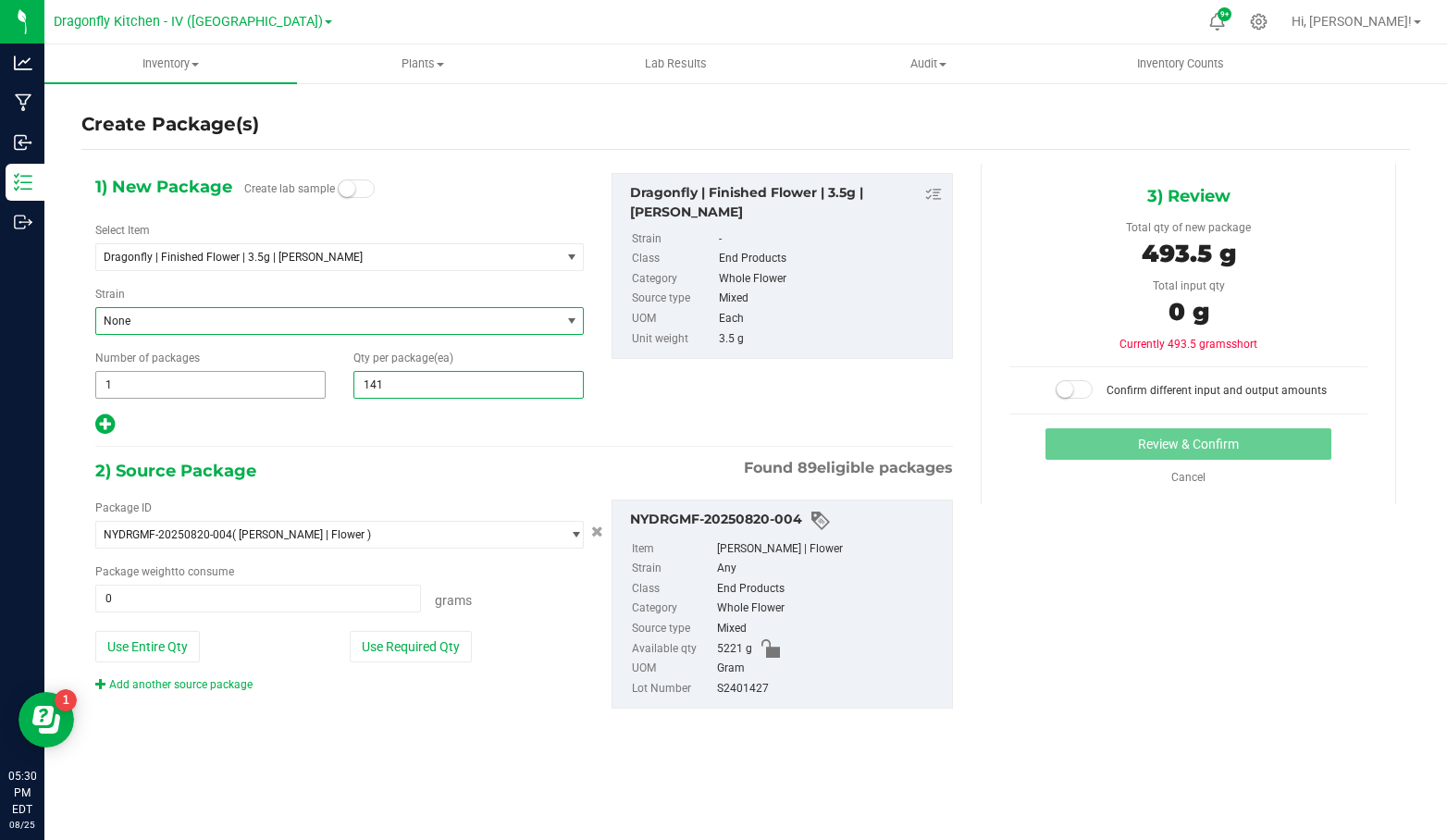
type input "1417"
type input "1,417"
click at [410, 641] on button "Use Required Qty" at bounding box center [411, 646] width 122 height 31
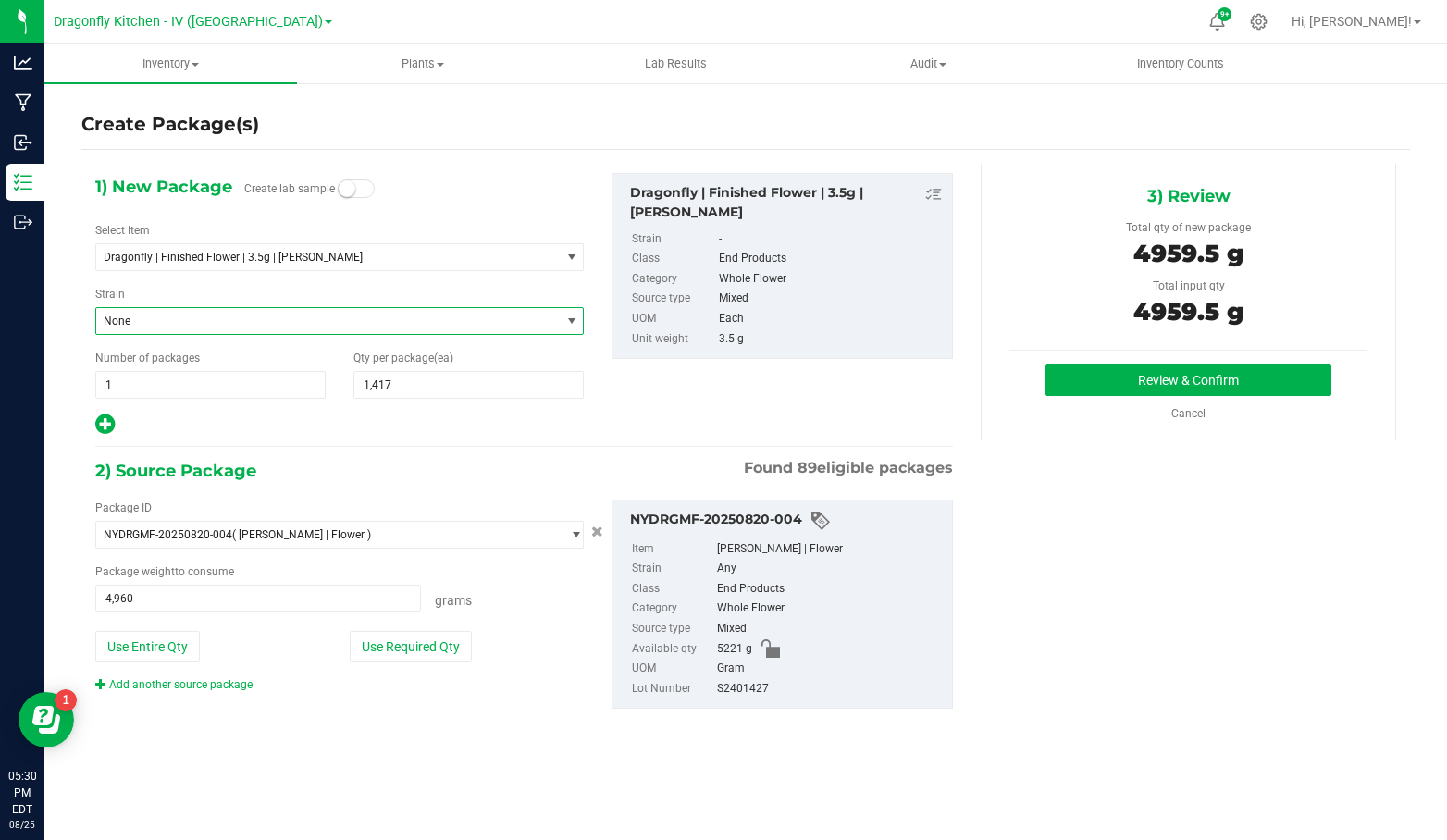
click at [167, 639] on button "Use Entire Qty" at bounding box center [147, 646] width 104 height 31
type input "5,221"
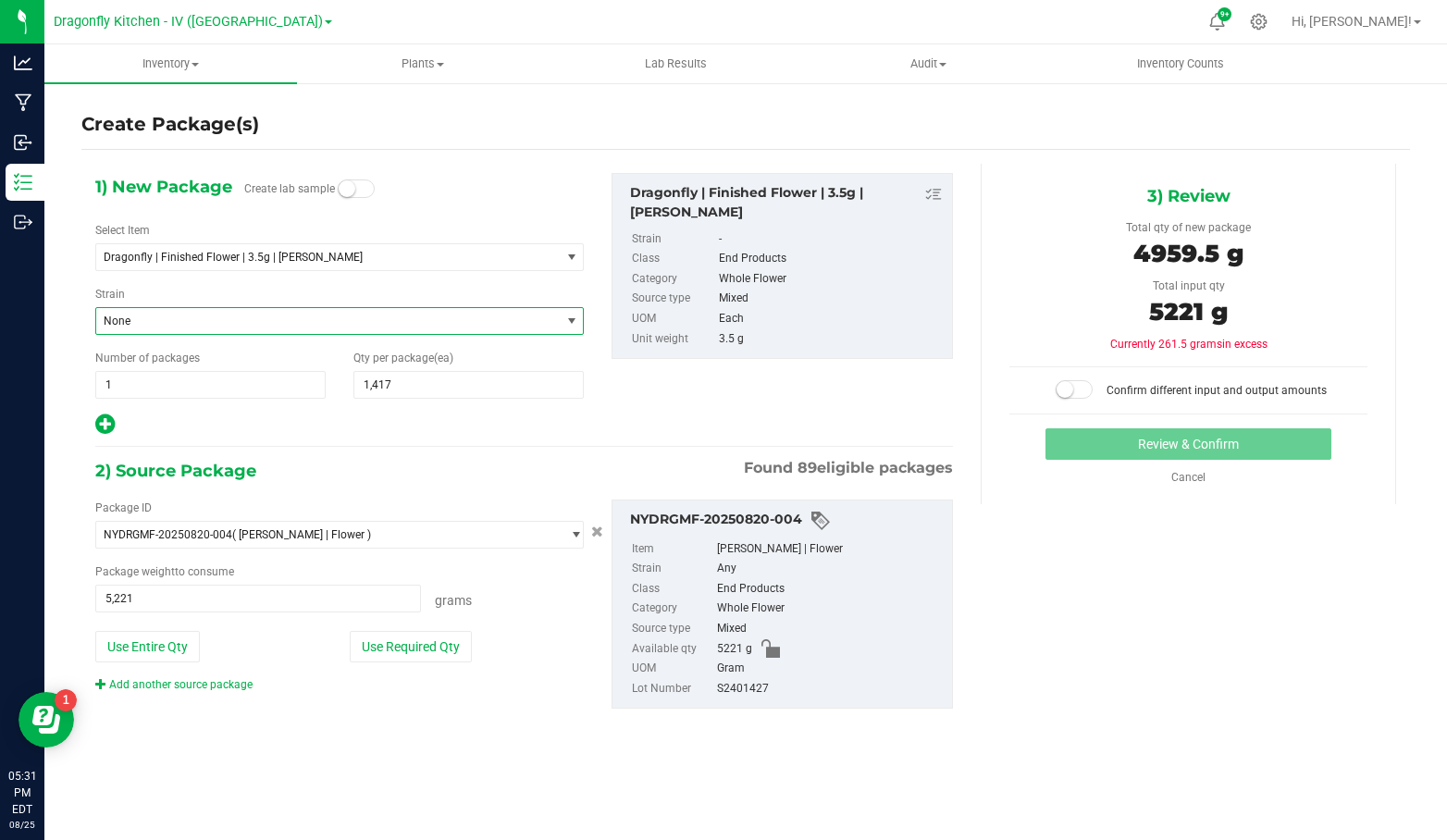
click at [1076, 386] on span at bounding box center [1074, 389] width 37 height 19
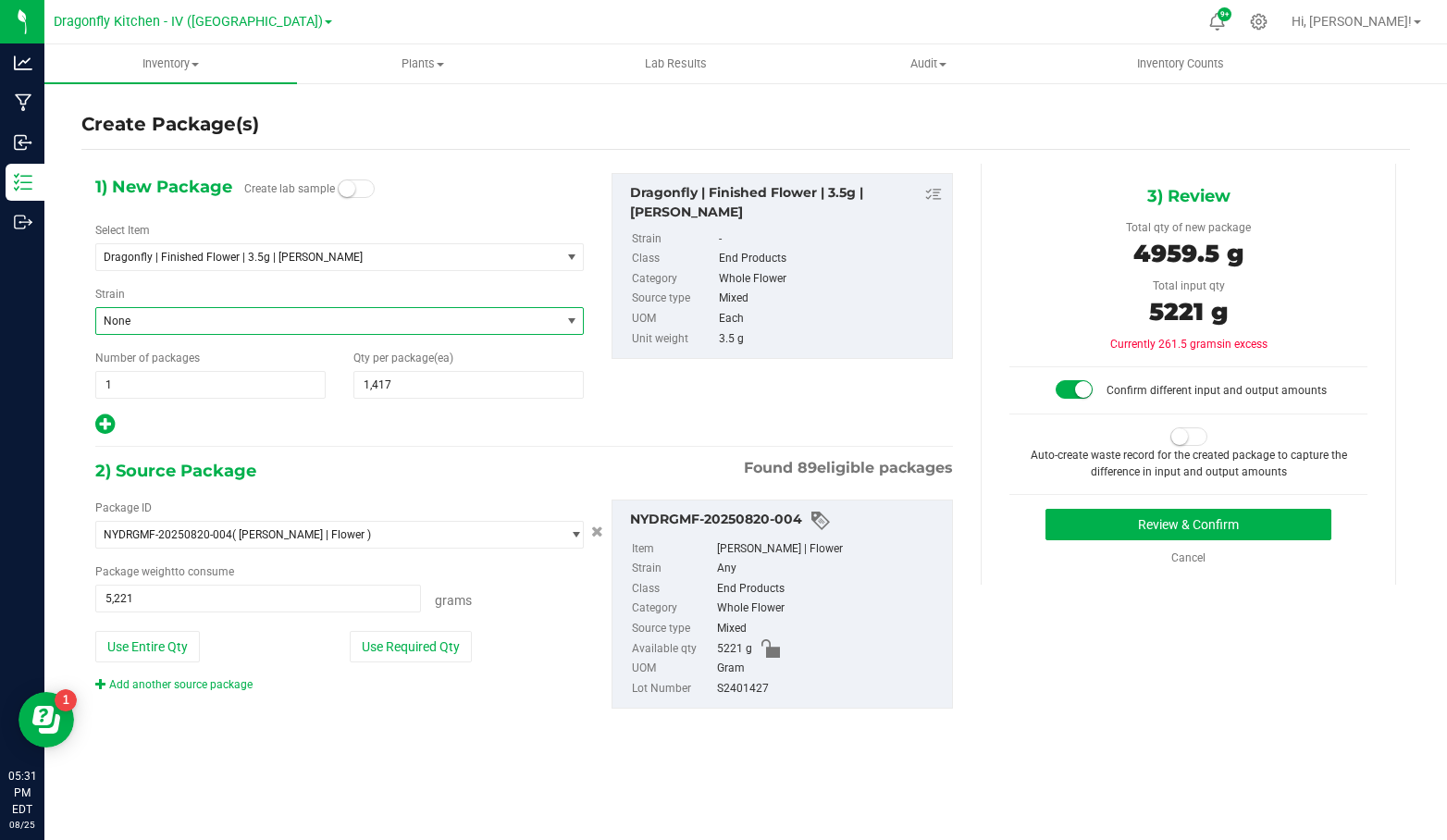
click at [1176, 431] on small at bounding box center [1180, 436] width 17 height 17
click at [1112, 523] on button "Review & Confirm" at bounding box center [1188, 525] width 286 height 31
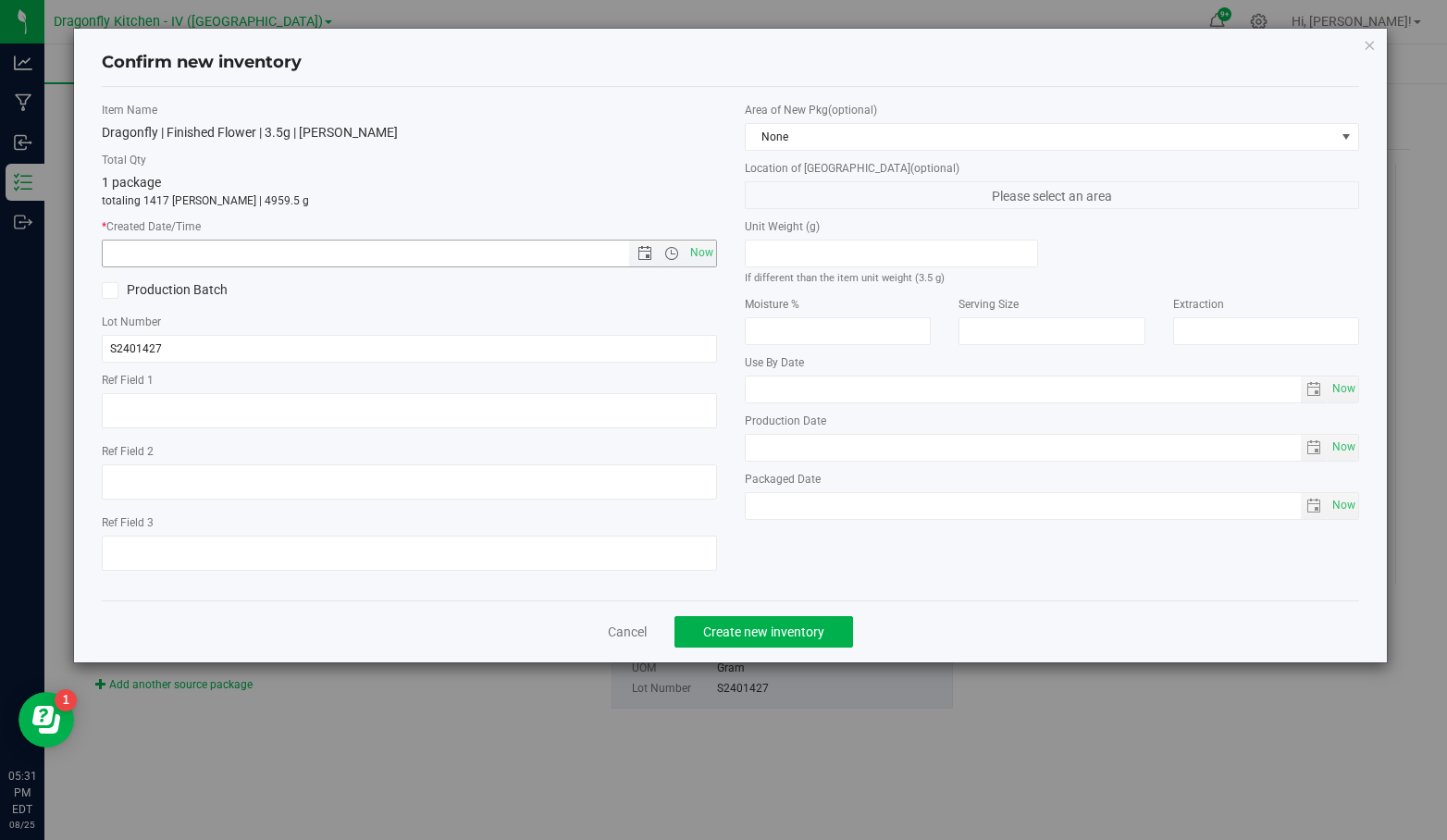
click at [644, 250] on span "Open the date view" at bounding box center [645, 252] width 15 height 15
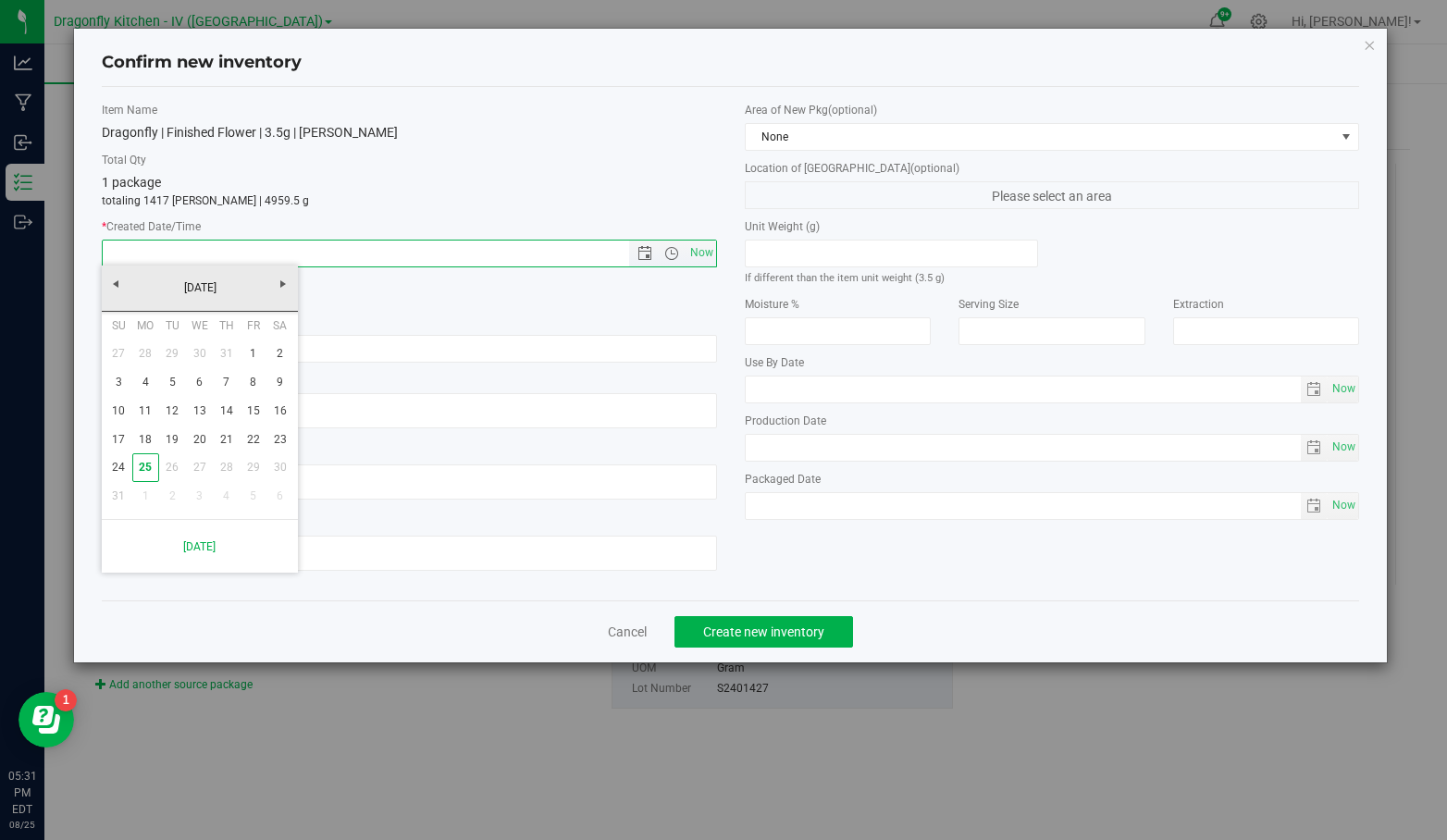
click at [673, 249] on span "Open the time view" at bounding box center [671, 252] width 15 height 15
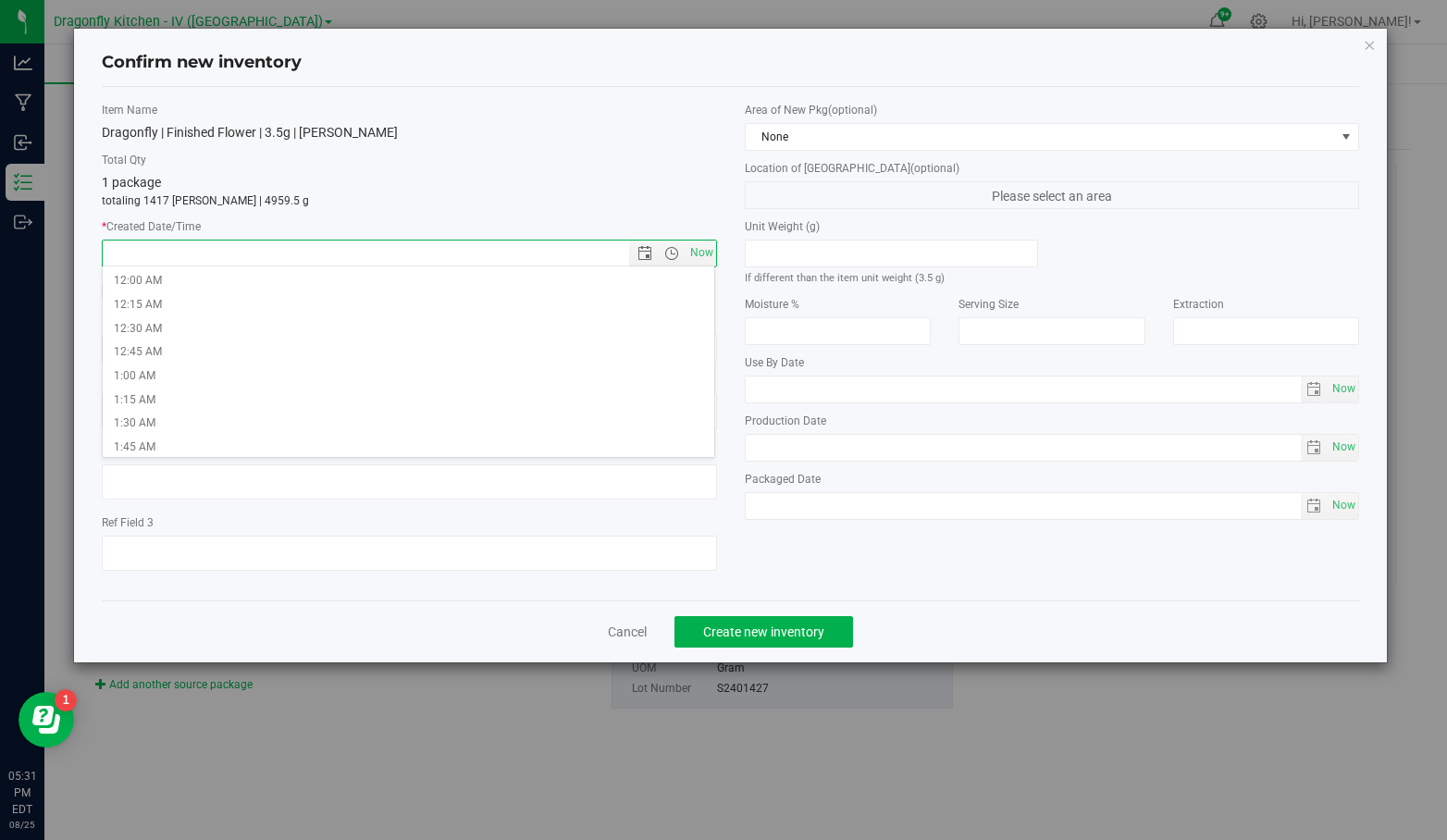
click at [342, 205] on p "totaling 1417 [PERSON_NAME] | 4959.5 g" at bounding box center [410, 200] width 615 height 17
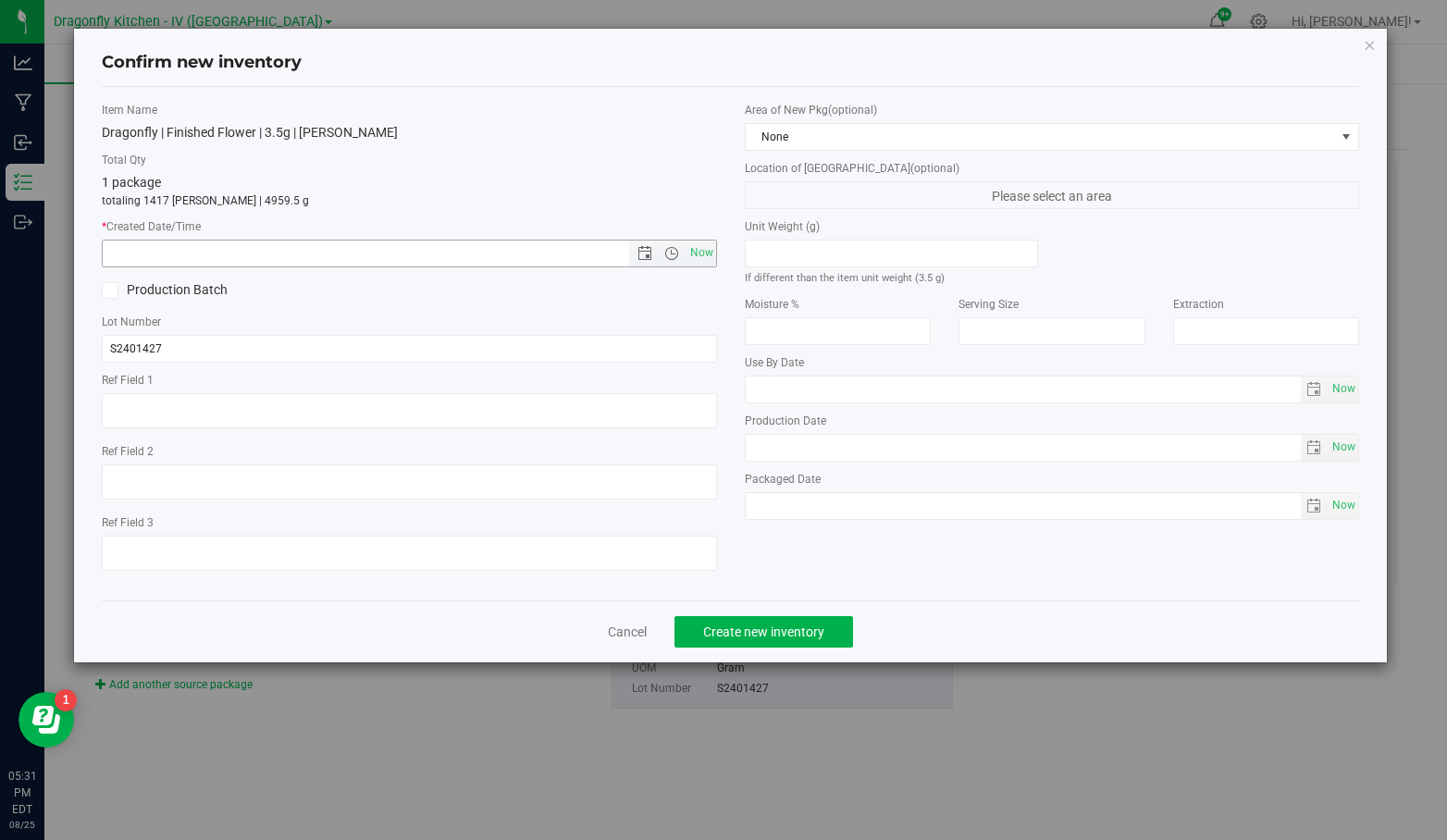
click at [697, 249] on span "Now" at bounding box center [702, 252] width 31 height 27
type input "[DATE] 5:31 PM"
click at [113, 291] on icon at bounding box center [110, 291] width 12 height 0
click at [0, 0] on input "Production Batch" at bounding box center [0, 0] width 0 height 0
drag, startPoint x: 327, startPoint y: 340, endPoint x: 86, endPoint y: 355, distance: 241.5
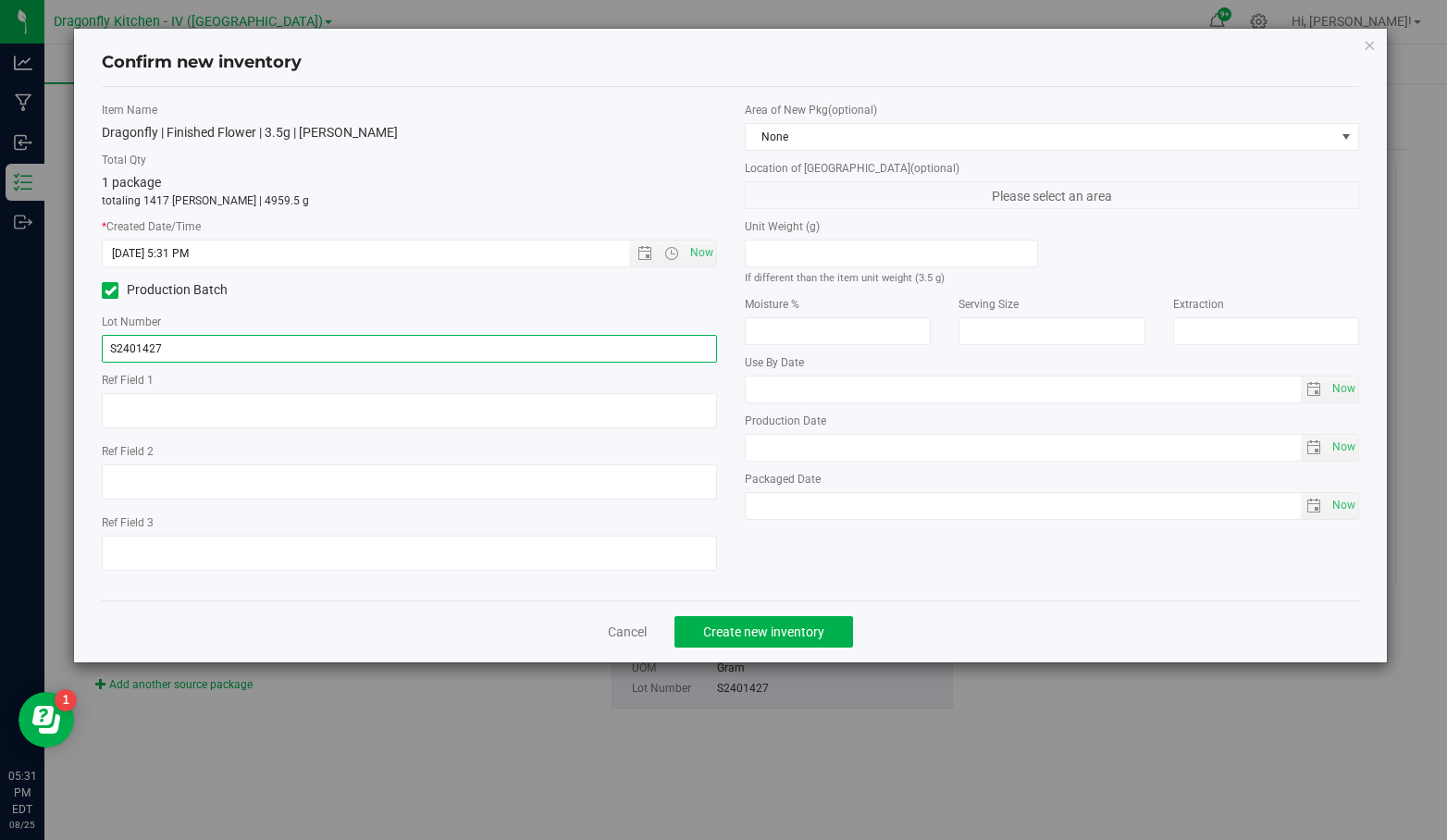
click at [90, 355] on div "Item Name Dragonfly | Finished Flower | 3.5g | [PERSON_NAME] Total Qty 1 packag…" at bounding box center [409, 344] width 643 height 483
paste input "20250730FLOGSPC"
click at [149, 350] on input "20250730FLOGSPC" at bounding box center [410, 349] width 615 height 28
type input "20250825FLODDU"
click at [775, 627] on span "Create new inventory" at bounding box center [763, 631] width 121 height 15
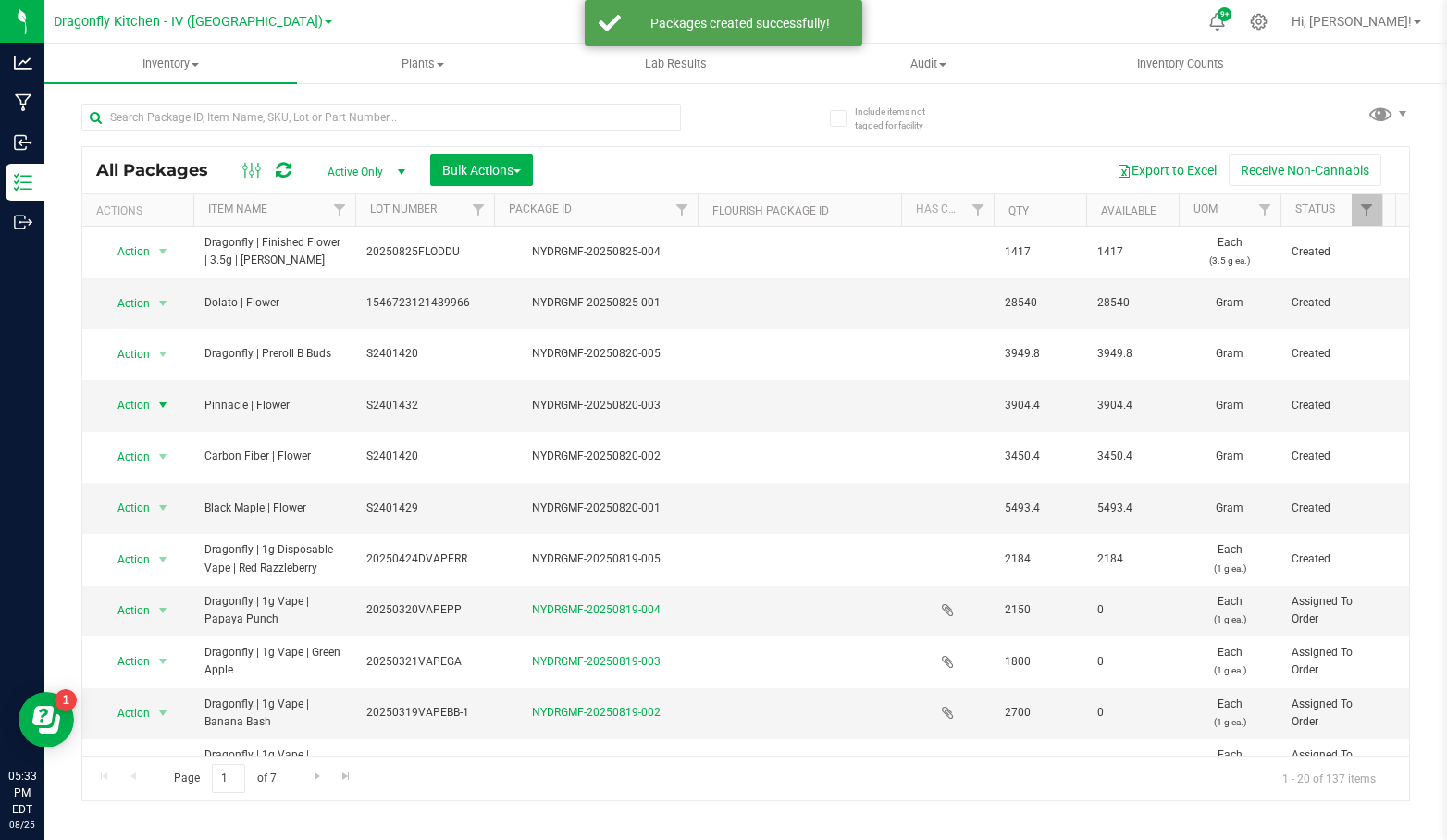
click at [159, 398] on span "select" at bounding box center [162, 405] width 15 height 15
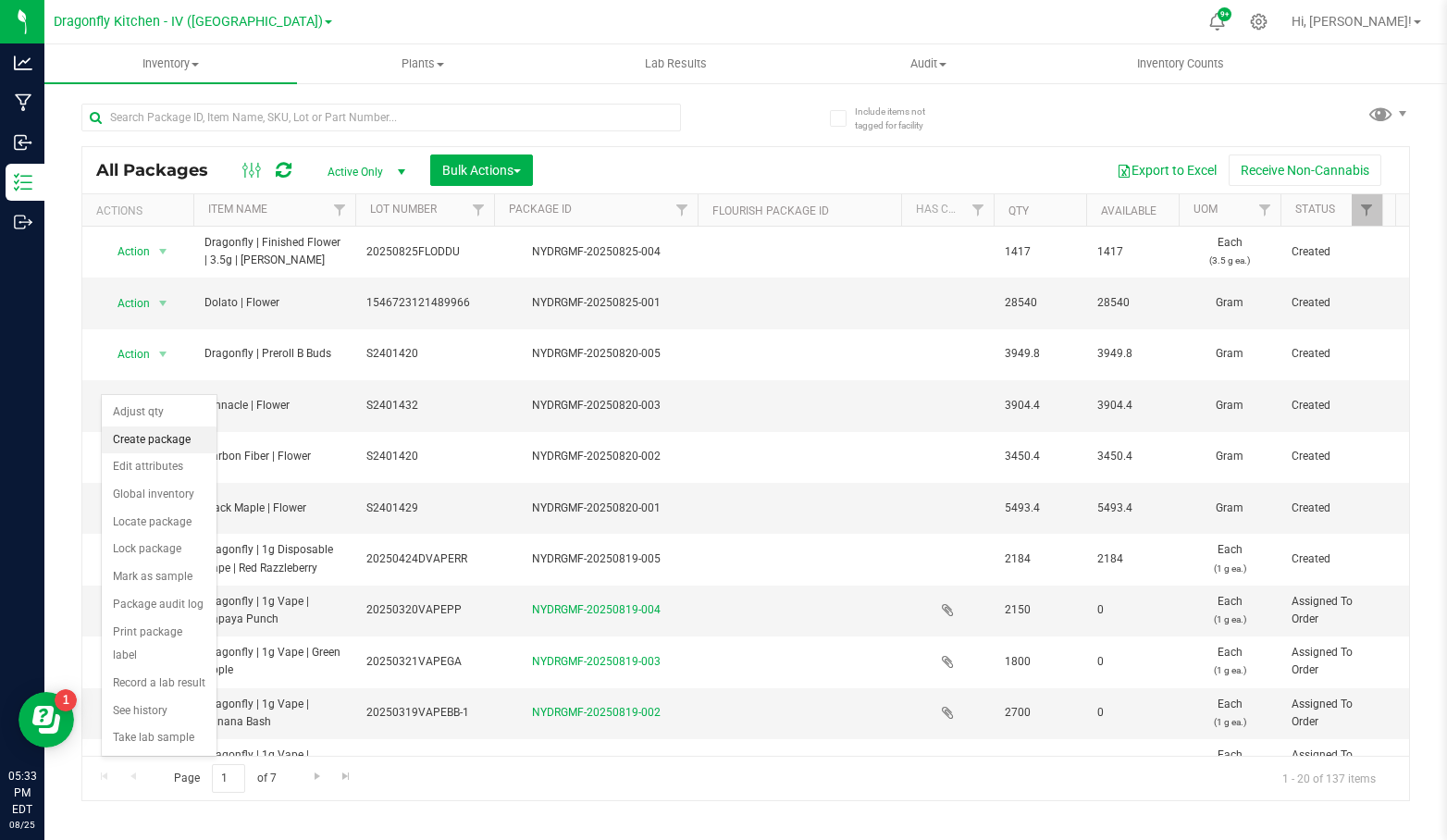
click at [175, 431] on li "Create package" at bounding box center [159, 440] width 115 height 28
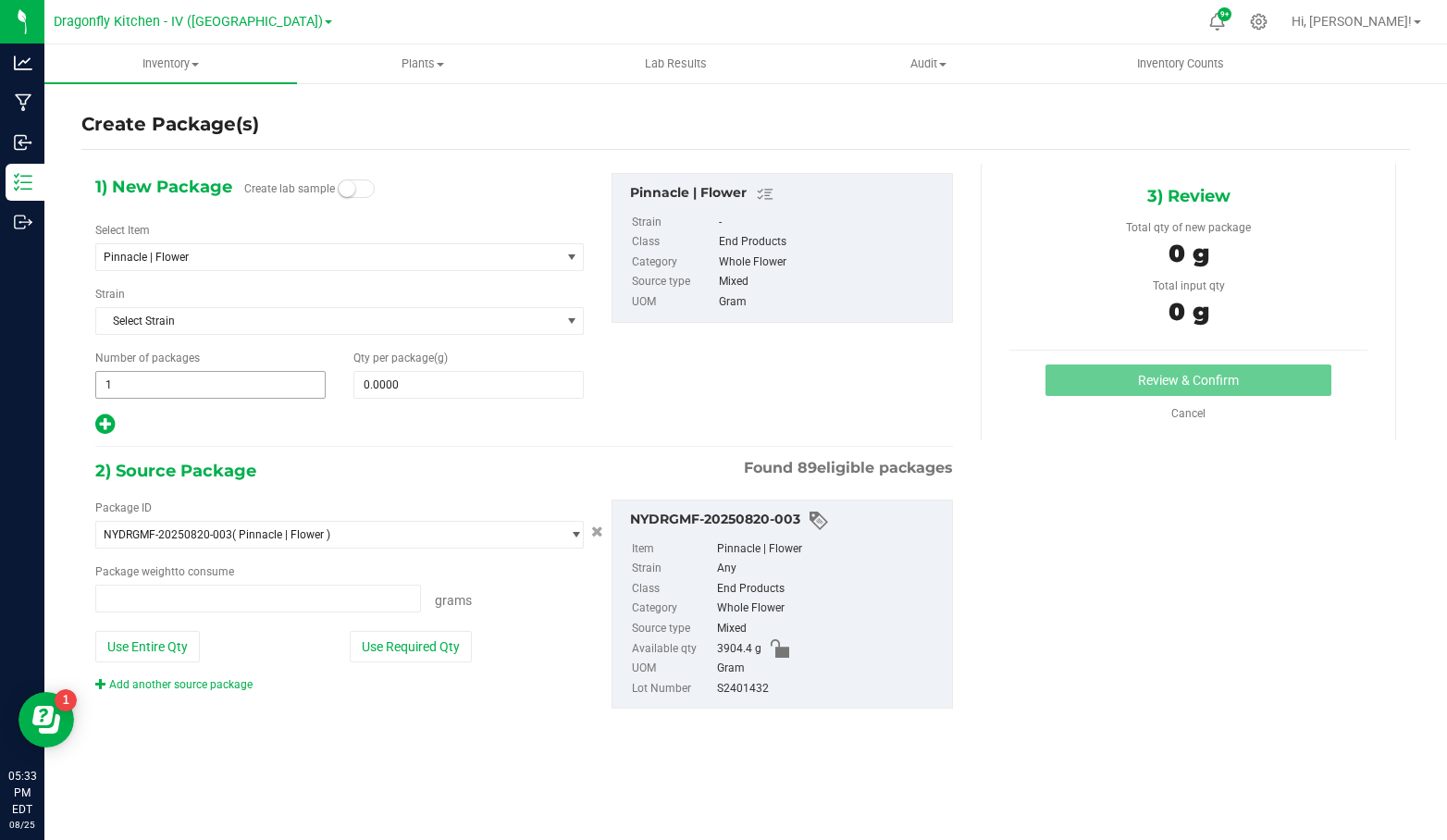
type input "0.0000 g"
click at [262, 257] on span "Pinnacle | Flower" at bounding box center [318, 256] width 432 height 13
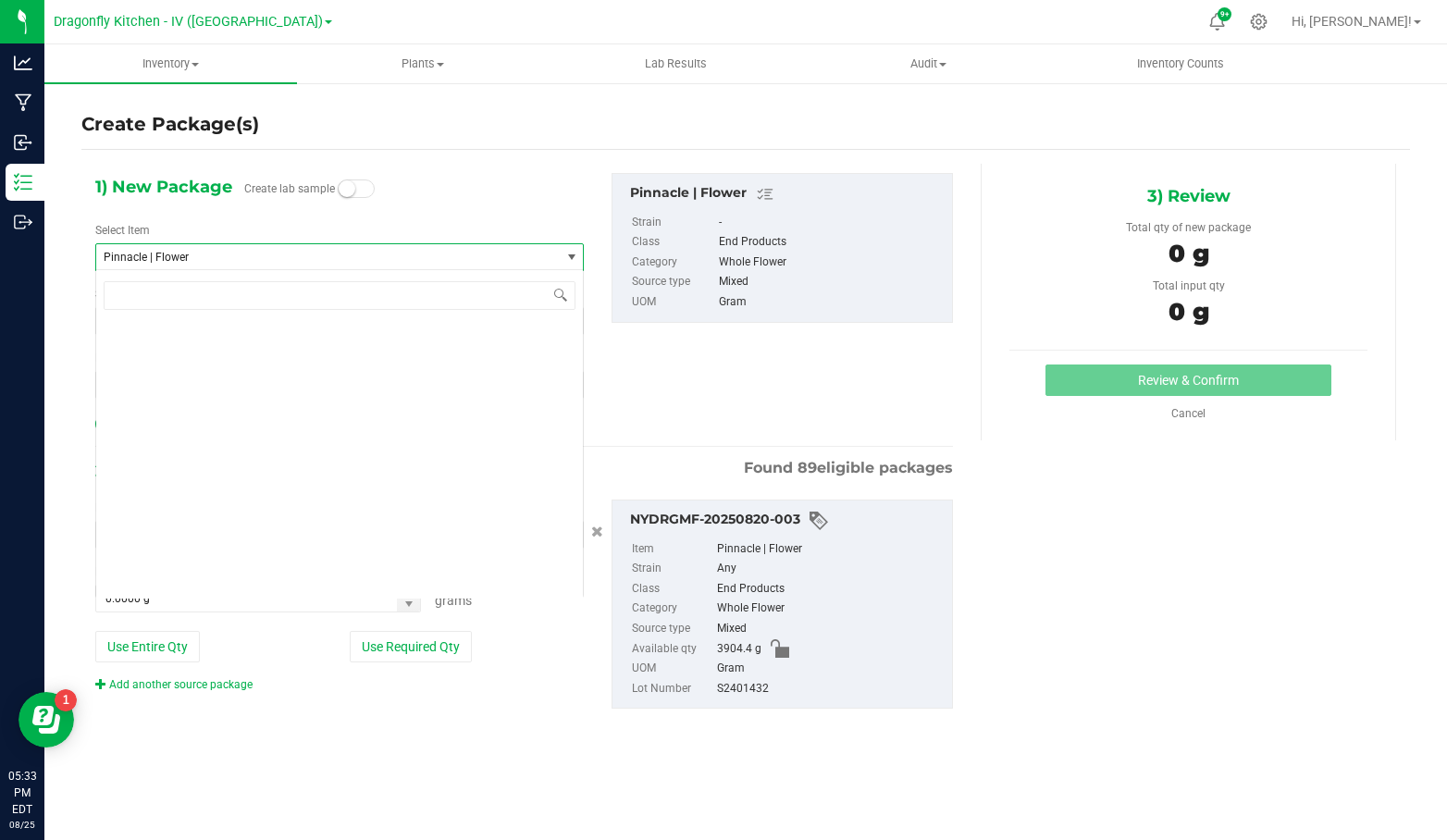
scroll to position [3426, 0]
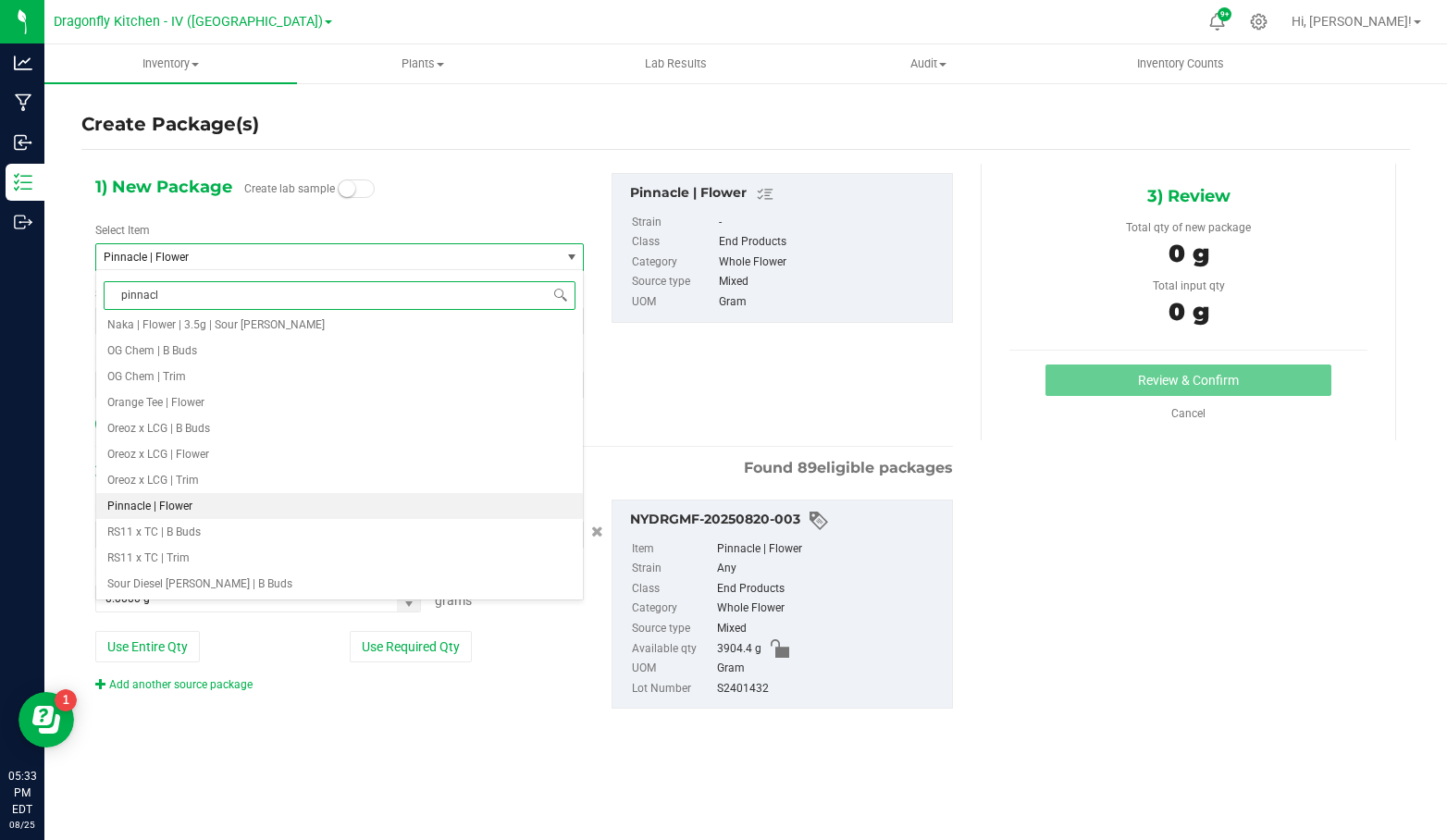
type input "pinnacle"
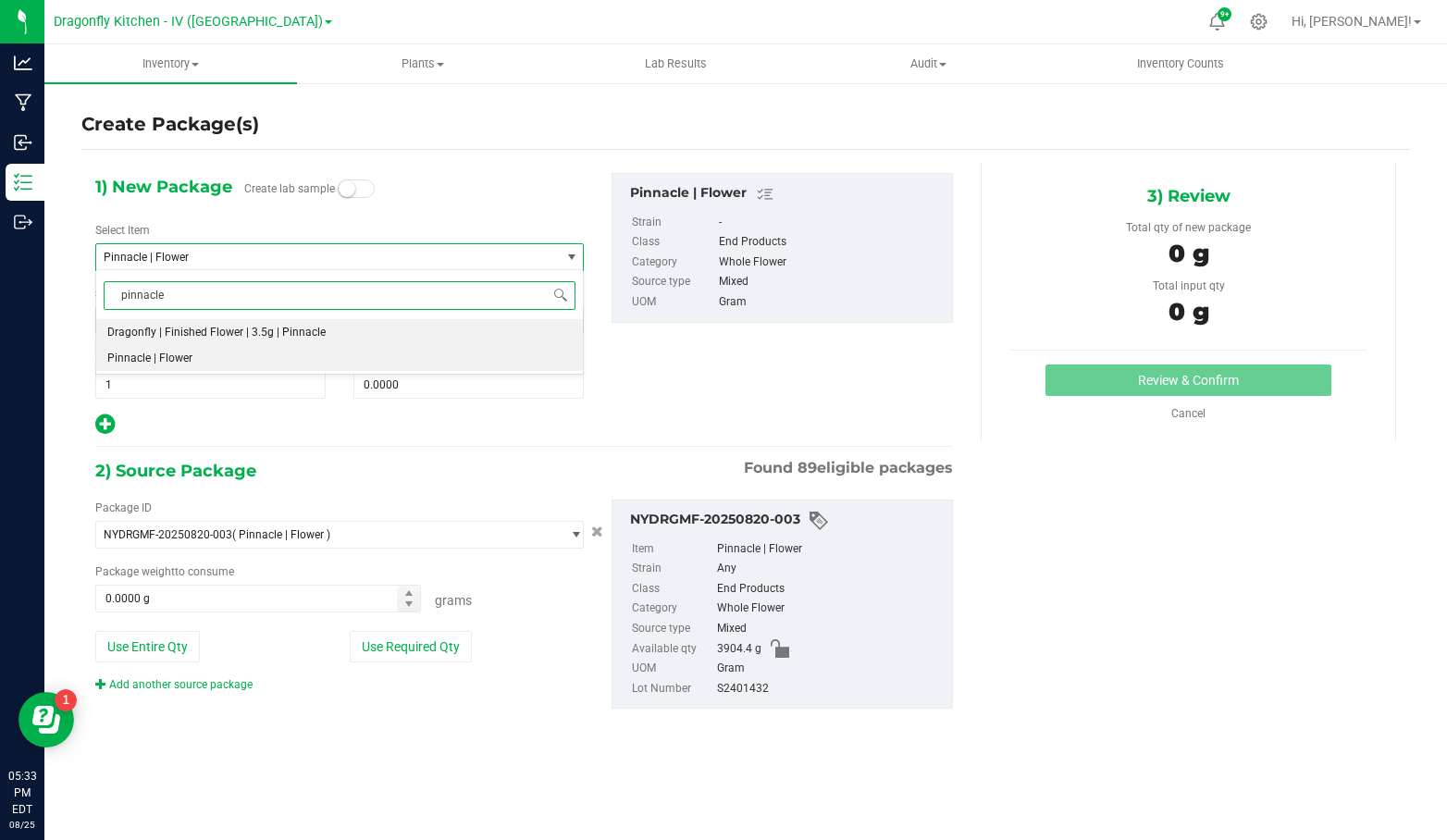
scroll to position [0, 0]
click at [287, 329] on span "Dragonfly | Finished Flower | 3.5g | Pinnacle" at bounding box center [216, 331] width 218 height 13
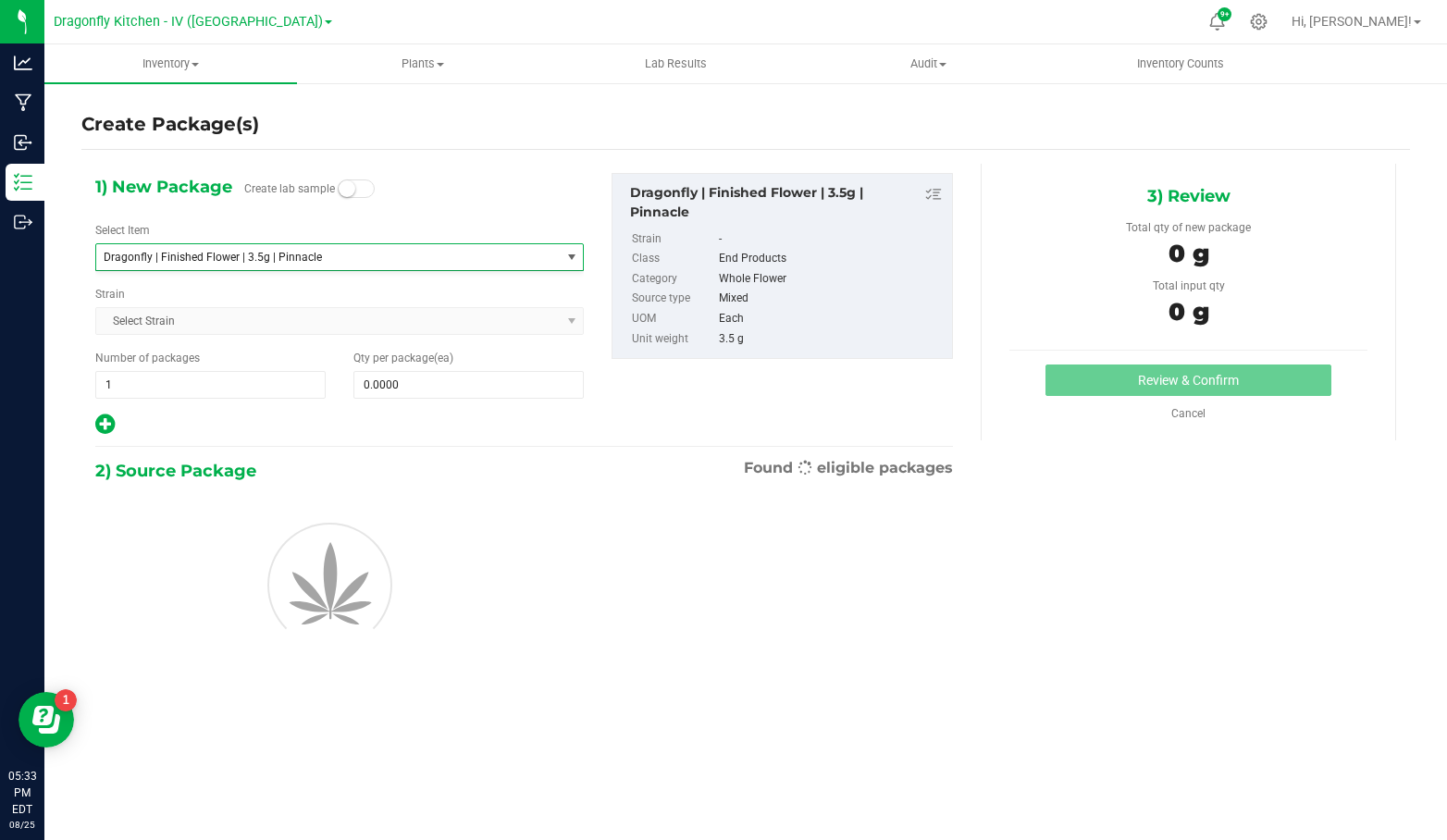
type input "0"
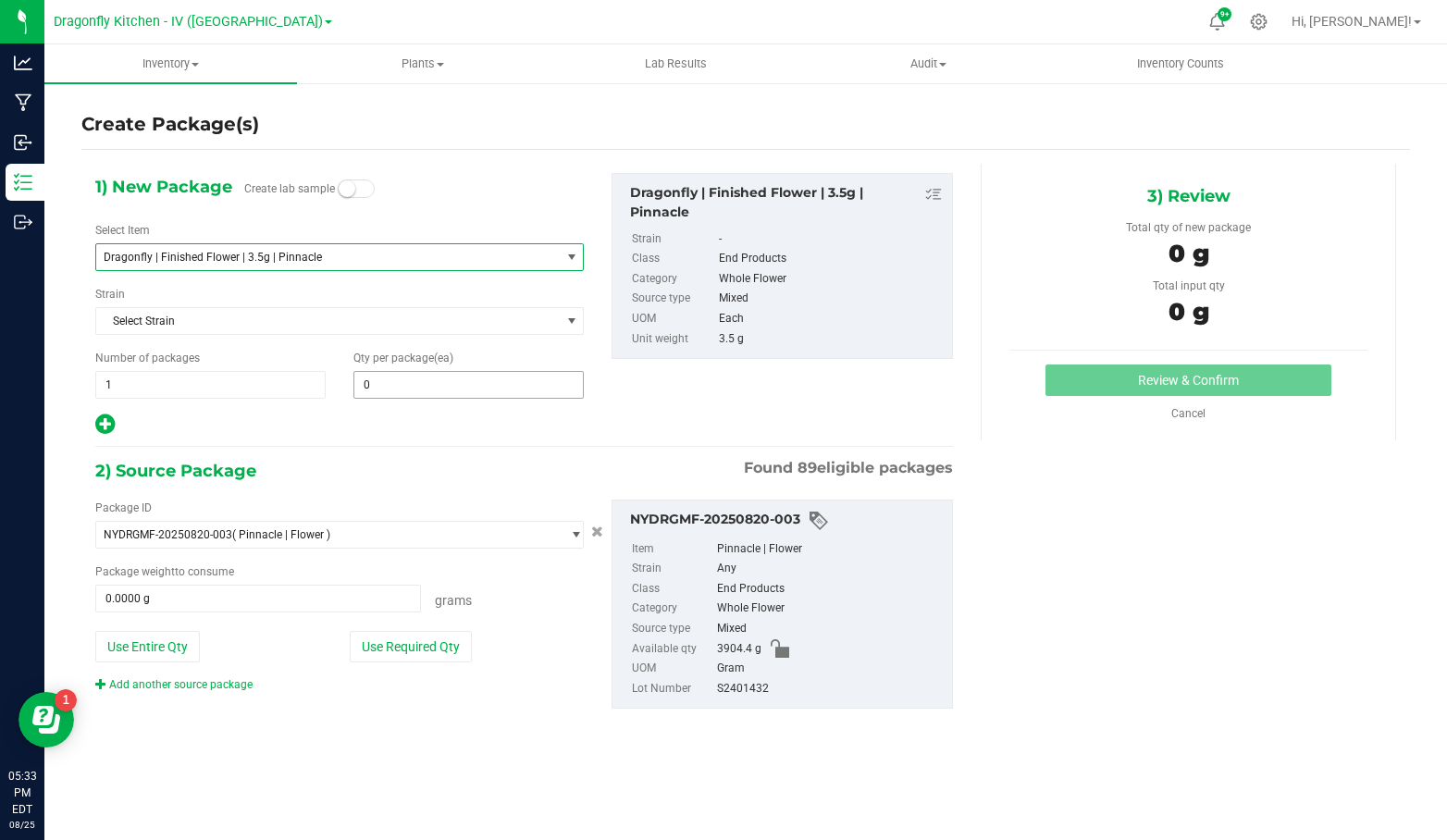
click at [418, 379] on span "0 0" at bounding box center [469, 384] width 230 height 28
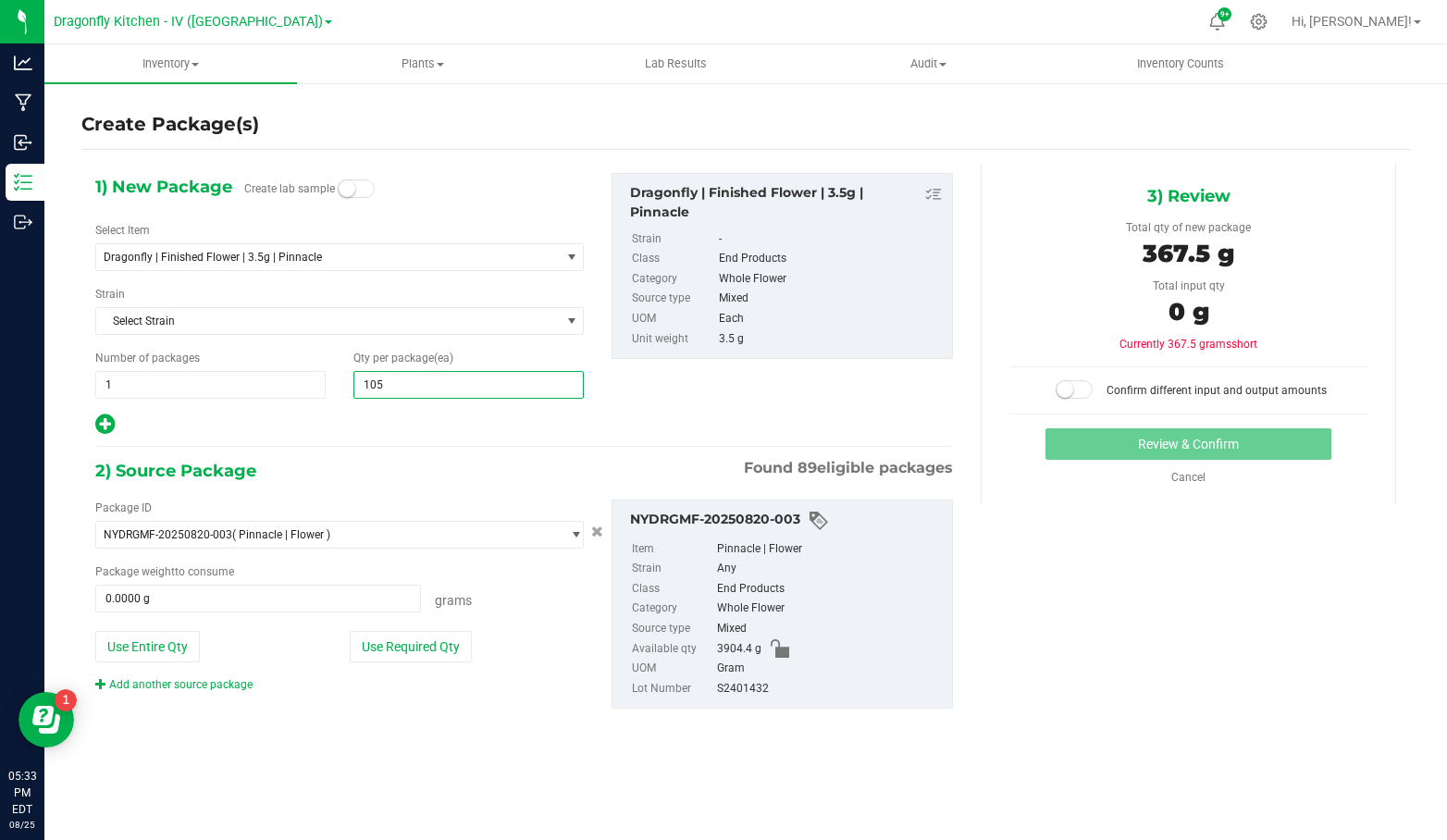
type input "1059"
type input "1,059"
click at [153, 634] on button "Use Entire Qty" at bounding box center [147, 646] width 104 height 31
type input "3904.4000 g"
click at [1071, 383] on small at bounding box center [1065, 389] width 17 height 17
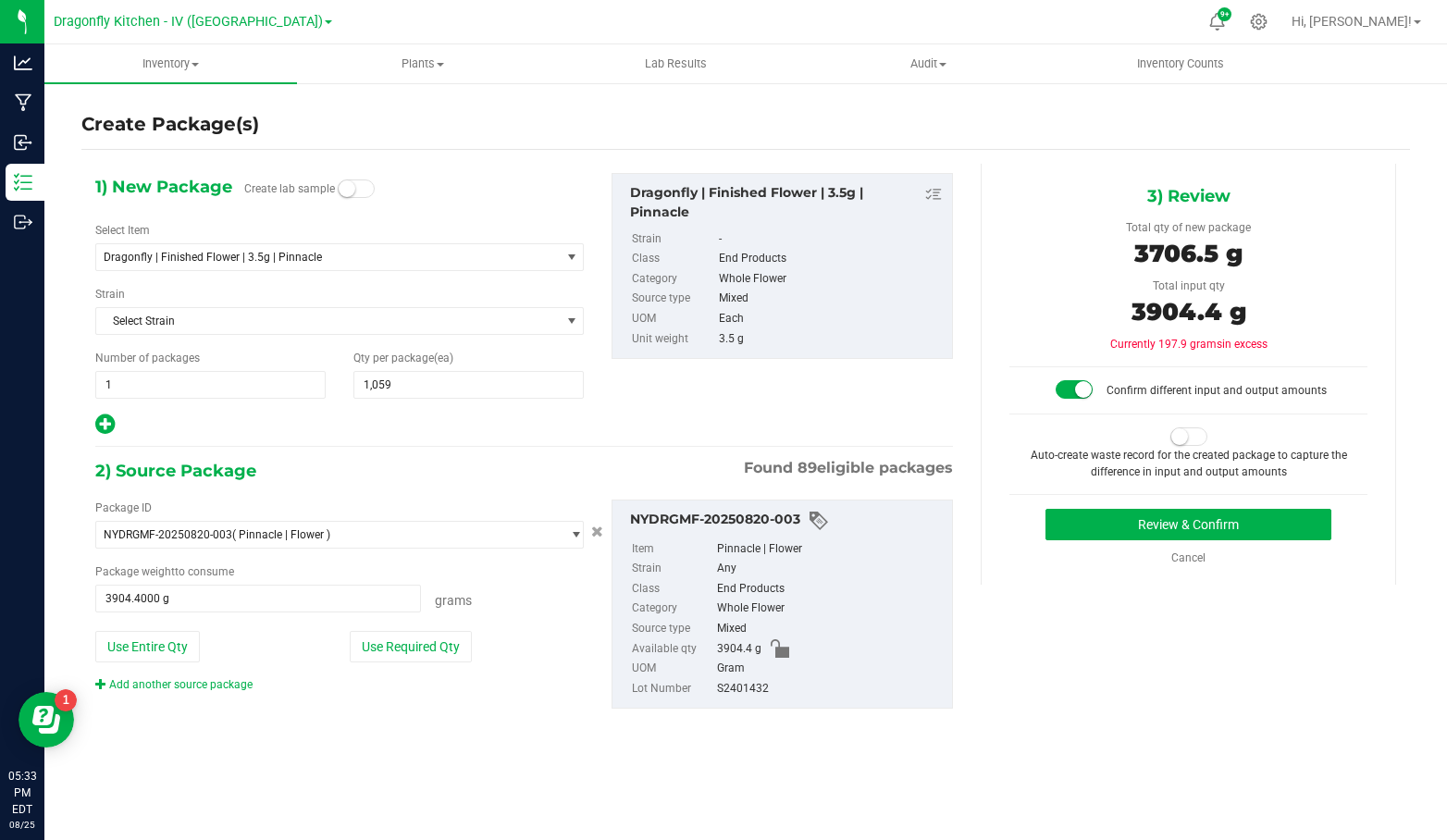
click at [1177, 435] on small at bounding box center [1180, 436] width 17 height 17
click at [1142, 517] on button "Review & Confirm" at bounding box center [1188, 525] width 286 height 31
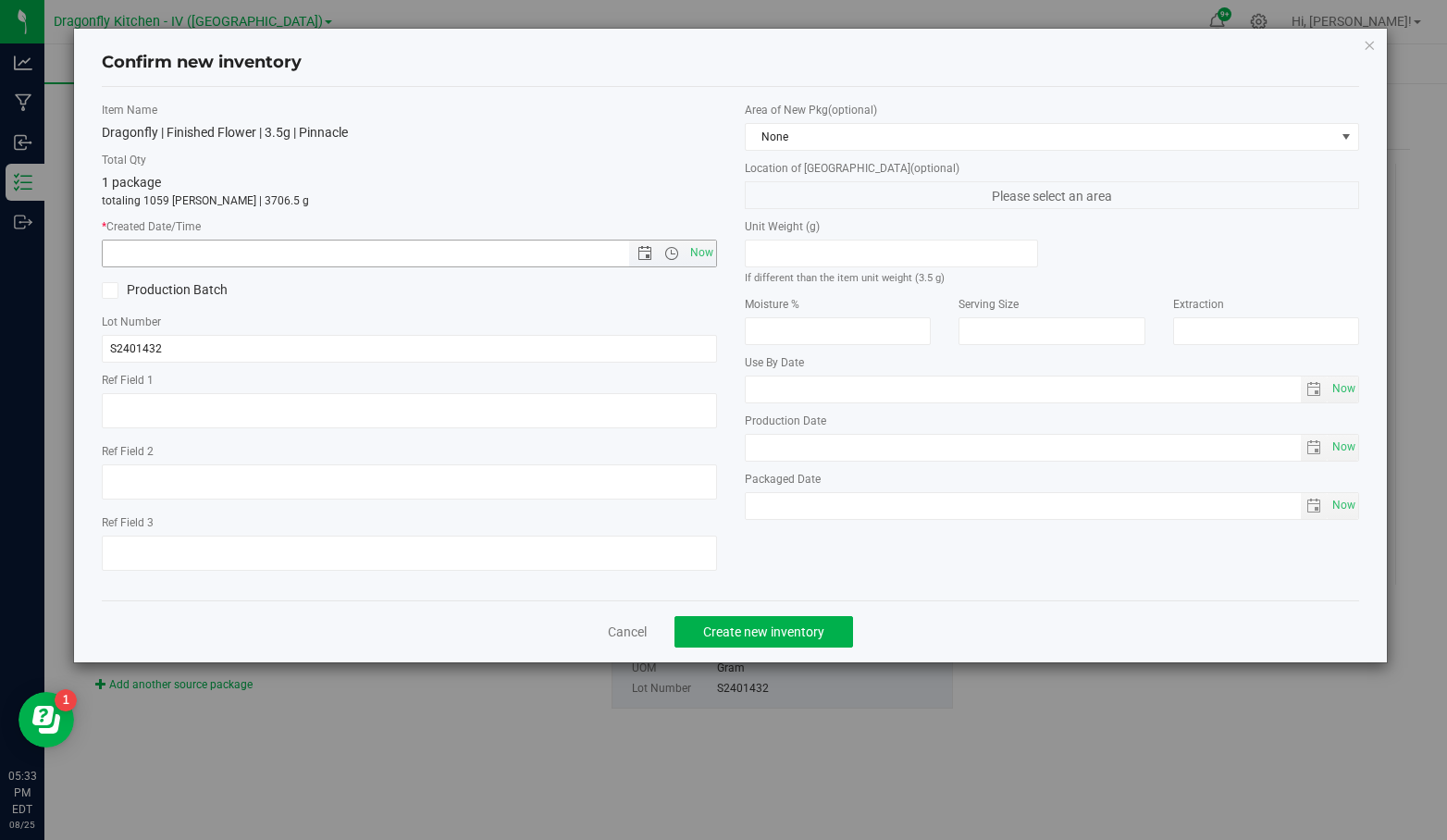
click at [702, 253] on span "Now" at bounding box center [702, 252] width 31 height 27
type input "[DATE] 5:33 PM"
click at [168, 284] on label "Production Batch" at bounding box center [249, 290] width 293 height 20
click at [0, 0] on input "Production Batch" at bounding box center [0, 0] width 0 height 0
drag, startPoint x: 199, startPoint y: 349, endPoint x: 40, endPoint y: 342, distance: 159.2
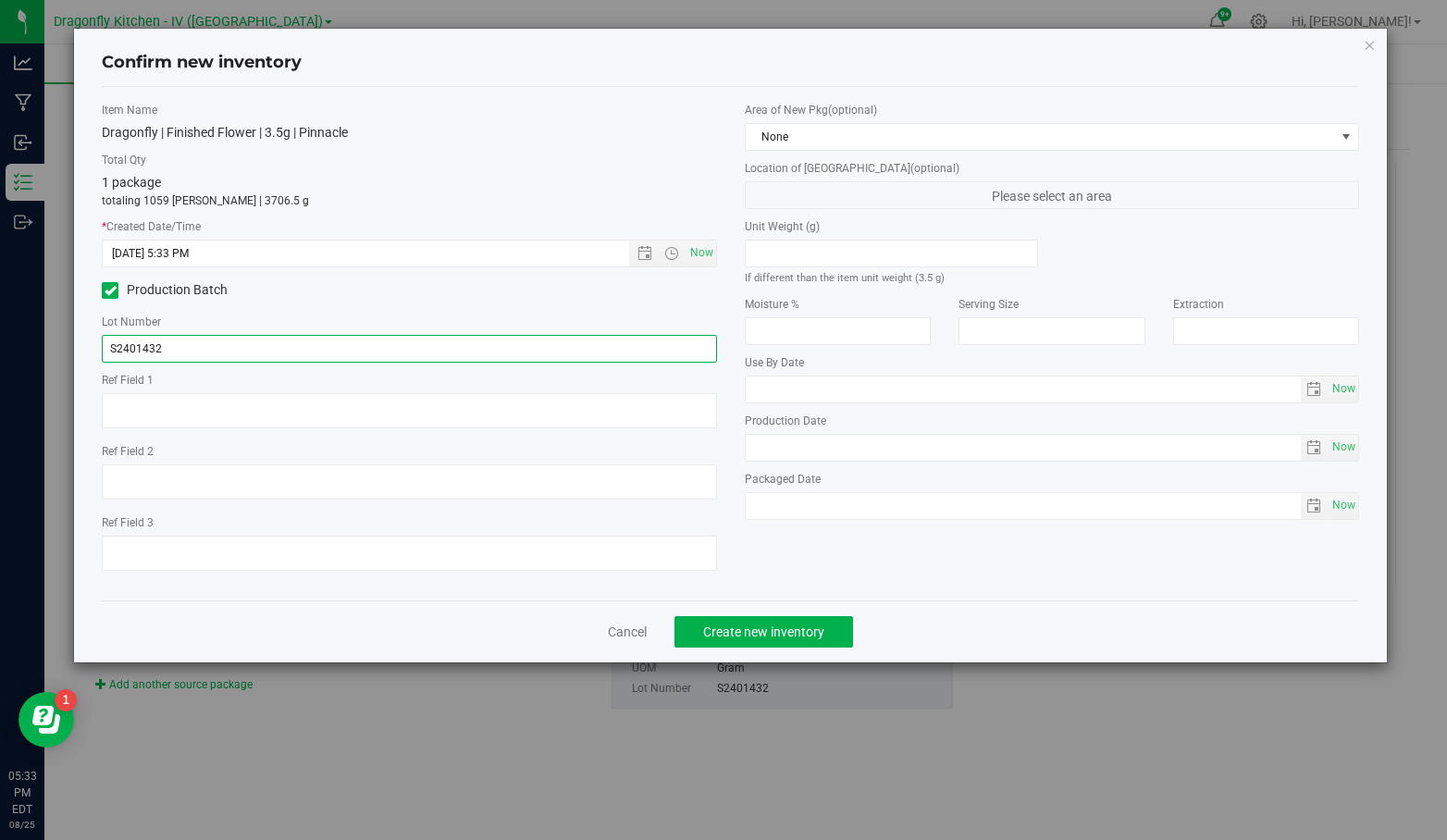
click at [40, 342] on div "Confirm new inventory Item Name Dragonfly | Finished Flower | 3.5g | Pinnacle T…" at bounding box center [730, 420] width 1461 height 840
paste input "20250730FLOGSPC"
click at [148, 347] on input "20250730FLOGSPC" at bounding box center [410, 349] width 615 height 28
drag, startPoint x: 310, startPoint y: 351, endPoint x: 0, endPoint y: 351, distance: 310.0
click at [0, 351] on div "Confirm new inventory Item Name Dragonfly | Finished Flower | 3.5g | Pinnacle T…" at bounding box center [730, 420] width 1461 height 840
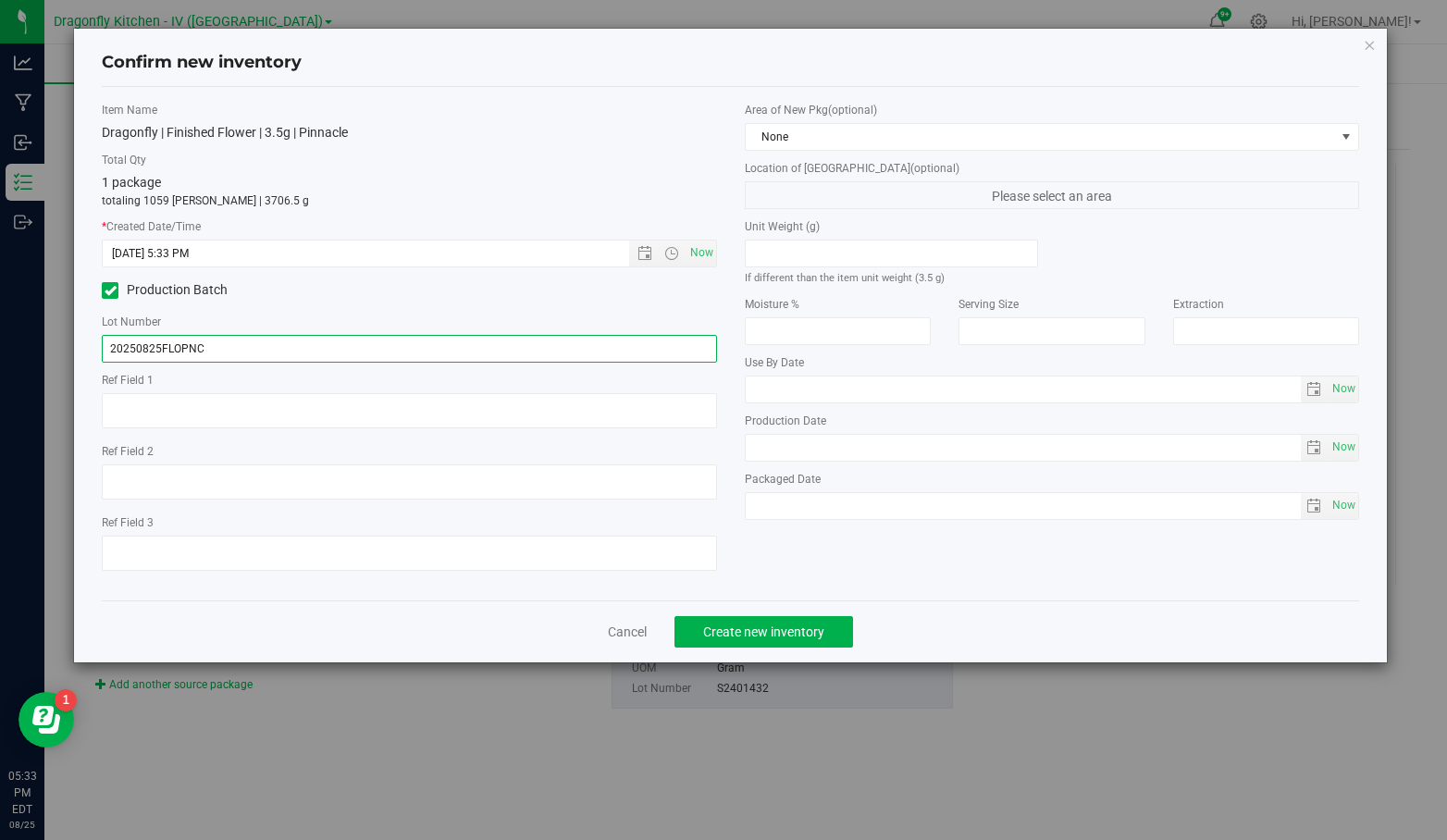
type input "20250825FLOPNC"
click at [756, 631] on span "Create new inventory" at bounding box center [763, 631] width 121 height 15
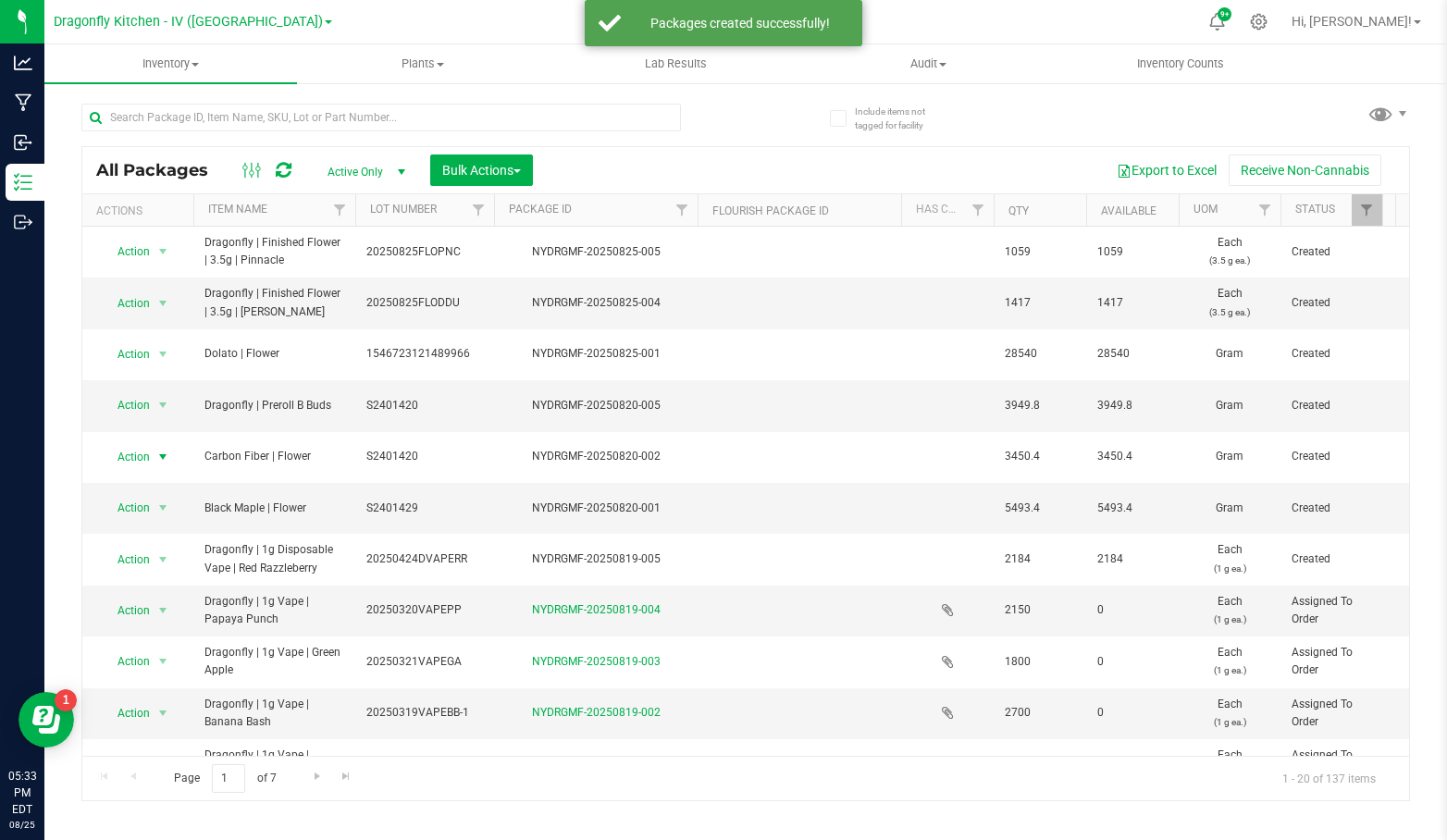
click at [164, 450] on span "select" at bounding box center [162, 457] width 15 height 15
click at [180, 491] on li "Create package" at bounding box center [159, 491] width 115 height 28
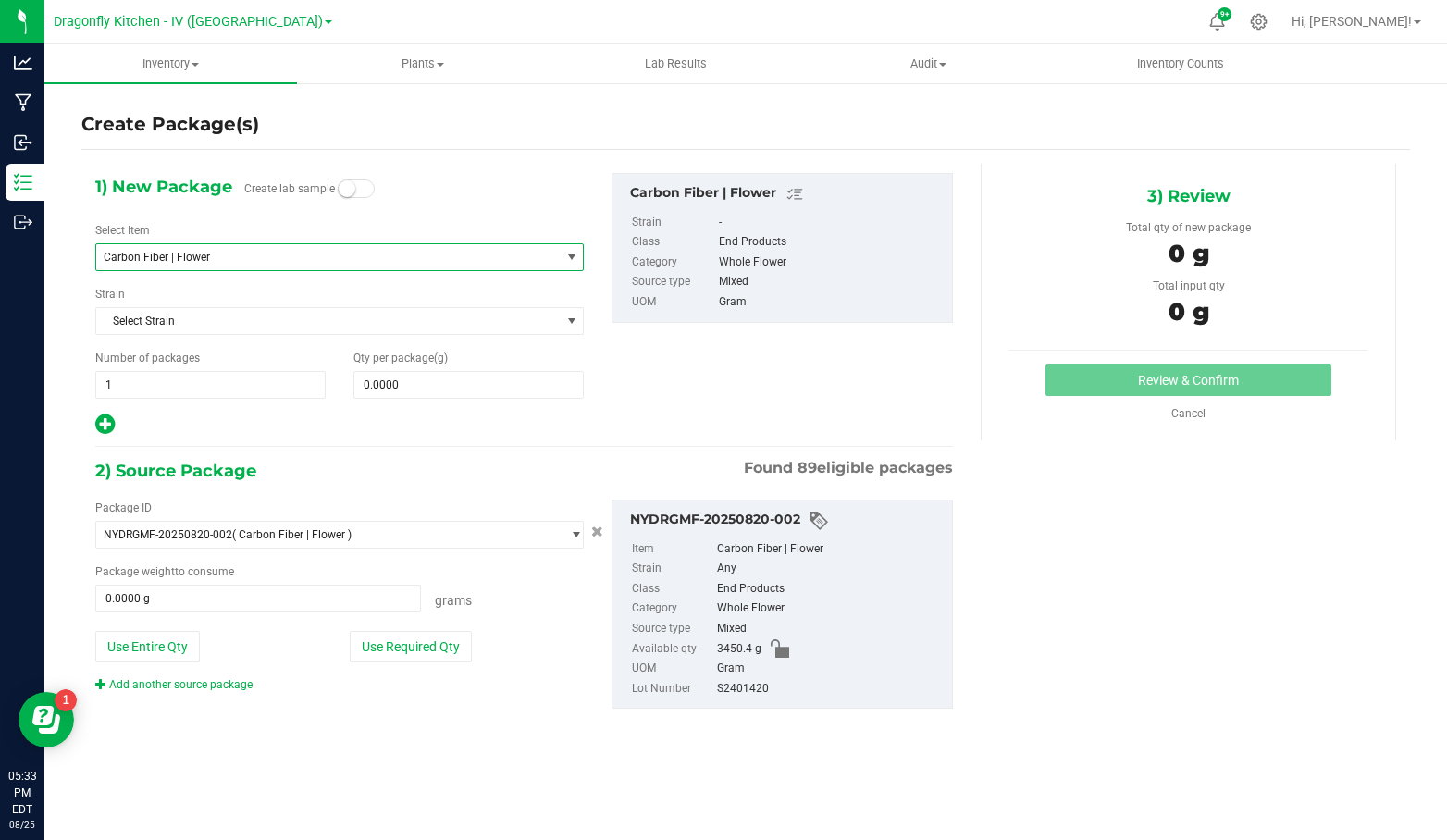
click at [360, 258] on span "Carbon Fiber | Flower" at bounding box center [318, 256] width 432 height 13
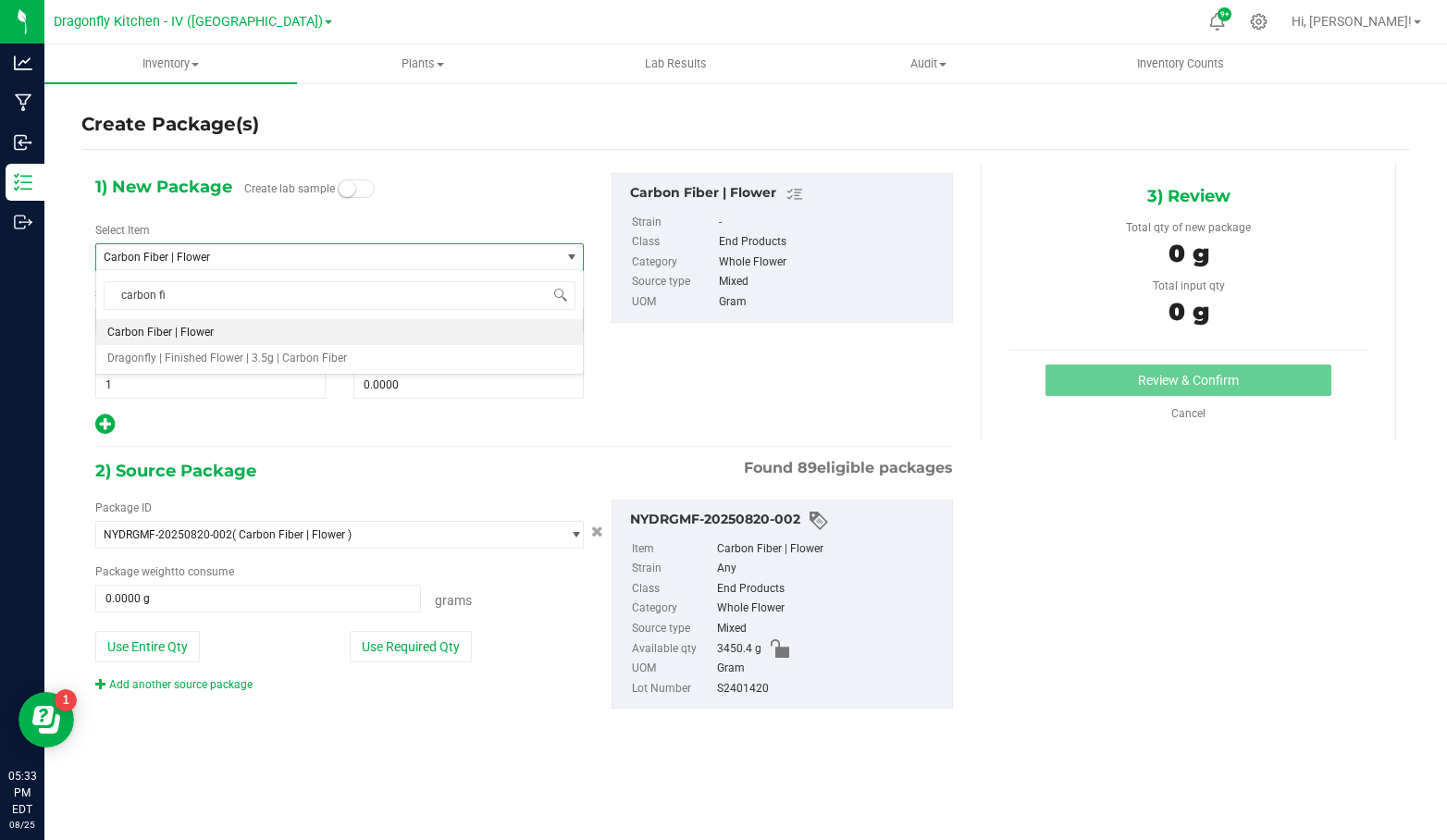
type input "carbon fib"
click at [359, 351] on li "Dragonfly | Finished Flower | 3.5g | Carbon Fiber" at bounding box center [339, 358] width 487 height 26
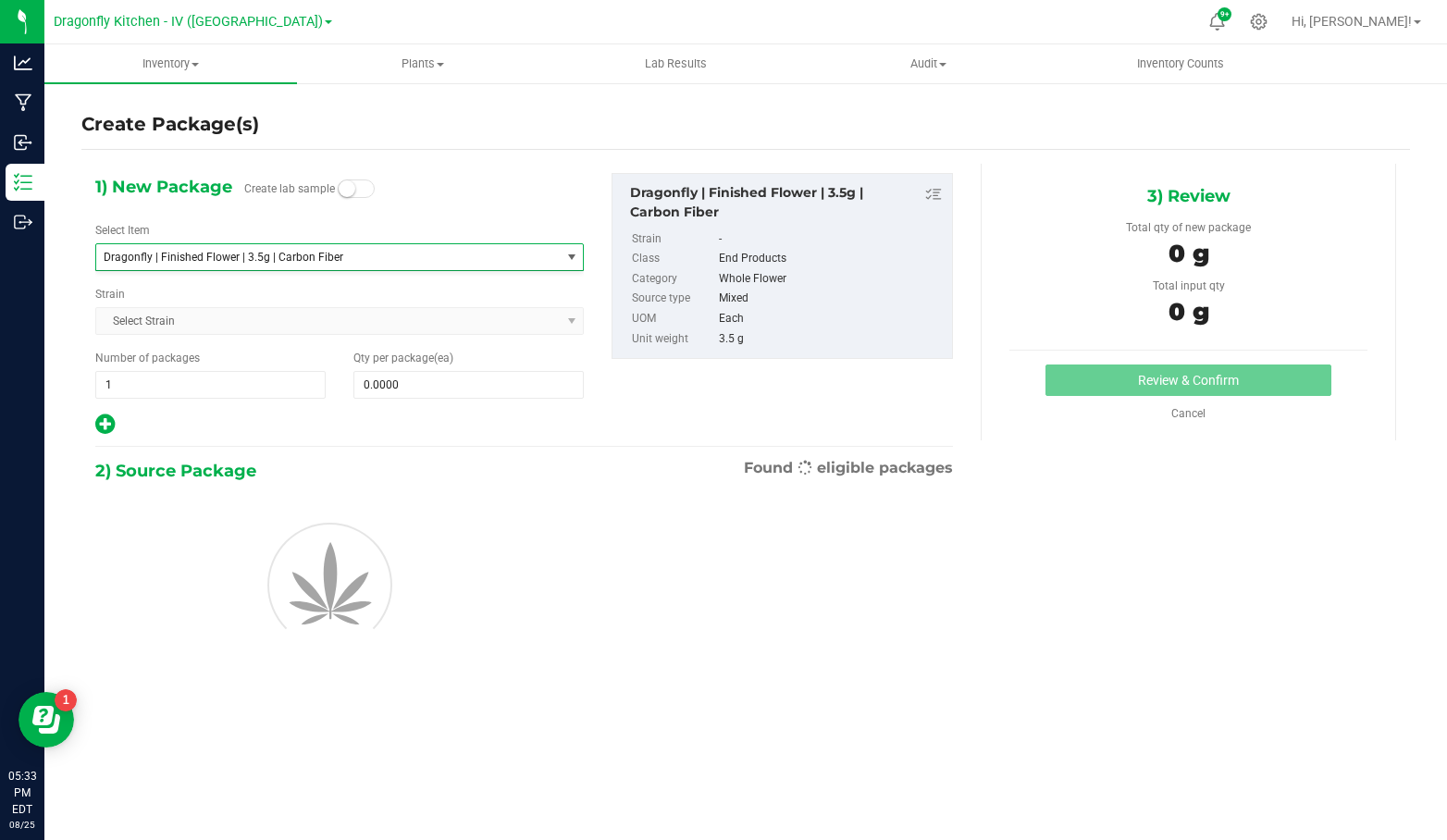
type input "0"
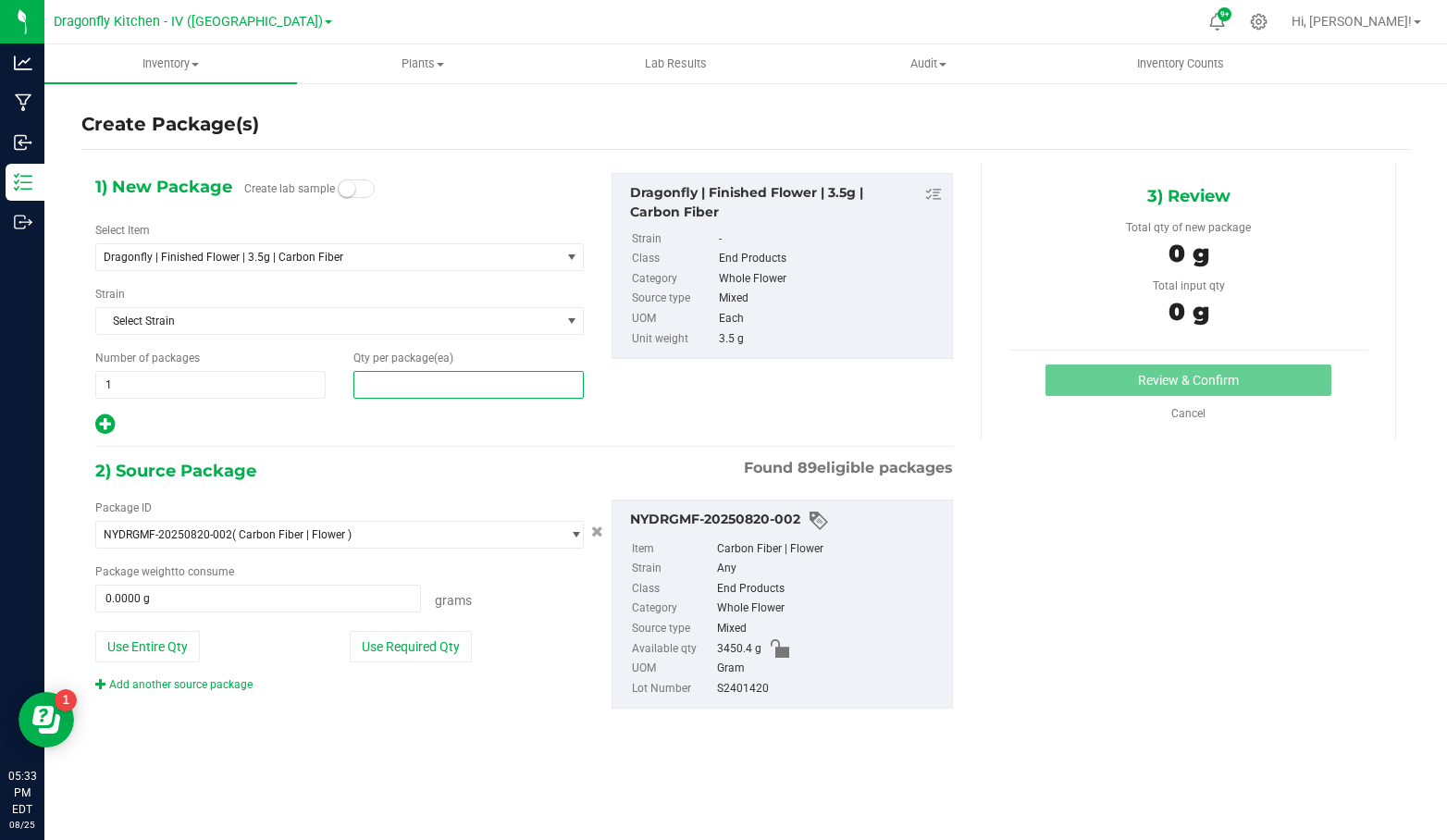
drag, startPoint x: 413, startPoint y: 375, endPoint x: 324, endPoint y: 386, distance: 89.7
click at [325, 386] on div "Number of packages 1 1 Qty per package (ea)" at bounding box center [339, 374] width 516 height 49
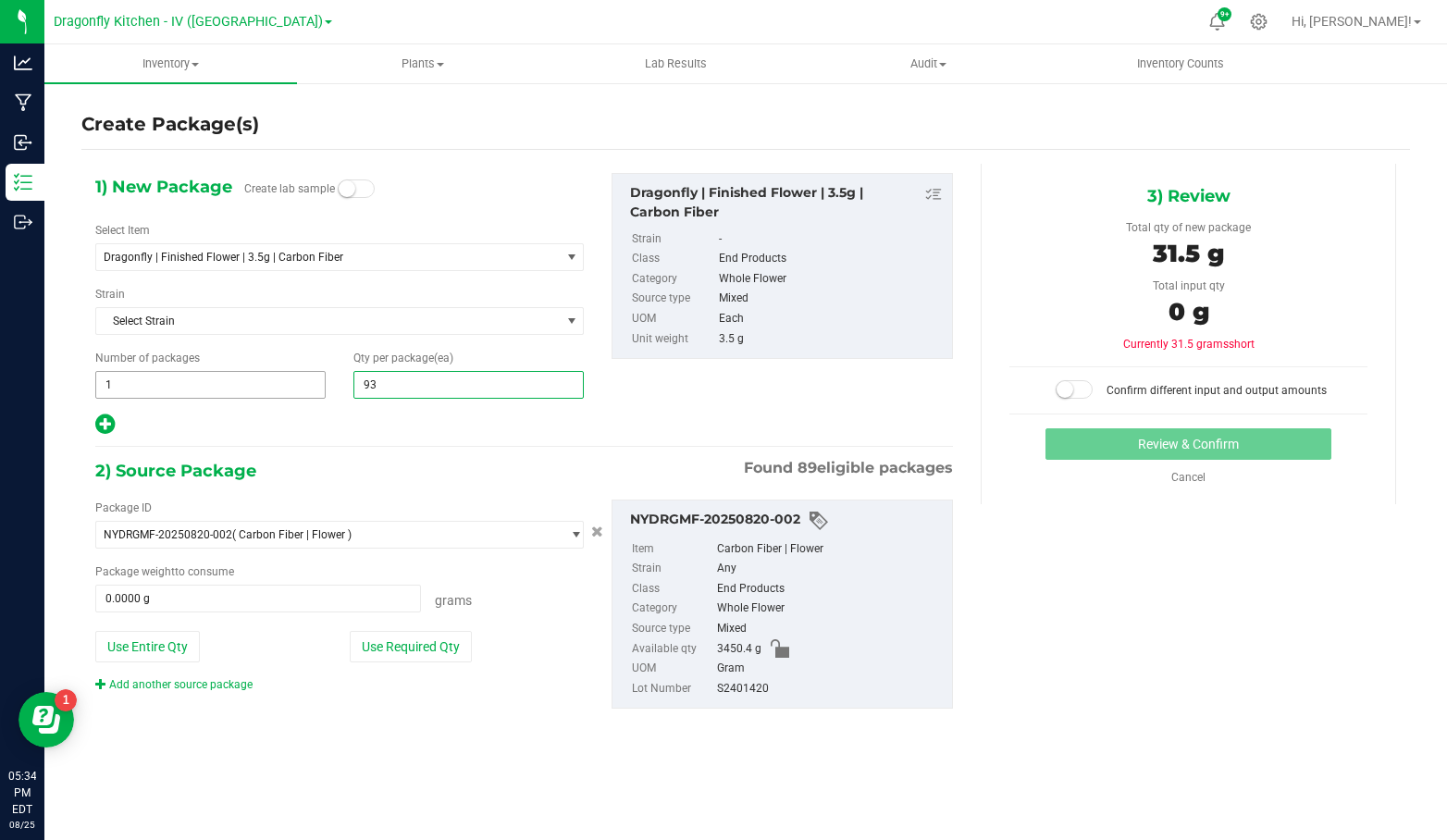
type input "936"
click at [167, 635] on button "Use Entire Qty" at bounding box center [147, 646] width 104 height 31
type input "3450.4000 g"
click at [1070, 391] on small at bounding box center [1065, 389] width 17 height 17
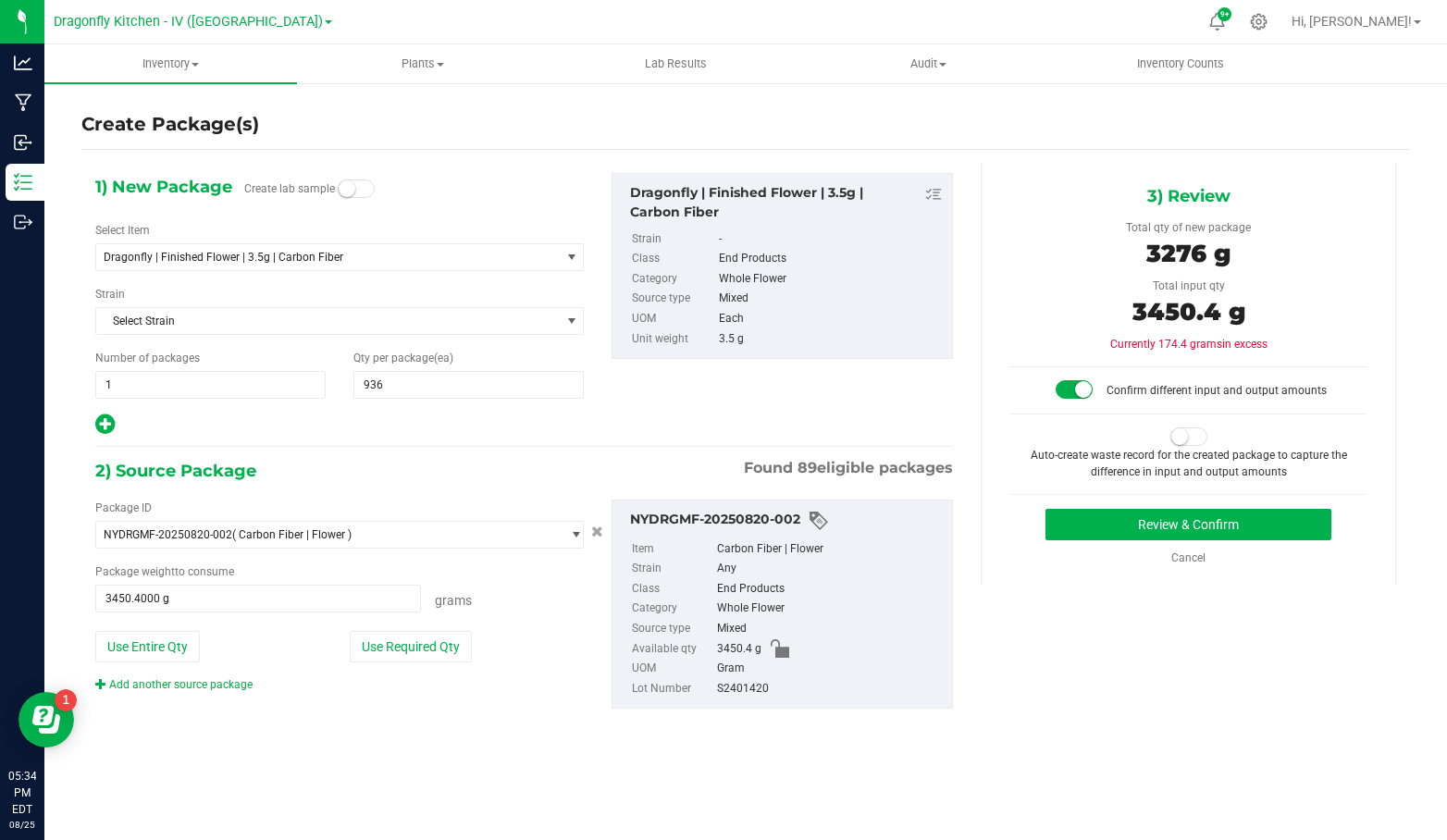
click at [1175, 437] on small at bounding box center [1180, 436] width 17 height 17
click at [1174, 529] on button "Review & Confirm" at bounding box center [1188, 525] width 286 height 31
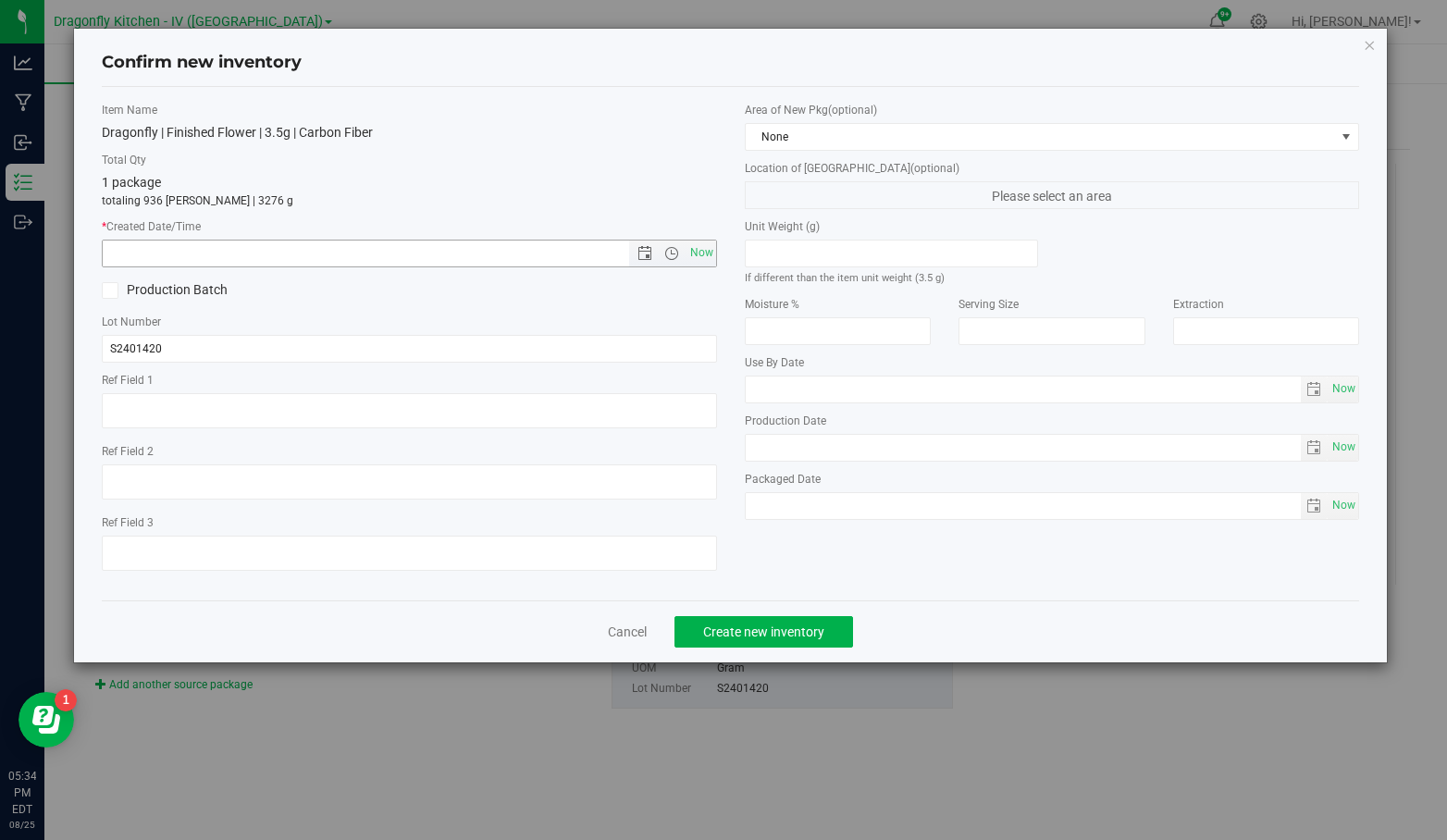
click at [702, 258] on span "Now" at bounding box center [702, 252] width 31 height 27
type input "[DATE] 5:34 PM"
click at [113, 291] on icon at bounding box center [110, 291] width 12 height 0
click at [0, 0] on input "Production Batch" at bounding box center [0, 0] width 0 height 0
drag, startPoint x: 219, startPoint y: 354, endPoint x: 27, endPoint y: 346, distance: 192.2
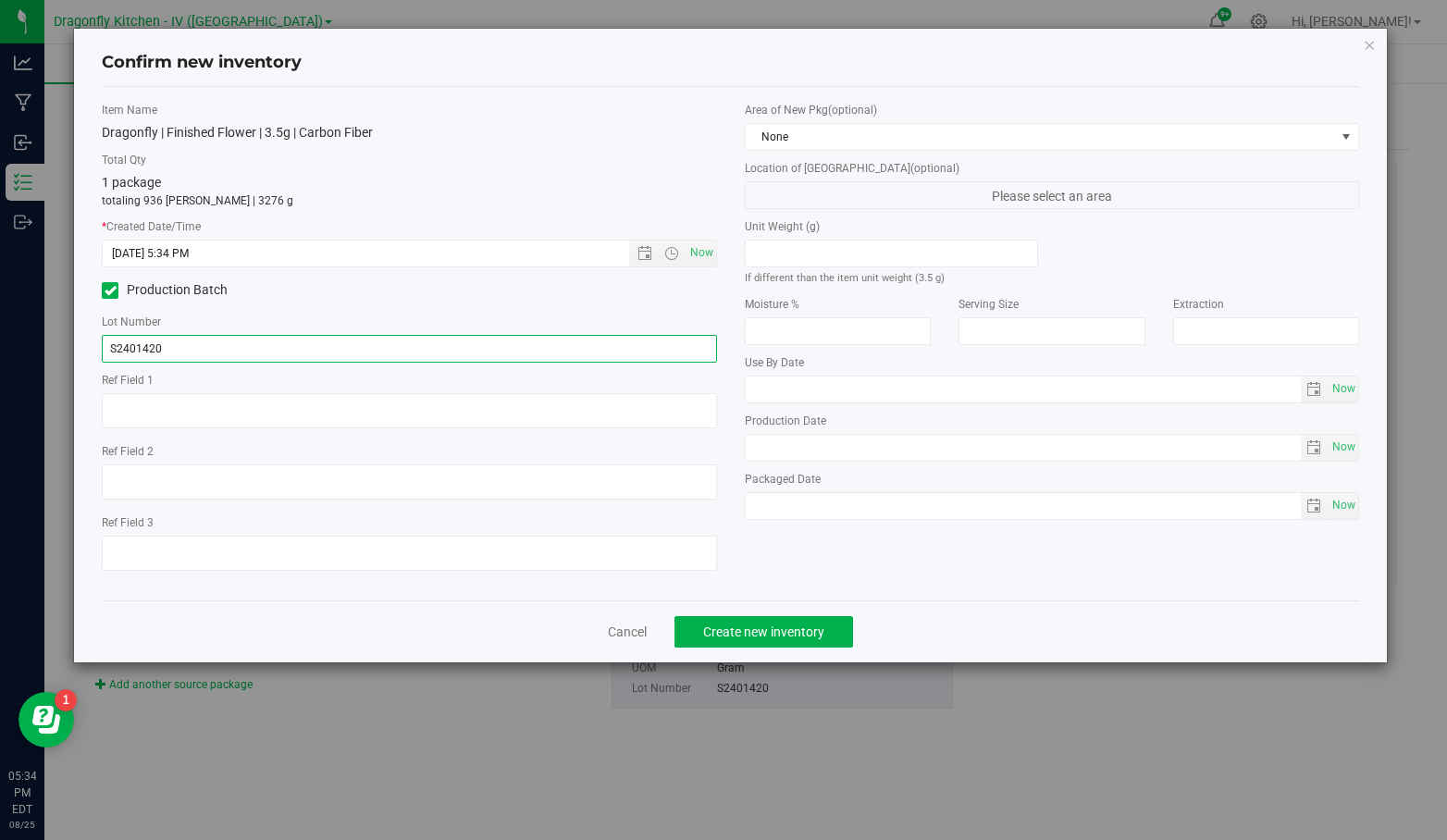
click at [19, 349] on div "Confirm new inventory Item Name Dragonfly | Finished Flower | 3.5g | Carbon Fib…" at bounding box center [730, 420] width 1461 height 840
paste input "20250825FLOPNC"
type input "20250825FLOCBF"
click at [767, 636] on span "Create new inventory" at bounding box center [763, 631] width 121 height 15
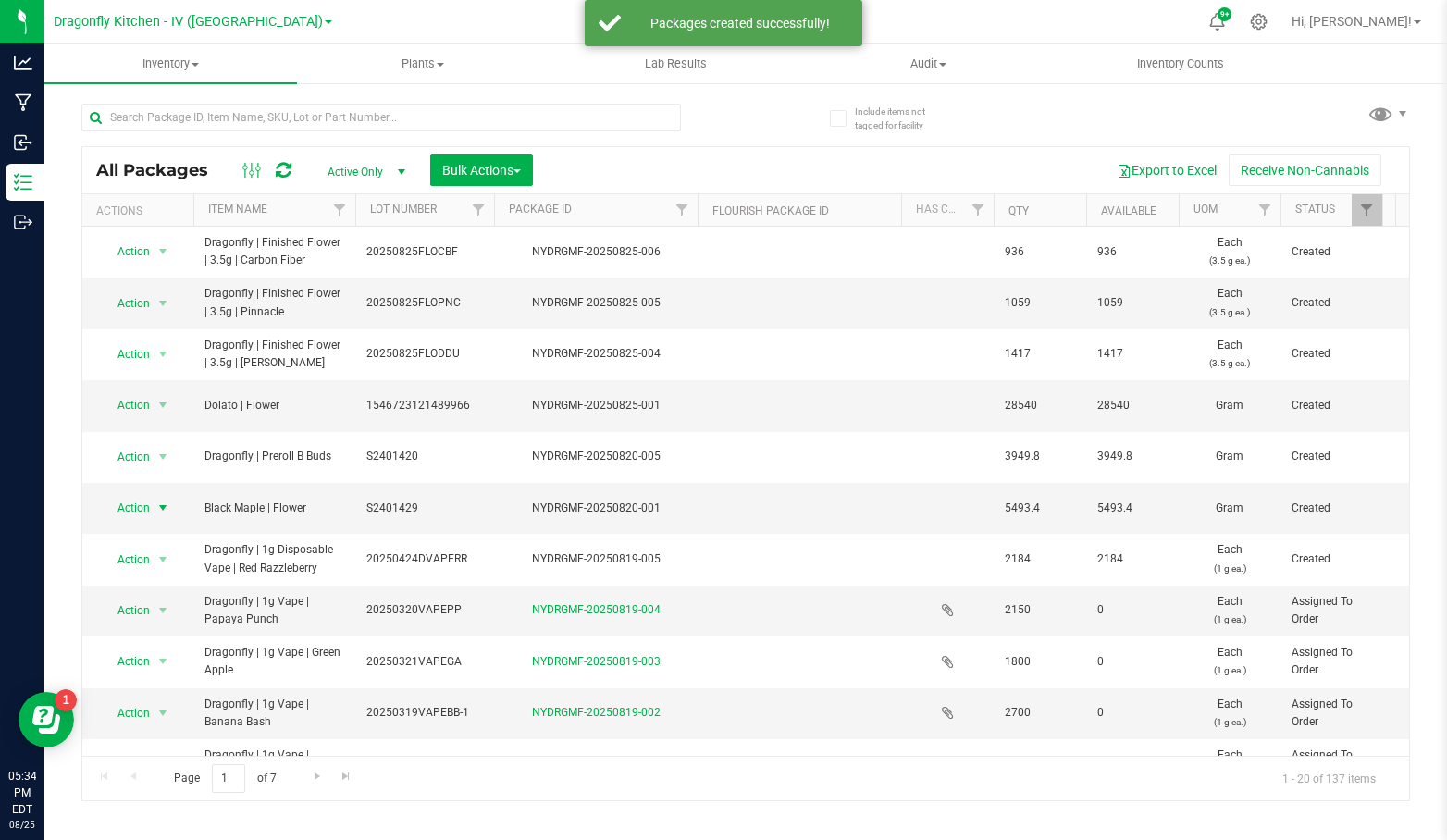
click at [161, 500] on span "select" at bounding box center [162, 507] width 15 height 15
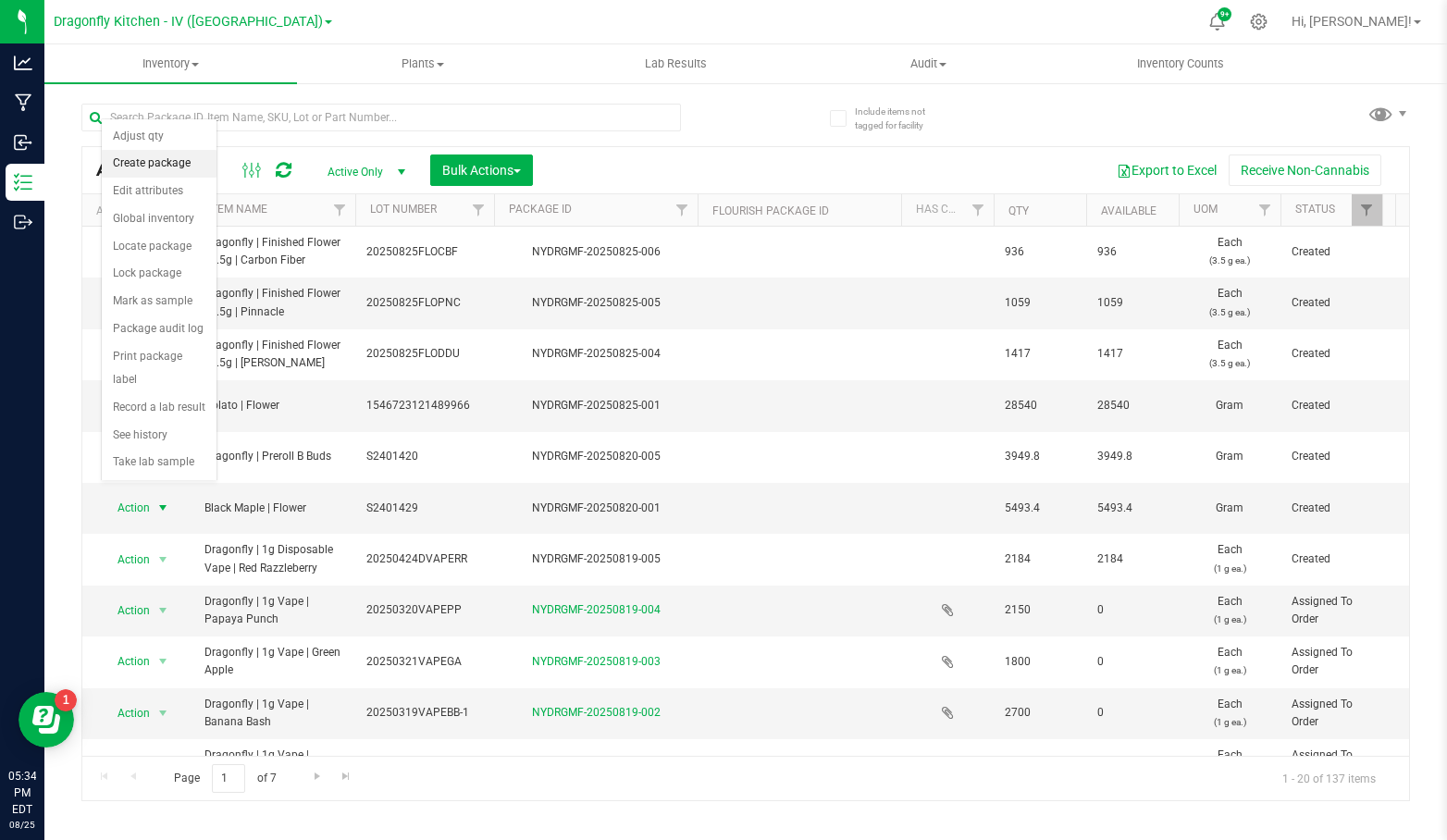
click at [168, 164] on li "Create package" at bounding box center [159, 164] width 115 height 28
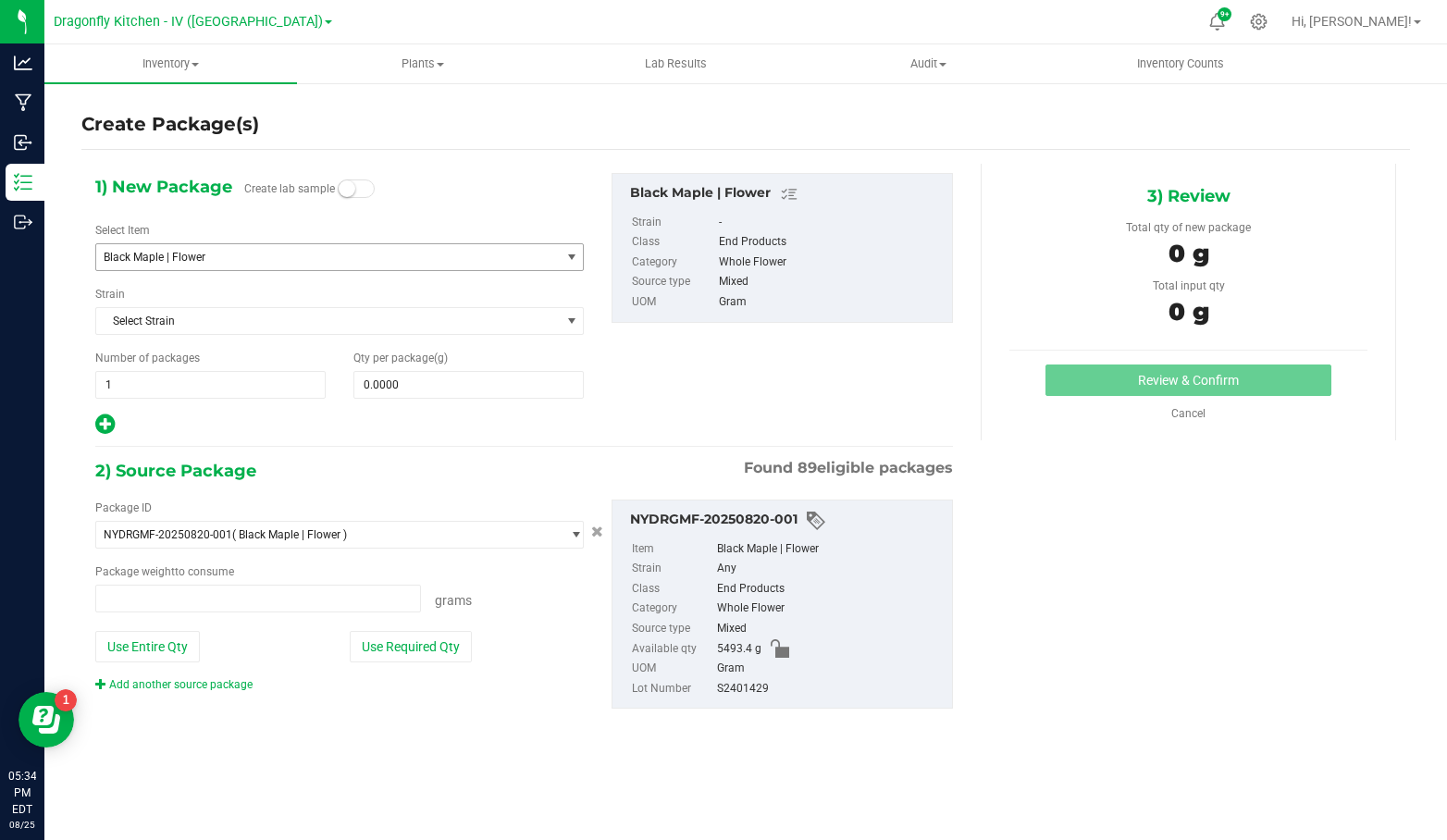
type input "0.0000 g"
click at [307, 256] on span "Black Maple | Flower" at bounding box center [318, 256] width 432 height 13
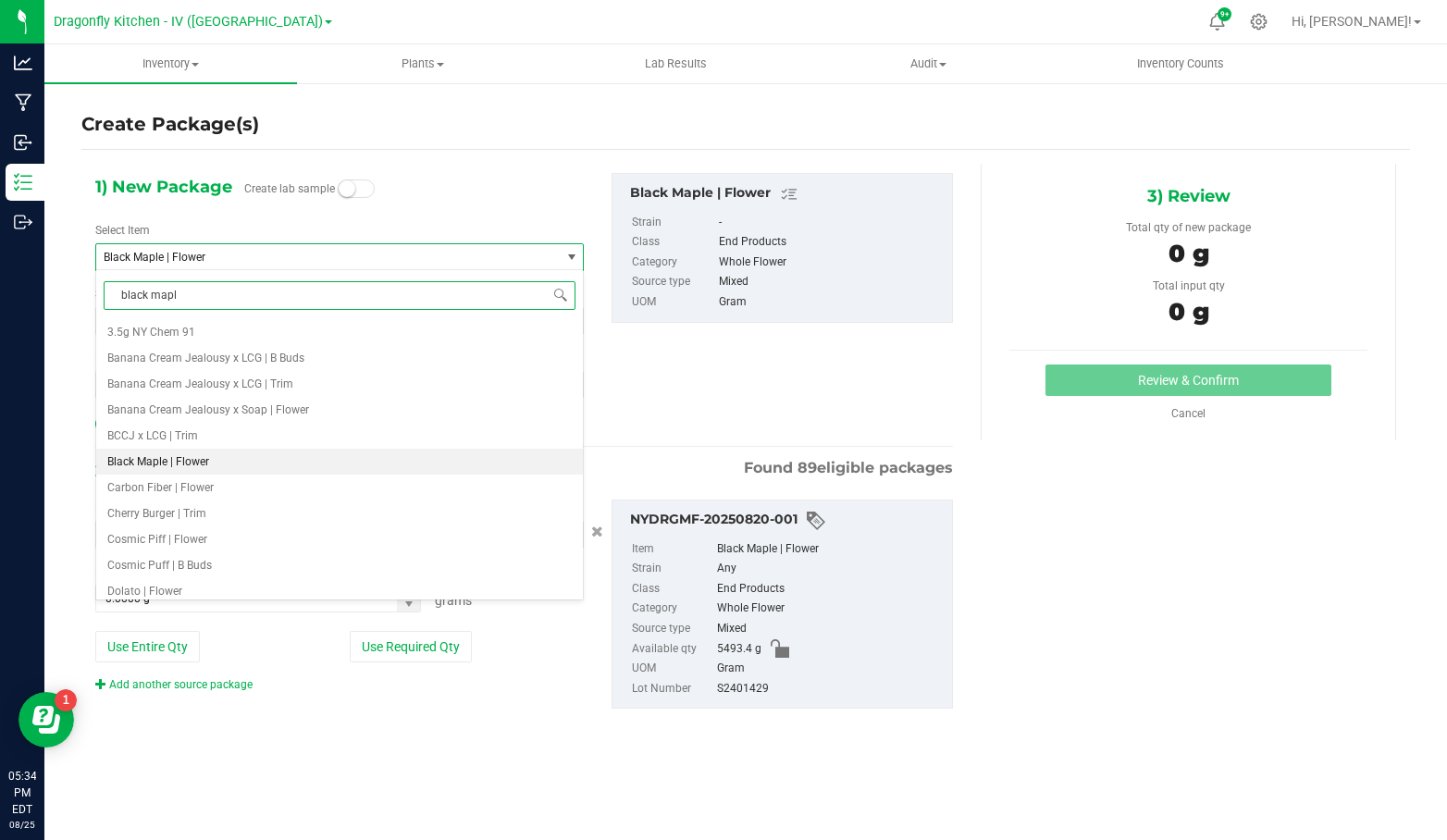
type input "black maple"
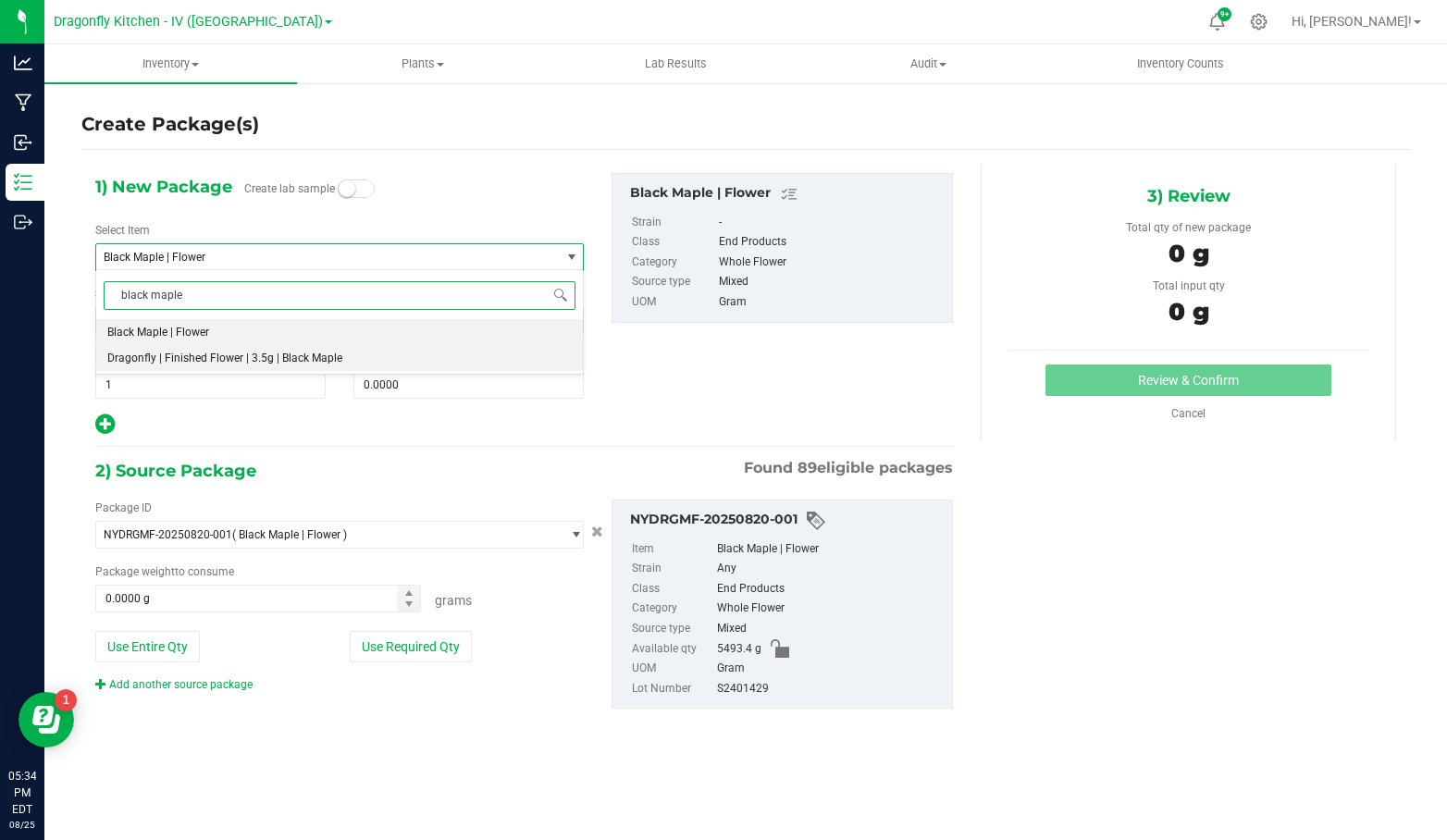
click at [306, 352] on span "Dragonfly | Finished Flower | 3.5g | Black Maple" at bounding box center [224, 358] width 235 height 13
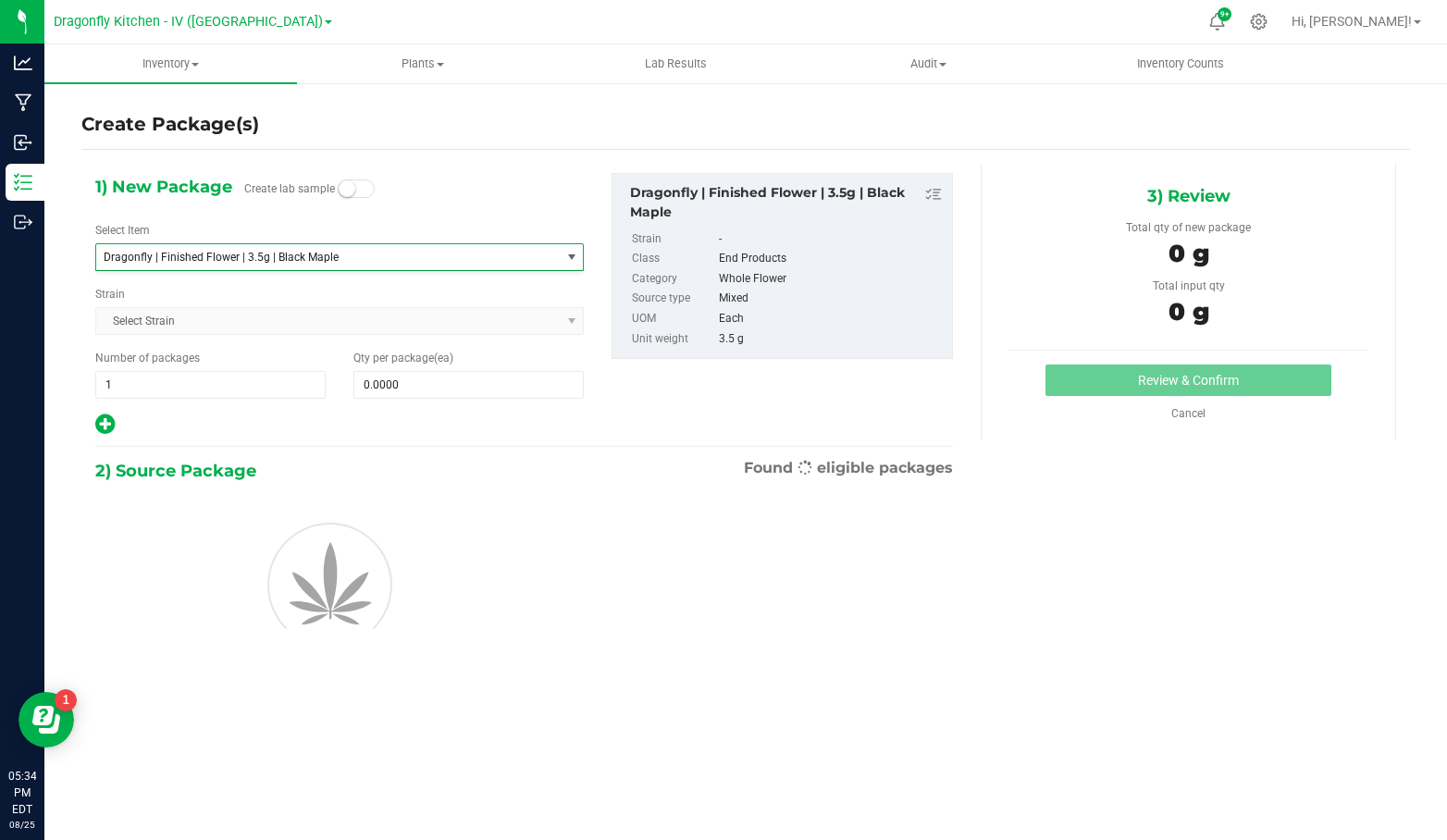
type input "0"
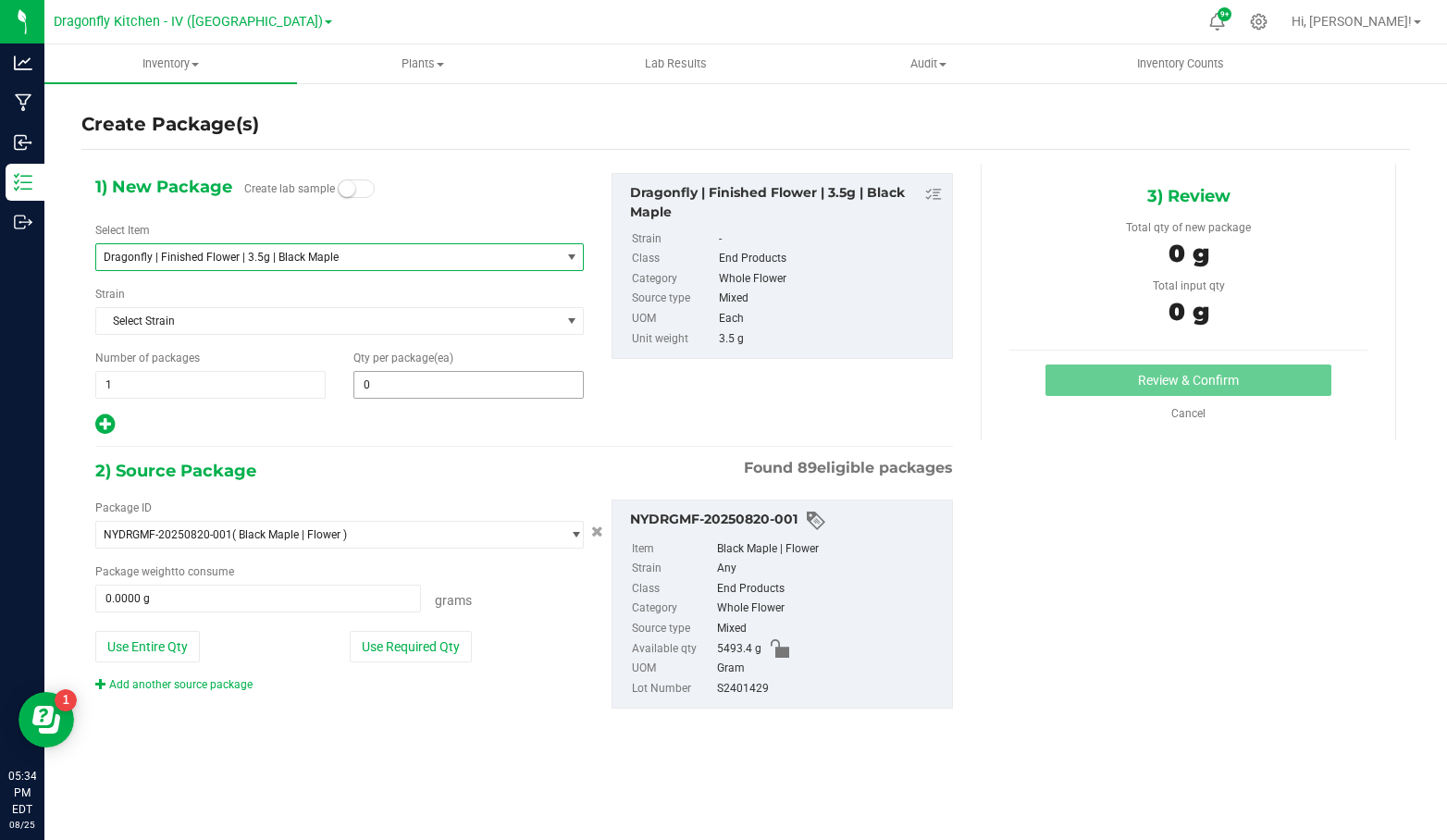
click at [436, 382] on span "0 0" at bounding box center [469, 384] width 230 height 28
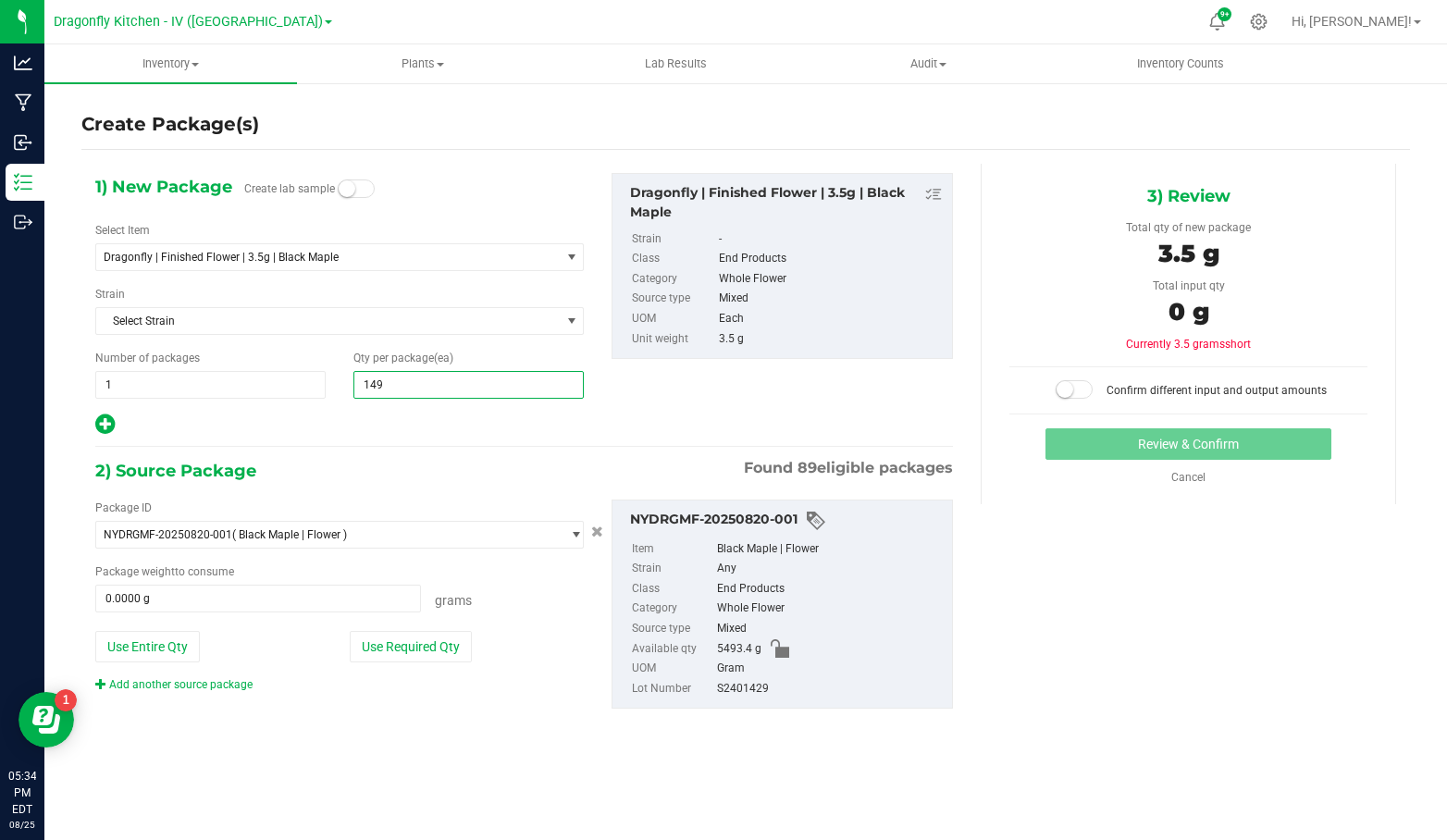
type input "1491"
type input "1,491"
click at [426, 457] on div "2) Source Package Found 89 eligible packages" at bounding box center [524, 471] width 858 height 28
click at [154, 631] on button "Use Entire Qty" at bounding box center [147, 646] width 104 height 31
type input "5493.4000 g"
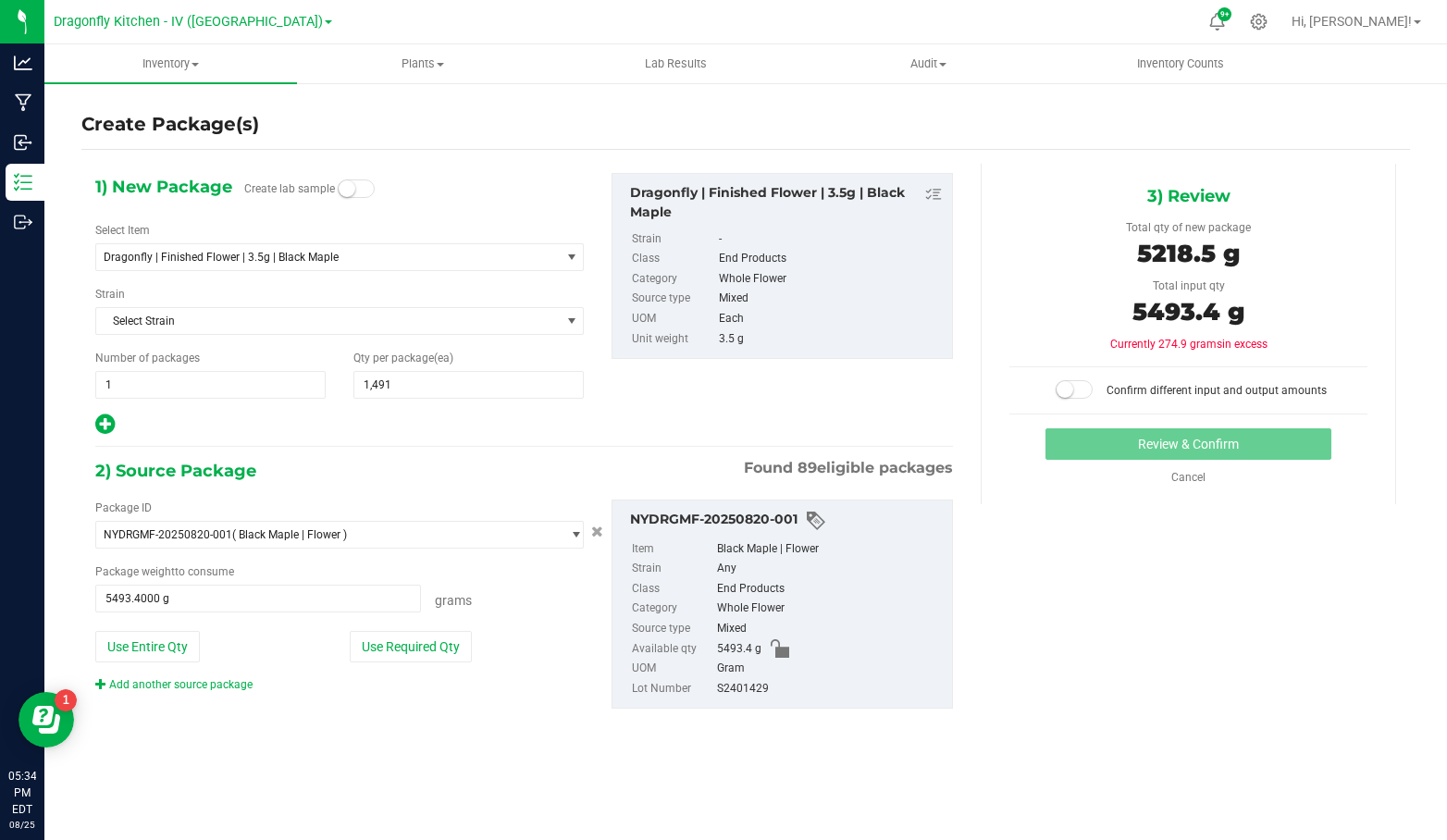
click at [1065, 386] on small at bounding box center [1065, 389] width 17 height 17
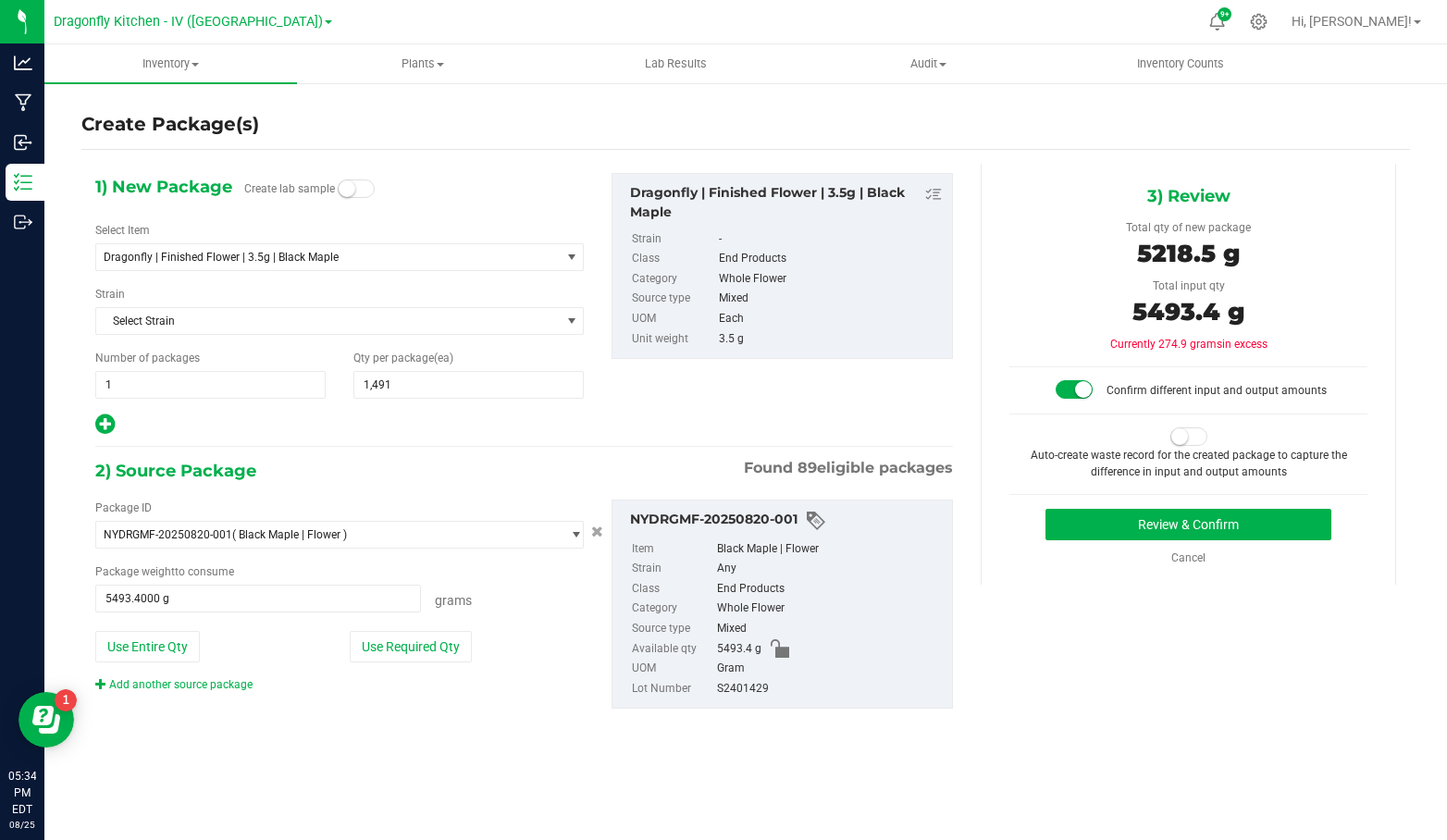
click at [1178, 433] on small at bounding box center [1180, 436] width 17 height 17
click at [1129, 528] on button "Review & Confirm" at bounding box center [1188, 525] width 286 height 31
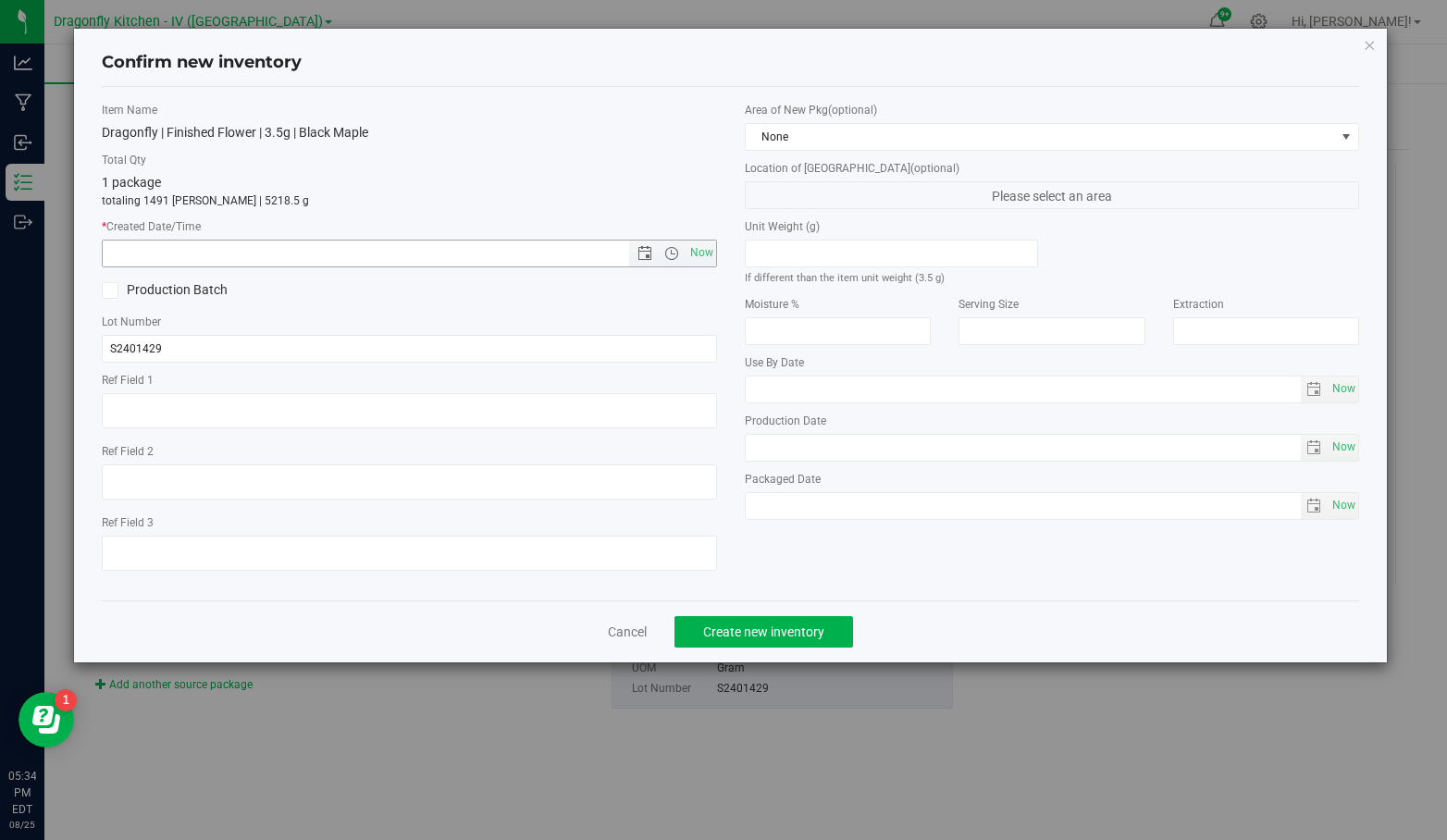
click at [691, 251] on span "Now" at bounding box center [702, 252] width 31 height 27
type input "[DATE] 5:34 PM"
drag, startPoint x: 368, startPoint y: 347, endPoint x: 0, endPoint y: 347, distance: 368.0
click at [0, 347] on div "Confirm new inventory Item Name Dragonfly | Finished Flower | 3.5g | Black Mapl…" at bounding box center [730, 420] width 1461 height 840
paste input "20250825FLOPNC"
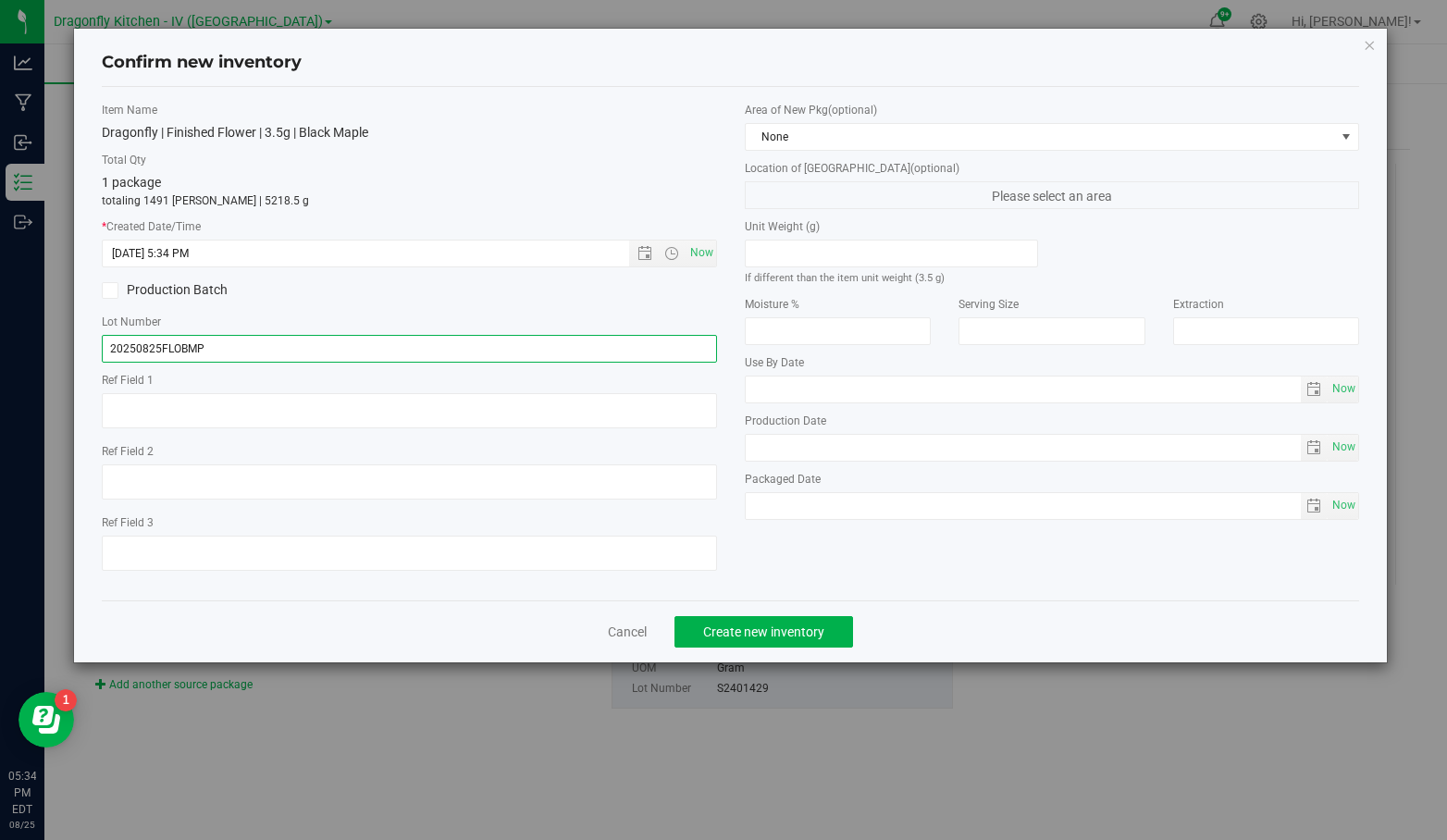
type input "20250825FLOBMP"
click at [113, 291] on icon at bounding box center [110, 291] width 12 height 0
click at [0, 0] on input "Production Batch" at bounding box center [0, 0] width 0 height 0
click at [727, 629] on span "Create new inventory" at bounding box center [763, 631] width 121 height 15
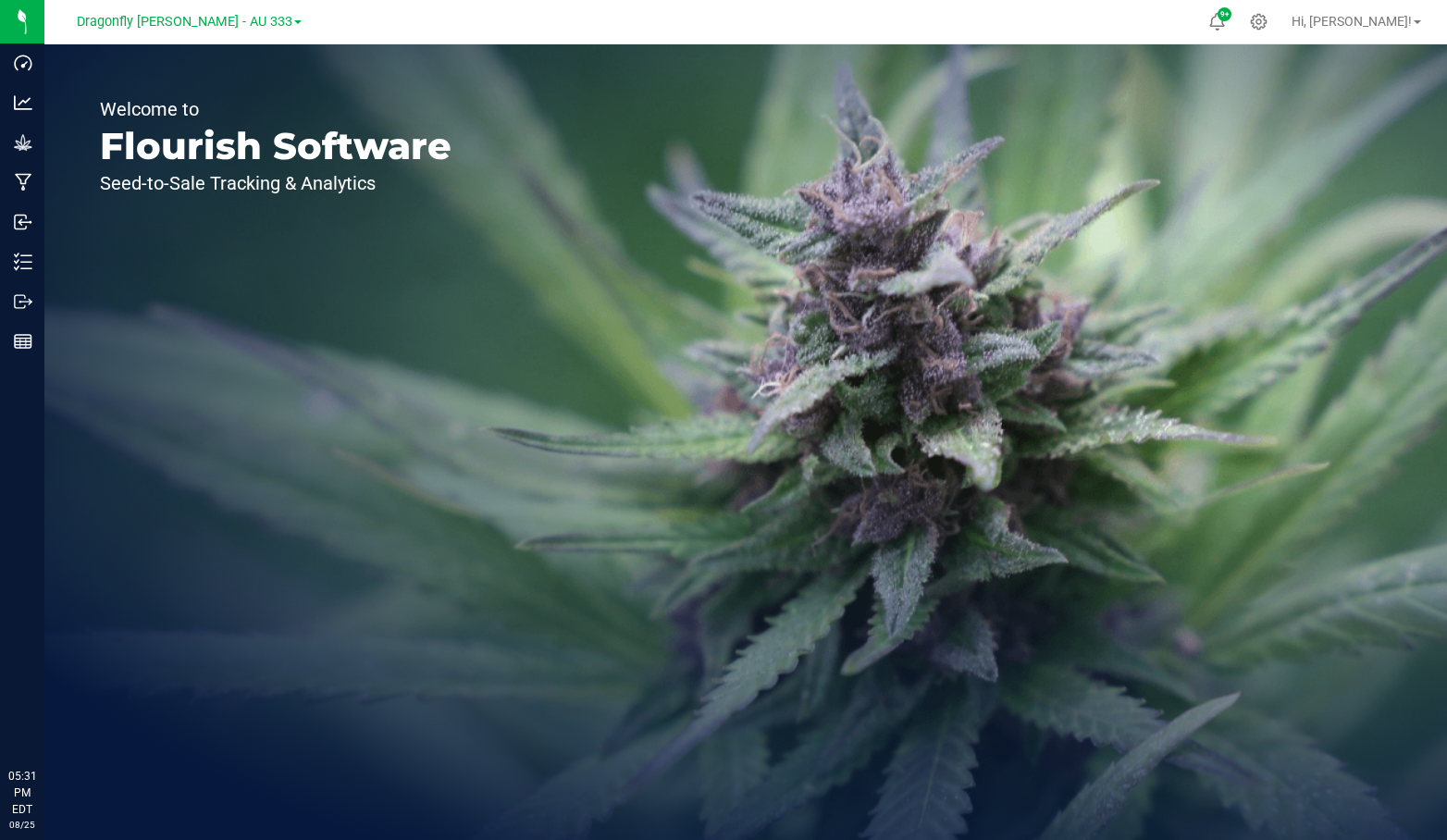
click at [248, 24] on span "Dragonfly [PERSON_NAME] - AU 333" at bounding box center [184, 22] width 215 height 16
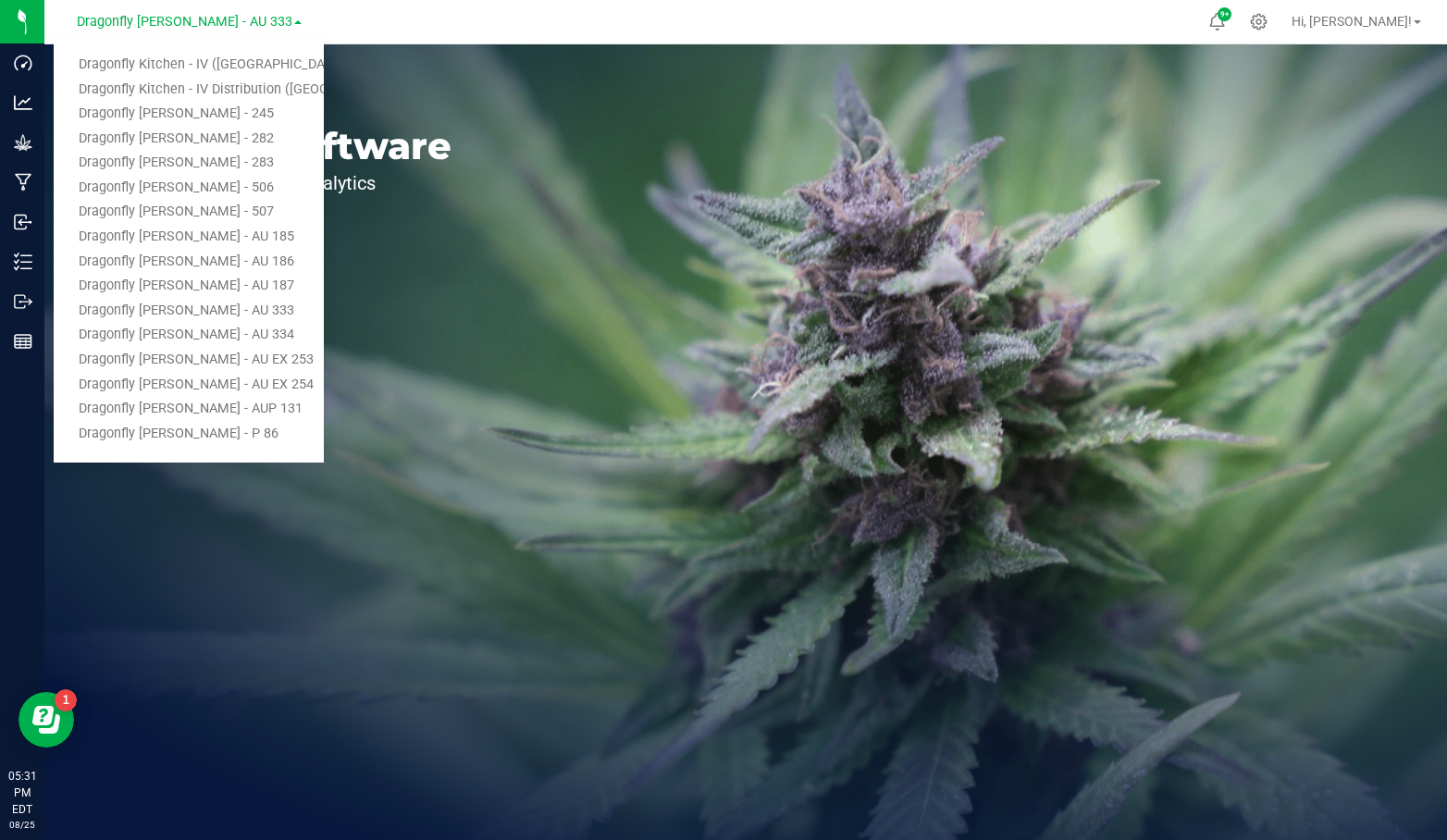
click at [219, 66] on link "Dragonfly Kitchen - IV ([GEOGRAPHIC_DATA])" at bounding box center [189, 65] width 270 height 25
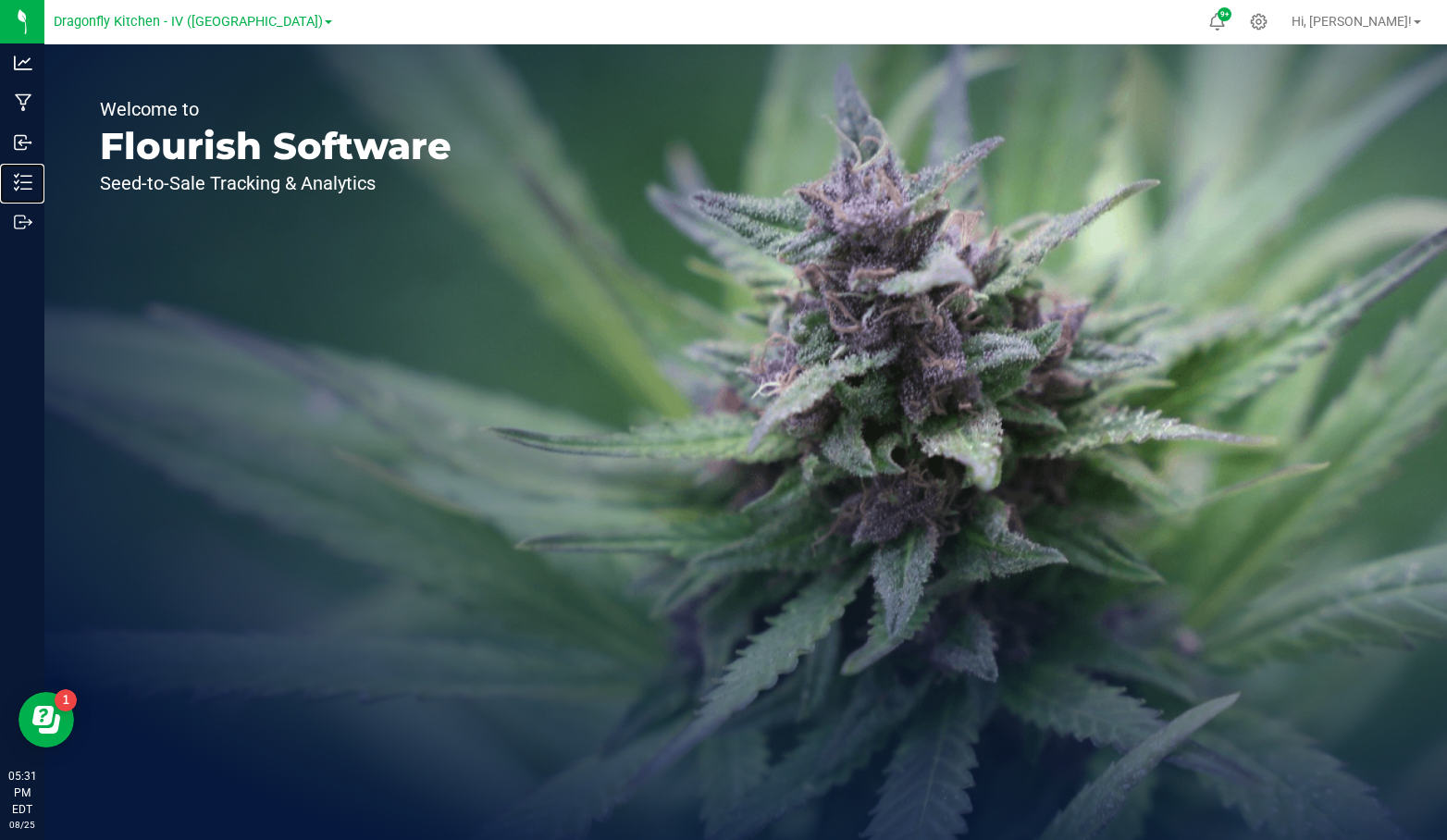
click at [0, 0] on p "Inventory" at bounding box center [0, 0] width 0 height 0
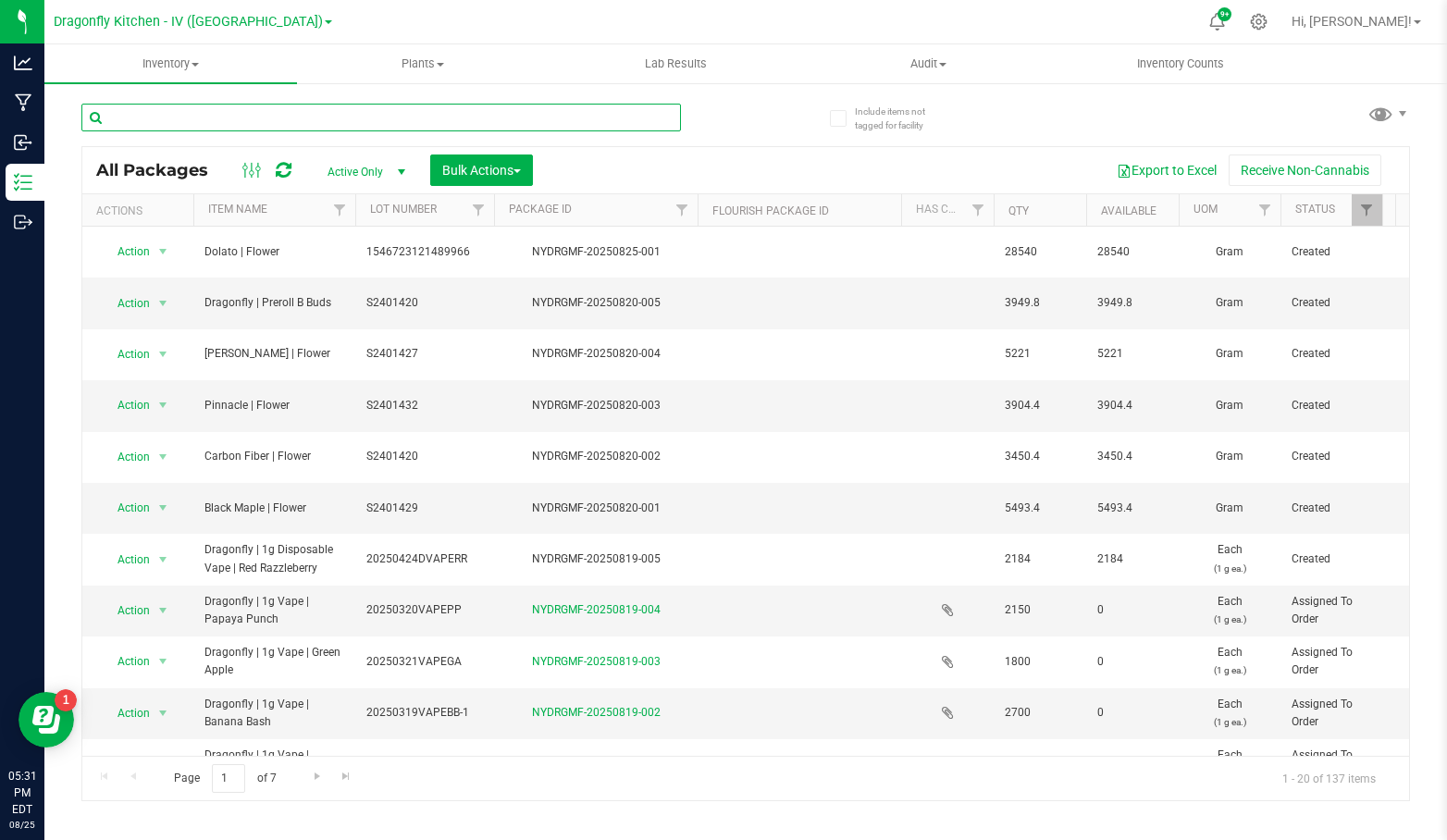
click at [364, 111] on input "text" at bounding box center [381, 117] width 600 height 28
type input "3.5"
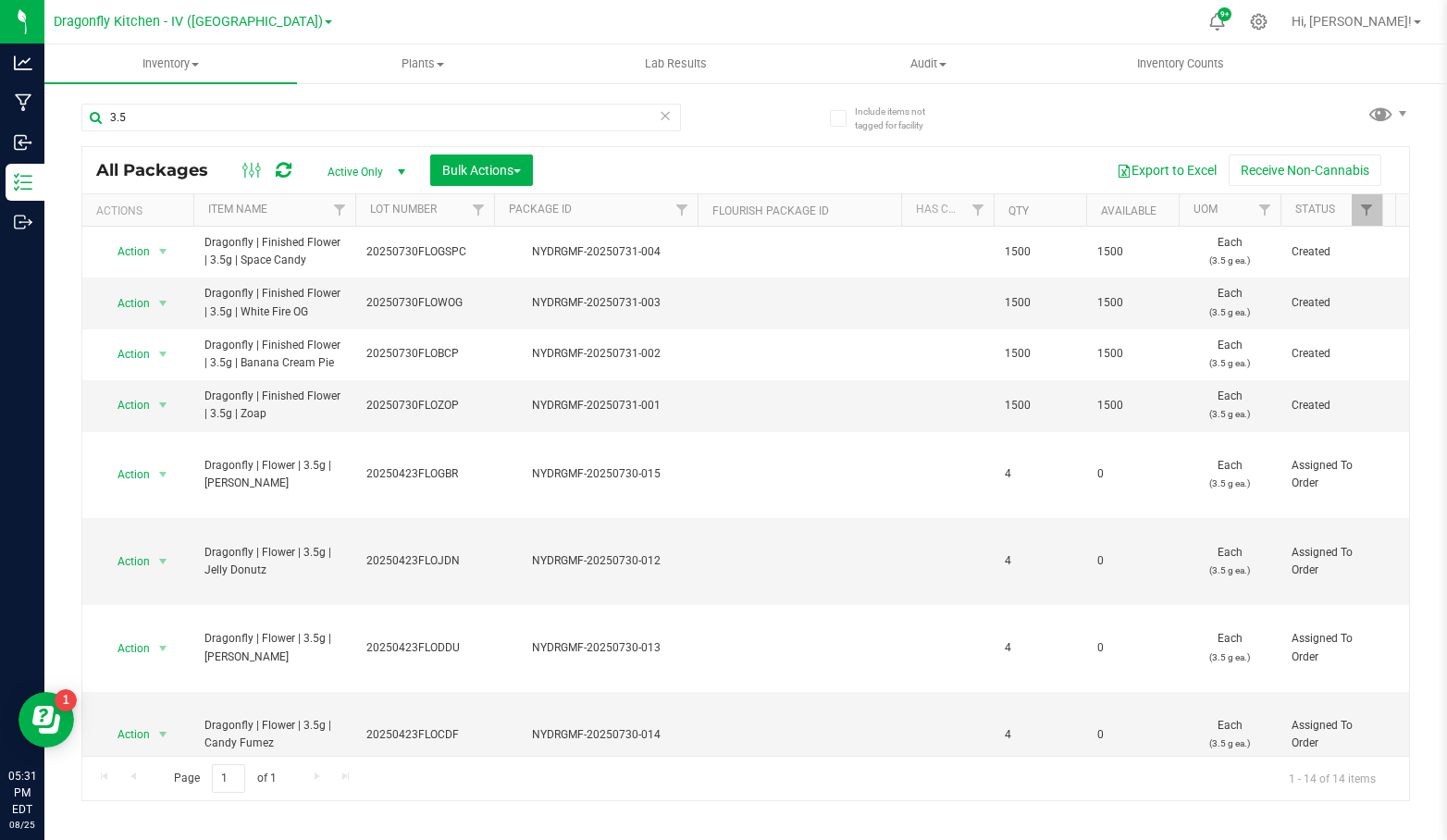
drag, startPoint x: 470, startPoint y: 255, endPoint x: 366, endPoint y: 252, distance: 104.0
click at [367, 252] on span "20250730FLOGSPC" at bounding box center [425, 252] width 117 height 18
drag, startPoint x: 462, startPoint y: 246, endPoint x: 368, endPoint y: 241, distance: 94.1
click at [370, 241] on input "20250730FLOGSPC" at bounding box center [421, 252] width 133 height 28
click at [470, 250] on input "20250730FLOGSPC" at bounding box center [421, 252] width 133 height 28
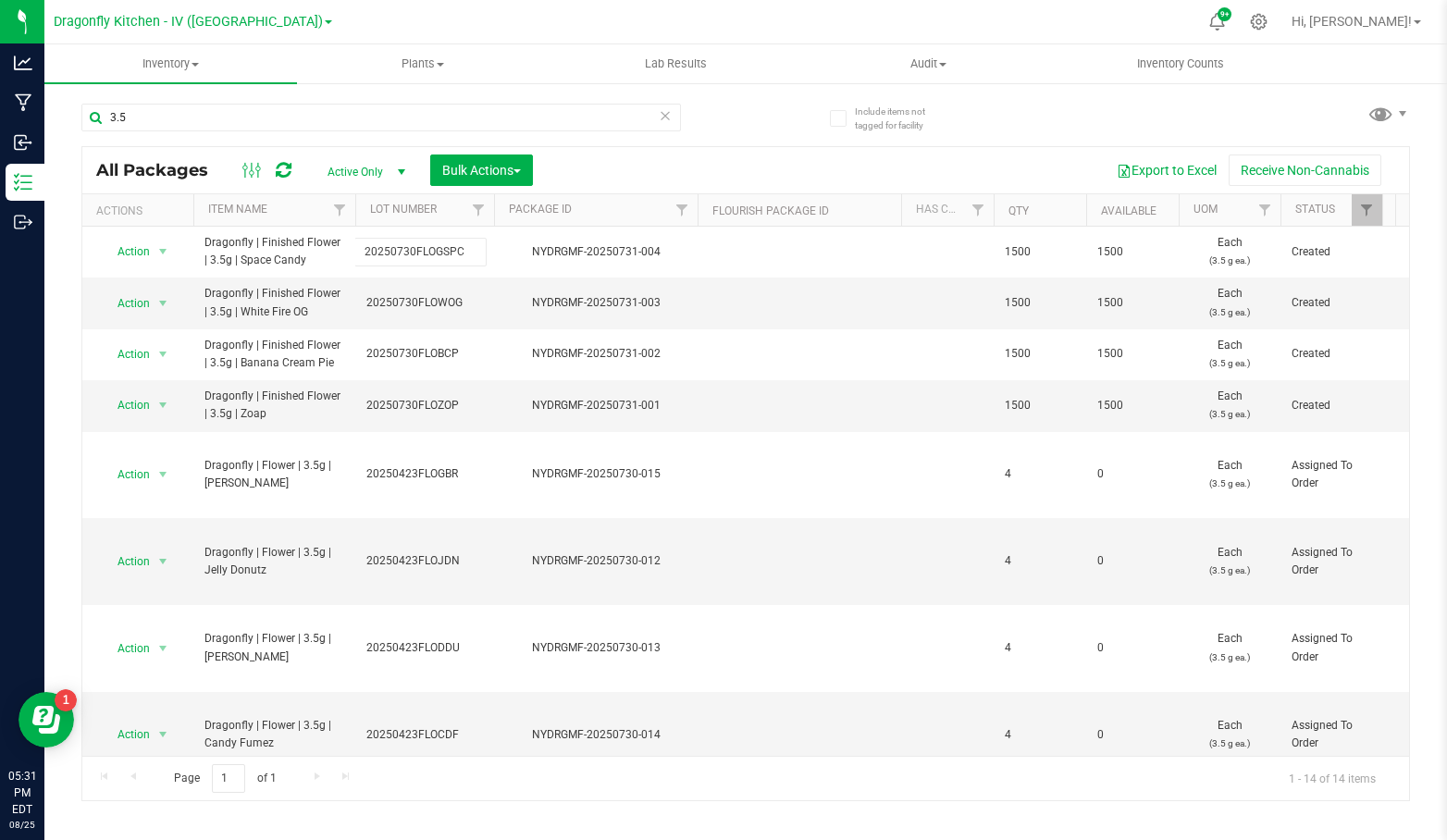
drag, startPoint x: 470, startPoint y: 250, endPoint x: 296, endPoint y: 251, distance: 174.0
click at [727, 163] on div "Export to Excel Receive Non-Cannabis" at bounding box center [970, 170] width 848 height 31
click at [449, 249] on span "20250730FLOGSPC" at bounding box center [425, 252] width 117 height 18
click at [437, 248] on input "20250730FLOGSPC" at bounding box center [421, 252] width 133 height 28
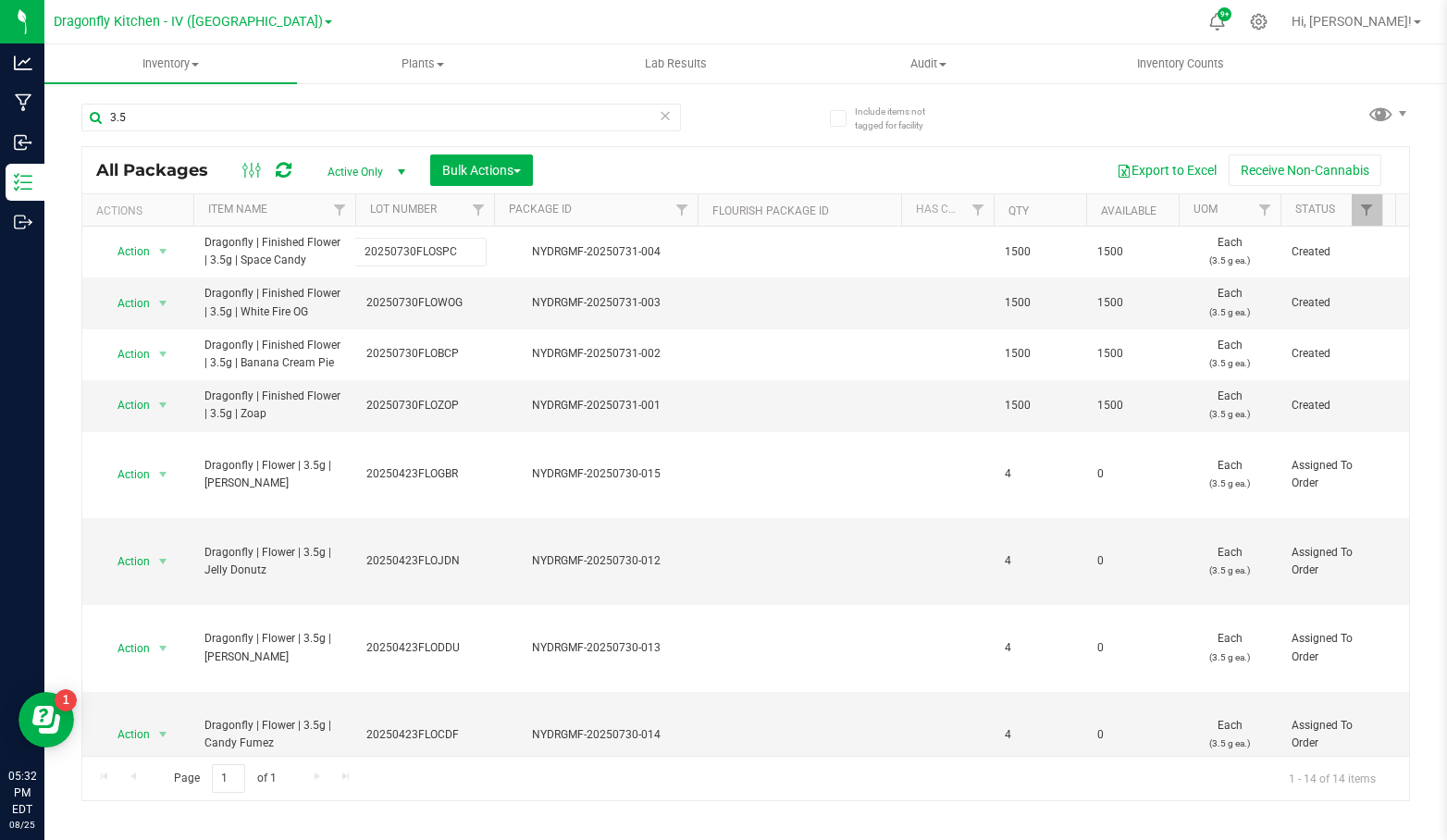
type input "20250730FLOSPC"
